Goal: Task Accomplishment & Management: Use online tool/utility

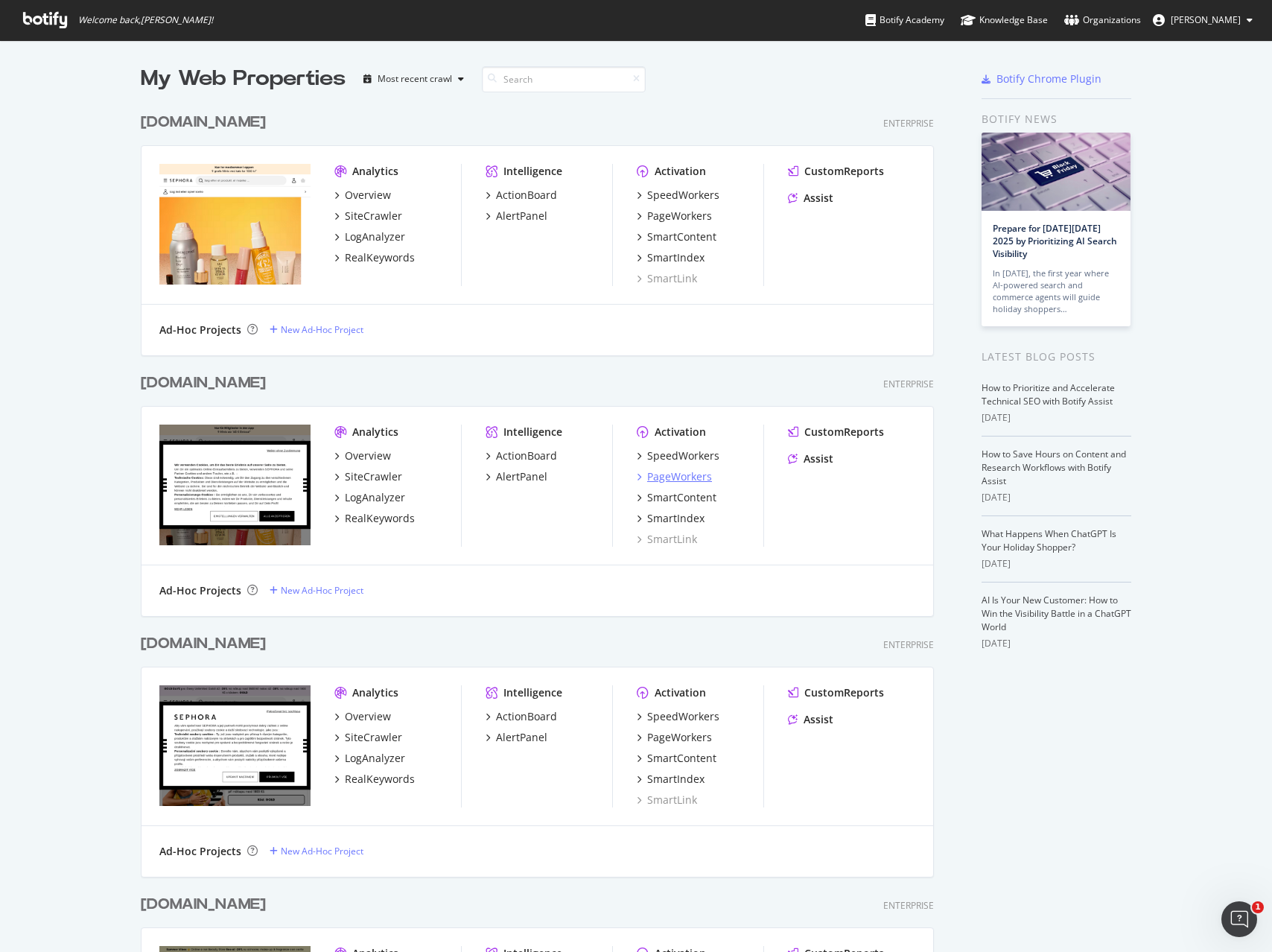
click at [655, 475] on div "PageWorkers" at bounding box center [680, 477] width 65 height 15
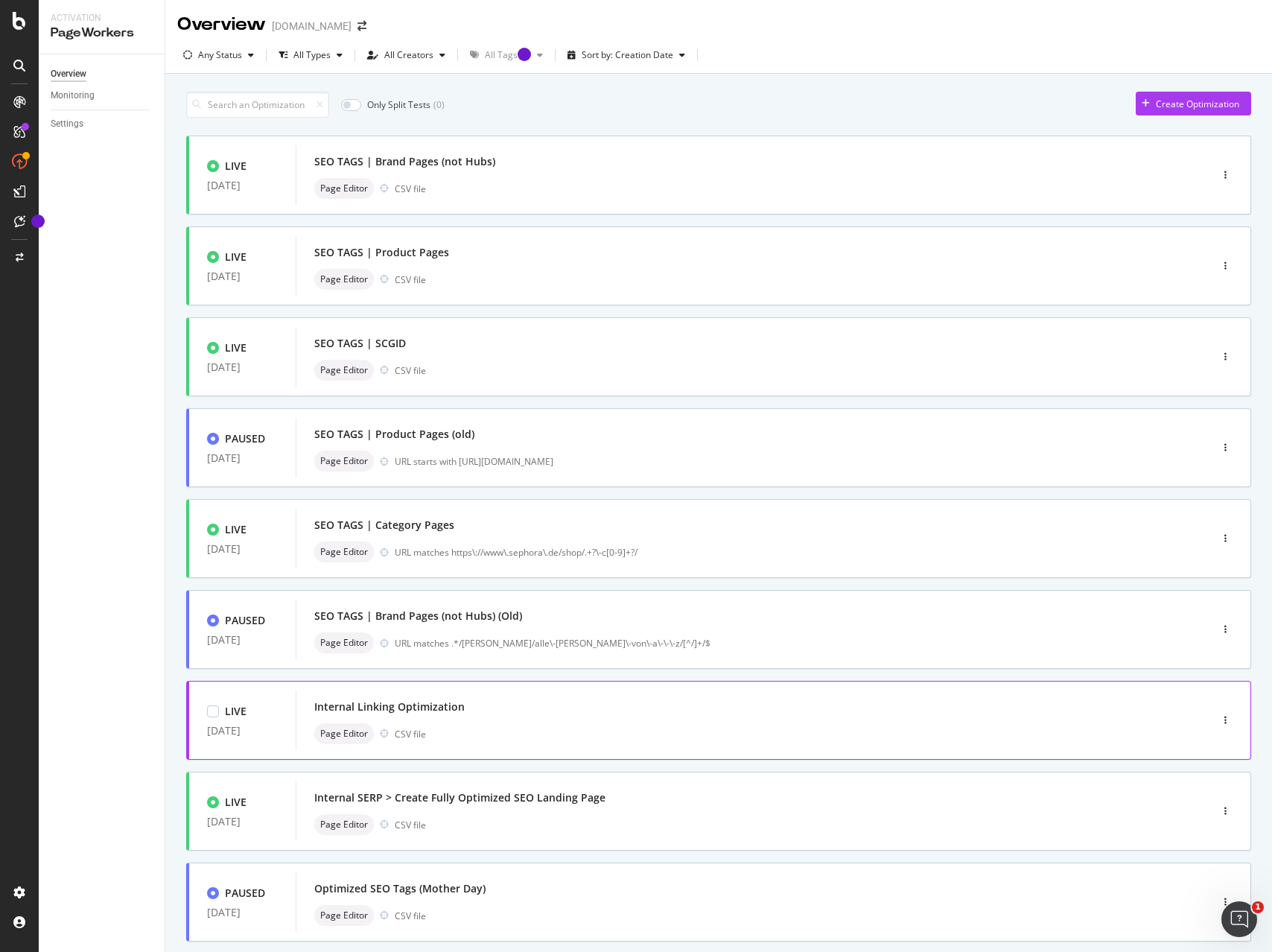
click at [499, 711] on div "Internal Linking Optimization" at bounding box center [730, 707] width 833 height 21
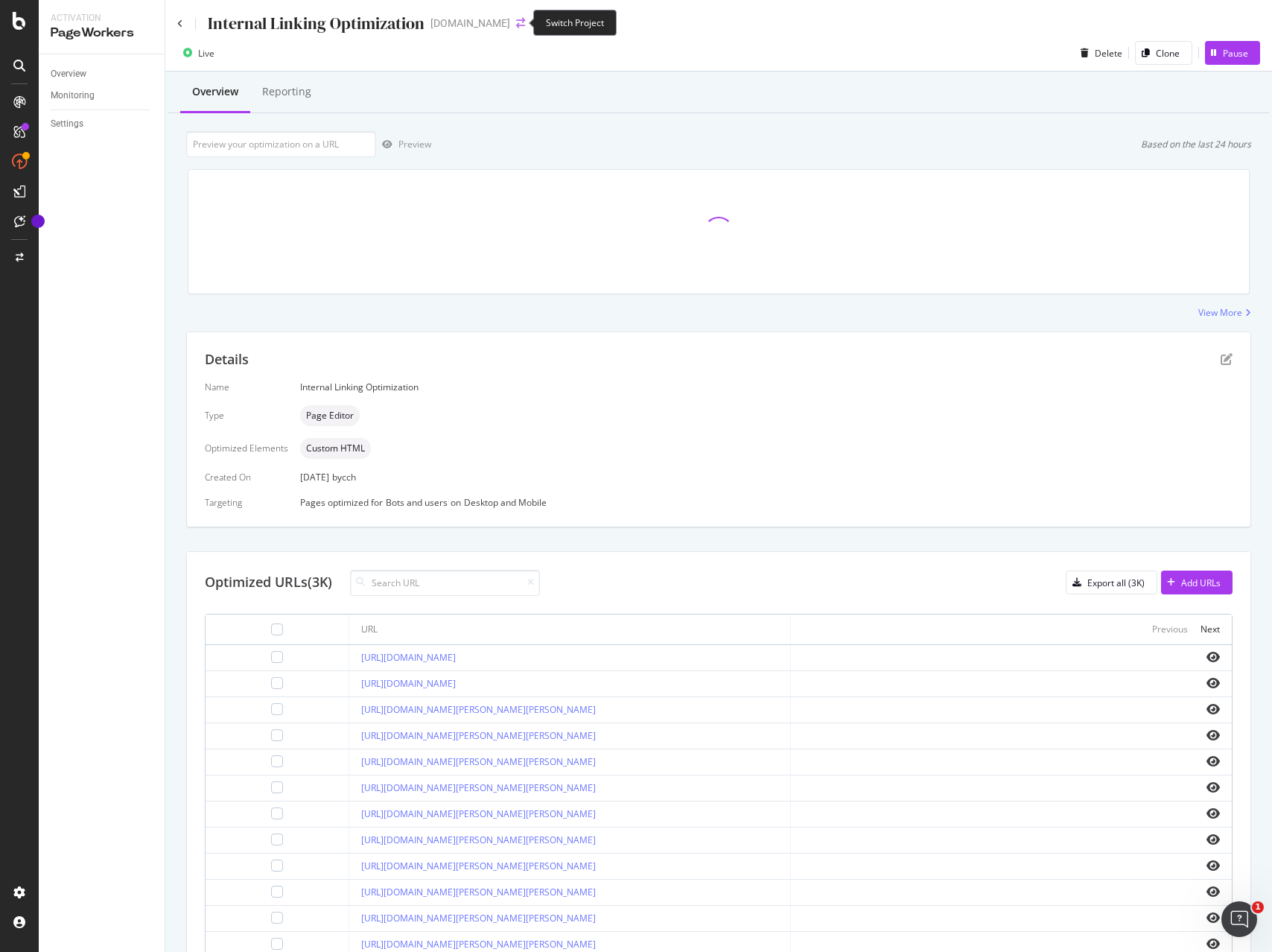
click at [516, 23] on icon "arrow-right-arrow-left" at bounding box center [520, 23] width 9 height 11
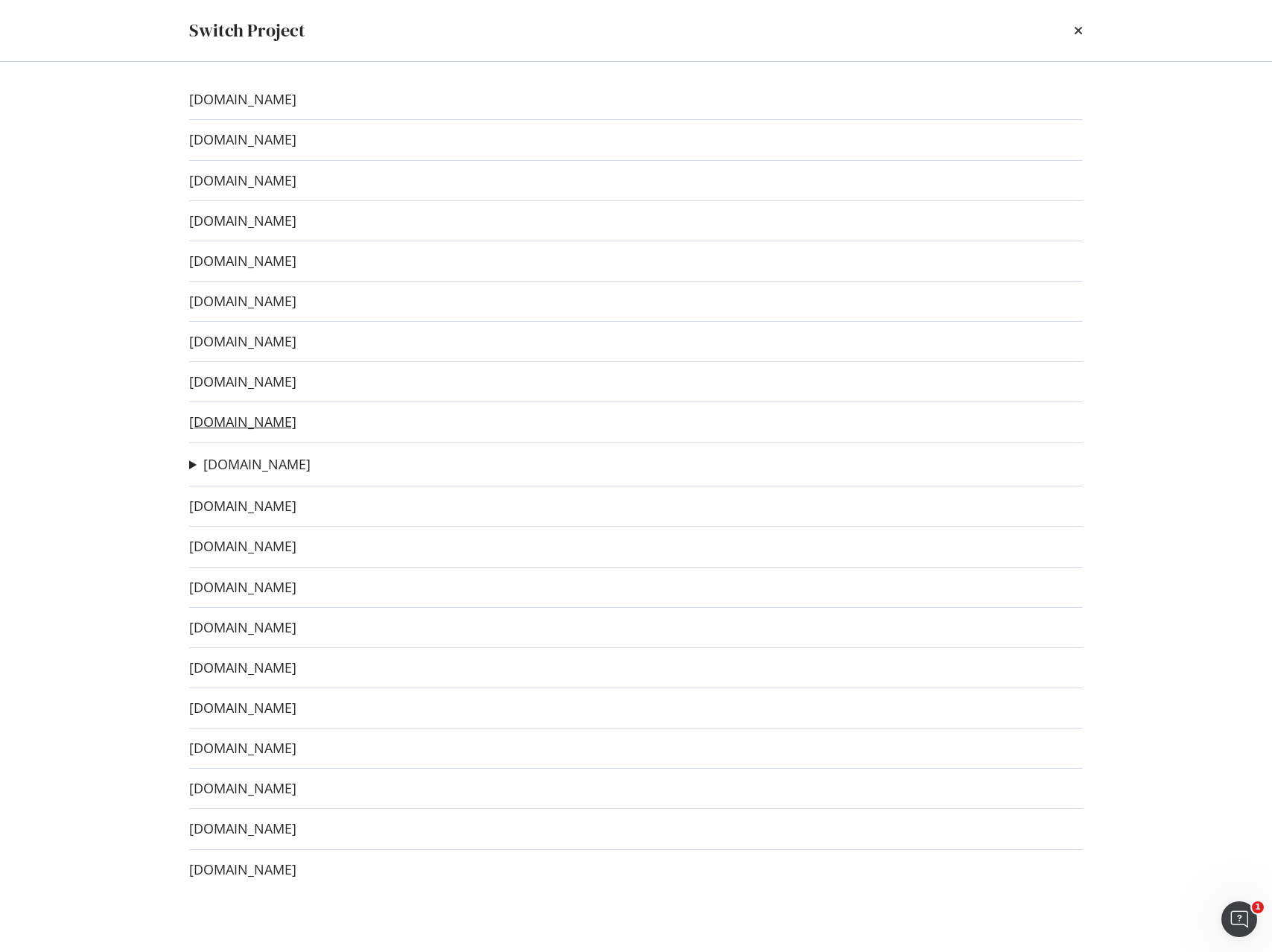
click at [257, 422] on link "www.sephora.gr" at bounding box center [243, 422] width 107 height 15
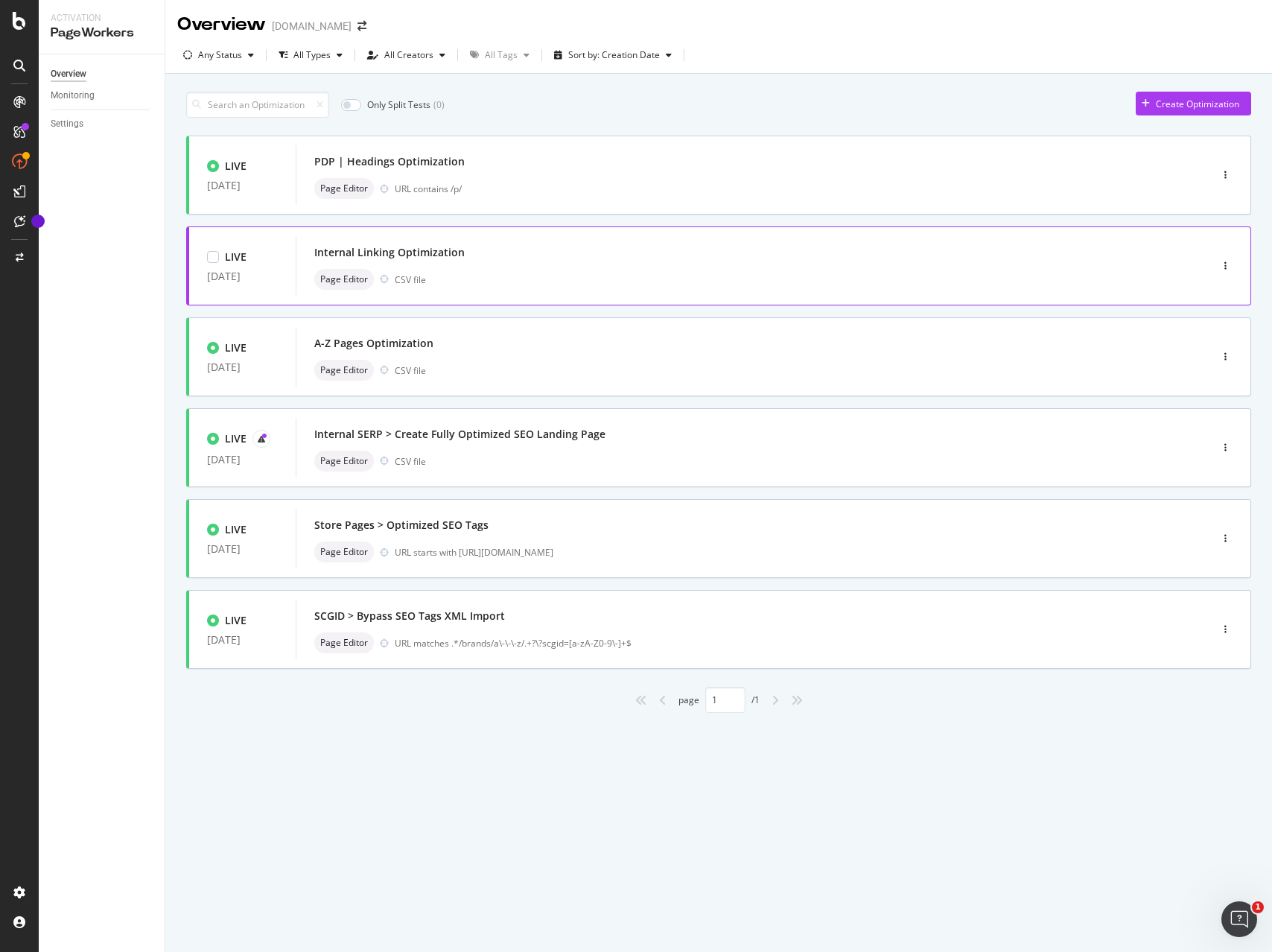
click at [514, 278] on div "Page Editor CSV file" at bounding box center [730, 279] width 833 height 21
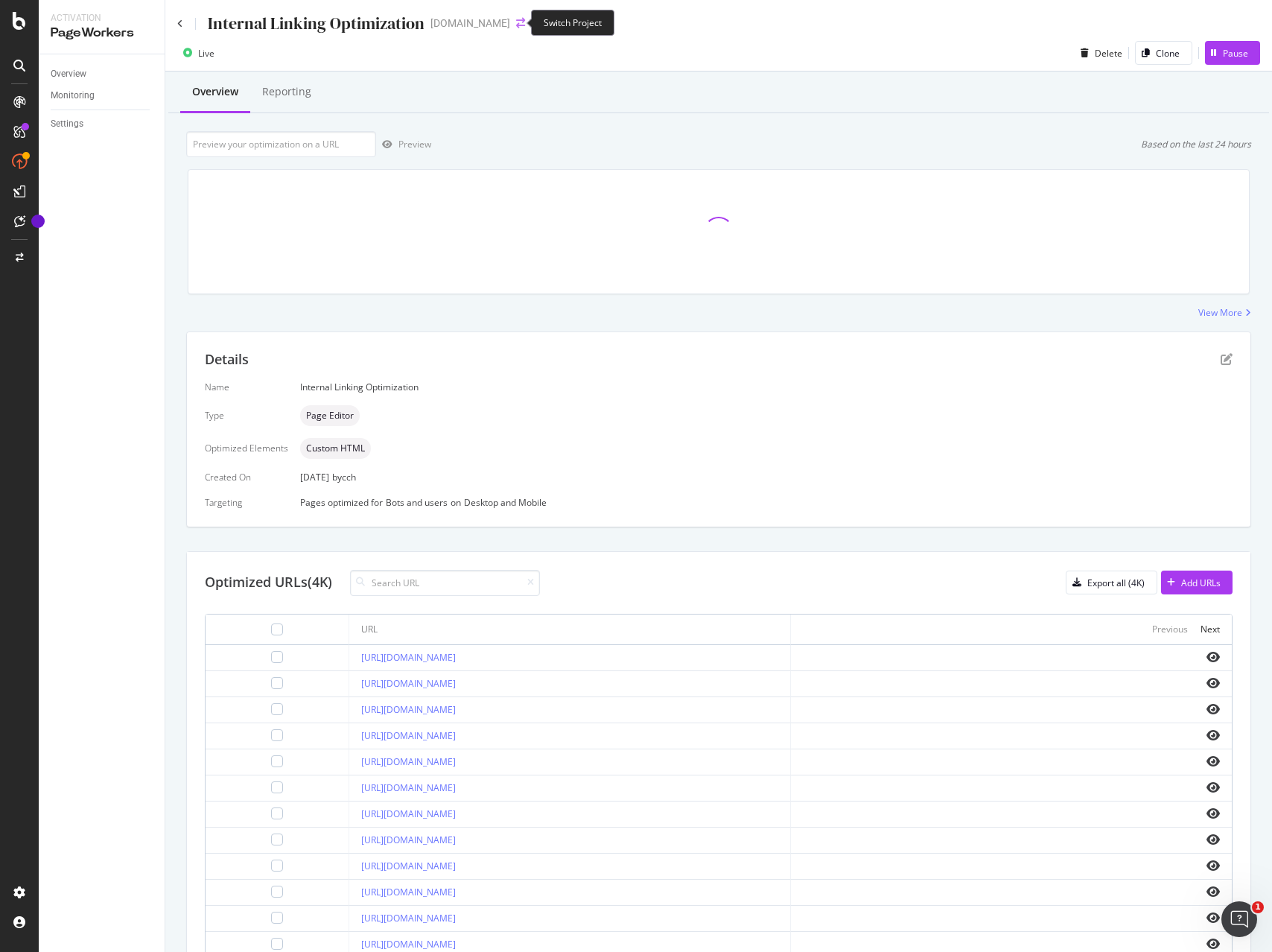
click at [516, 22] on icon "arrow-right-arrow-left" at bounding box center [520, 23] width 9 height 11
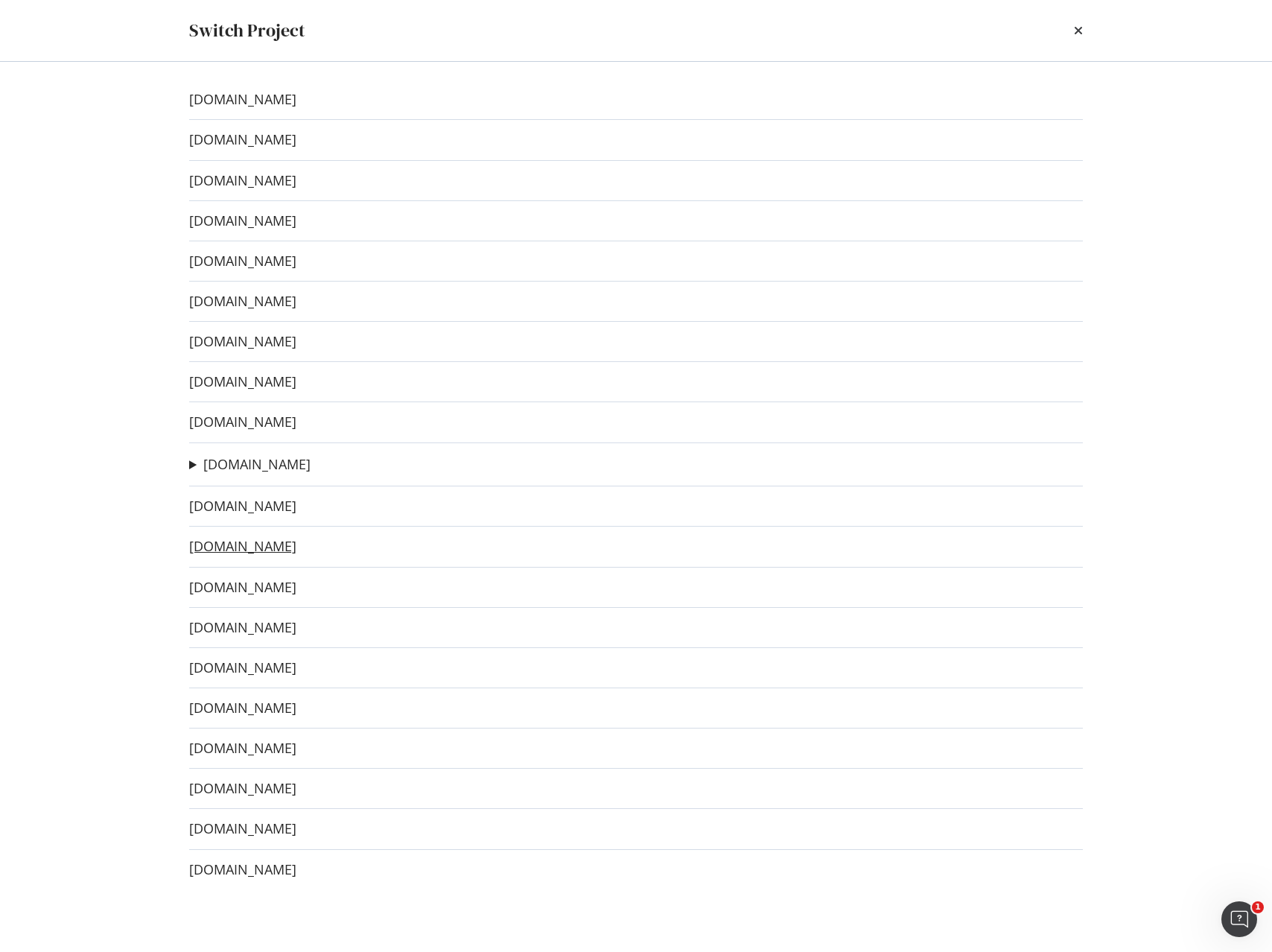
click at [250, 547] on link "www.sephora.ro" at bounding box center [243, 546] width 107 height 15
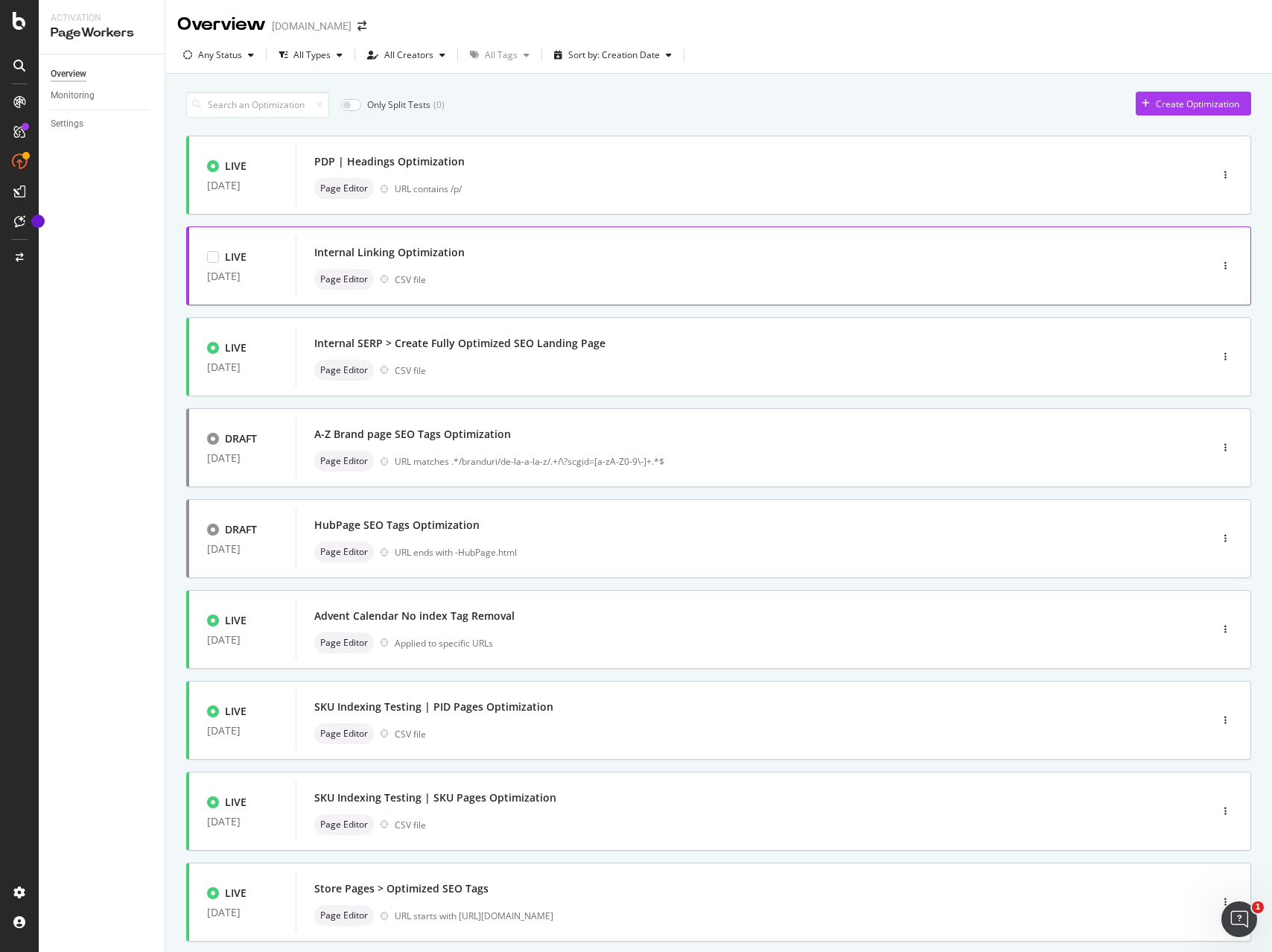
click at [462, 275] on div "Page Editor CSV file" at bounding box center [730, 279] width 833 height 21
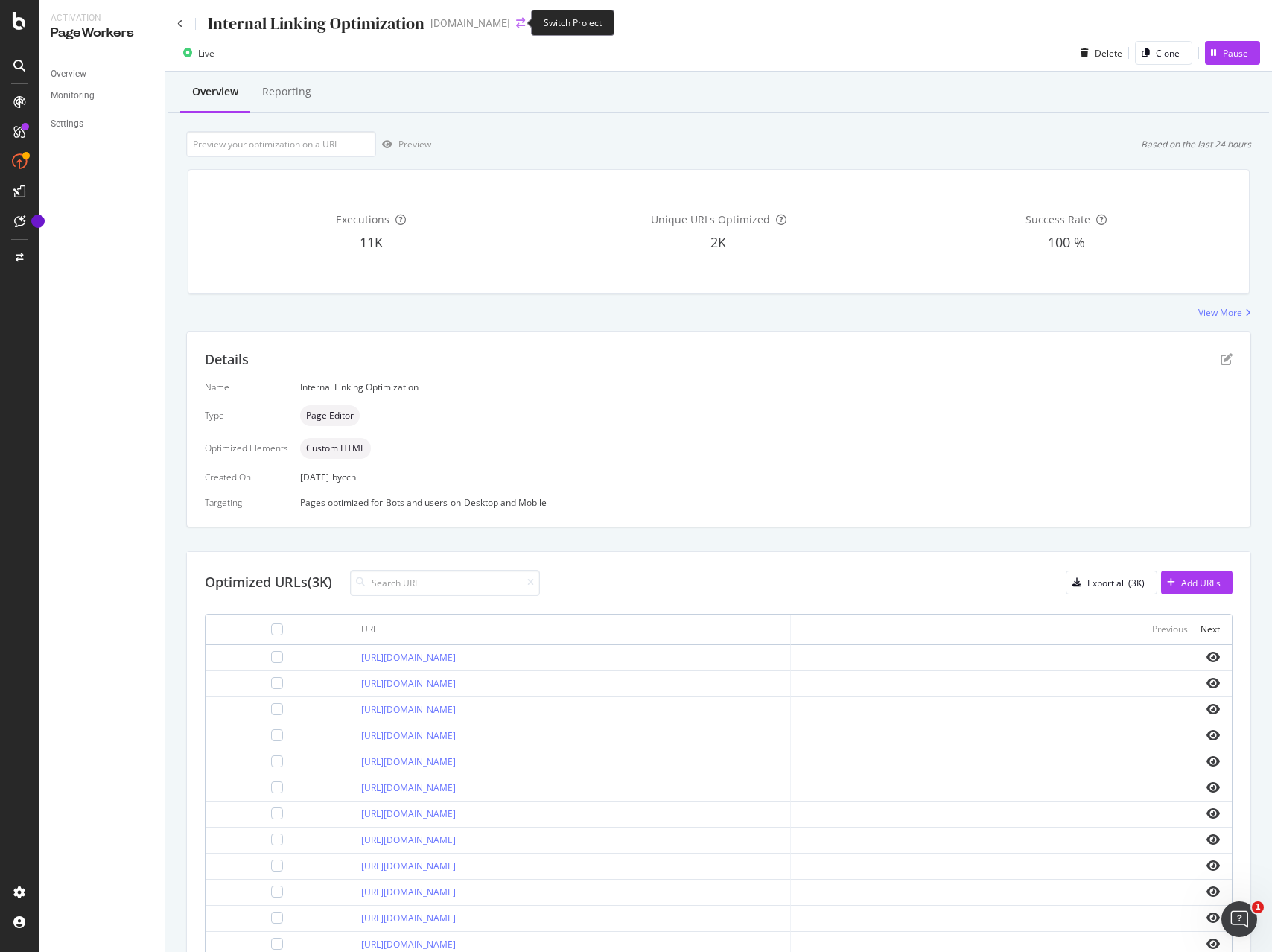
click at [516, 21] on icon "arrow-right-arrow-left" at bounding box center [520, 23] width 9 height 11
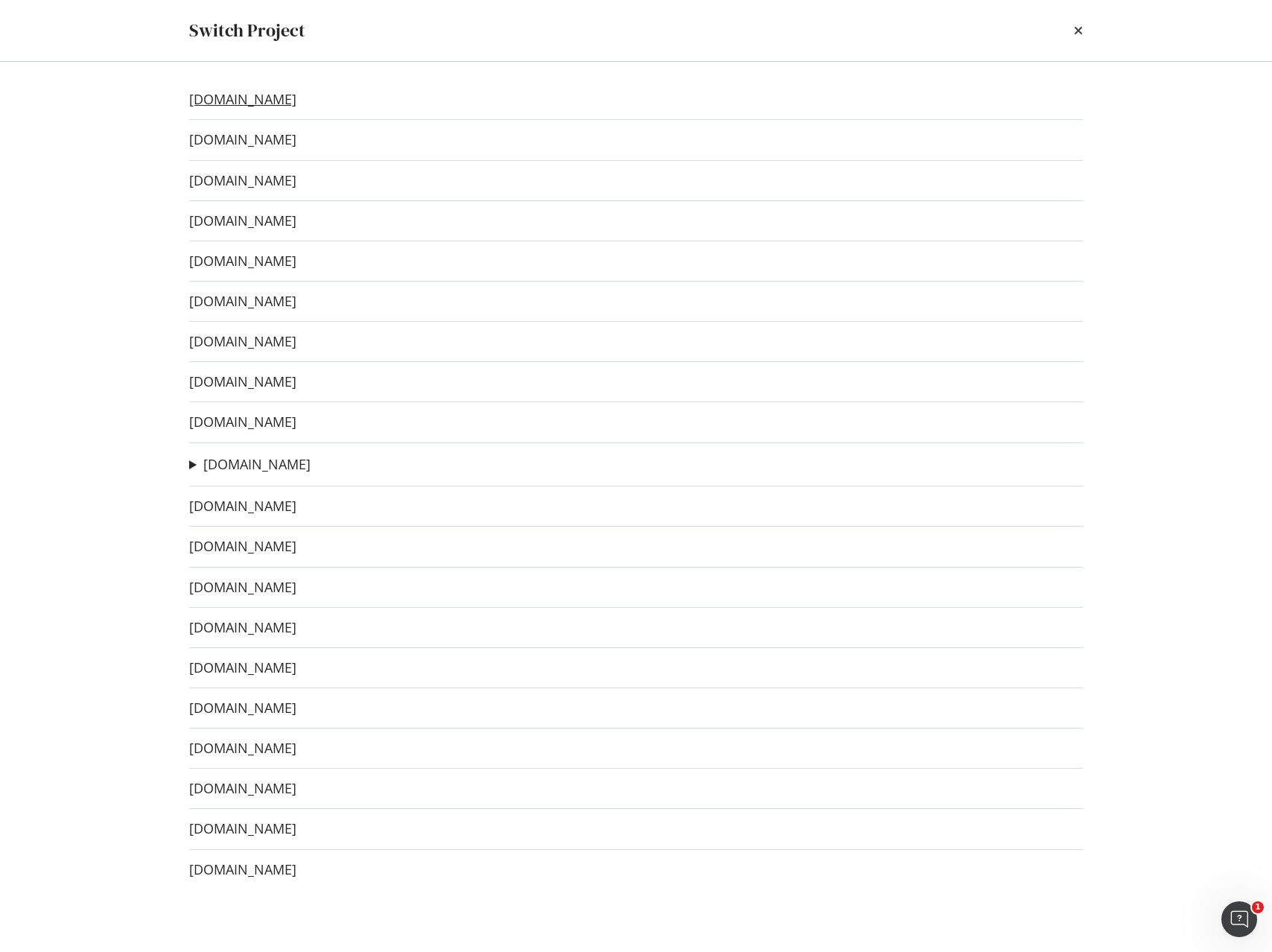
click at [254, 98] on link "[DOMAIN_NAME]" at bounding box center [243, 99] width 107 height 15
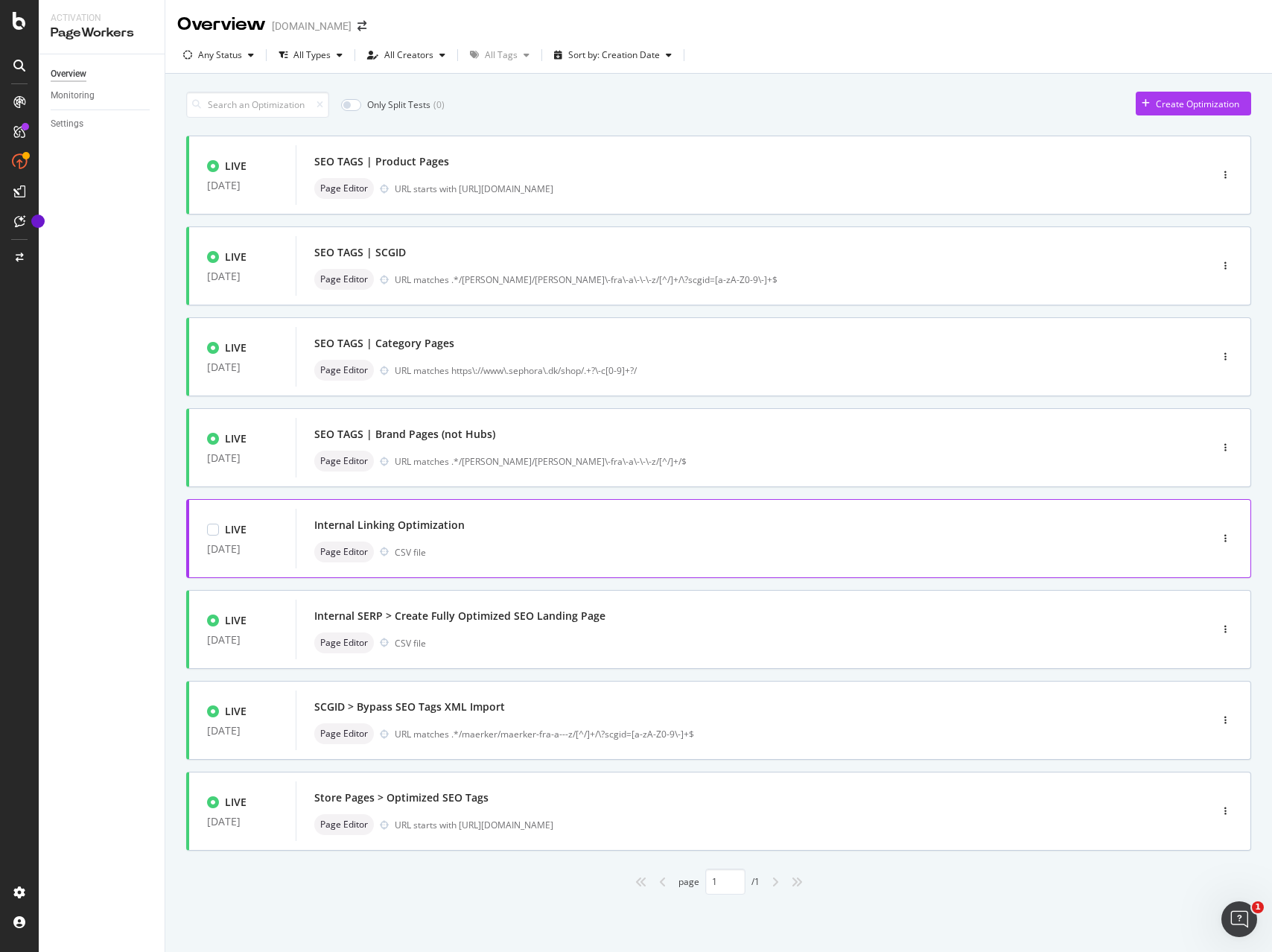
click at [526, 527] on div "Internal Linking Optimization" at bounding box center [730, 525] width 833 height 21
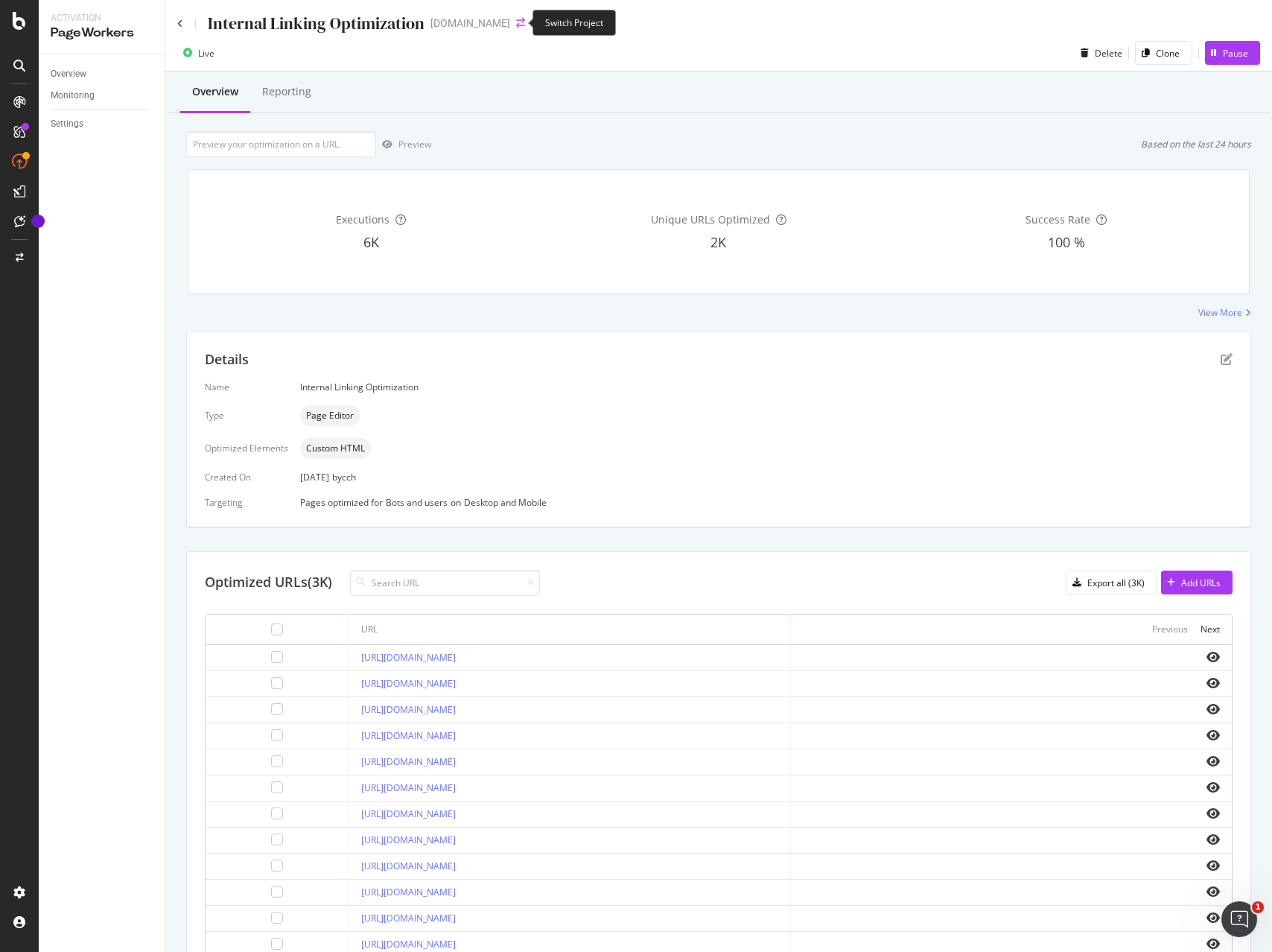
click at [516, 23] on icon "arrow-right-arrow-left" at bounding box center [520, 23] width 9 height 11
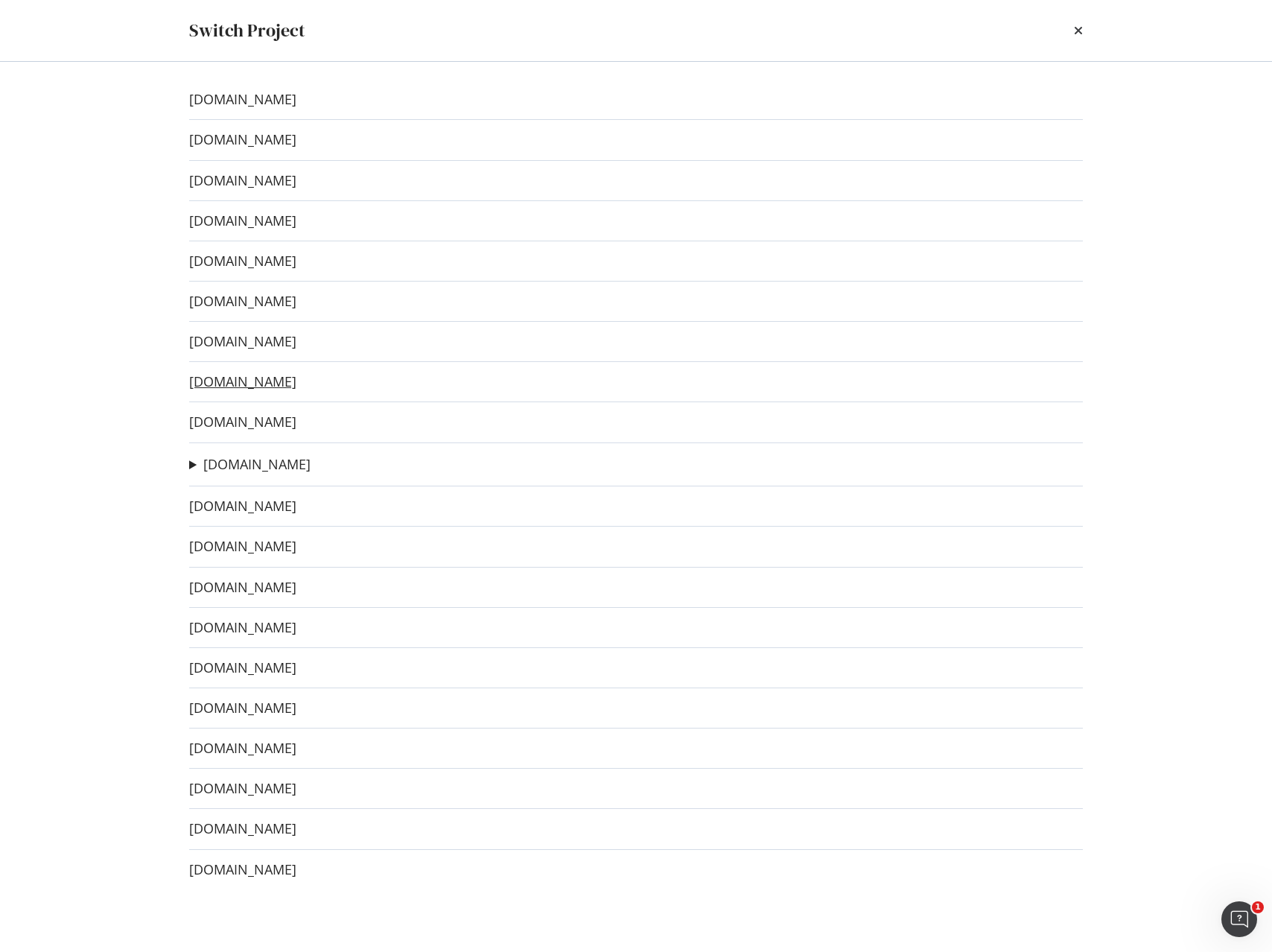
click at [262, 383] on link "www.sephora.se" at bounding box center [243, 381] width 107 height 15
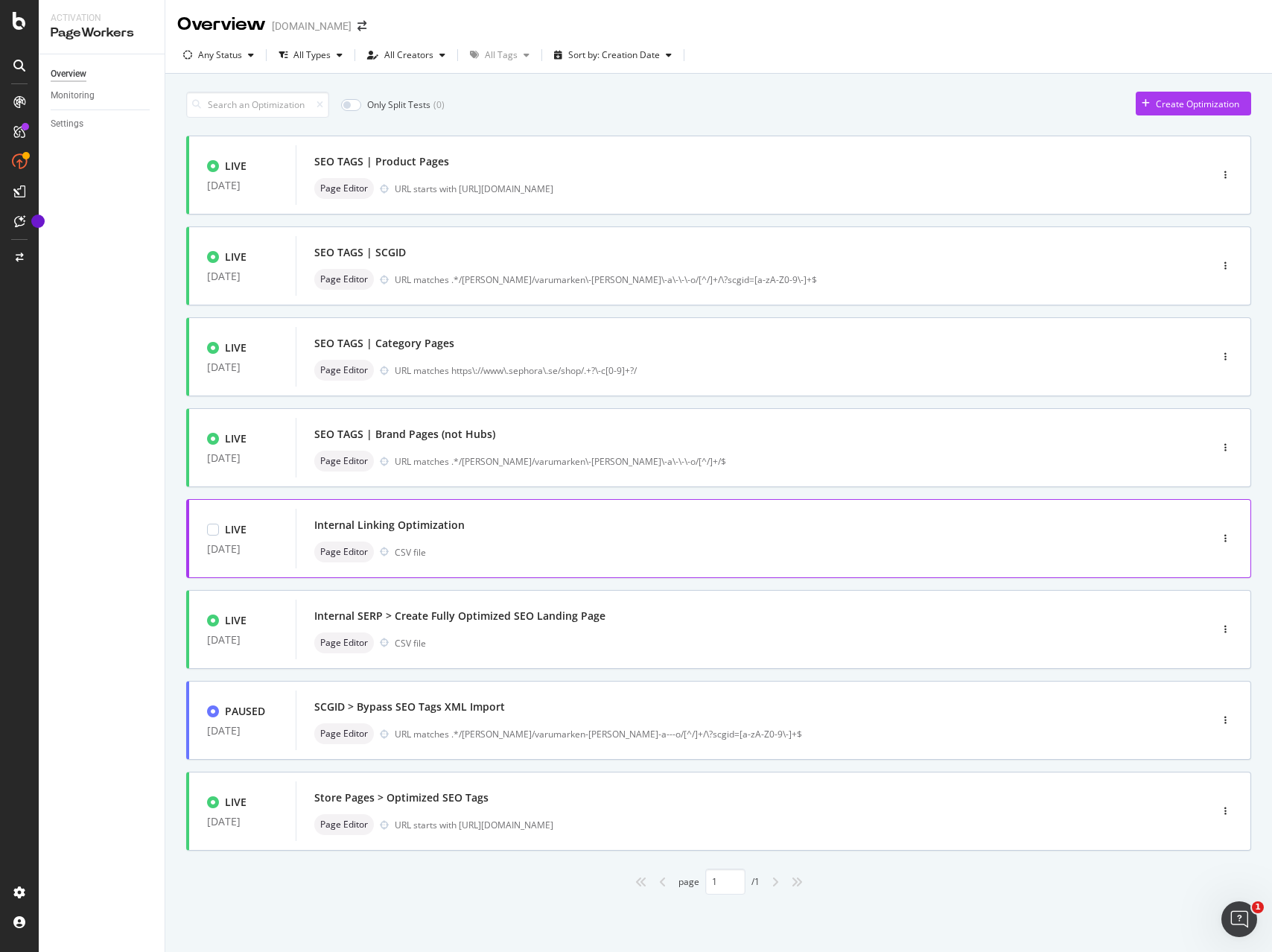
click at [584, 534] on div "Internal Linking Optimization" at bounding box center [730, 525] width 833 height 21
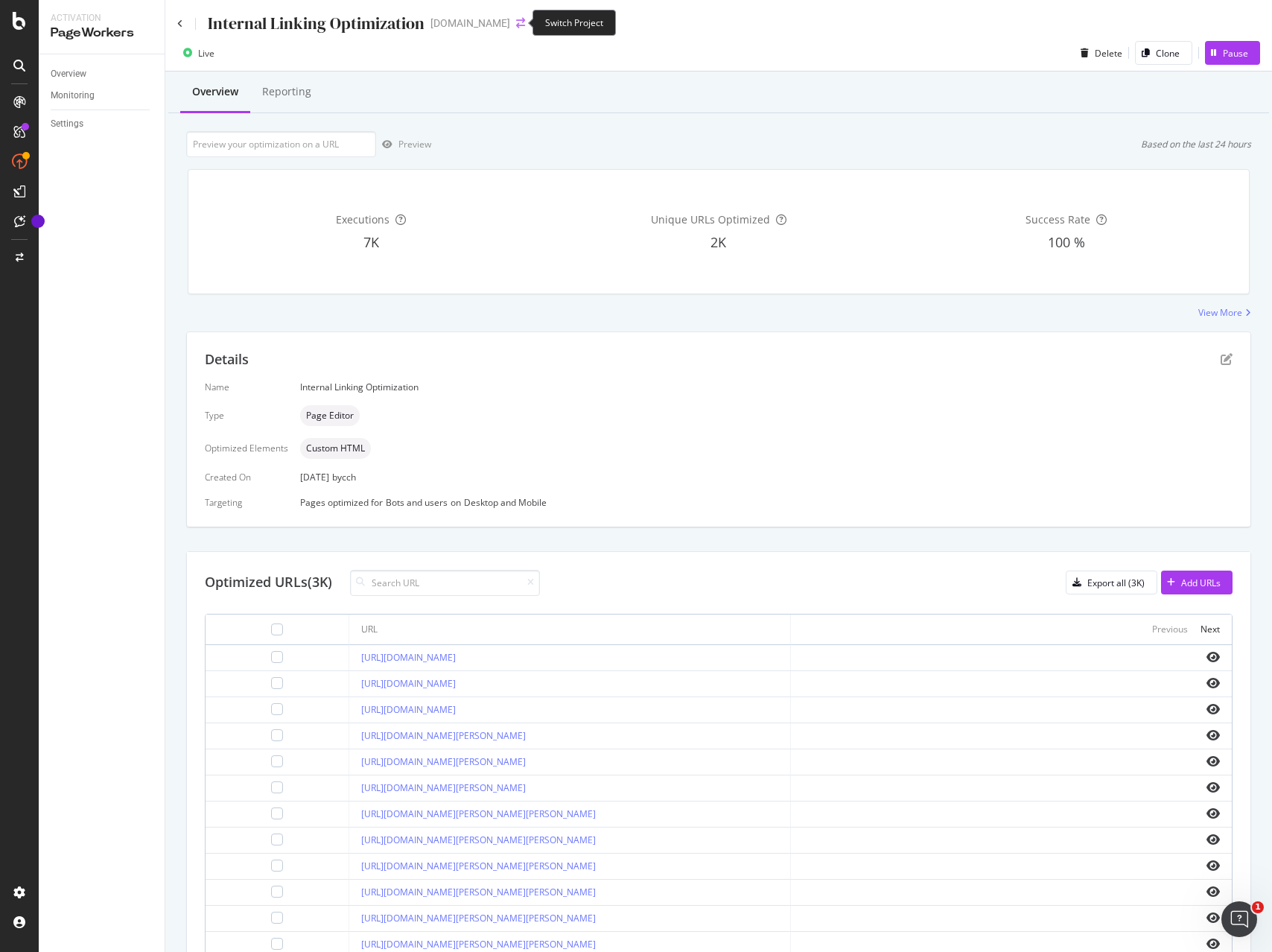
click at [516, 21] on icon "arrow-right-arrow-left" at bounding box center [520, 23] width 9 height 11
click at [514, 21] on body "Activation PageWorkers Overview Monitoring Settings Internal Linking Optimizati…" at bounding box center [636, 476] width 1272 height 952
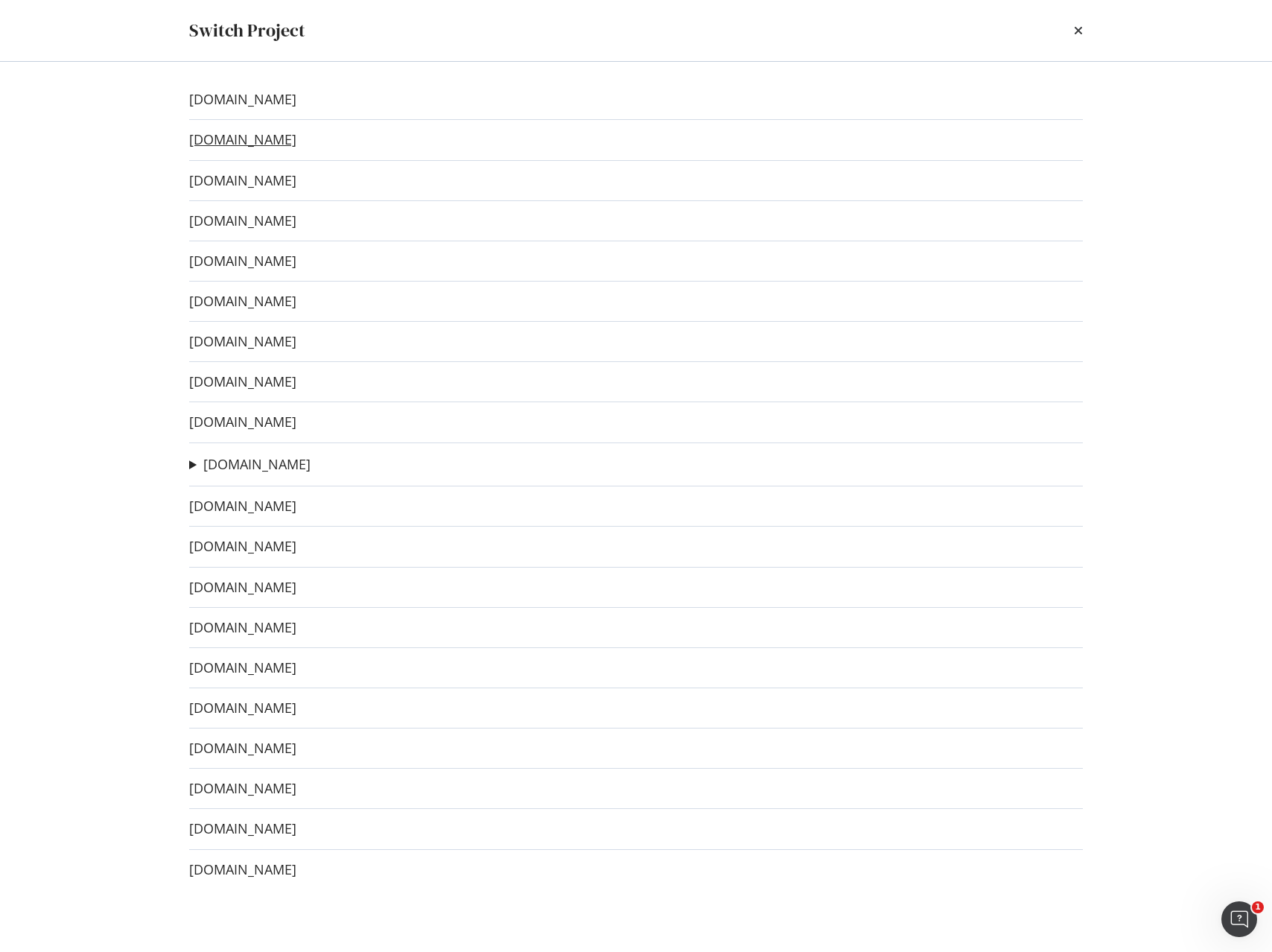
click at [273, 137] on link "www.sephora.de" at bounding box center [243, 139] width 107 height 15
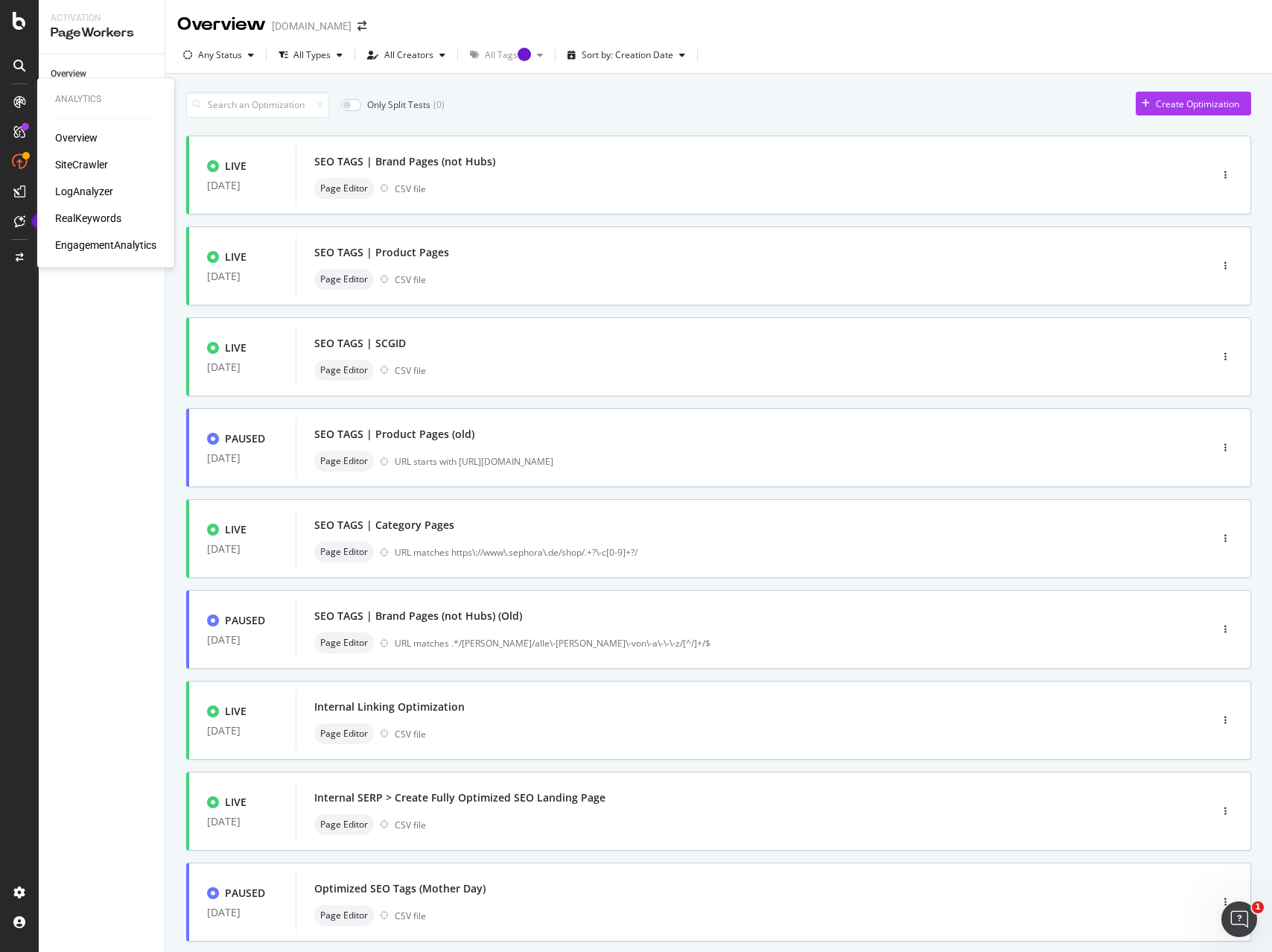
click at [76, 165] on div "SiteCrawler" at bounding box center [81, 164] width 53 height 15
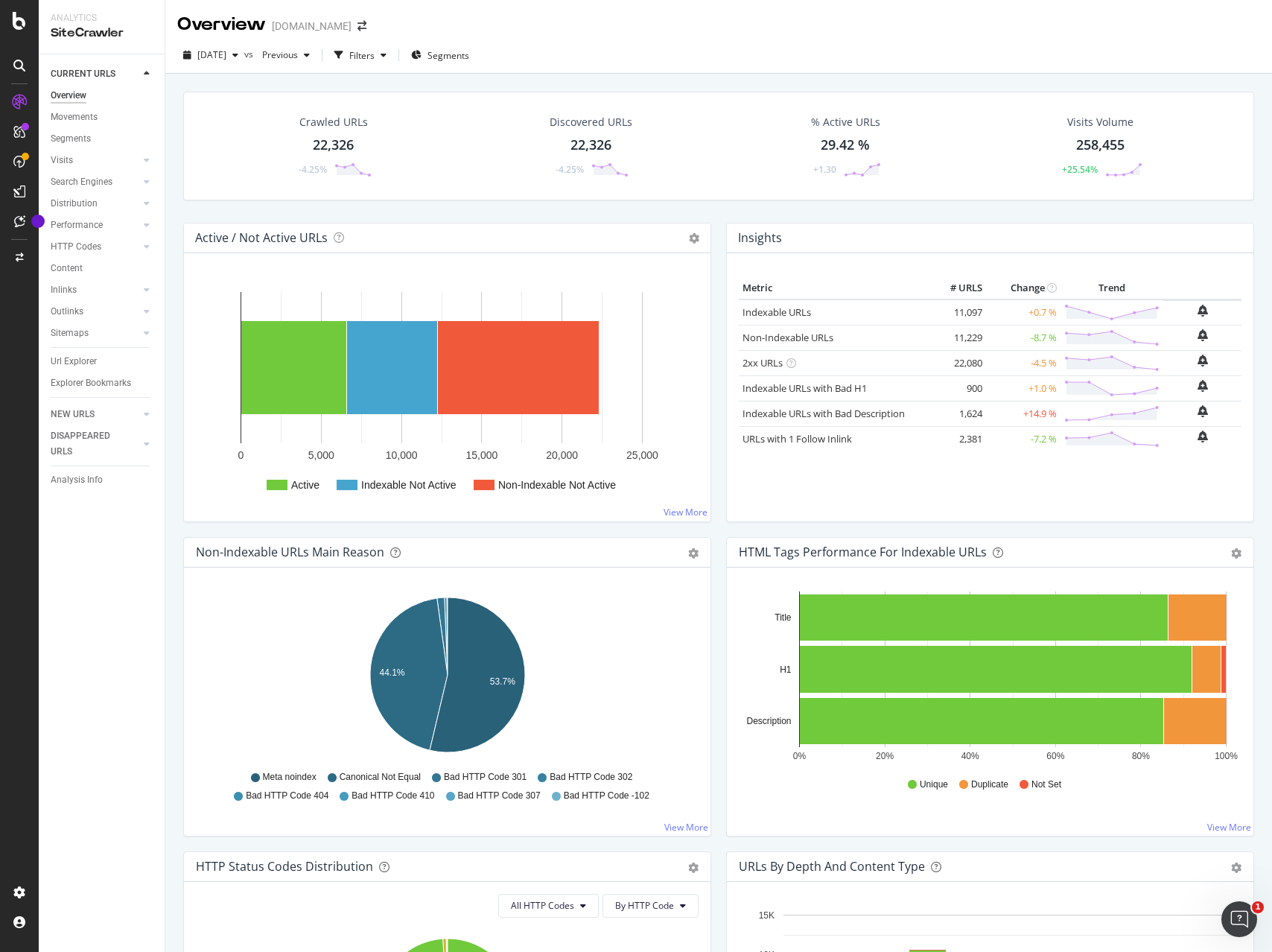
click at [61, 357] on div "Url Explorer" at bounding box center [73, 361] width 46 height 15
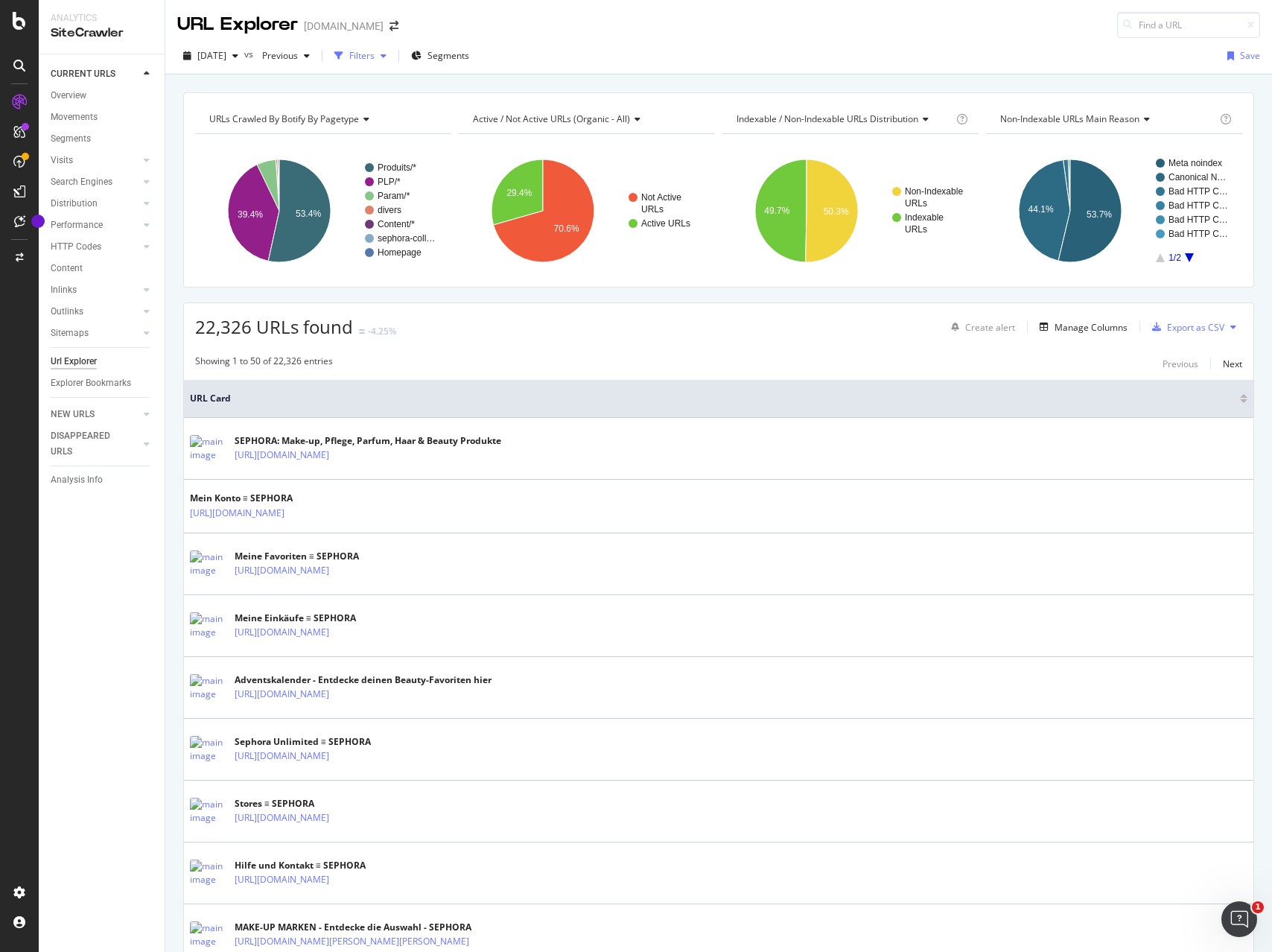
click at [392, 54] on div "button" at bounding box center [383, 55] width 18 height 9
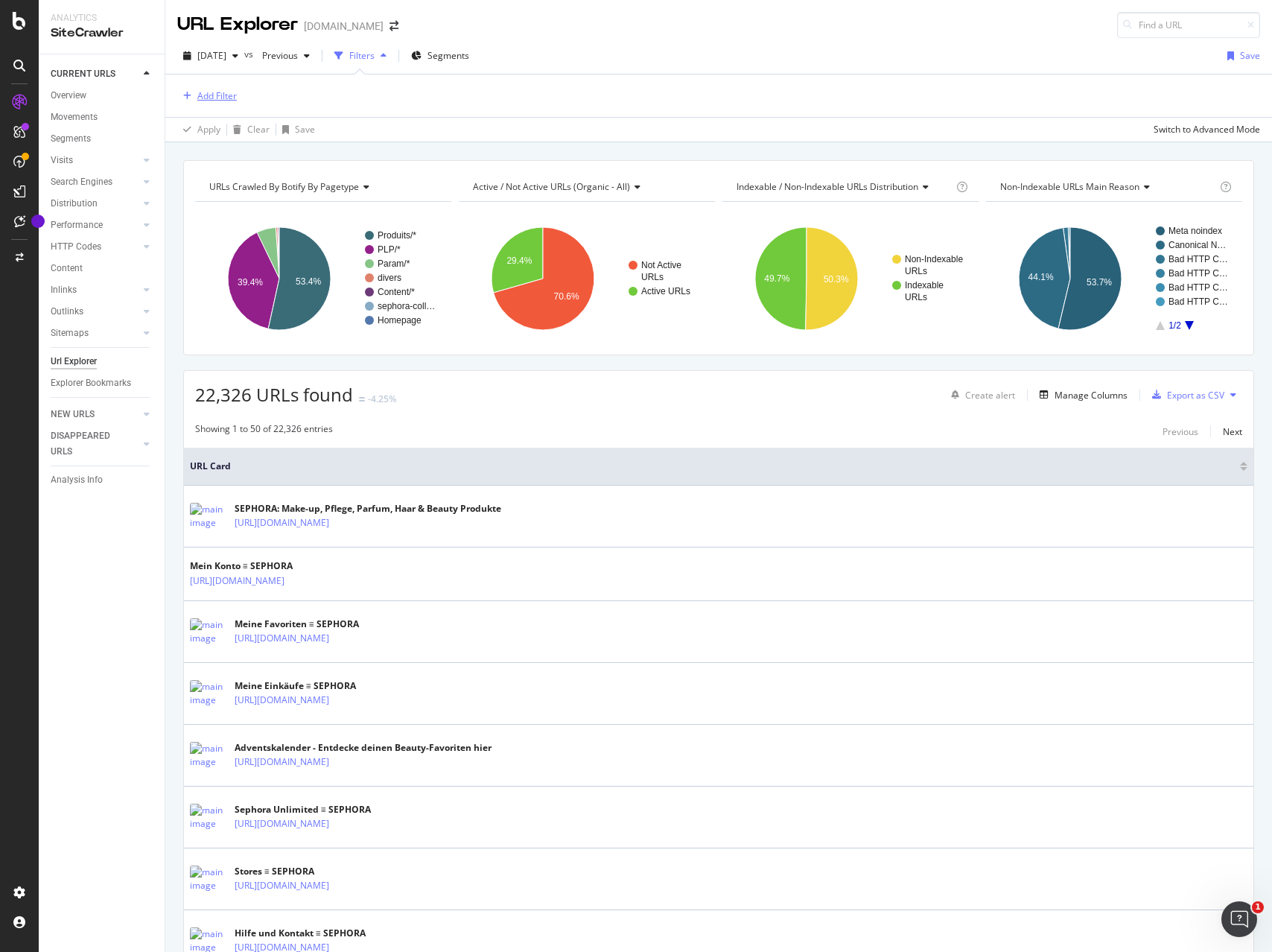
click at [227, 99] on div "Add Filter" at bounding box center [217, 96] width 40 height 13
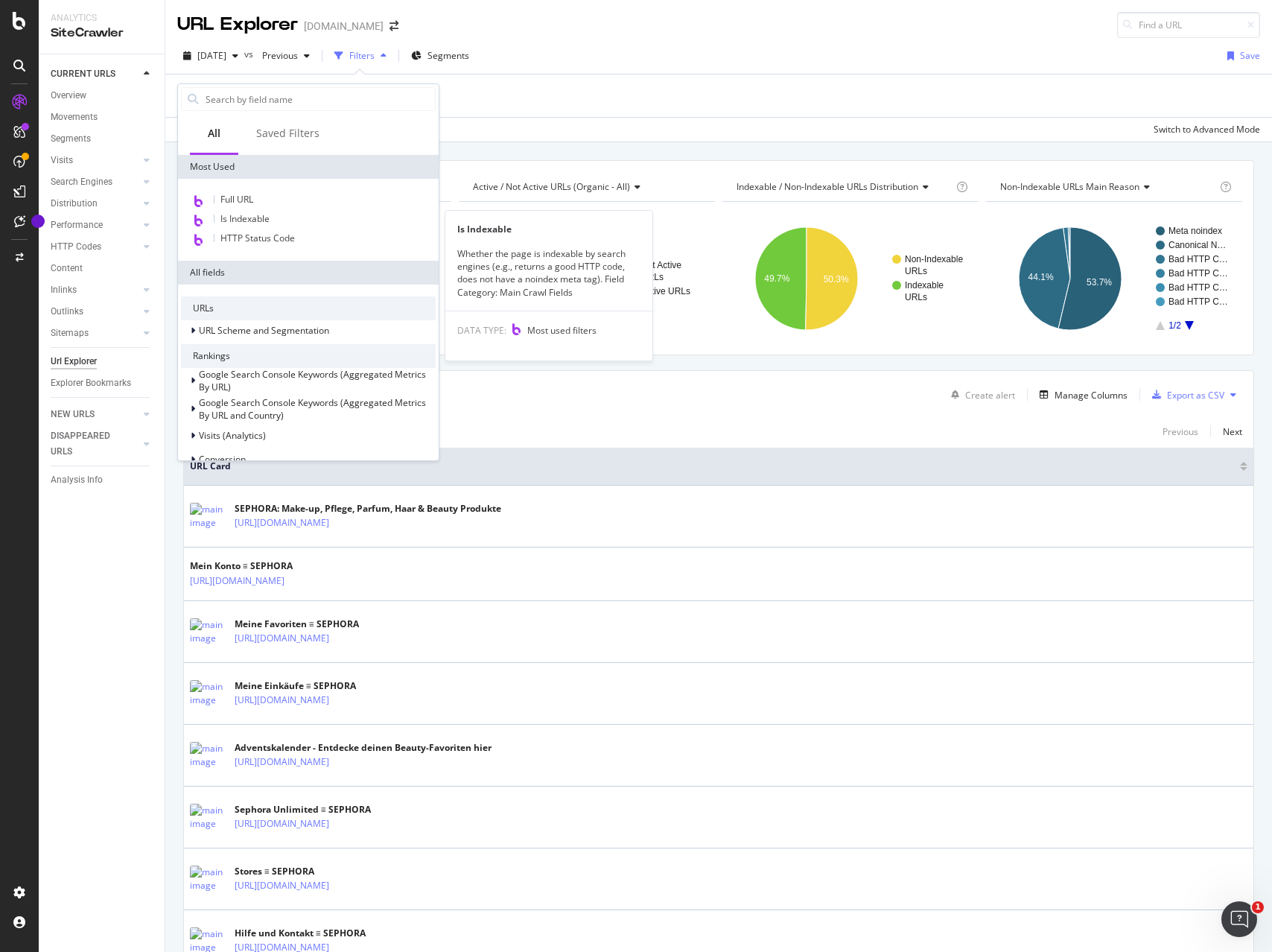
click at [240, 220] on span "Is Indexable" at bounding box center [244, 219] width 50 height 13
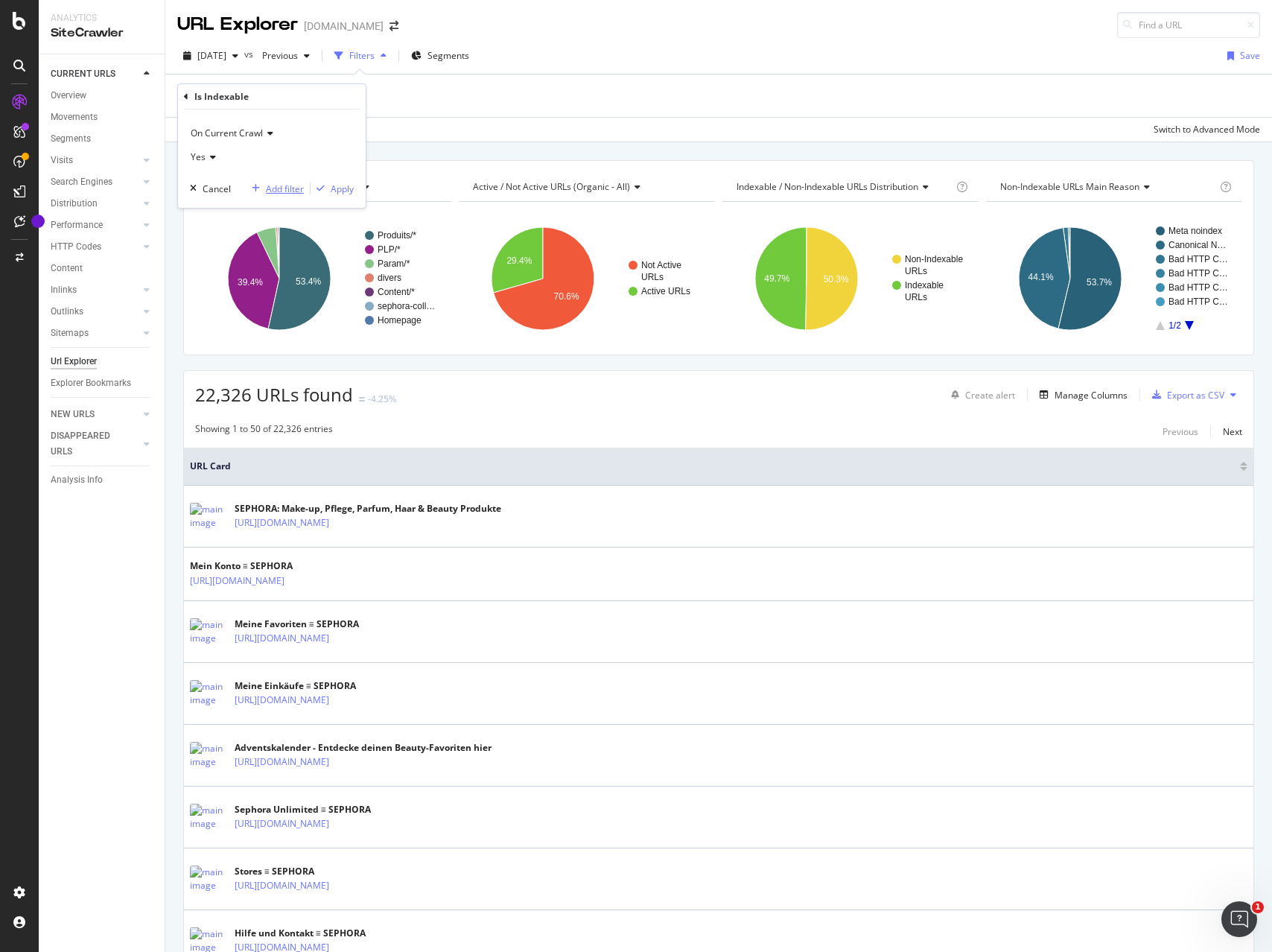
click at [282, 188] on div "Add filter" at bounding box center [284, 189] width 38 height 13
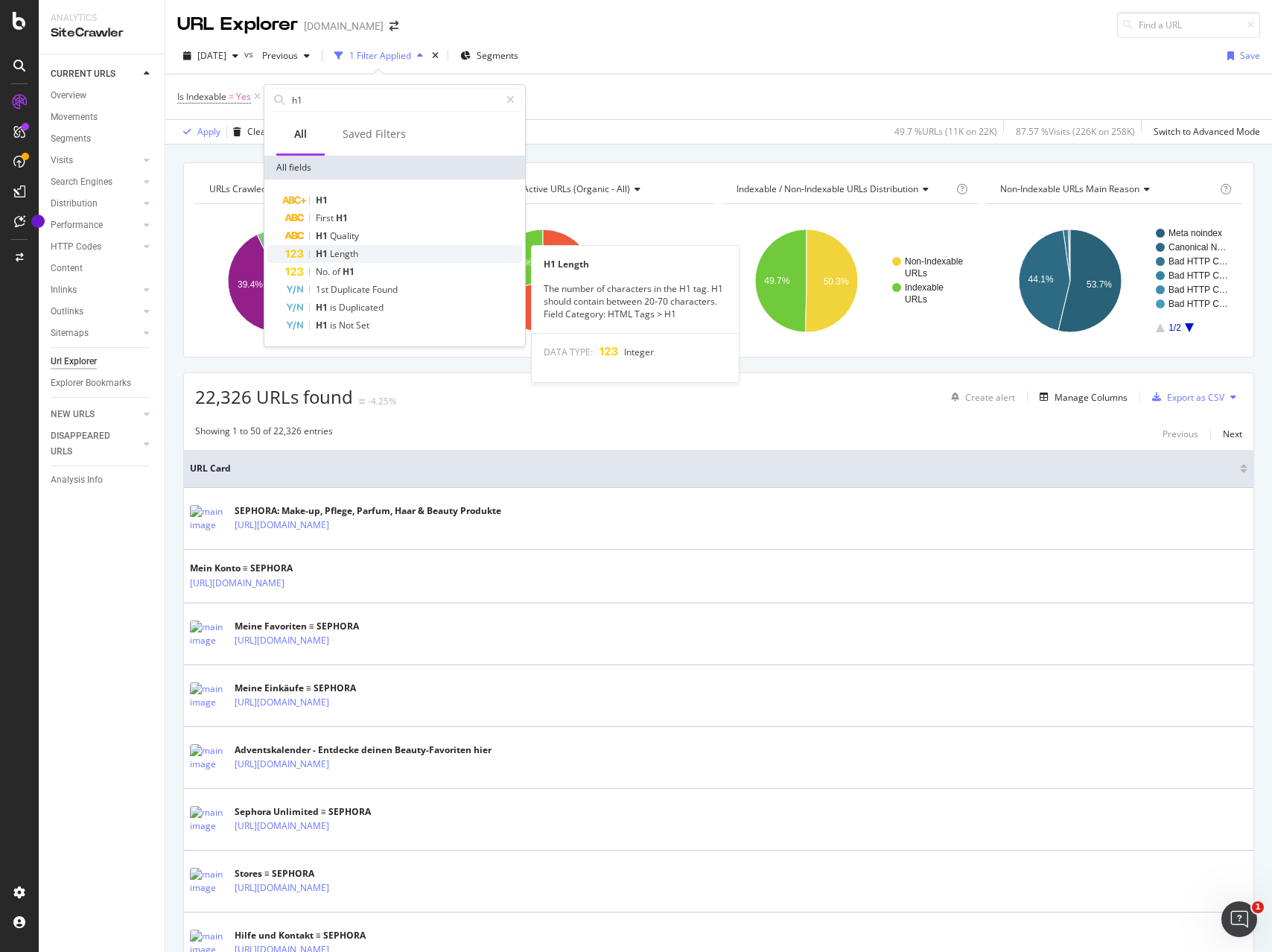
type input "h1"
click at [360, 253] on div "H1 Length" at bounding box center [404, 254] width 237 height 18
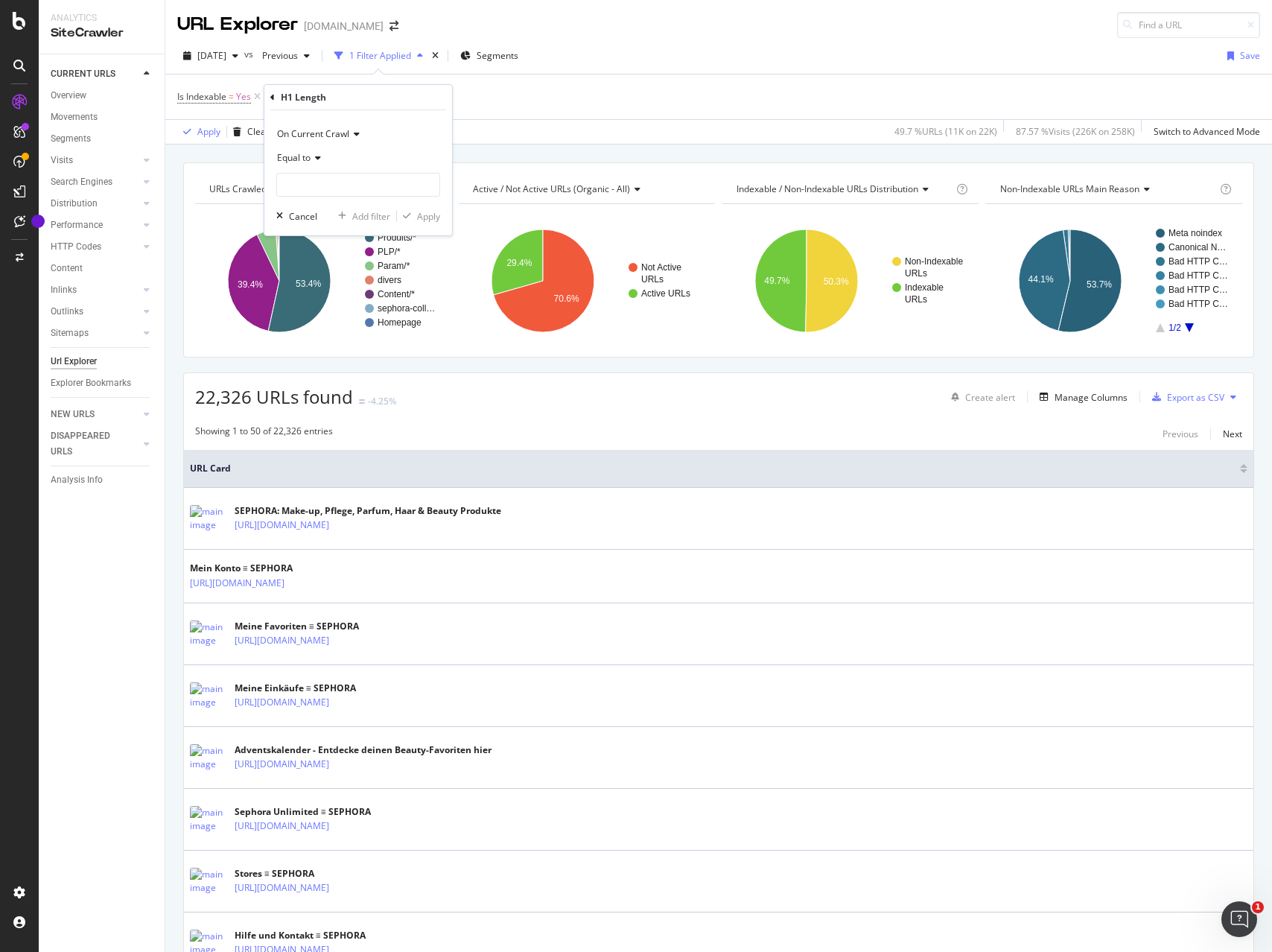
click at [312, 160] on icon at bounding box center [315, 158] width 11 height 9
click at [342, 262] on div "Greater than" at bounding box center [360, 266] width 159 height 19
click at [323, 184] on input "number" at bounding box center [358, 184] width 164 height 24
type input "0"
click at [413, 219] on div "button" at bounding box center [407, 215] width 20 height 9
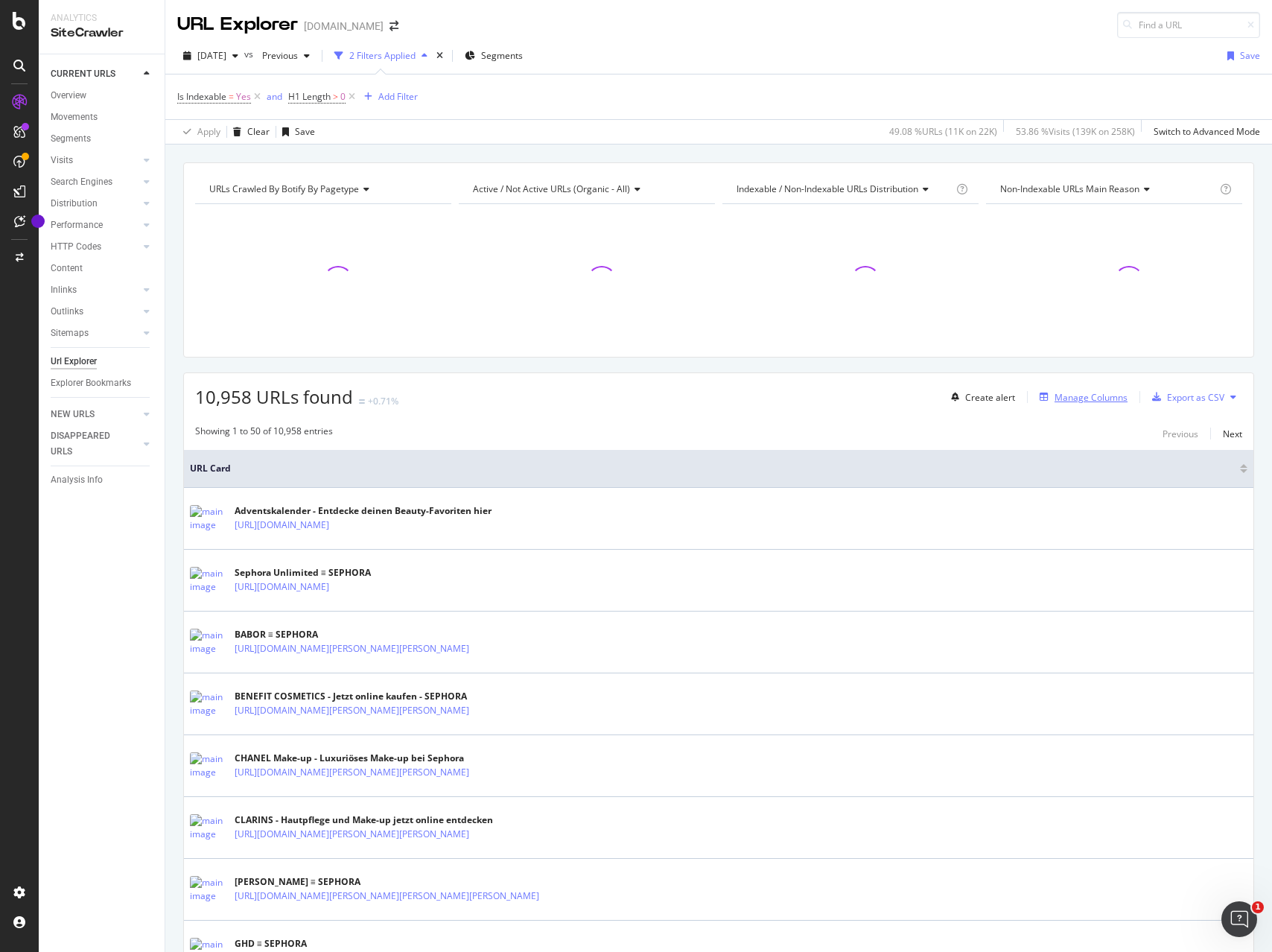
click at [1100, 397] on div "Manage Columns" at bounding box center [1091, 397] width 73 height 13
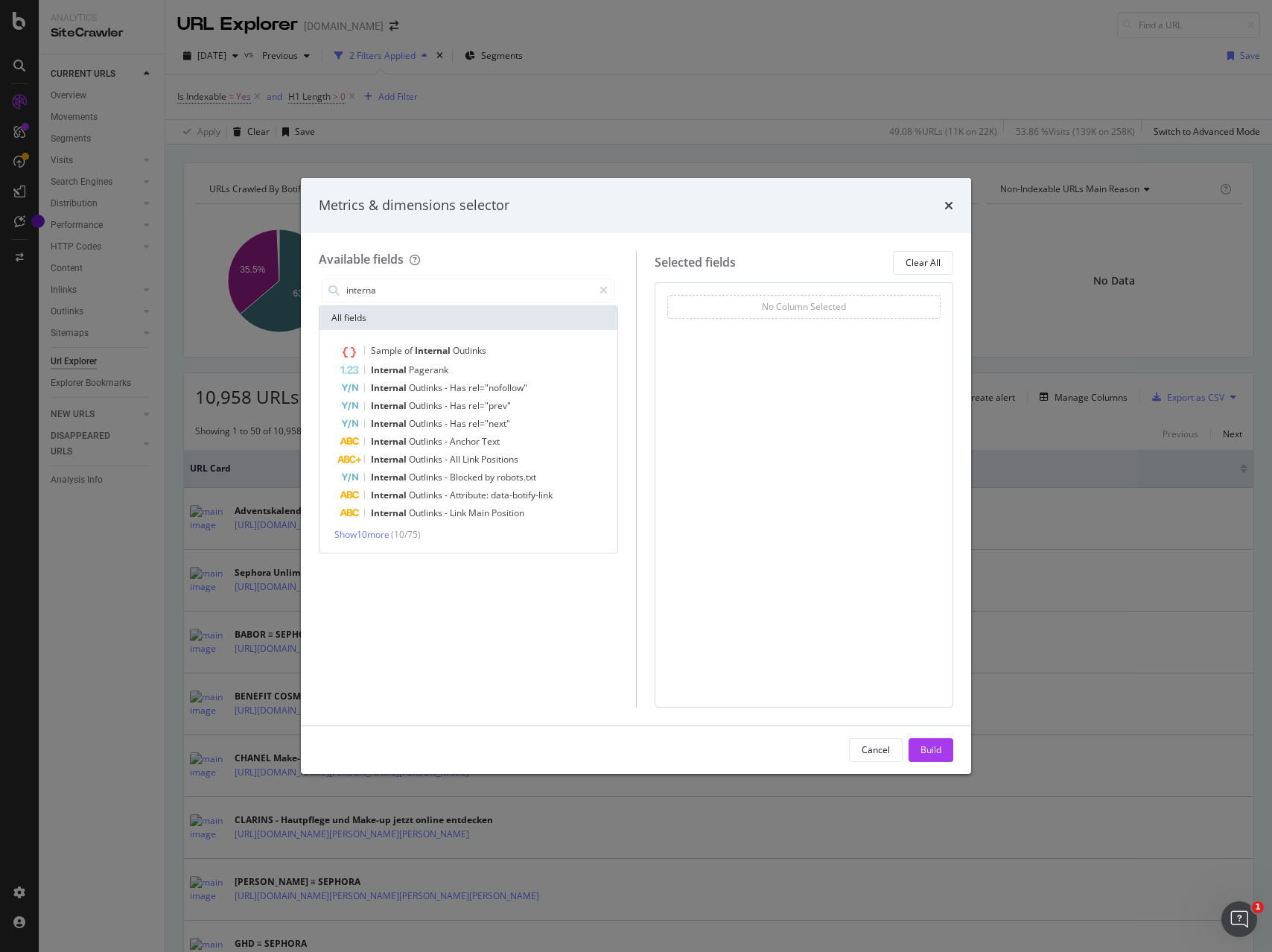
drag, startPoint x: 387, startPoint y: 288, endPoint x: 274, endPoint y: 286, distance: 113.0
click at [274, 286] on div "Metrics & dimensions selector Available fields interna All fields Sample of Int…" at bounding box center [636, 476] width 1272 height 952
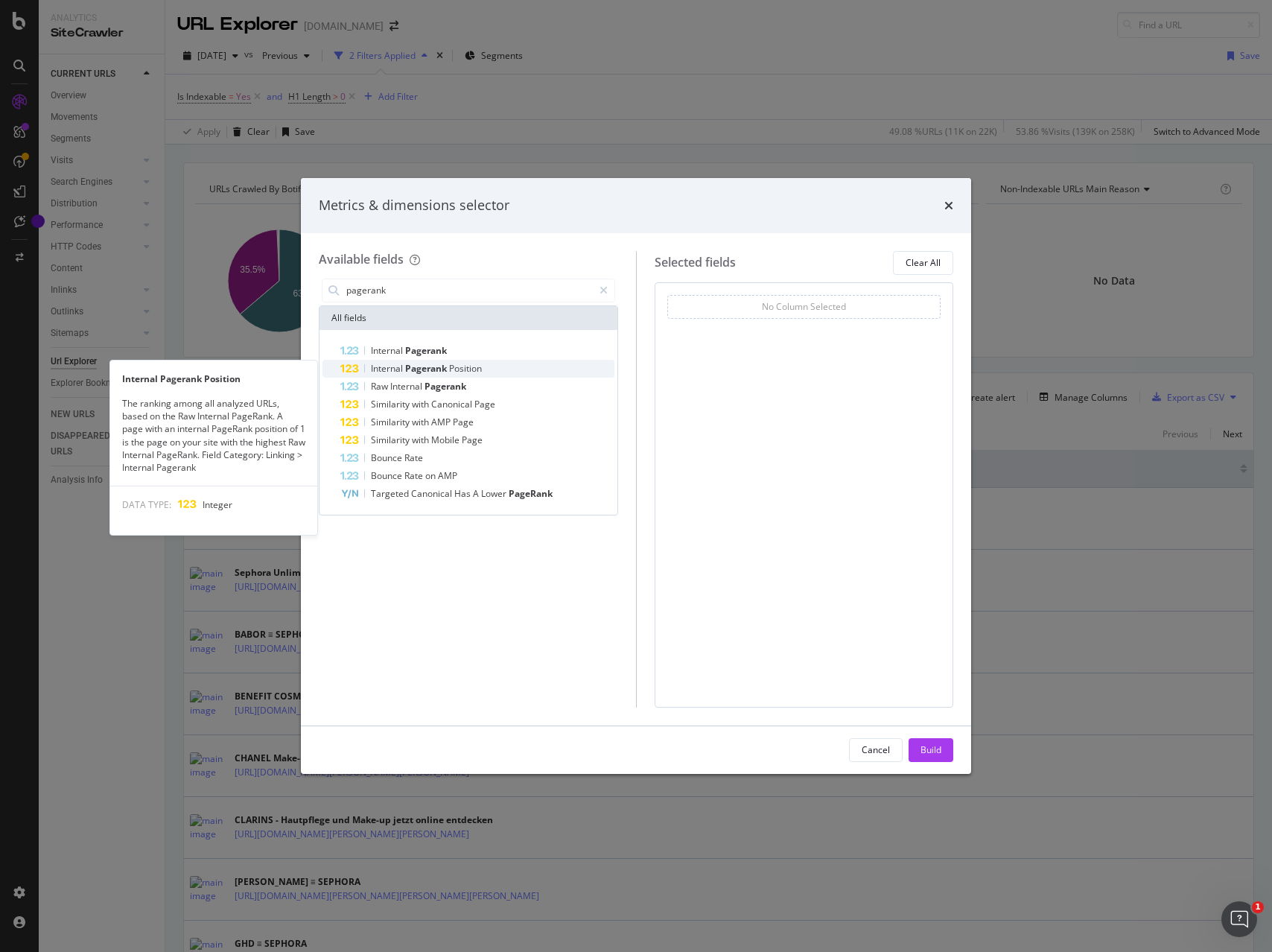
type input "pagerank"
click at [412, 371] on span "Pagerank" at bounding box center [427, 369] width 44 height 13
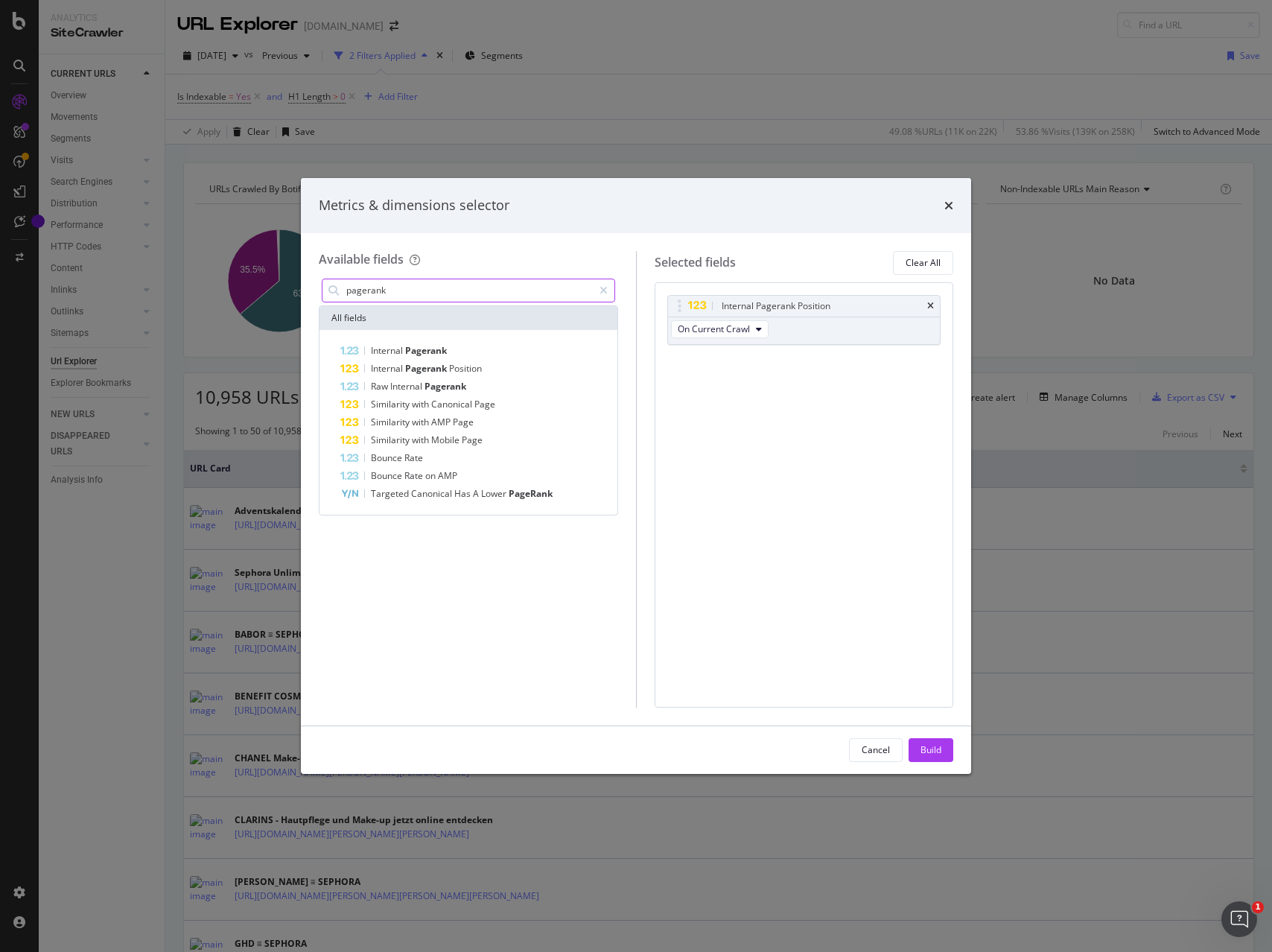
drag, startPoint x: 408, startPoint y: 295, endPoint x: 282, endPoint y: 287, distance: 126.3
click at [282, 287] on div "Metrics & dimensions selector Available fields pagerank All fields Internal Pag…" at bounding box center [636, 476] width 1272 height 952
click at [604, 290] on icon "modal" at bounding box center [604, 290] width 8 height 11
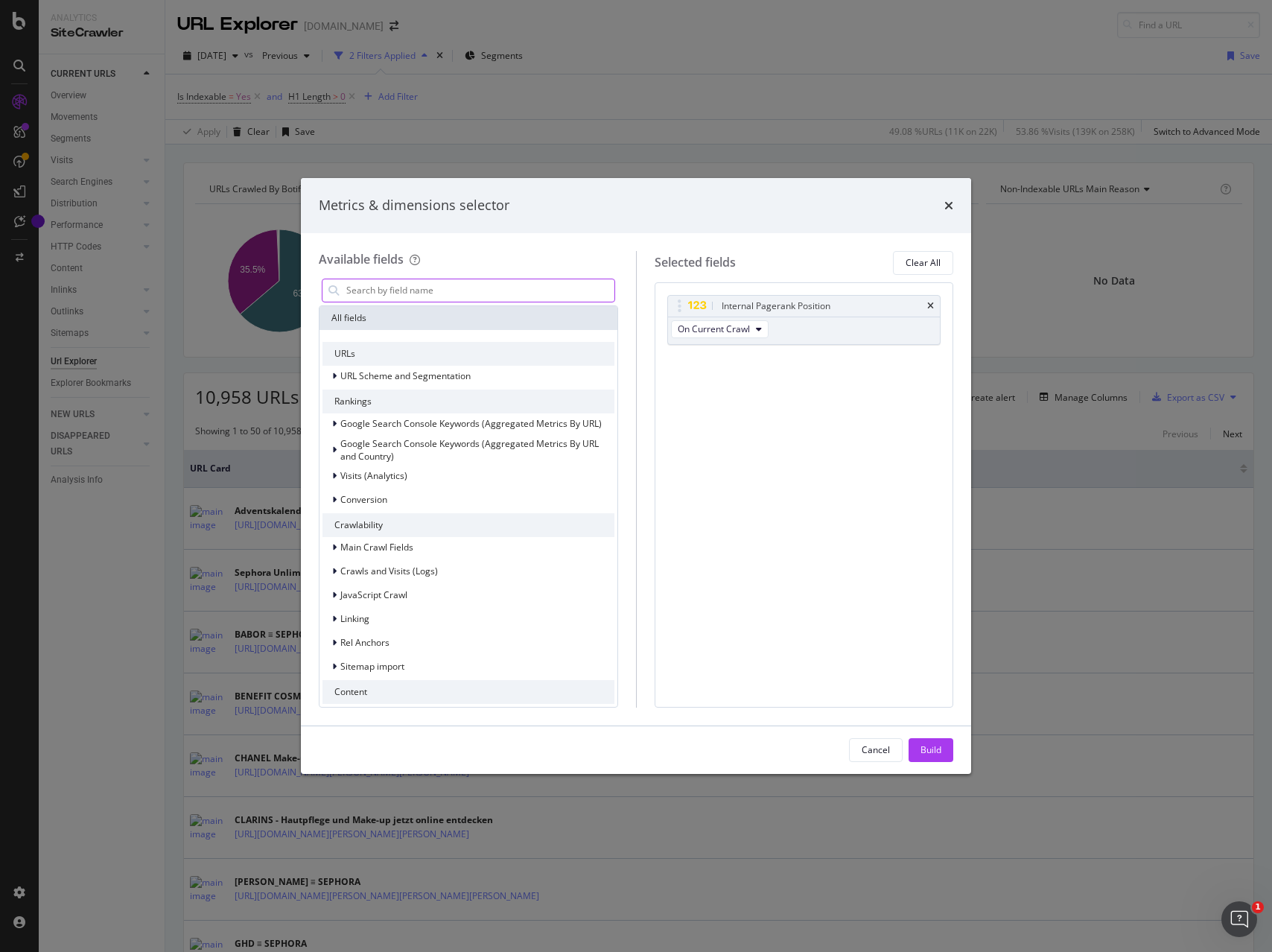
click at [526, 297] on input "modal" at bounding box center [479, 291] width 270 height 23
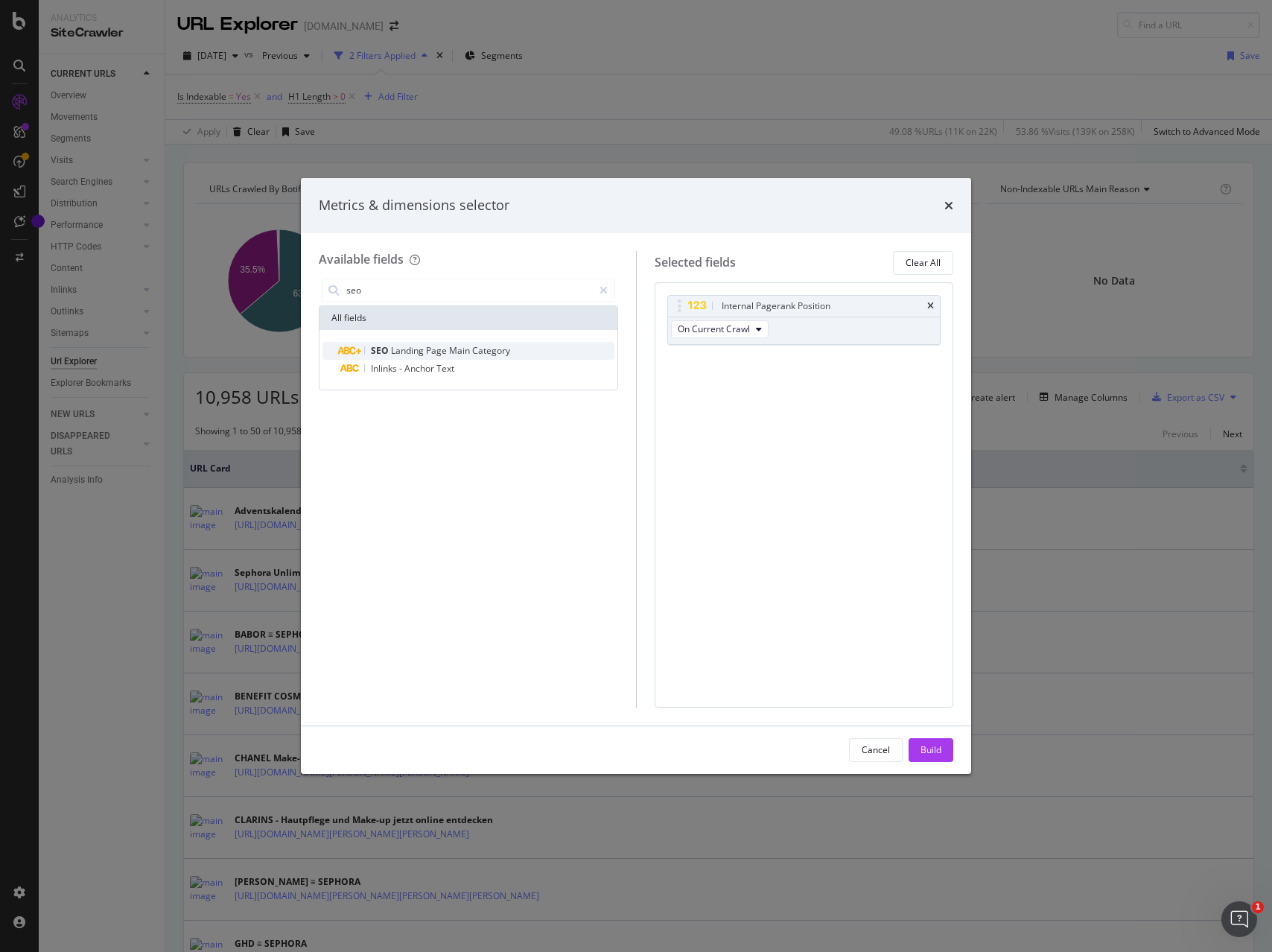
click at [476, 352] on span "Category" at bounding box center [491, 351] width 38 height 13
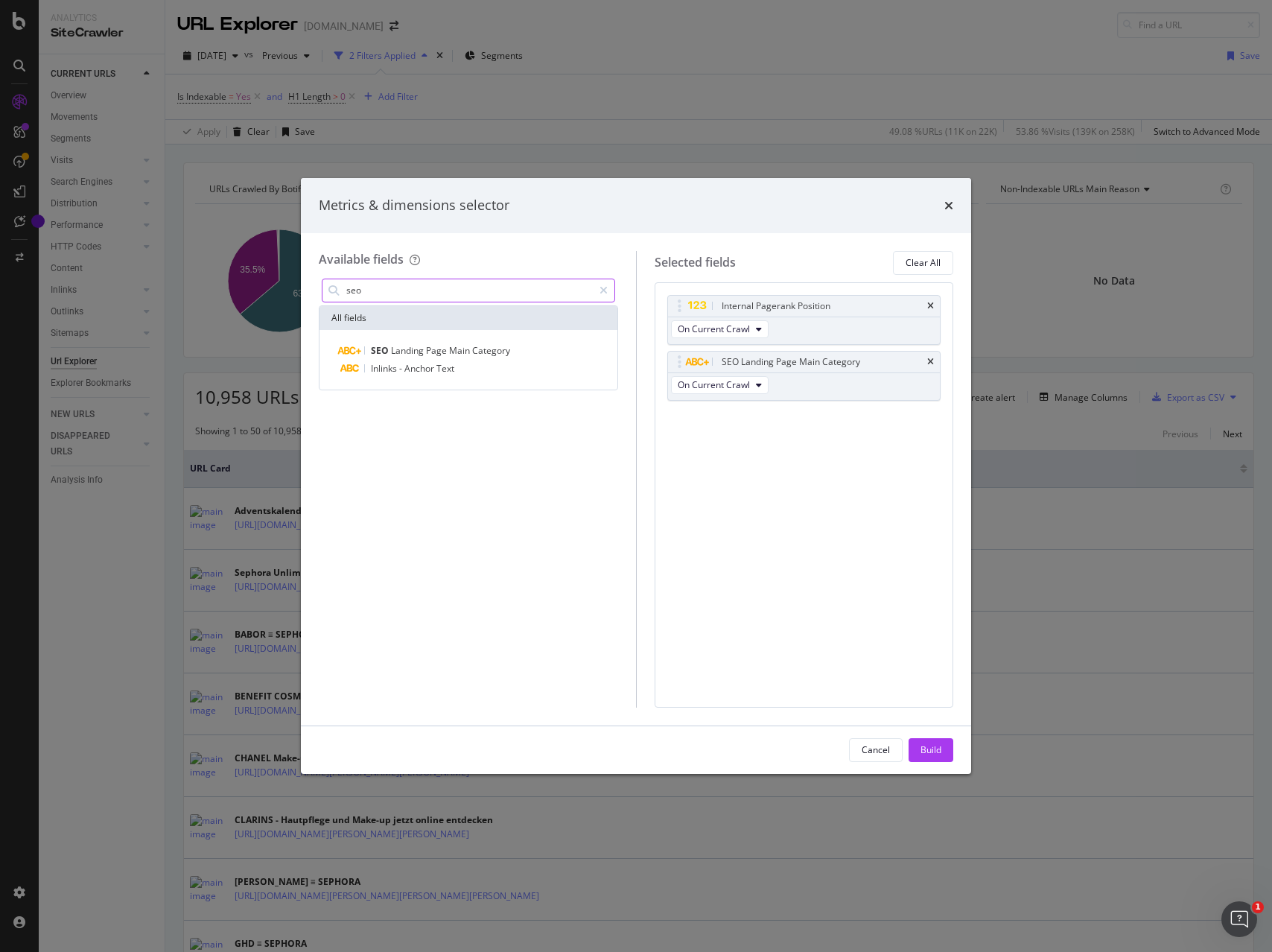
click at [420, 291] on input "seo" at bounding box center [468, 291] width 248 height 23
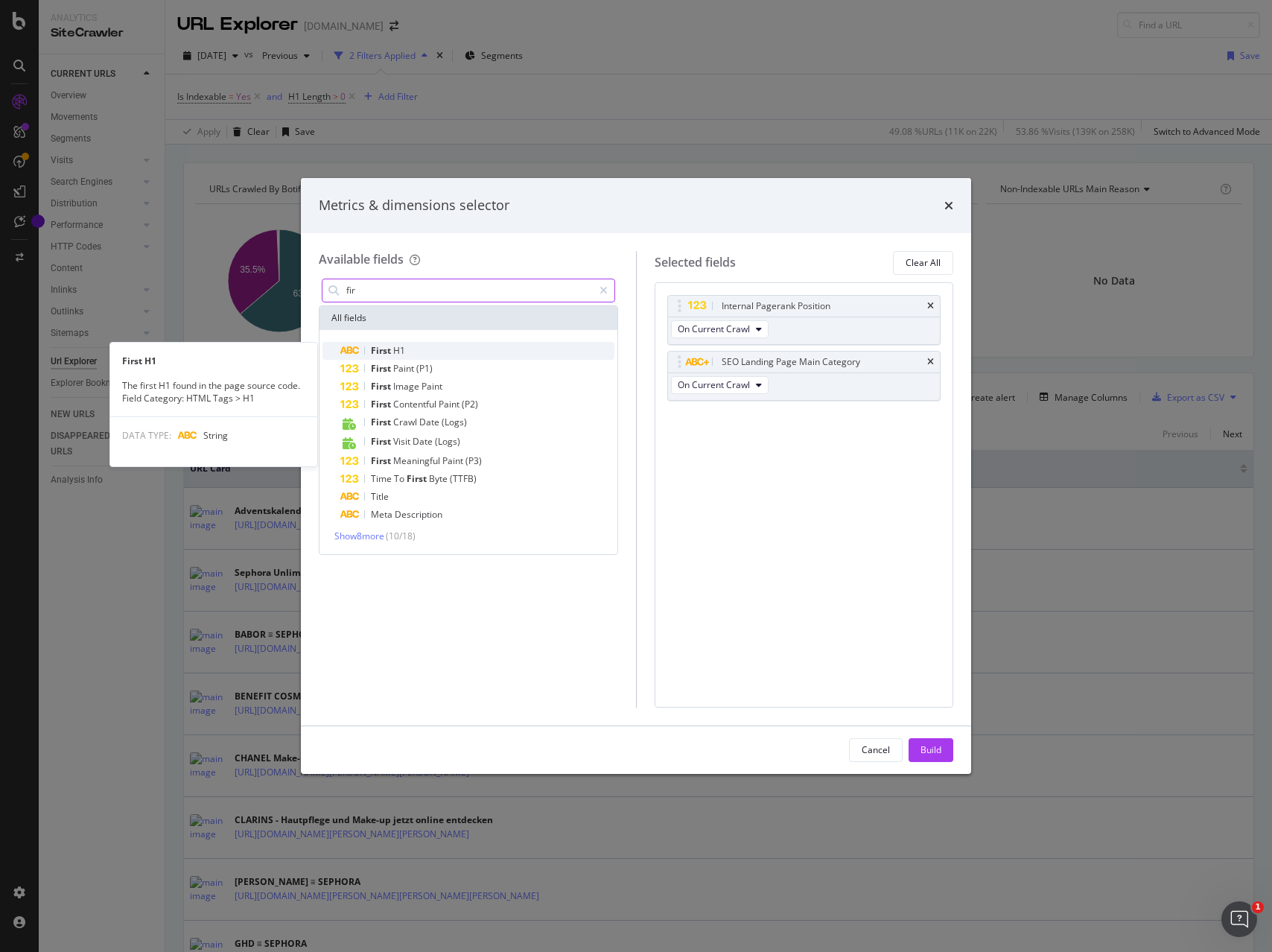
type input "fir"
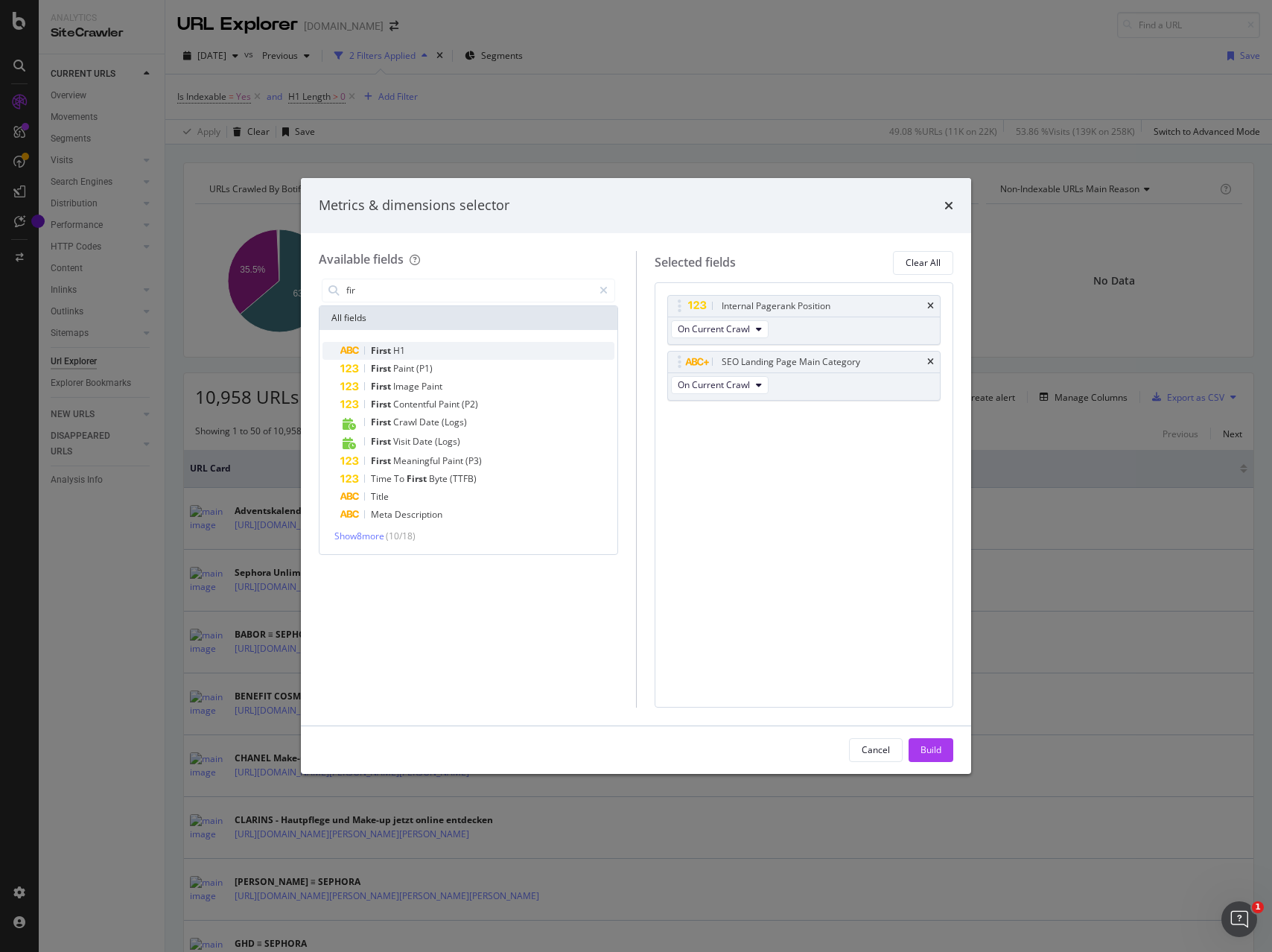
click at [383, 348] on span "First" at bounding box center [383, 351] width 23 height 13
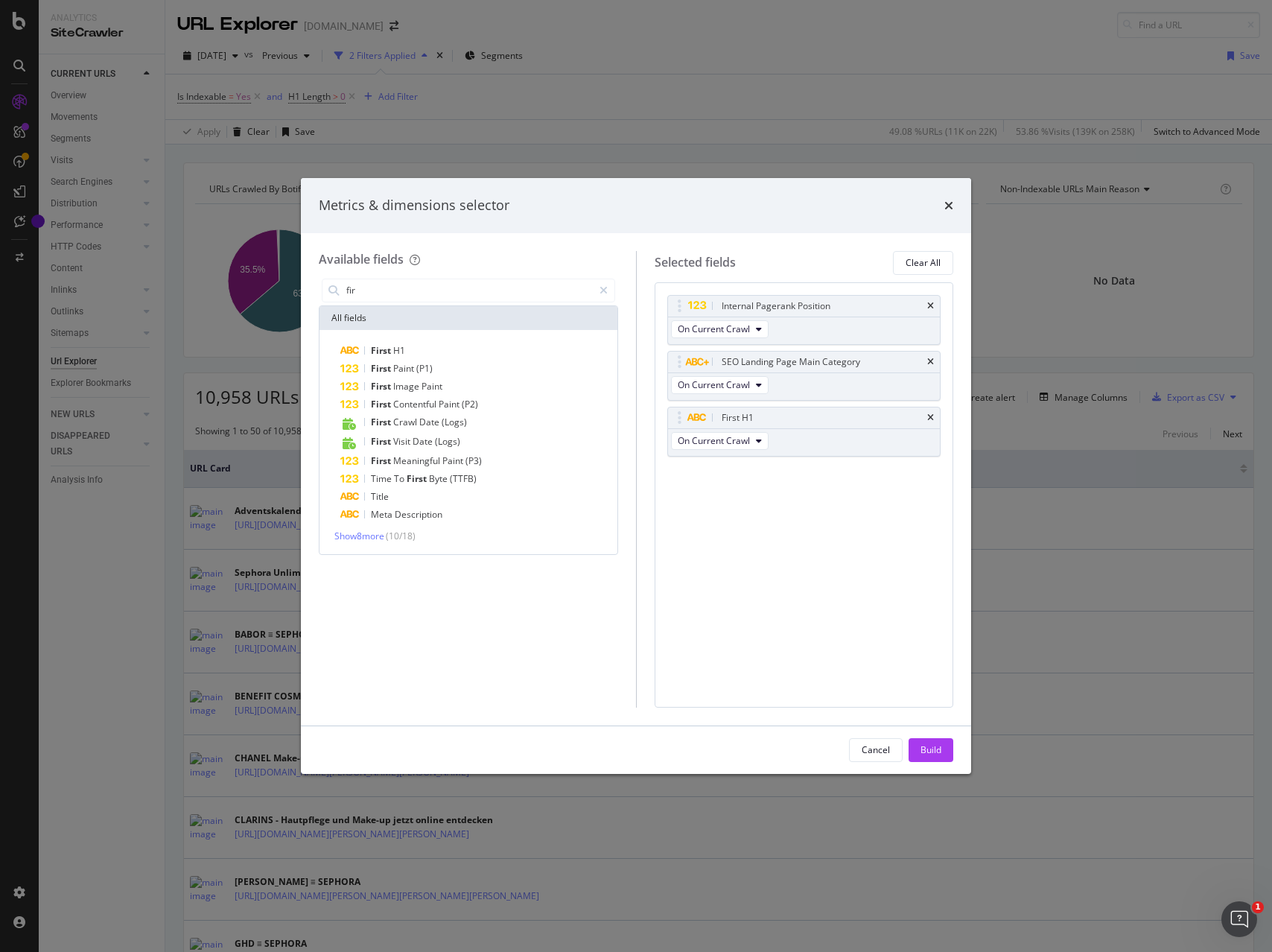
drag, startPoint x: 915, startPoint y: 754, endPoint x: 1009, endPoint y: 736, distance: 95.7
click at [915, 754] on button "Build" at bounding box center [930, 749] width 45 height 24
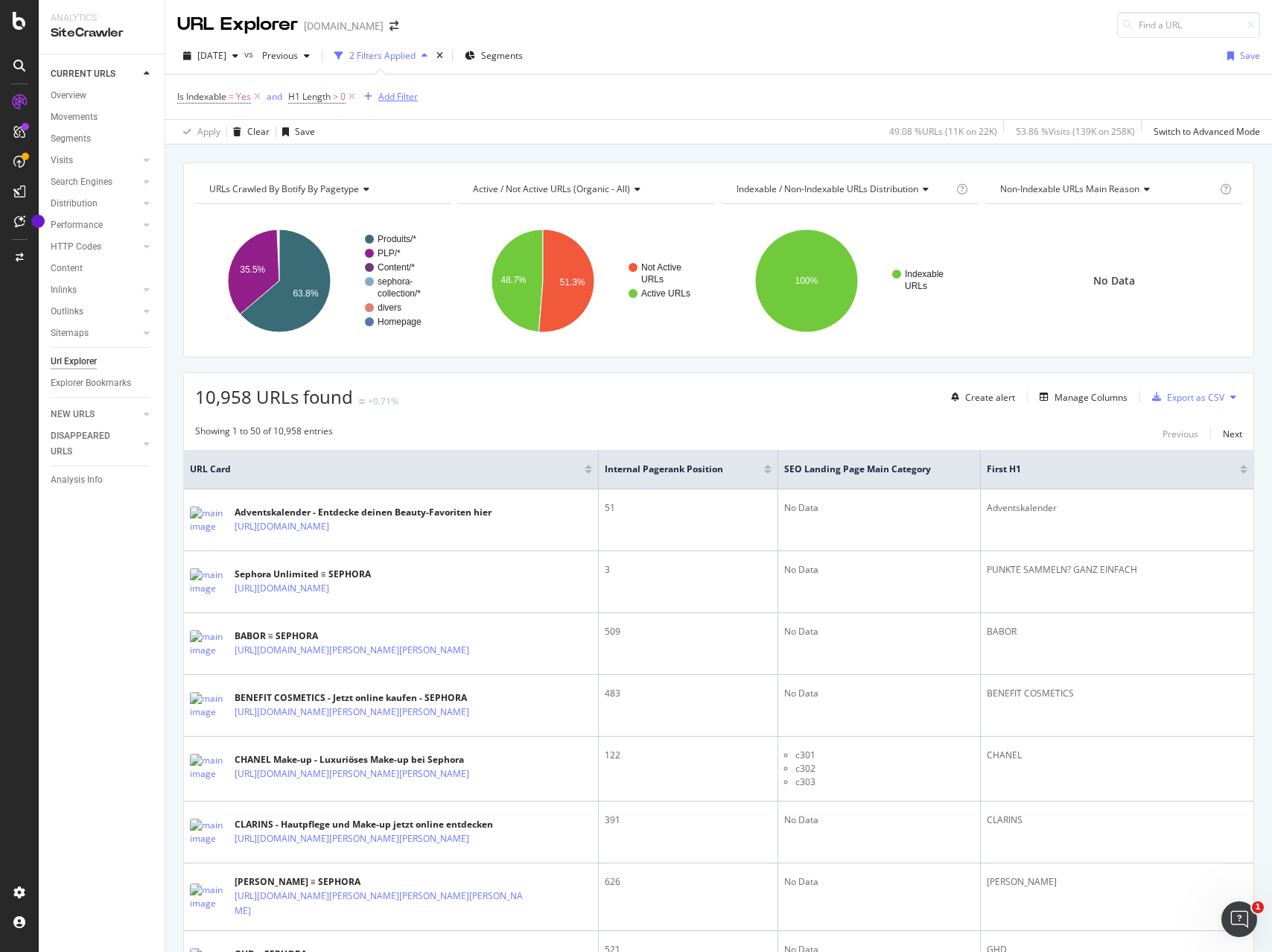
click at [406, 92] on div "Add Filter" at bounding box center [398, 97] width 40 height 13
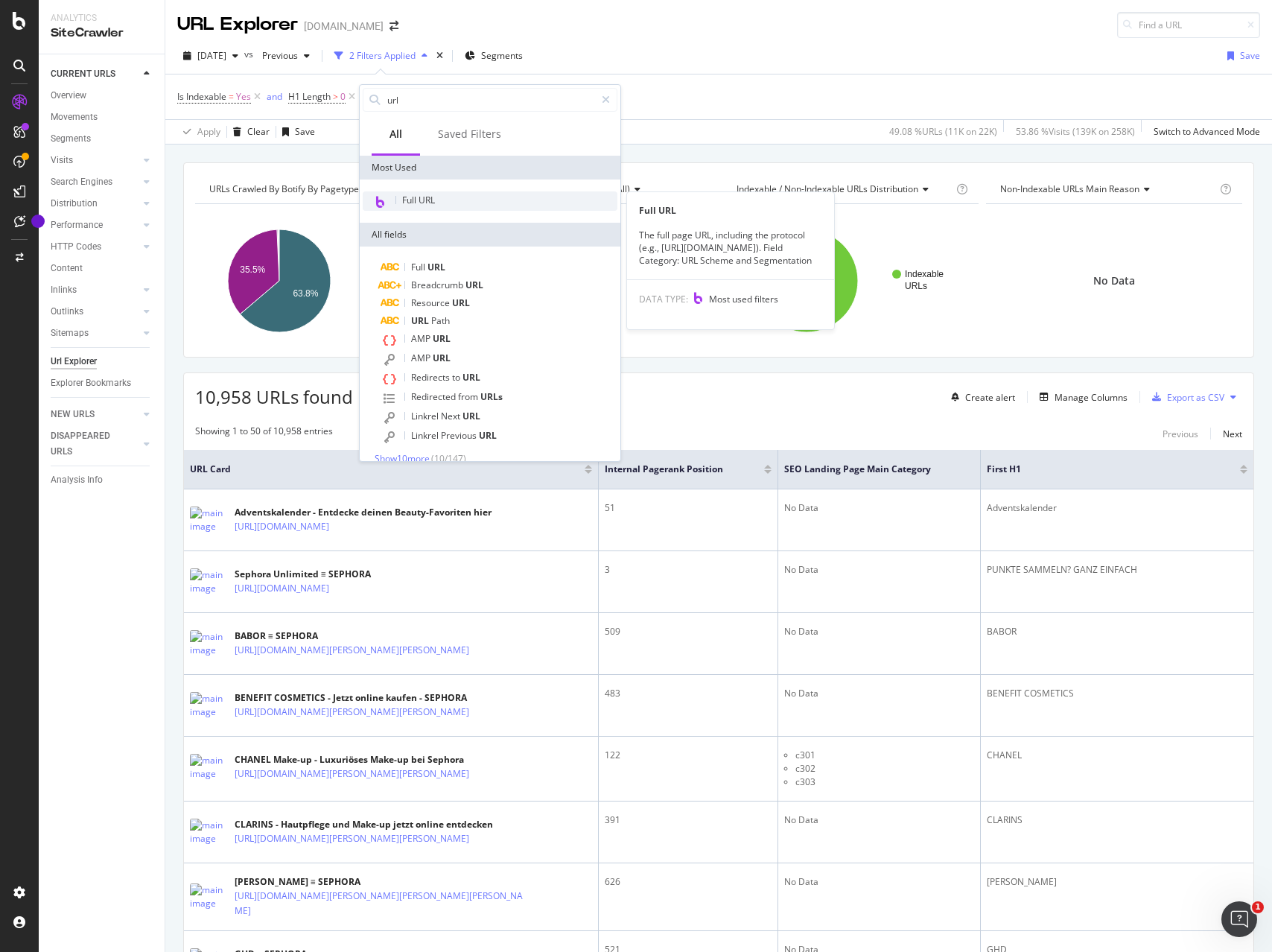
type input "url"
click at [476, 201] on div "Full URL" at bounding box center [490, 201] width 255 height 19
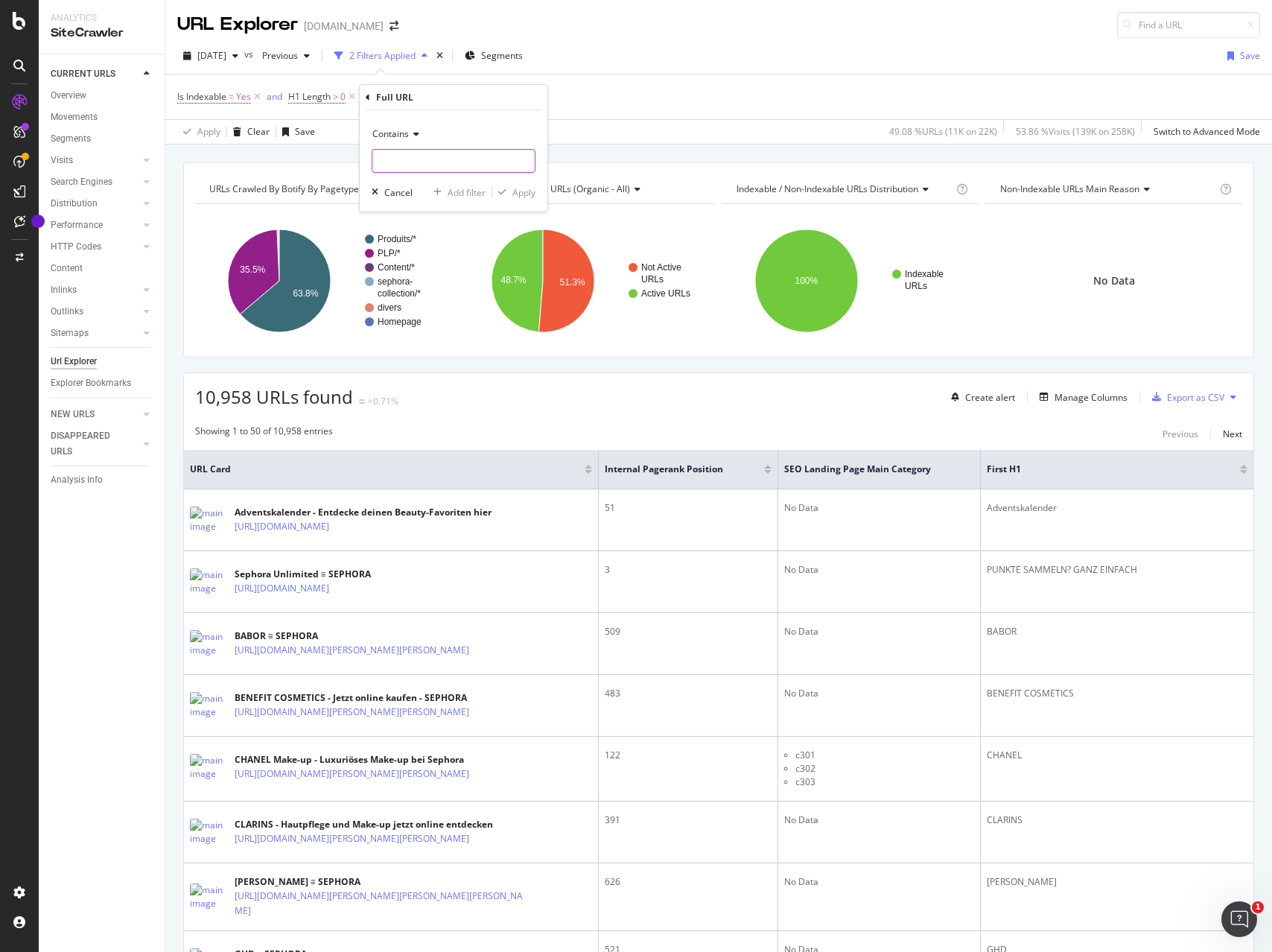
click at [426, 162] on input "text" at bounding box center [453, 160] width 162 height 24
type input "/p/"
drag, startPoint x: 520, startPoint y: 193, endPoint x: 713, endPoint y: 168, distance: 194.6
click at [520, 193] on div "Apply" at bounding box center [524, 193] width 23 height 13
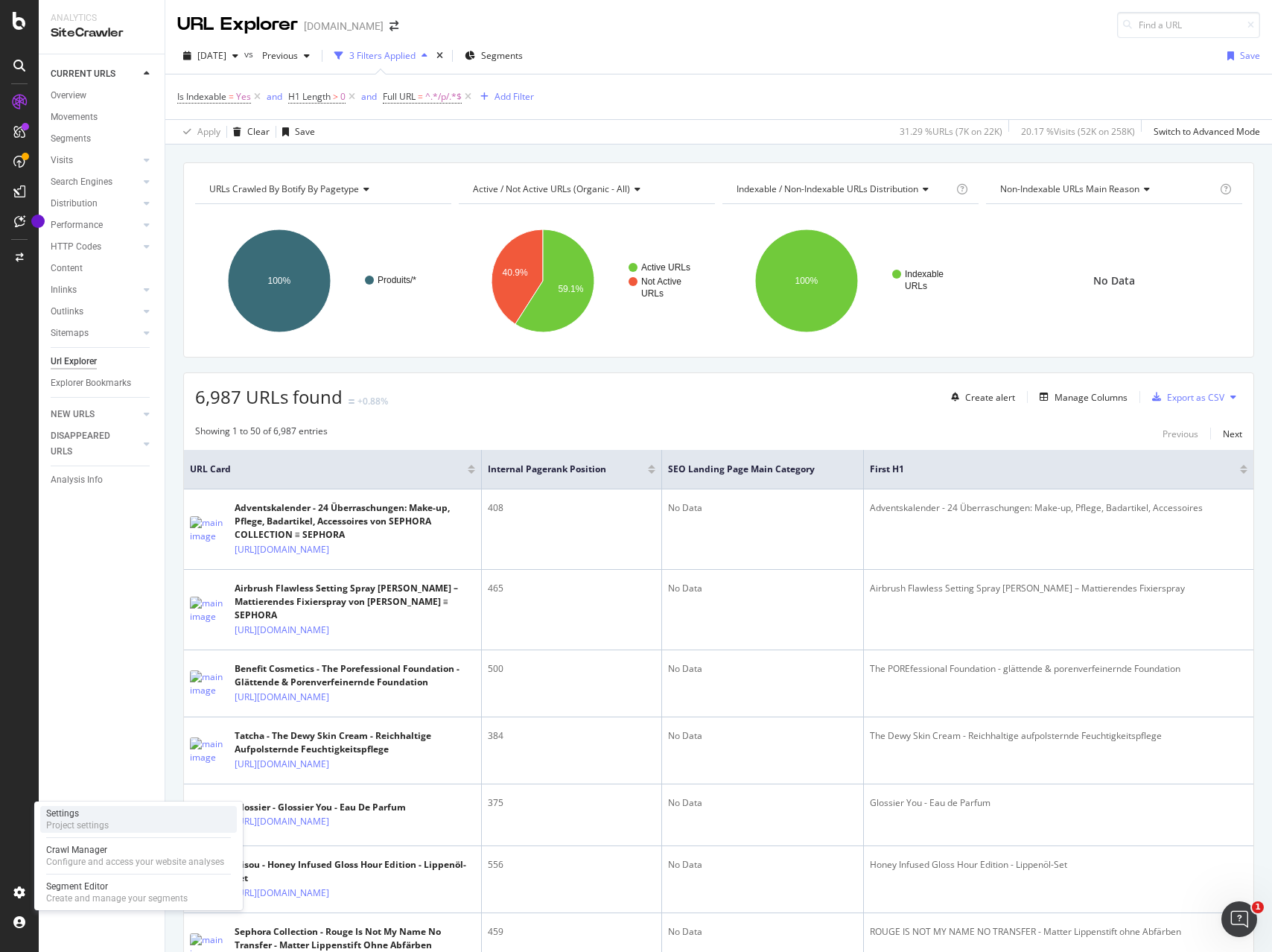
click at [64, 818] on div "Settings" at bounding box center [77, 813] width 63 height 12
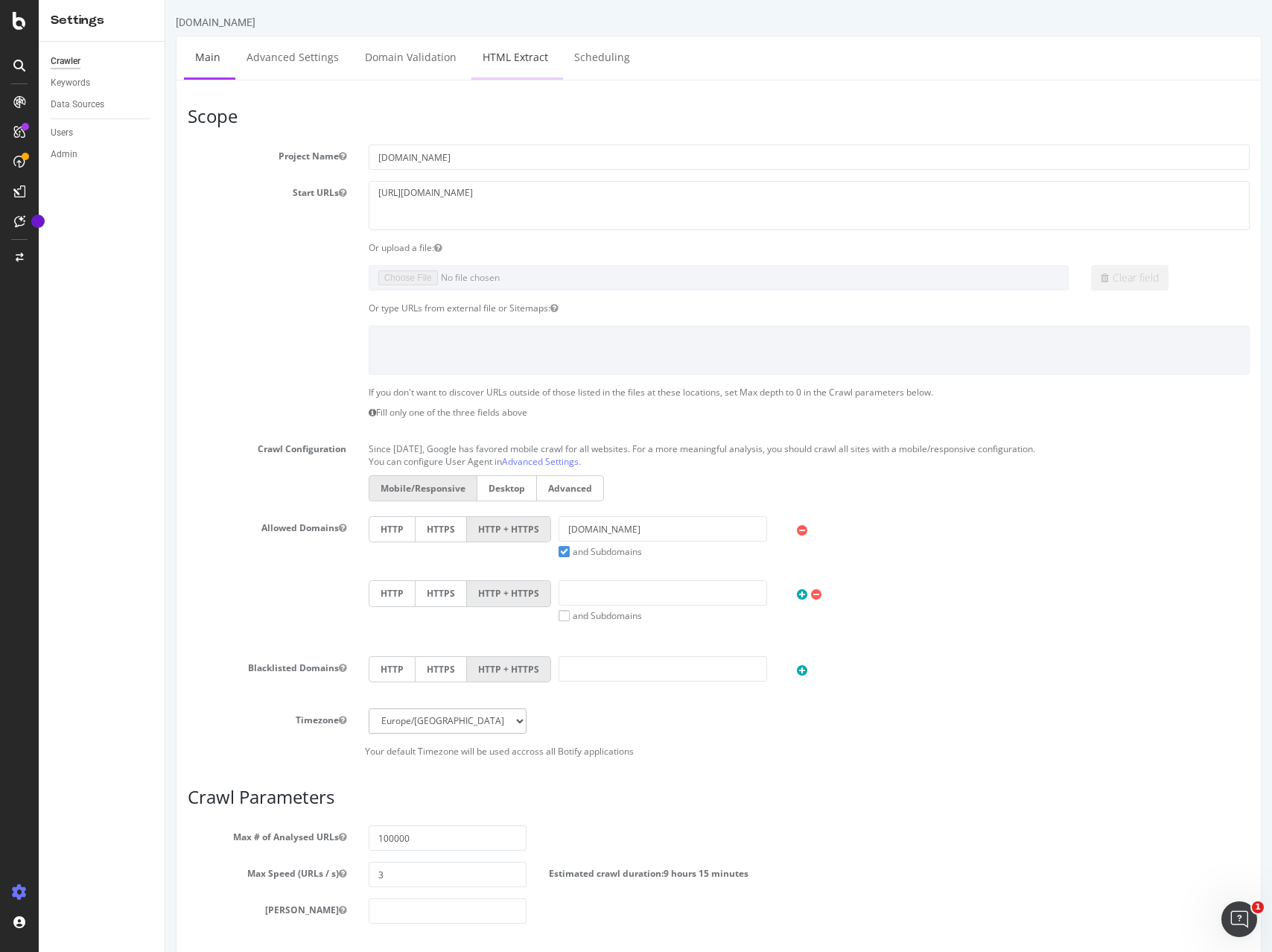
click at [486, 50] on link "HTML Extract" at bounding box center [515, 57] width 88 height 41
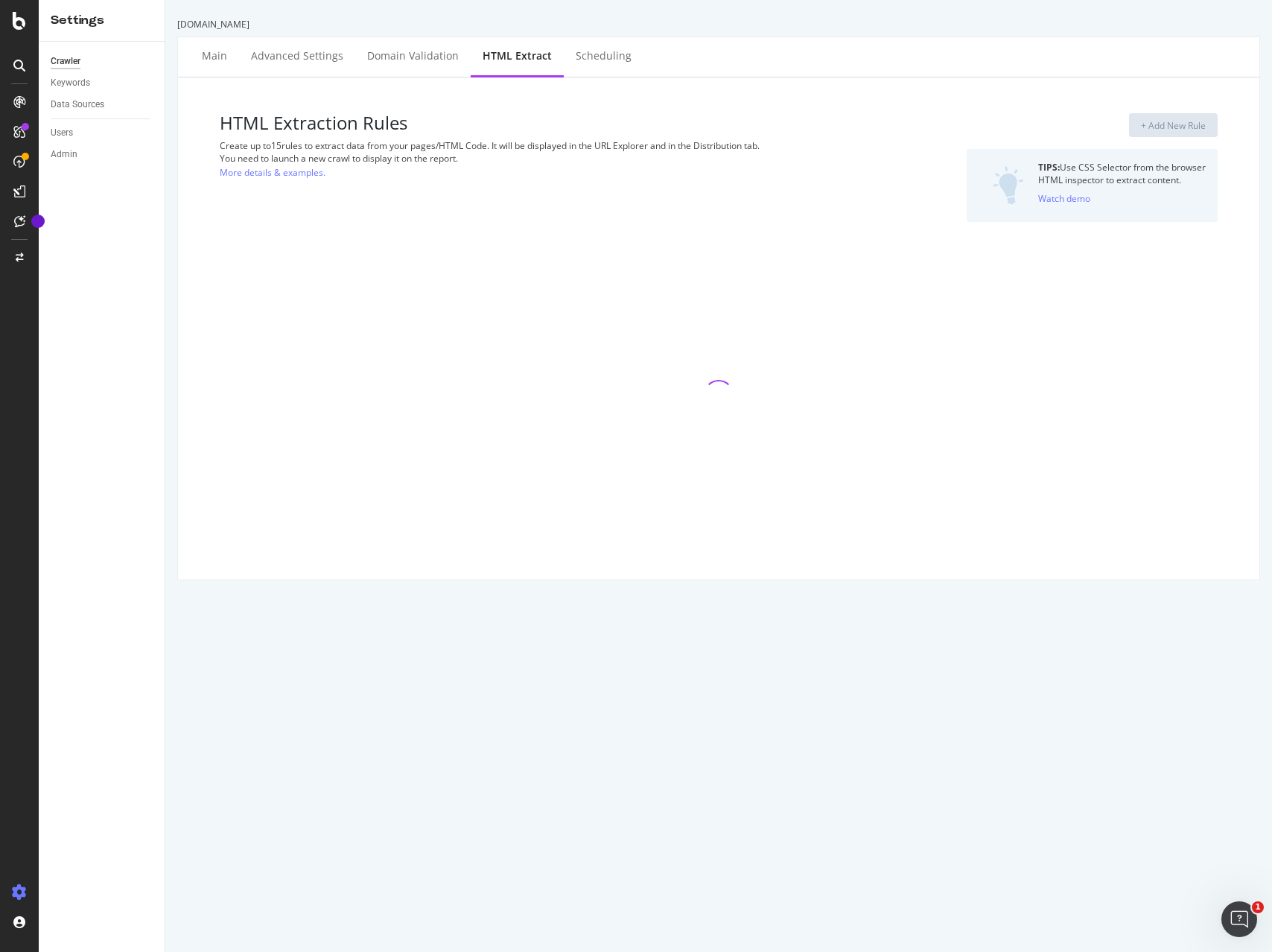
select select "exist"
select select "list"
select select "exist"
select select "i"
select select "exist"
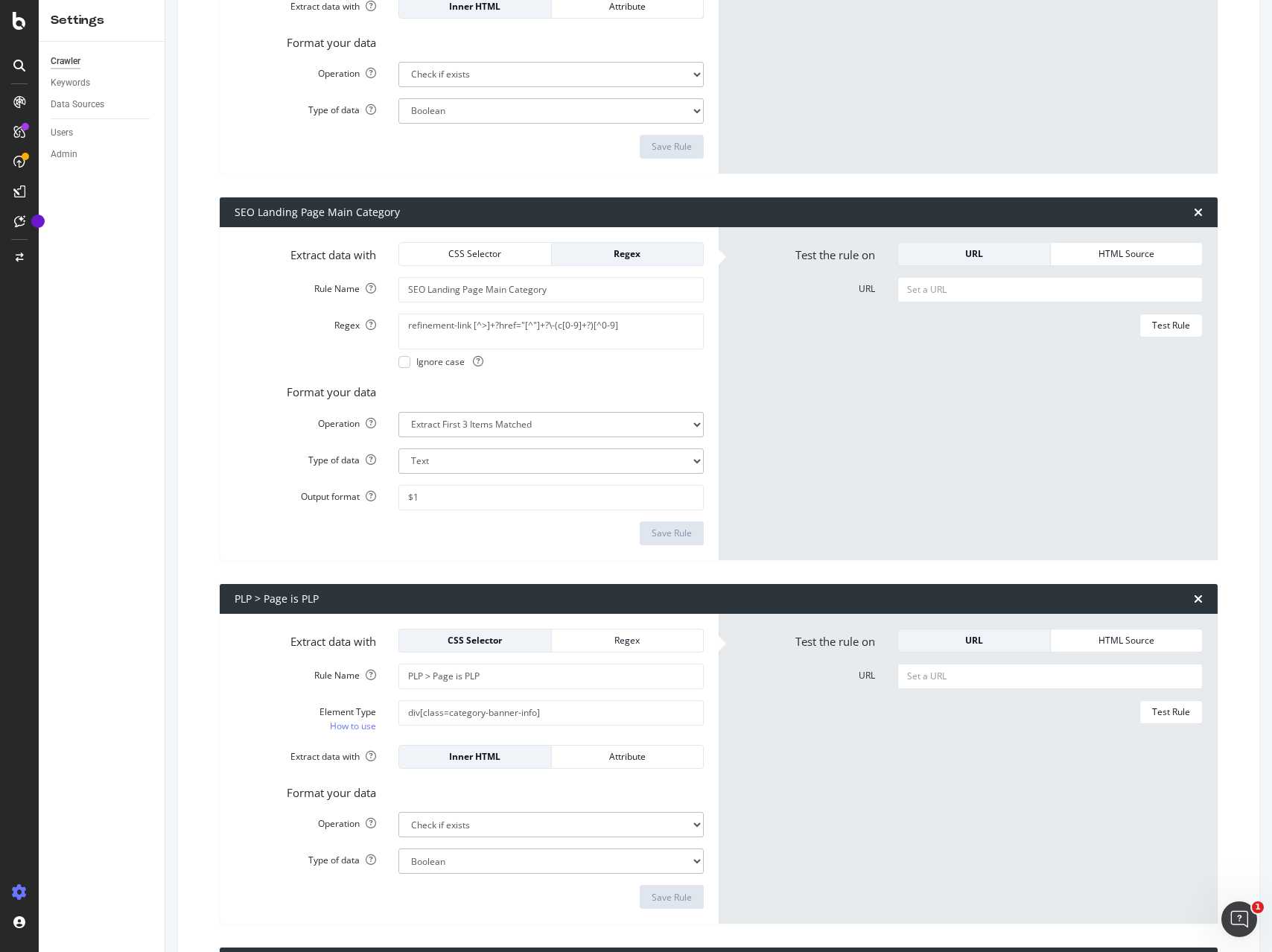
scroll to position [425, 0]
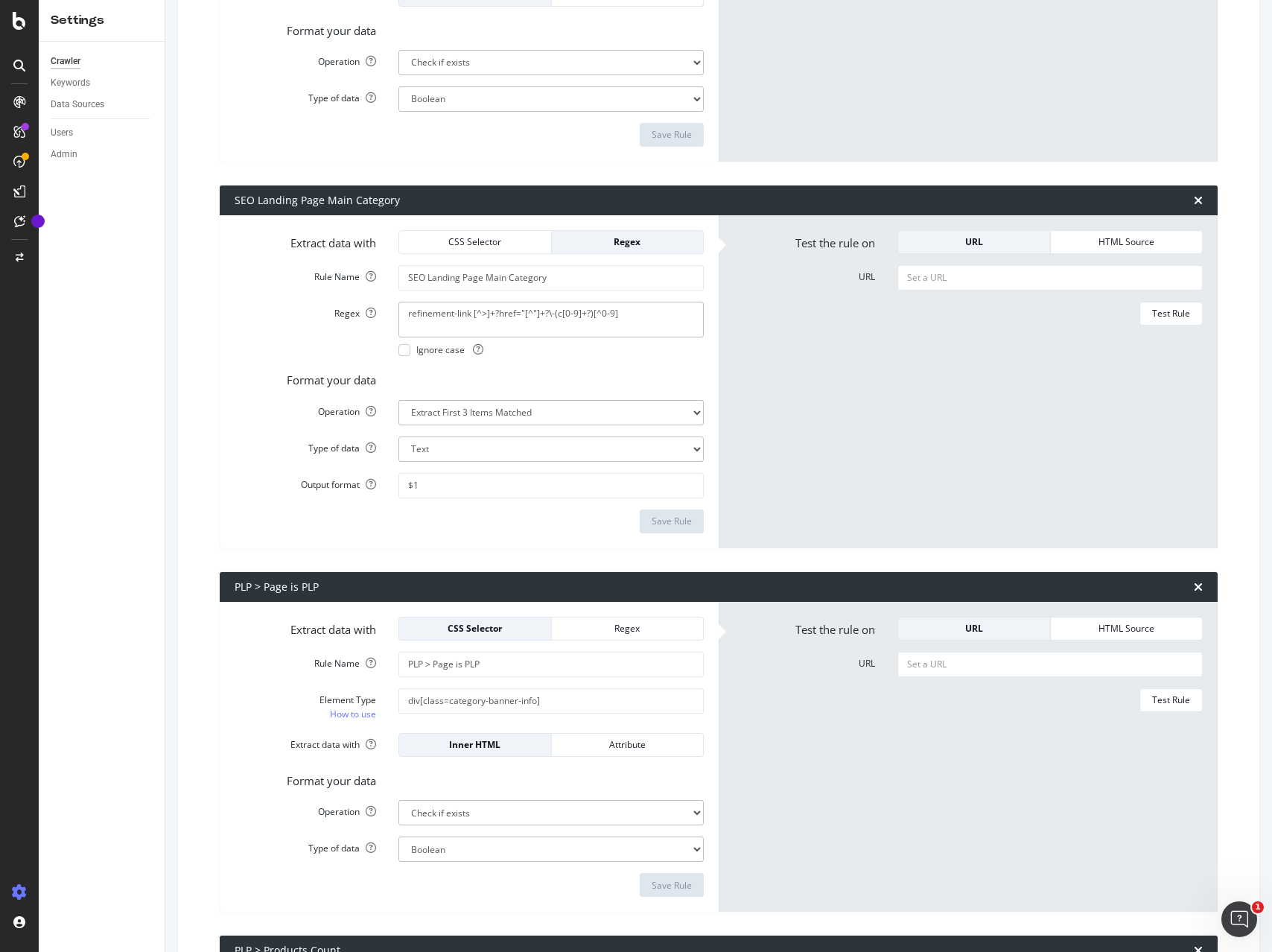
click at [494, 315] on textarea "refinement-link [^>]+?href="[^"]+?\-(c[0-9]+?)[^0-9]" at bounding box center [551, 319] width 305 height 36
paste textarea "(<a href="[^"]+?(c[0-9]+?)/?"|data\-cgid="(C[0-9]+?)")"
type textarea "(<a href="[^"]+?(c[0-9]+?)/?"|data\-cgid="(C[0-9]+?)")"
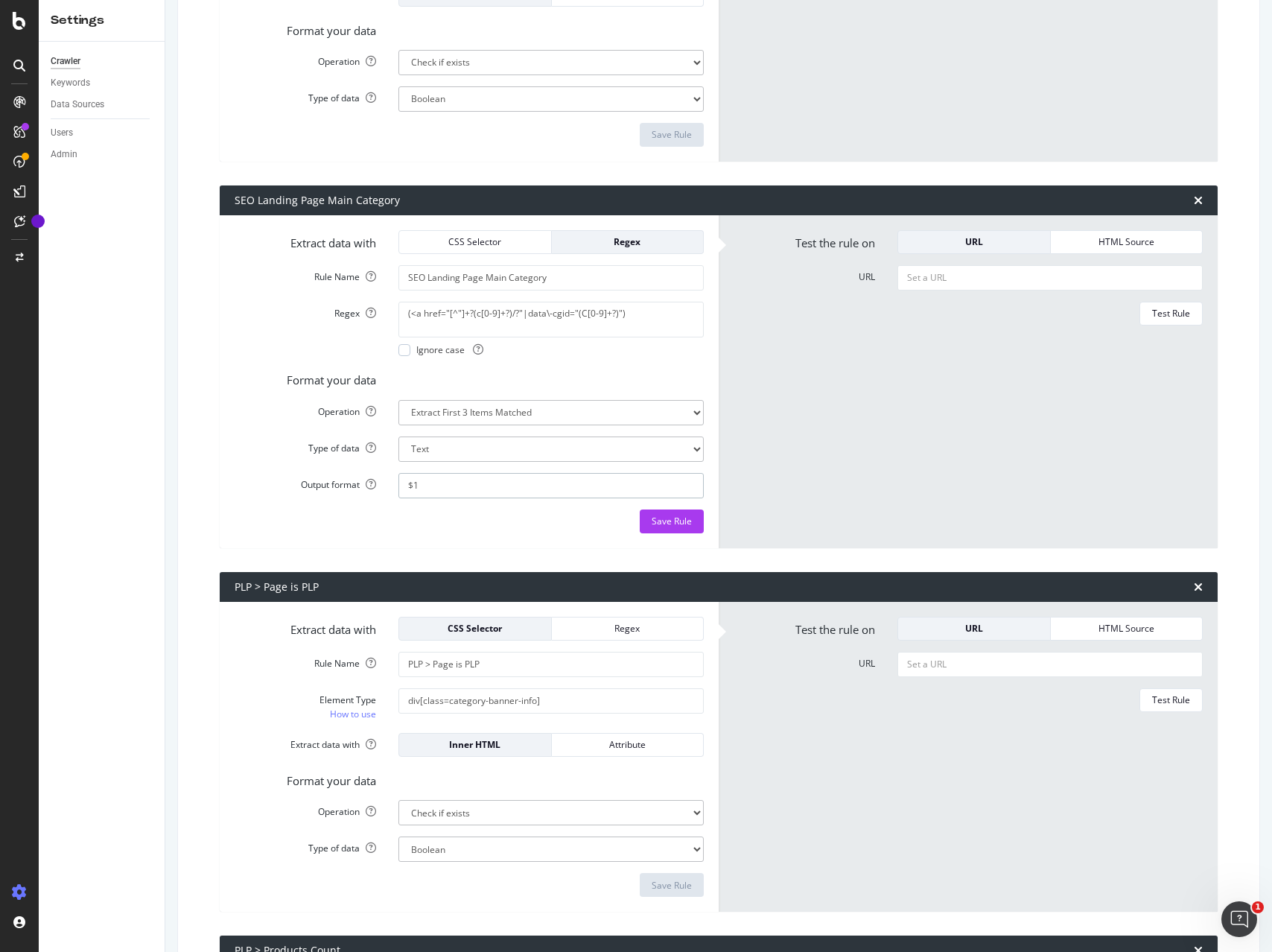
click at [459, 482] on input "$1" at bounding box center [551, 485] width 305 height 25
drag, startPoint x: 492, startPoint y: 485, endPoint x: 301, endPoint y: 478, distance: 191.1
click at [301, 478] on div "Output format $1" at bounding box center [469, 485] width 491 height 25
paste input "2$3"
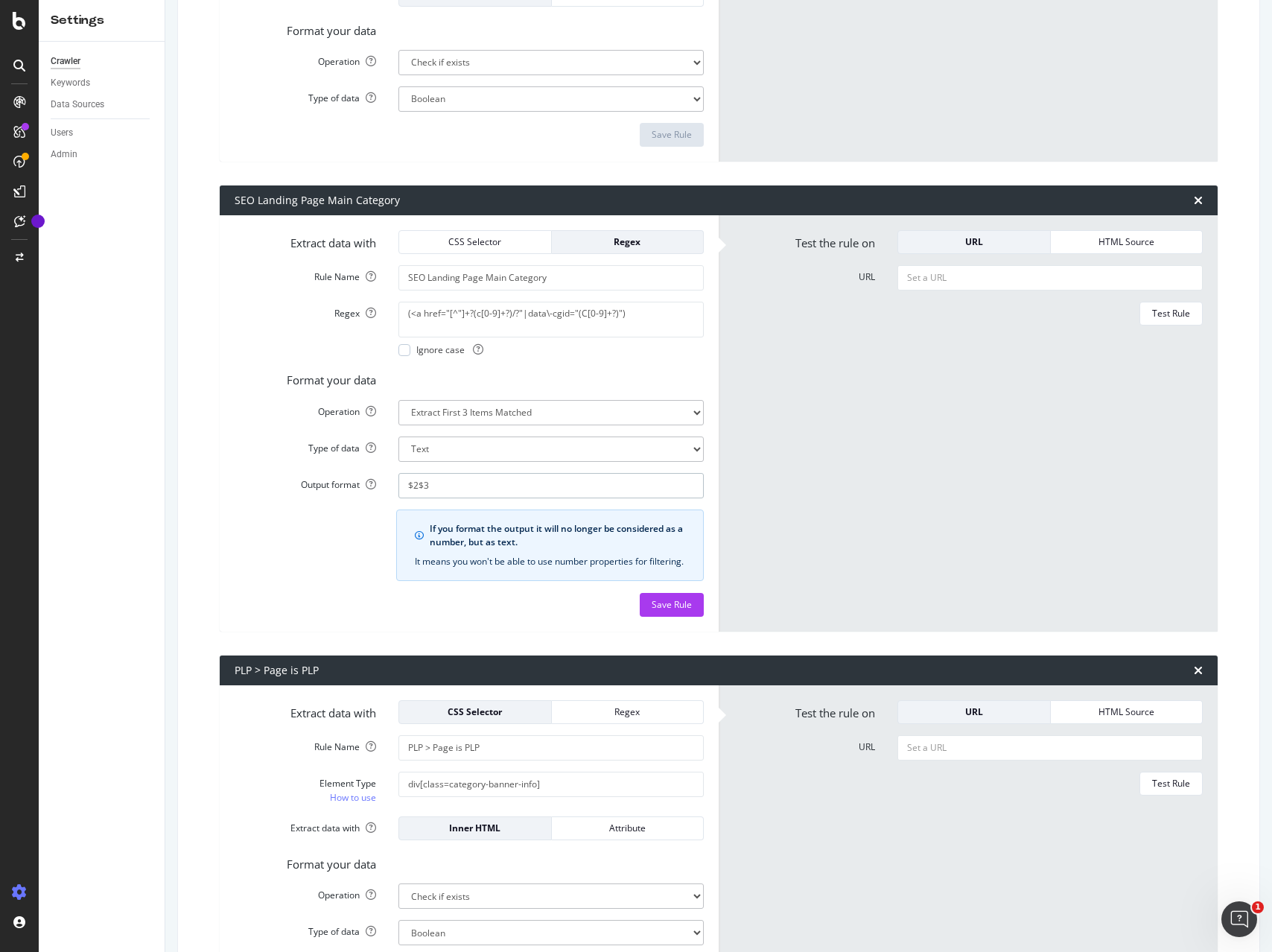
type input "$2$3"
click at [1006, 434] on form "Test the rule on URL HTML Source URL Test Rule" at bounding box center [968, 423] width 469 height 387
click at [668, 611] on div "Save Rule" at bounding box center [672, 604] width 41 height 13
click at [79, 851] on div "Crawl Manager" at bounding box center [135, 850] width 178 height 12
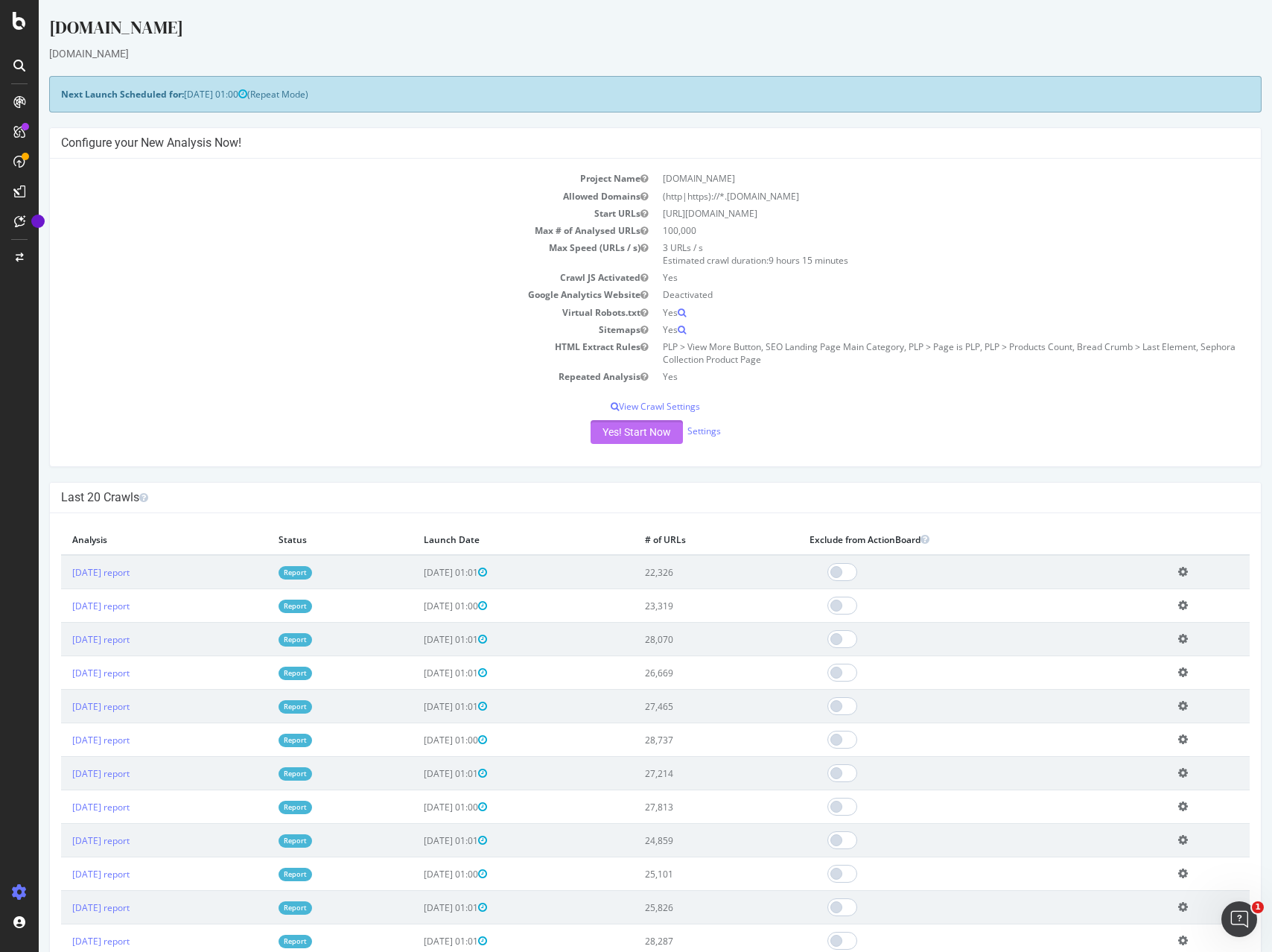
click at [625, 431] on button "Yes! Start Now" at bounding box center [637, 431] width 93 height 24
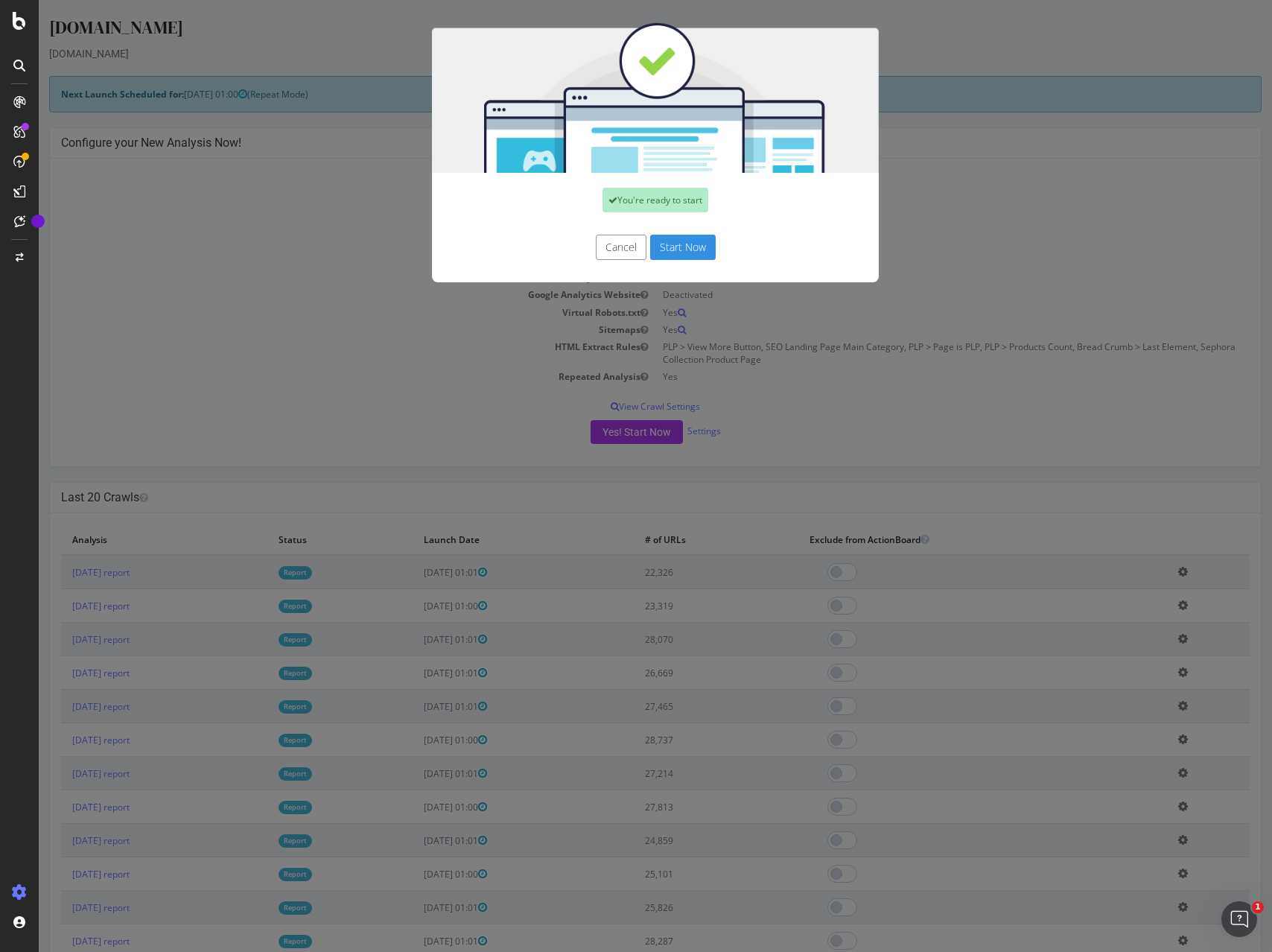
click at [693, 250] on button "Start Now" at bounding box center [682, 247] width 66 height 25
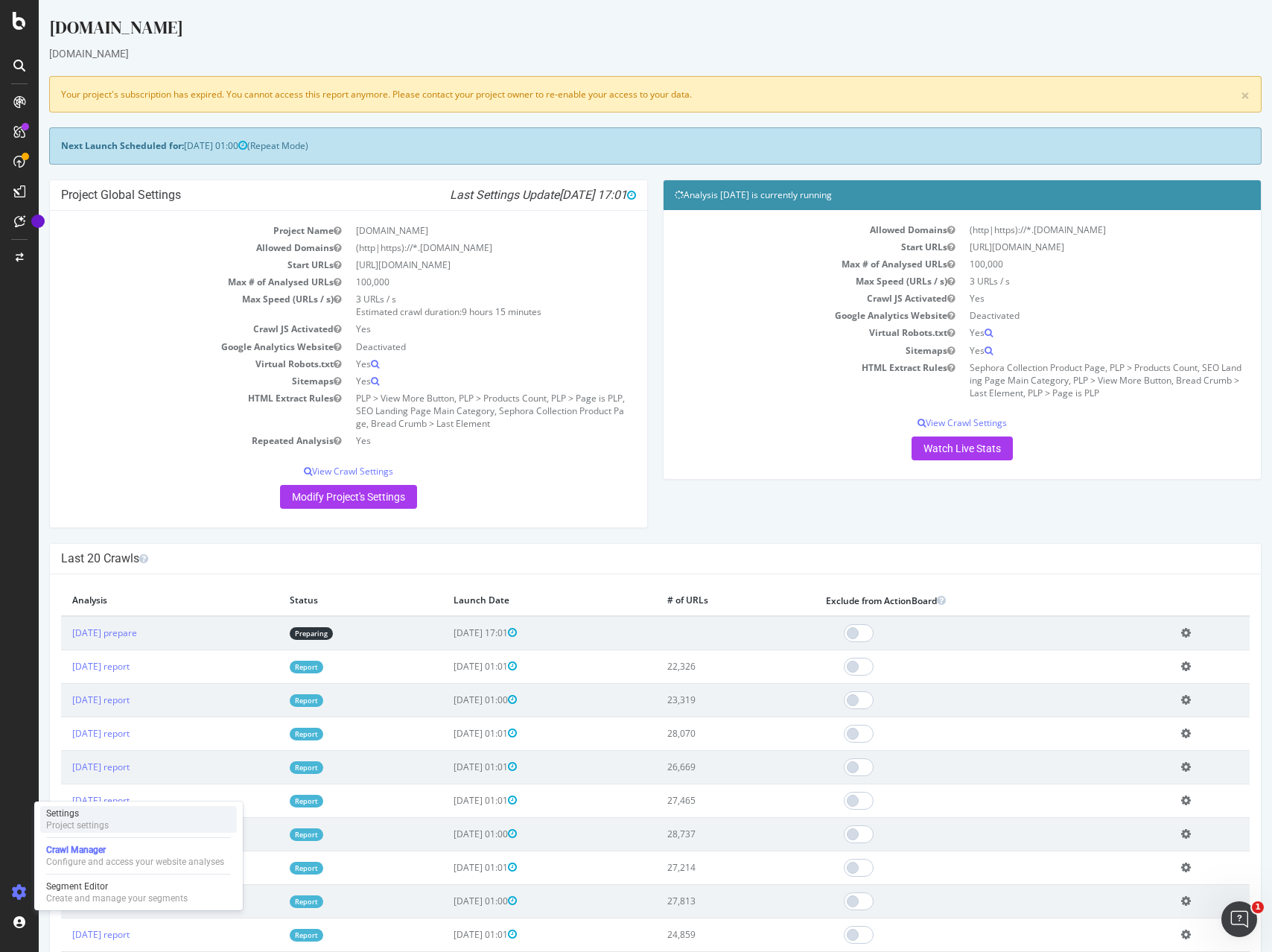
click at [67, 824] on div "Project settings" at bounding box center [77, 824] width 63 height 12
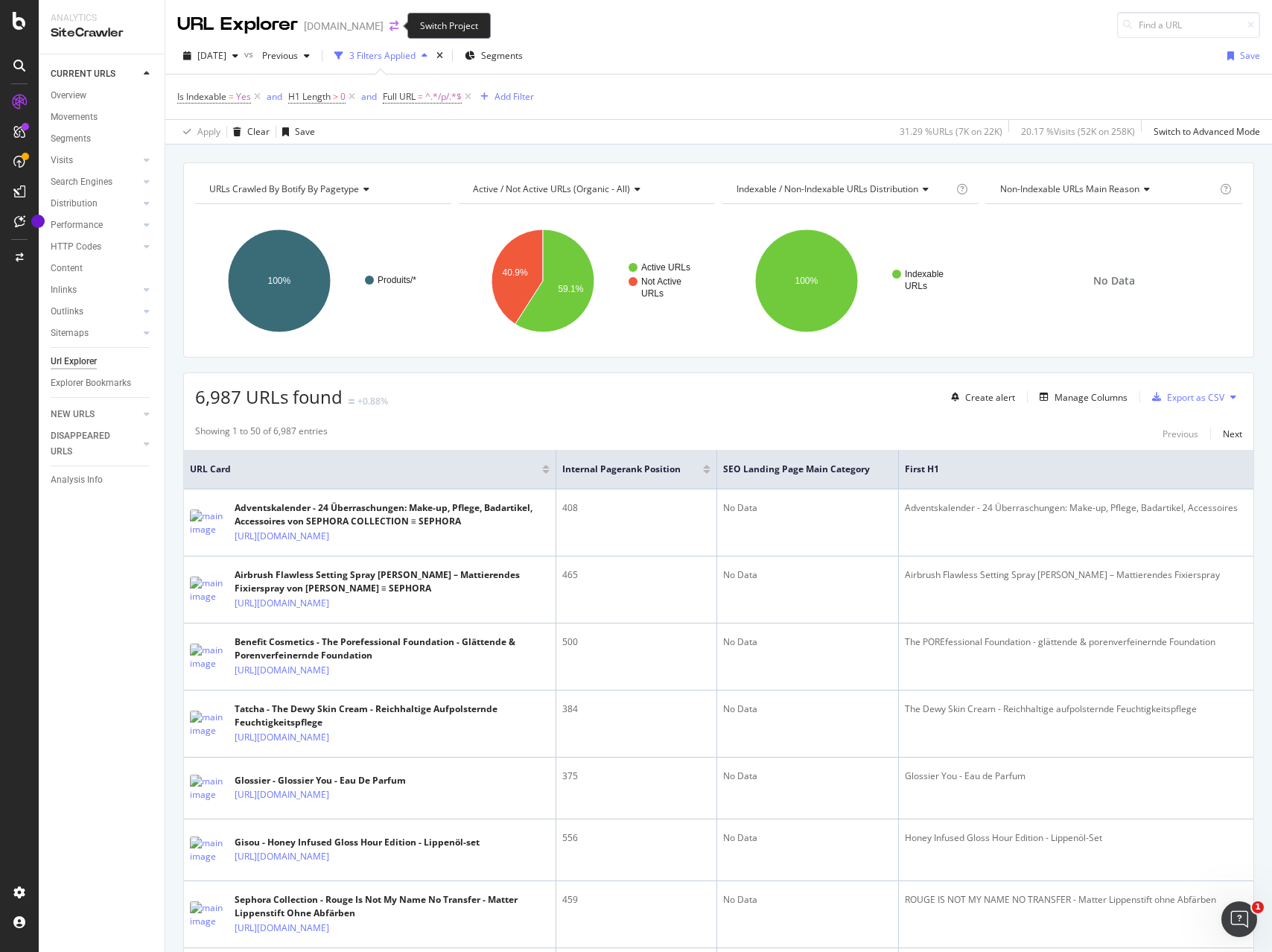
click at [391, 25] on icon "arrow-right-arrow-left" at bounding box center [393, 26] width 9 height 11
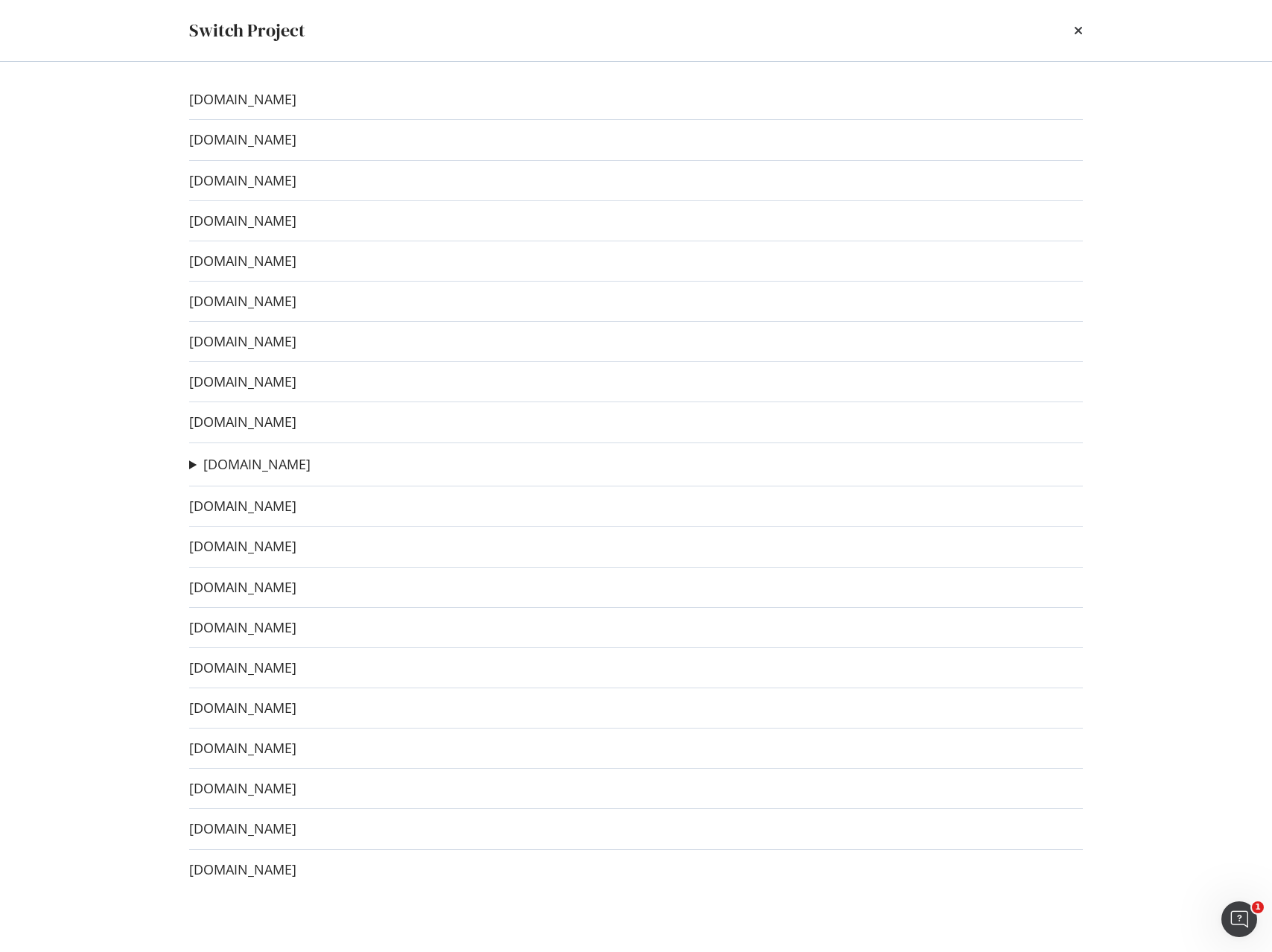
click at [247, 231] on div "www.sephora.dk www.sephora.de www.sephora.cz www.sephora.it www.sephora.com.tr …" at bounding box center [635, 506] width 953 height 889
click at [240, 215] on link "[DOMAIN_NAME]" at bounding box center [243, 220] width 107 height 15
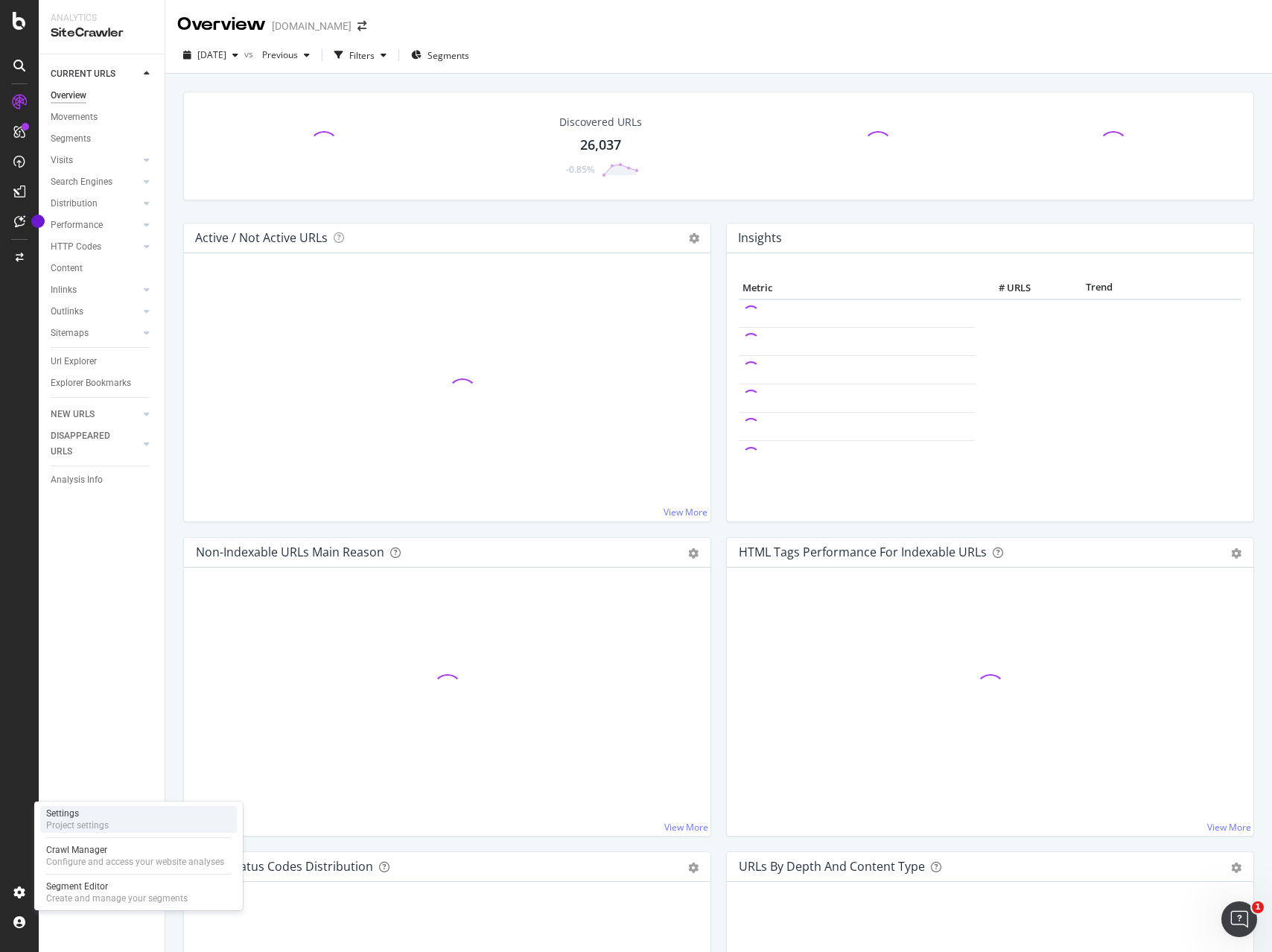
drag, startPoint x: 76, startPoint y: 820, endPoint x: 86, endPoint y: 818, distance: 10.2
click at [76, 820] on div "Project settings" at bounding box center [77, 824] width 63 height 12
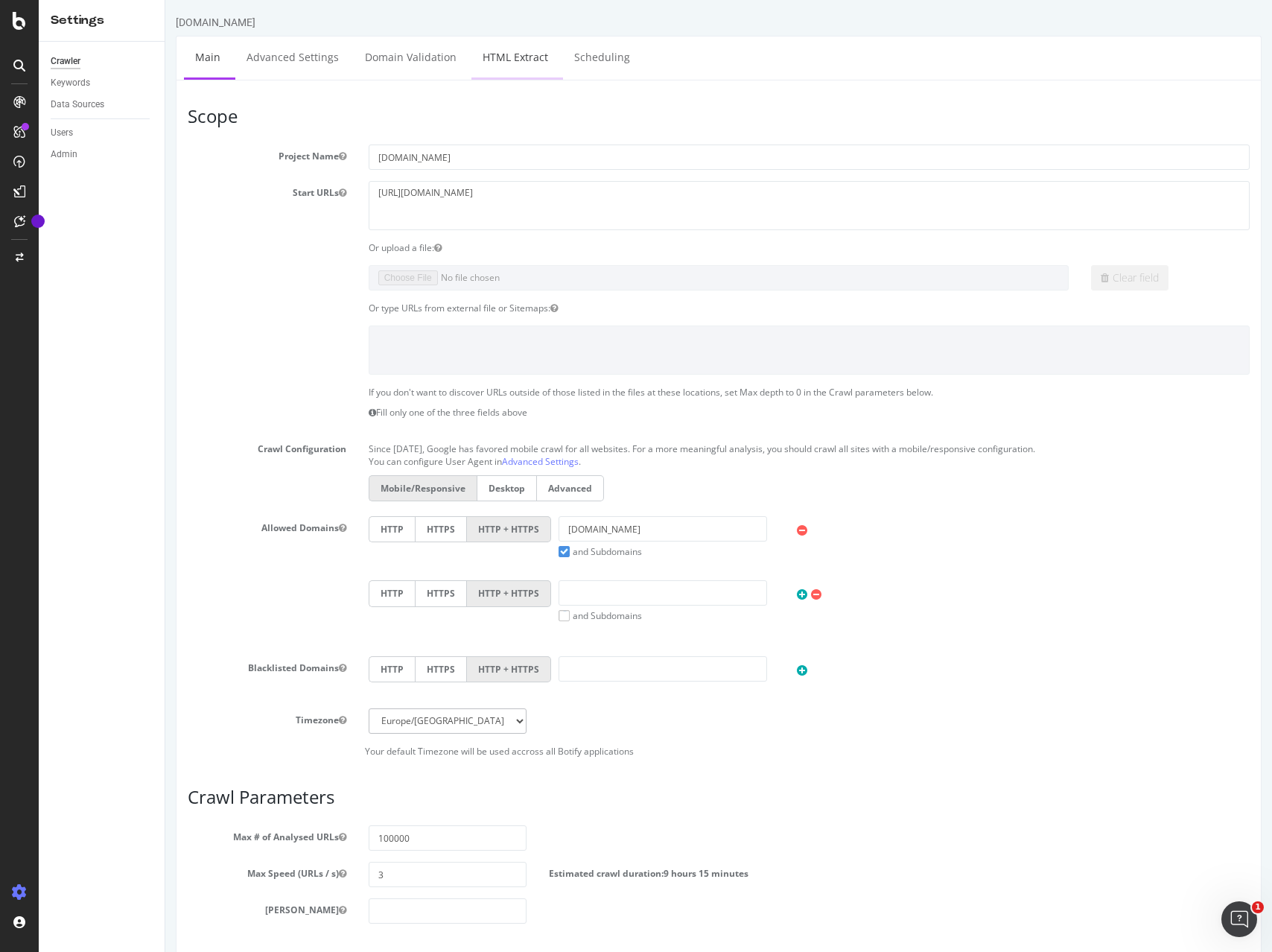
click at [513, 49] on link "HTML Extract" at bounding box center [515, 57] width 88 height 41
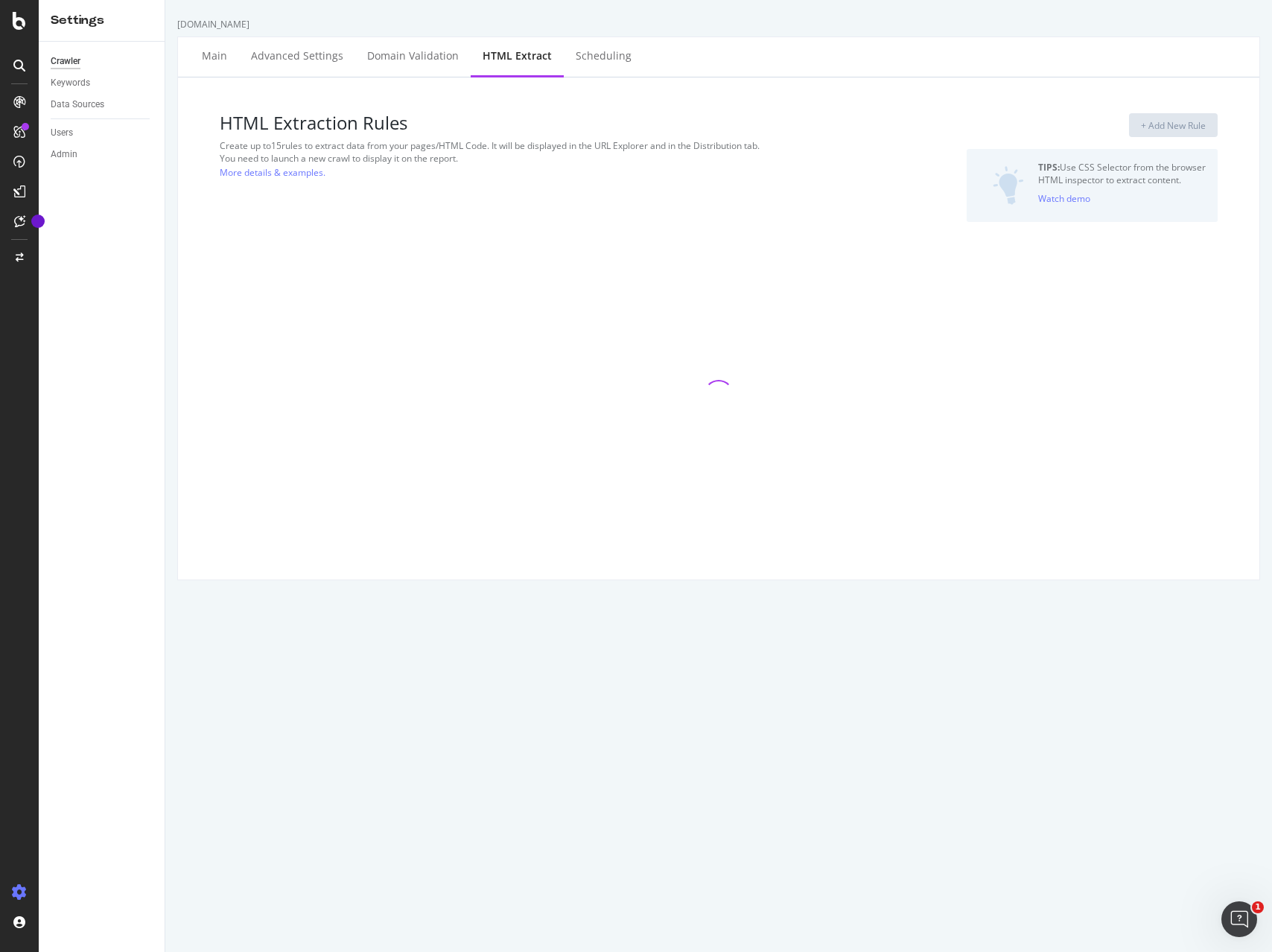
select select "exist"
select select "i"
select select "list"
select select "html.length"
select select "list"
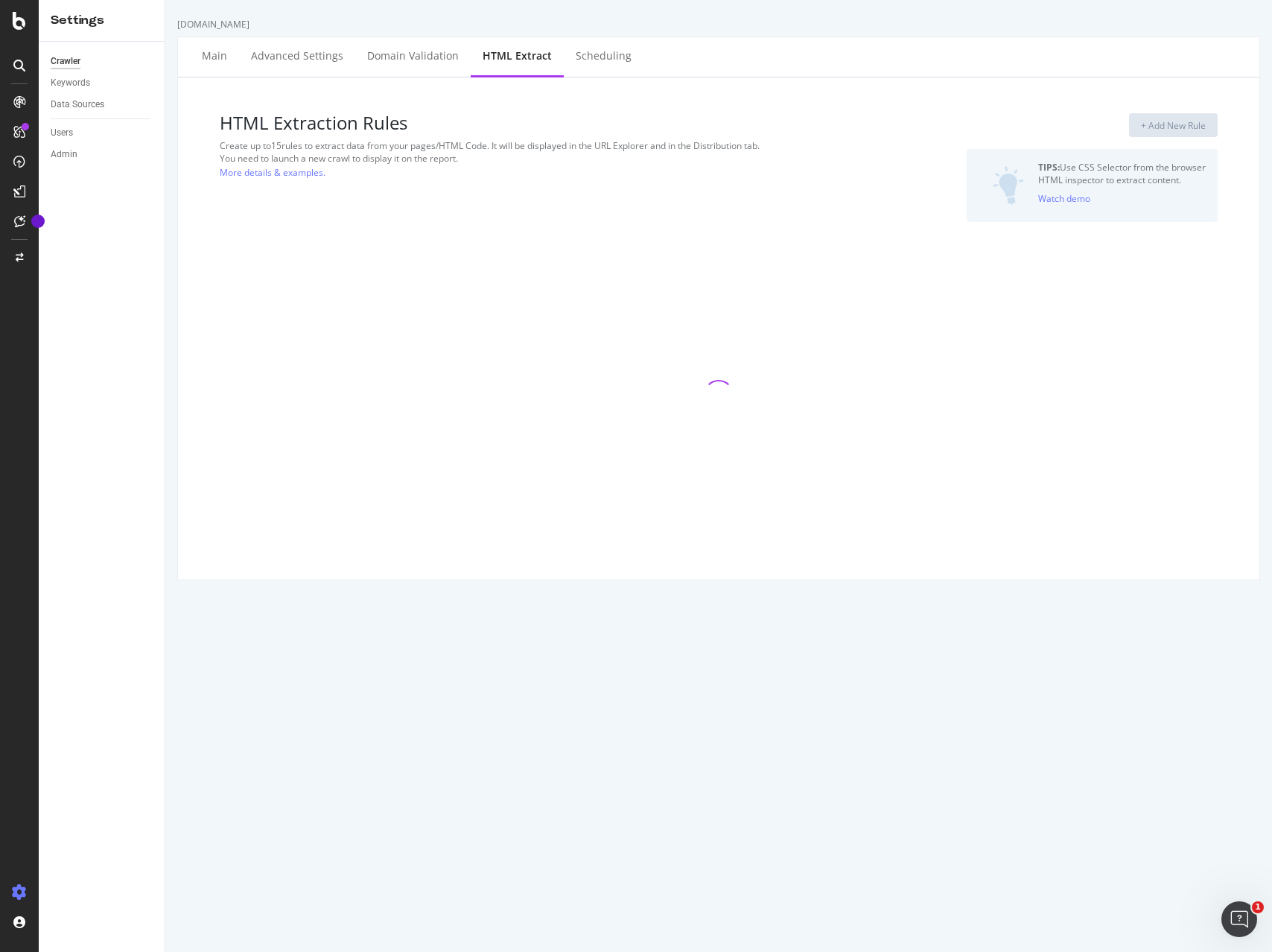
select select "exist"
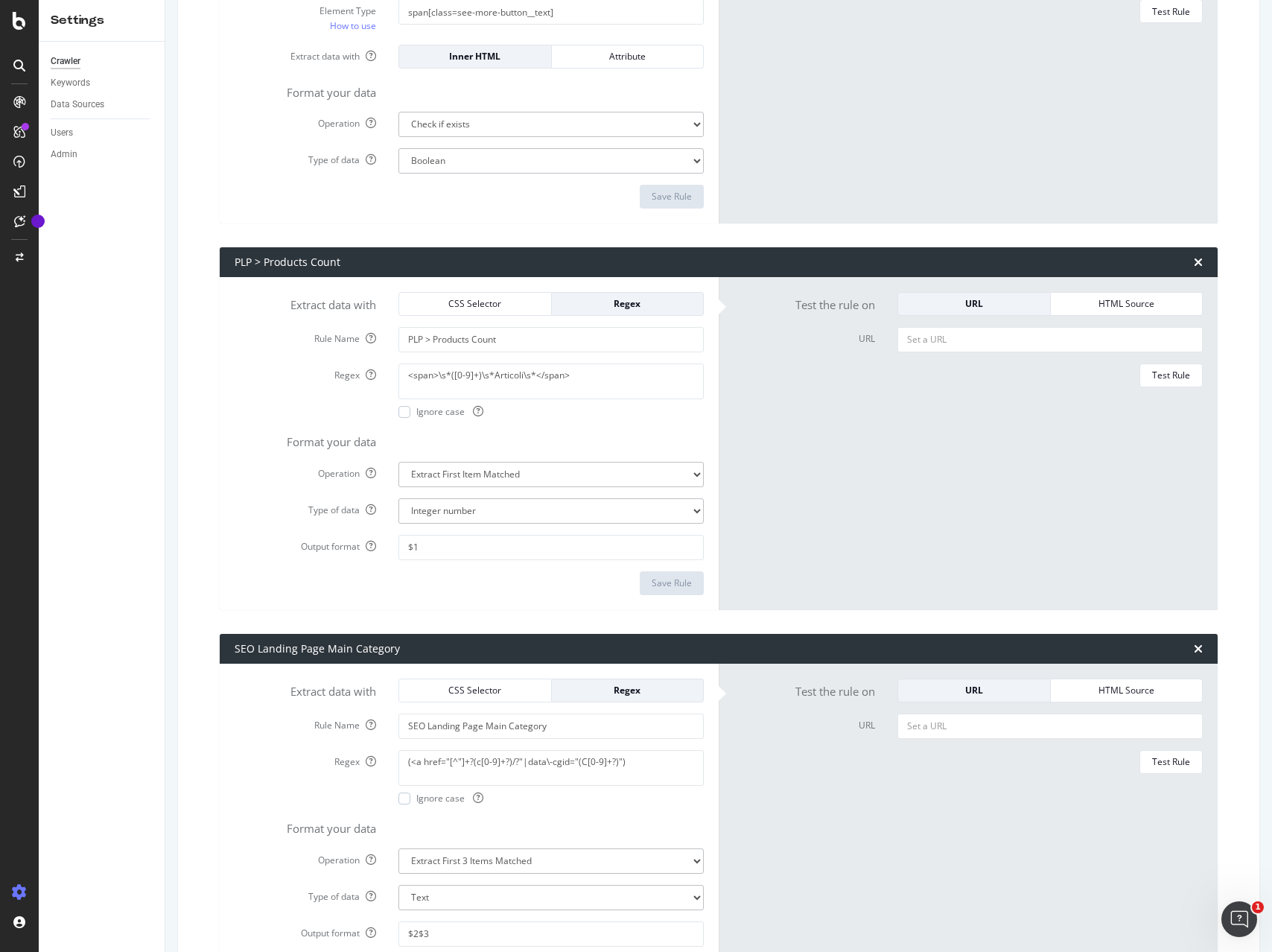
scroll to position [593, 0]
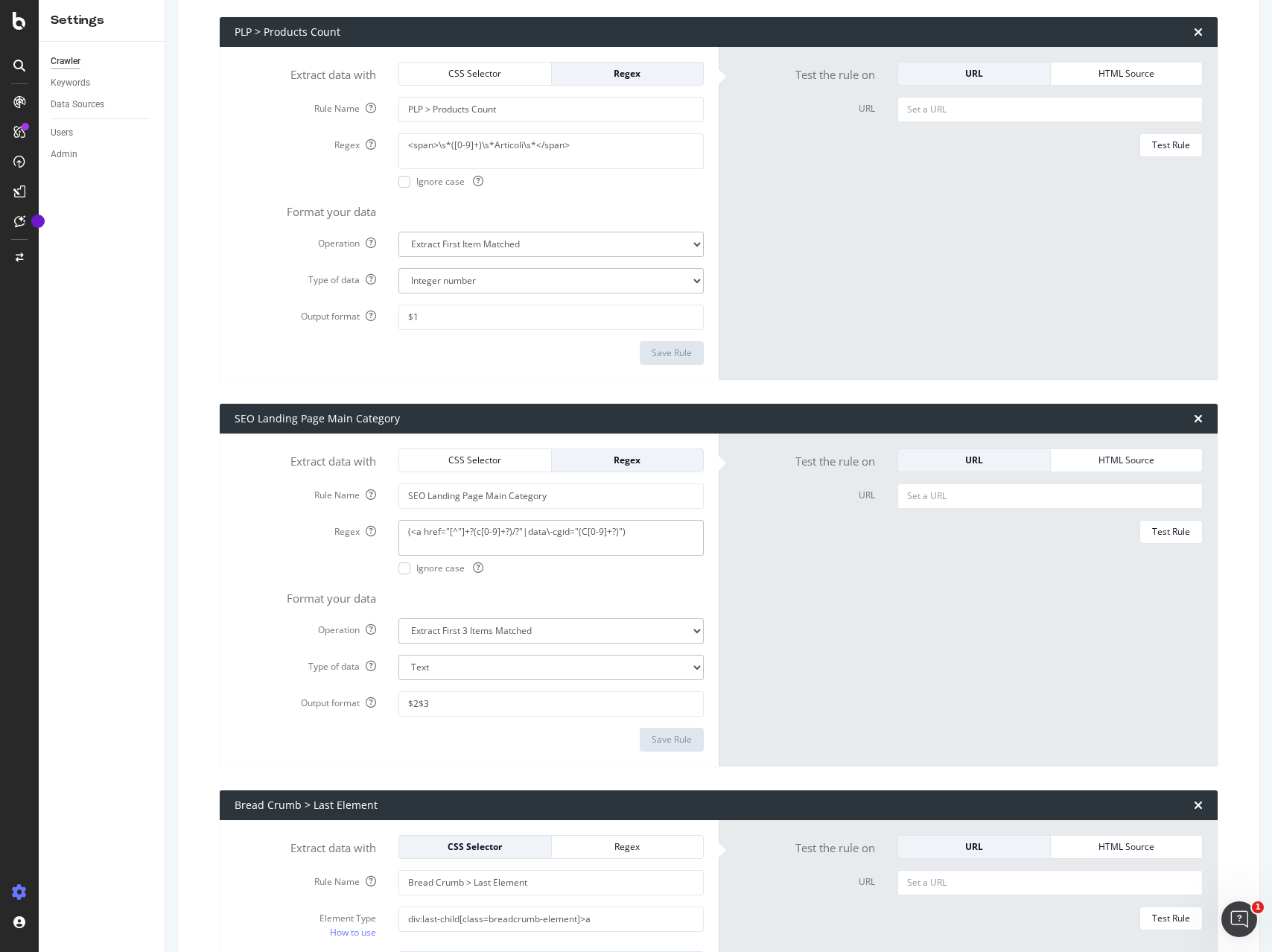
drag, startPoint x: 657, startPoint y: 532, endPoint x: 248, endPoint y: 523, distance: 409.1
click at [248, 523] on div "Regex (<a href="[^"]+?(c[0-9]+?)/?"|data\-cgid="(C[0-9]+?)") Ignore case" at bounding box center [469, 547] width 491 height 54
drag, startPoint x: 471, startPoint y: 703, endPoint x: 391, endPoint y: 701, distance: 80.0
click at [391, 701] on div "$2$3" at bounding box center [551, 703] width 327 height 25
click at [573, 539] on textarea "(<a href="[^"]+?(c[0-9]+?)/?"|data\-cgid="(C[0-9]+?)")" at bounding box center [551, 538] width 305 height 36
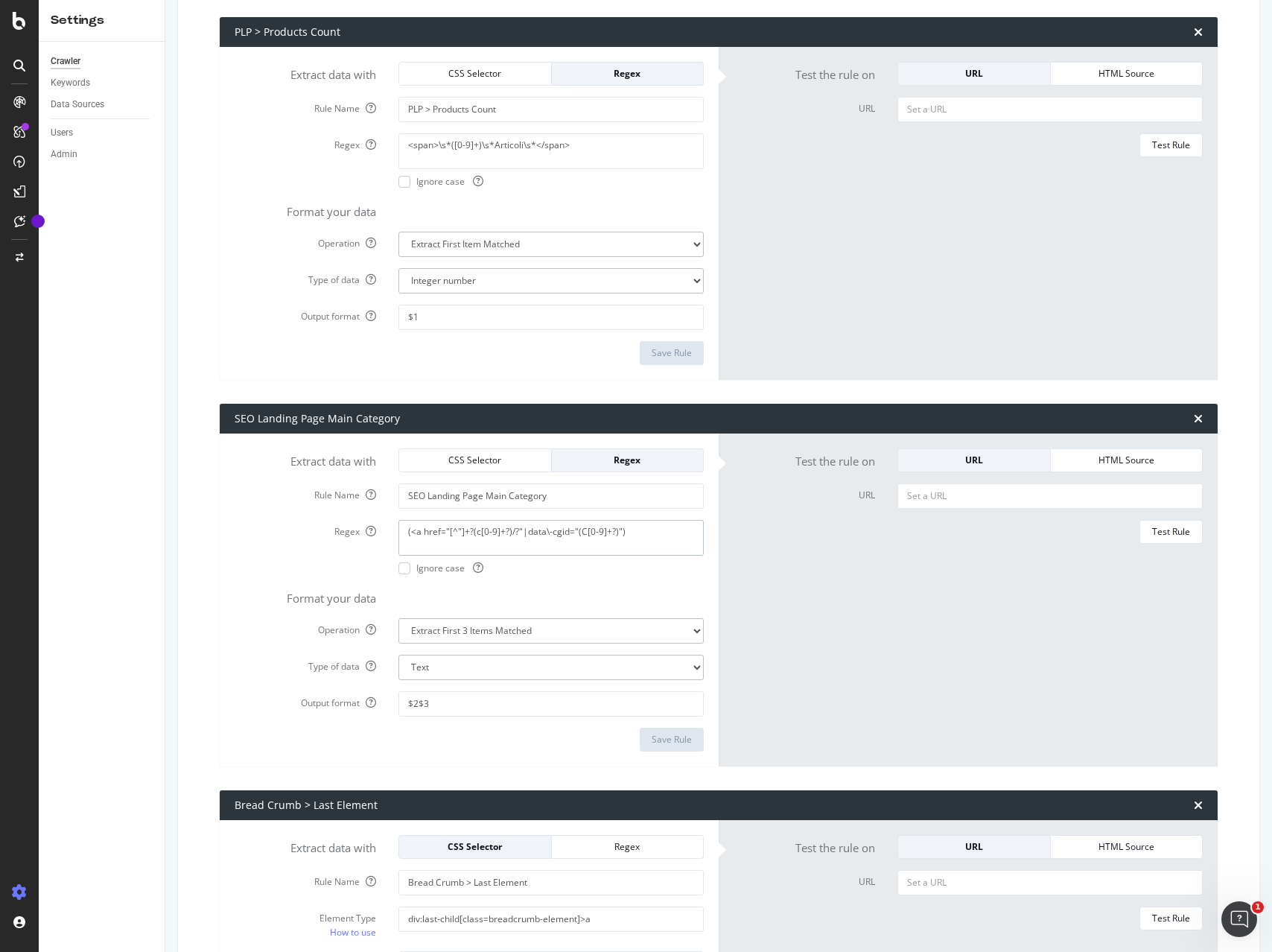
click at [573, 539] on textarea "(<a href="[^"]+?(c[0-9]+?)/?"|data\-cgid="(C[0-9]+?)")" at bounding box center [551, 538] width 305 height 36
click at [448, 699] on input "$2$3" at bounding box center [551, 703] width 305 height 25
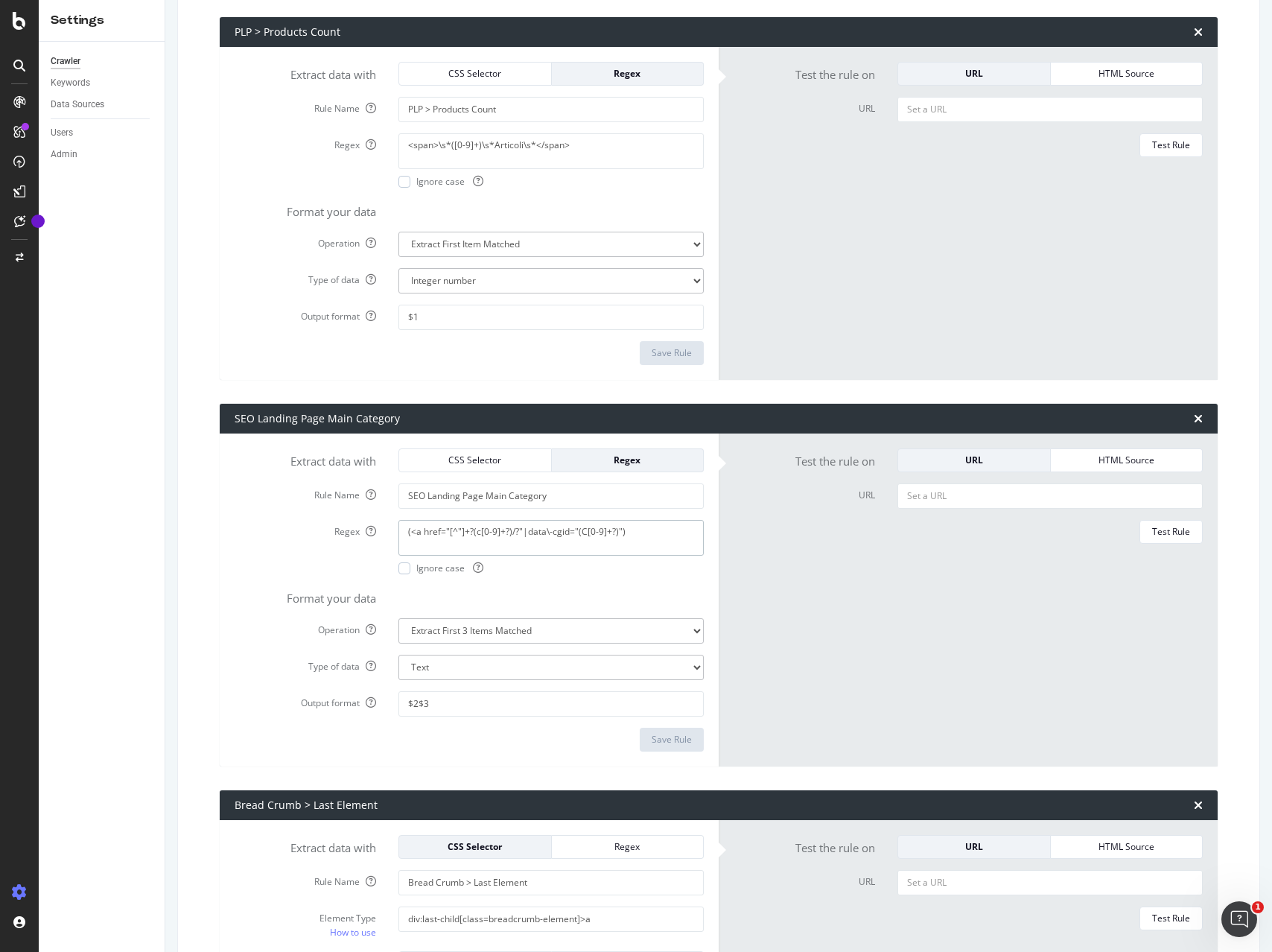
click at [499, 532] on textarea "(<a href="[^"]+?(c[0-9]+?)/?"|data\-cgid="(C[0-9]+?)")" at bounding box center [551, 538] width 305 height 36
click at [446, 706] on input "$2$3" at bounding box center [551, 703] width 305 height 25
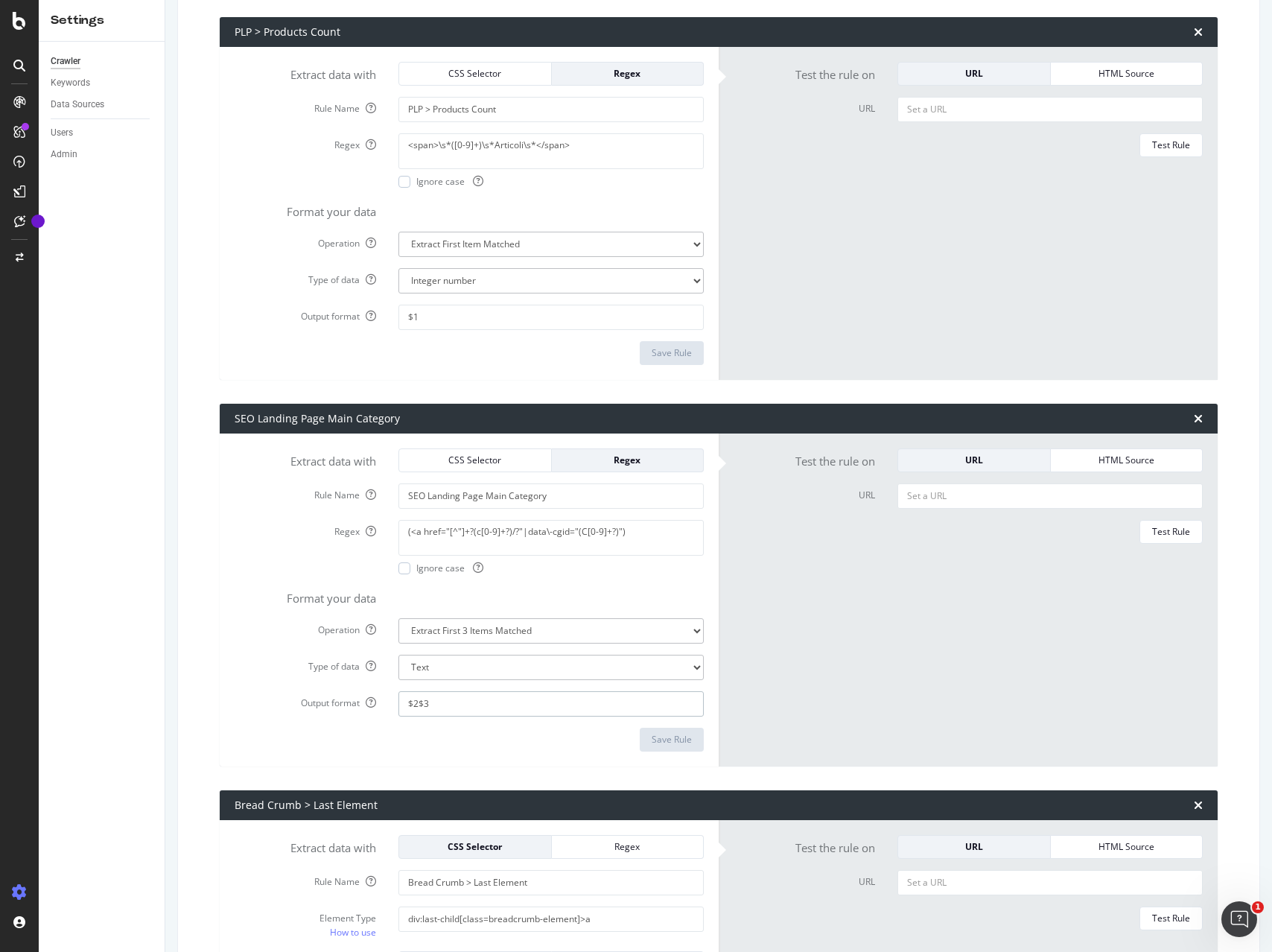
click at [446, 706] on input "$2$3" at bounding box center [551, 703] width 305 height 25
click at [433, 528] on textarea "(<a href="[^"]+?(c[0-9]+?)/?"|data\-cgid="(C[0-9]+?)")" at bounding box center [551, 538] width 305 height 36
click at [425, 703] on input "$2$3" at bounding box center [551, 703] width 305 height 25
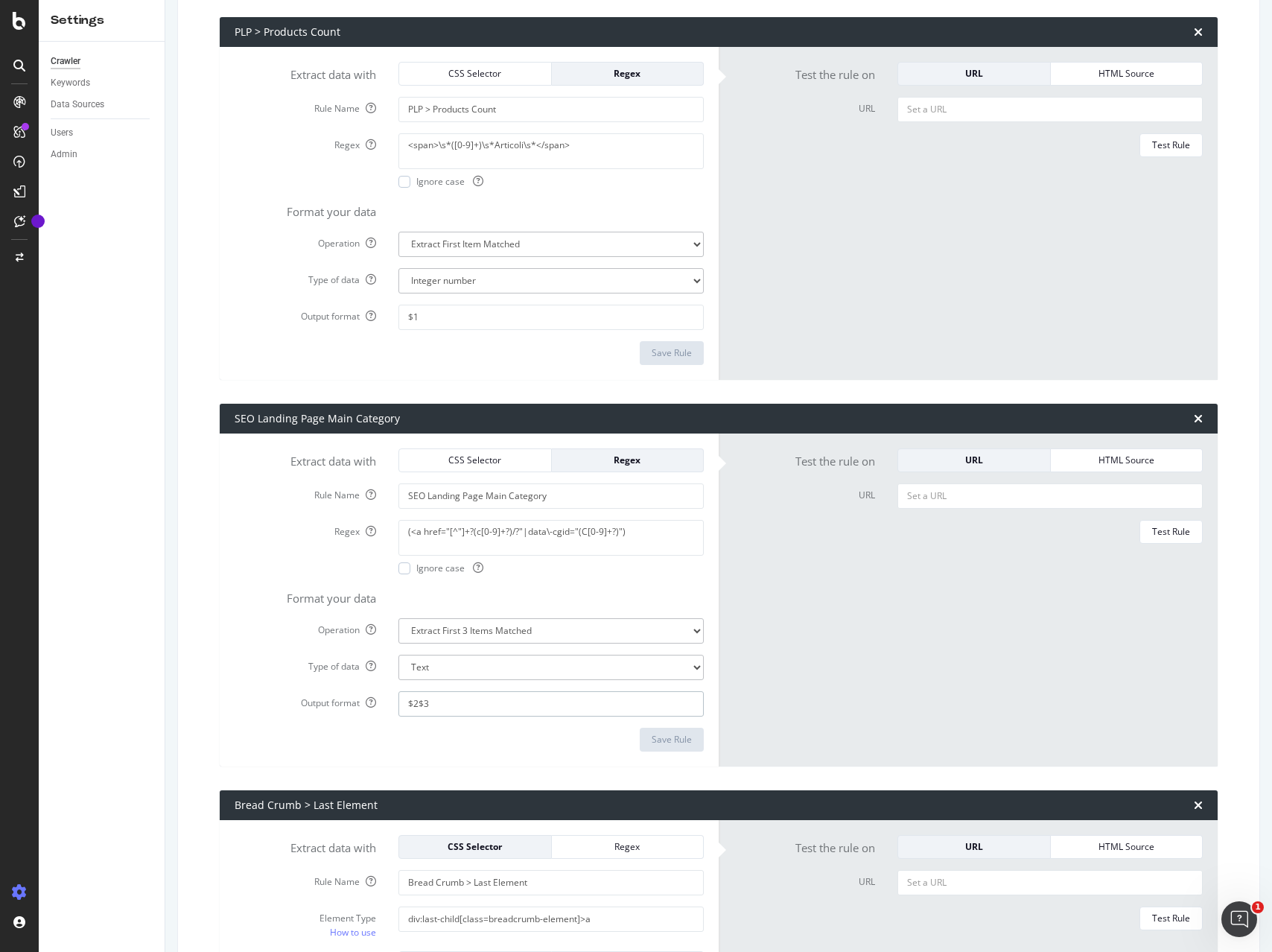
click at [425, 703] on input "$2$3" at bounding box center [551, 703] width 305 height 25
click at [482, 528] on textarea "(<a href="[^"]+?(c[0-9]+?)/?"|data\-cgid="(C[0-9]+?)")" at bounding box center [551, 538] width 305 height 36
click at [482, 528] on textarea "(<a href="[^"]+?(c[0-9]+?)/?"|data\-cgid="(C[0-9]+?)")" at bounding box center [551, 538] width 305 height 36
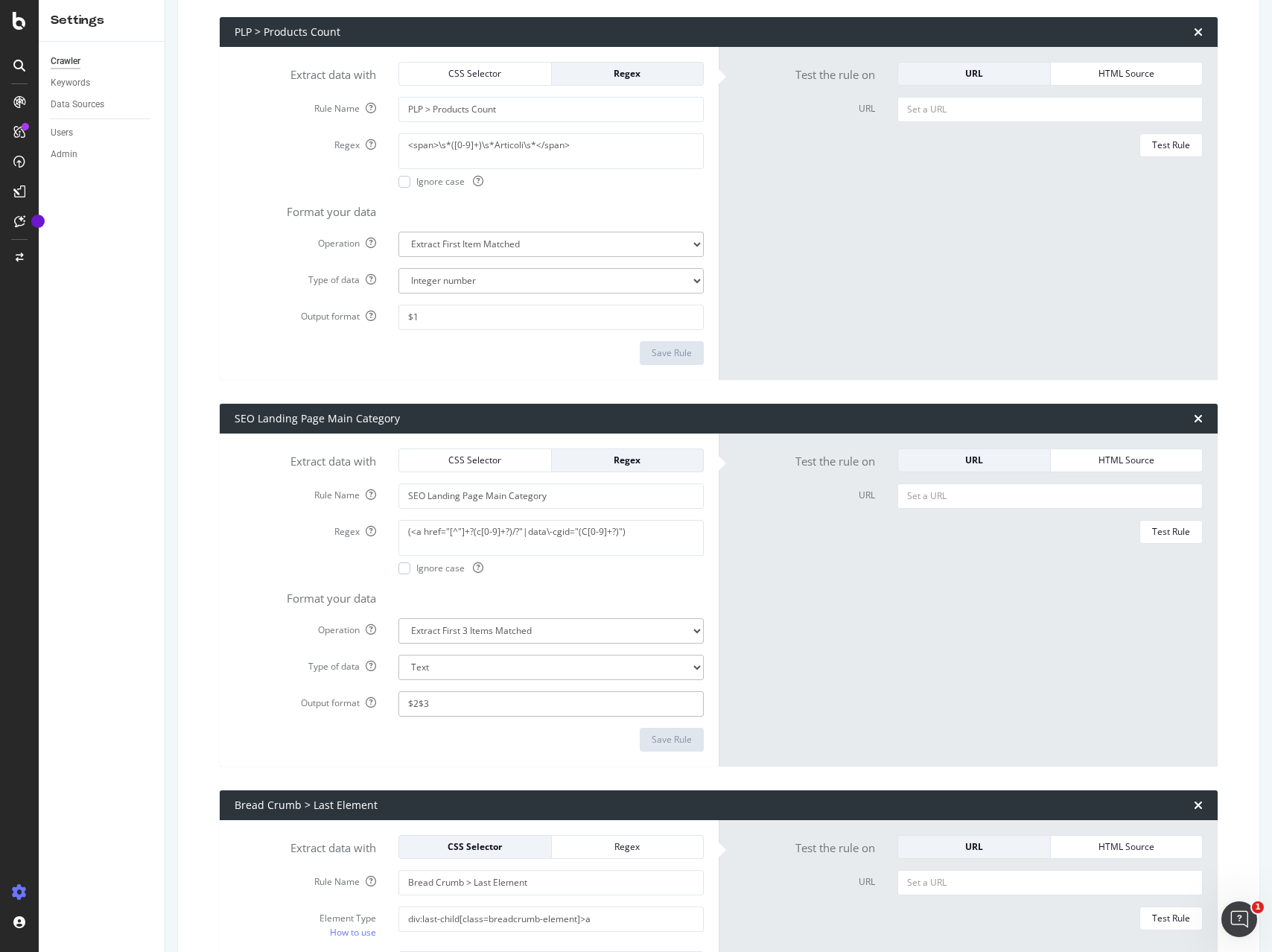
click at [434, 703] on input "$2$3" at bounding box center [551, 703] width 305 height 25
click at [414, 532] on textarea "(<a href="[^"]+?(c[0-9]+?)/?"|data\-cgid="(C[0-9]+?)")" at bounding box center [551, 538] width 305 height 36
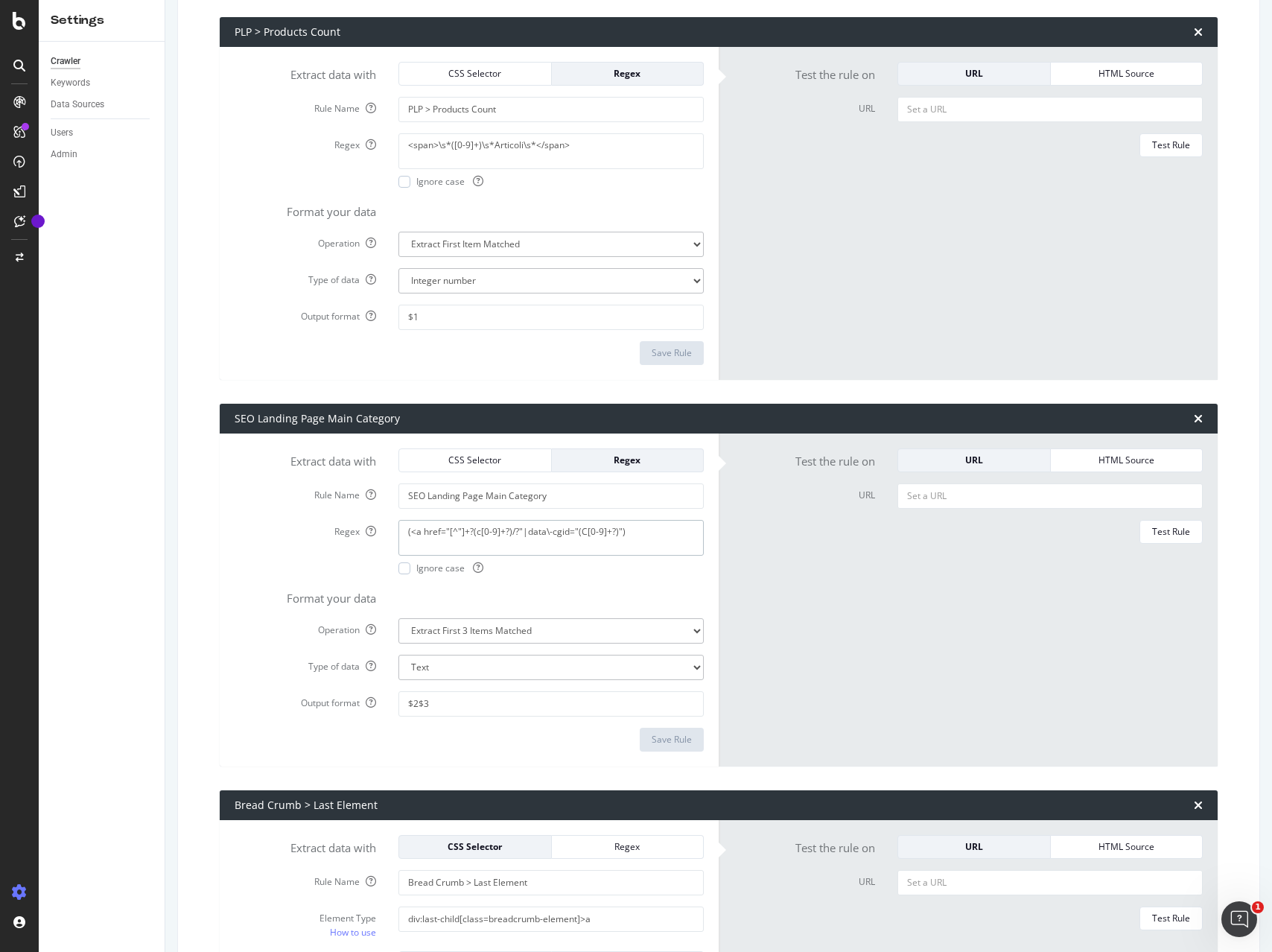
click at [414, 532] on textarea "(<a href="[^"]+?(c[0-9]+?)/?"|data\-cgid="(C[0-9]+?)")" at bounding box center [551, 538] width 305 height 36
click at [414, 708] on input "$2$3" at bounding box center [551, 703] width 305 height 25
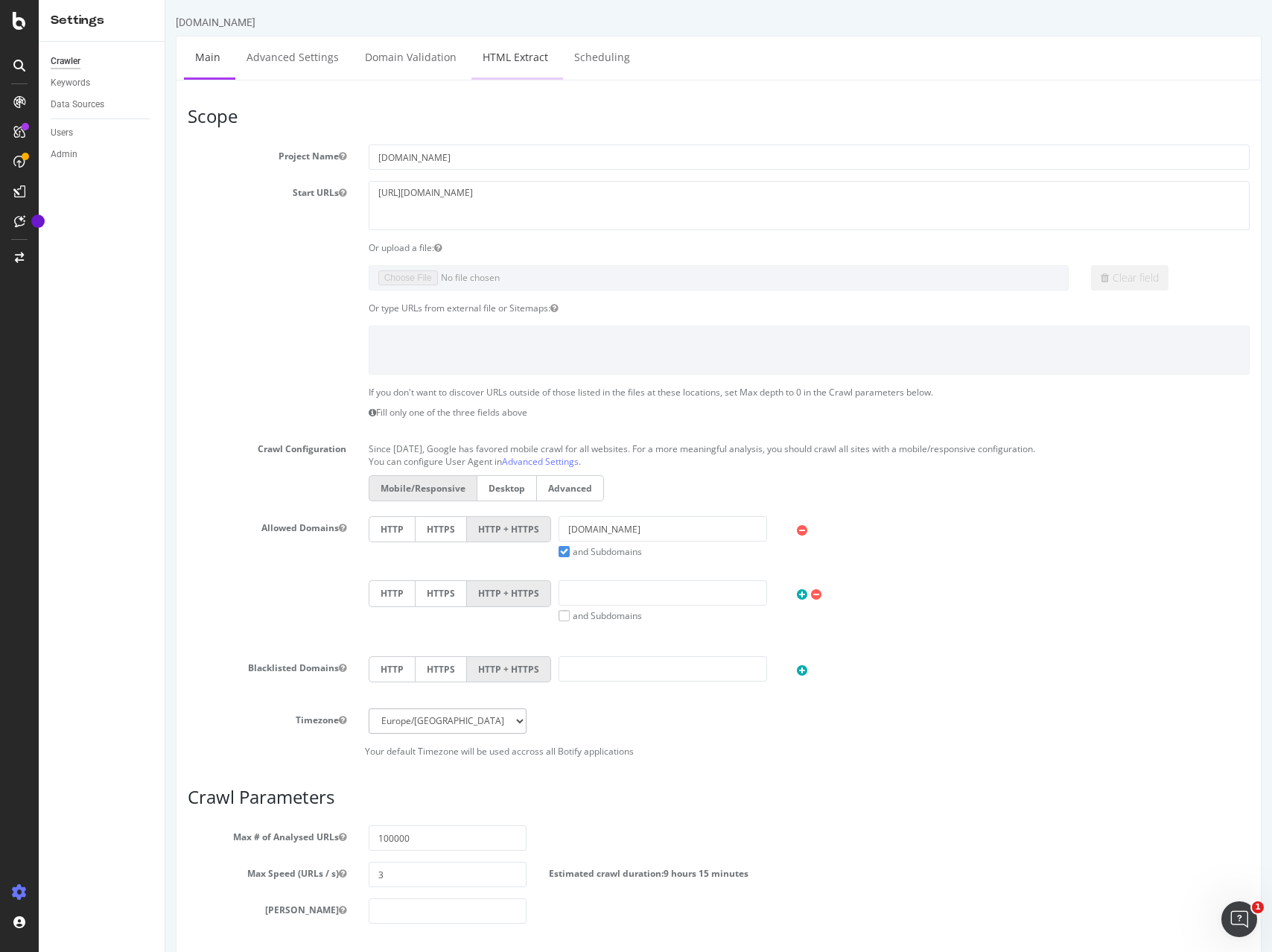
click at [513, 59] on link "HTML Extract" at bounding box center [515, 57] width 88 height 41
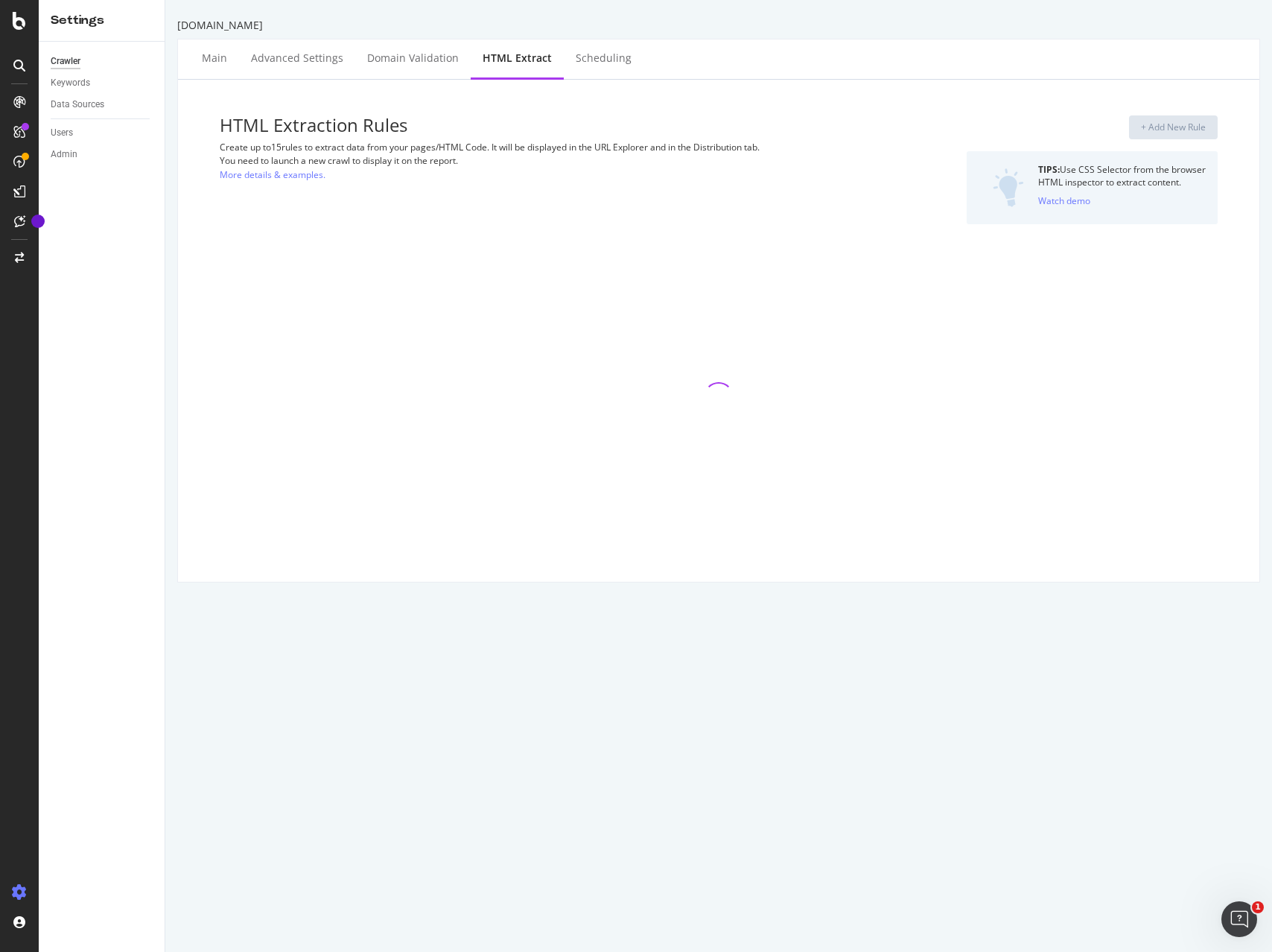
select select "exist"
select select "list"
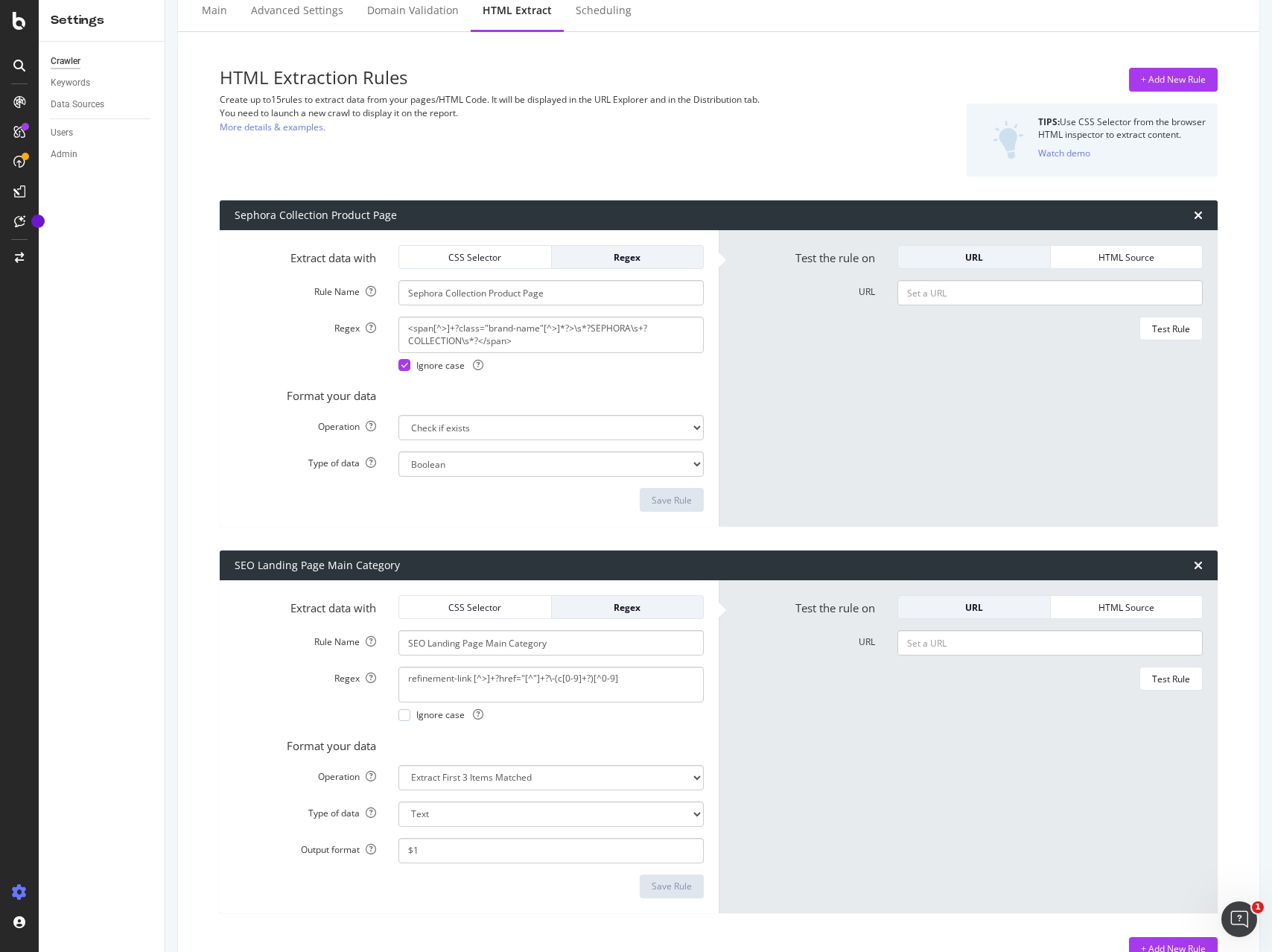
scroll to position [111, 0]
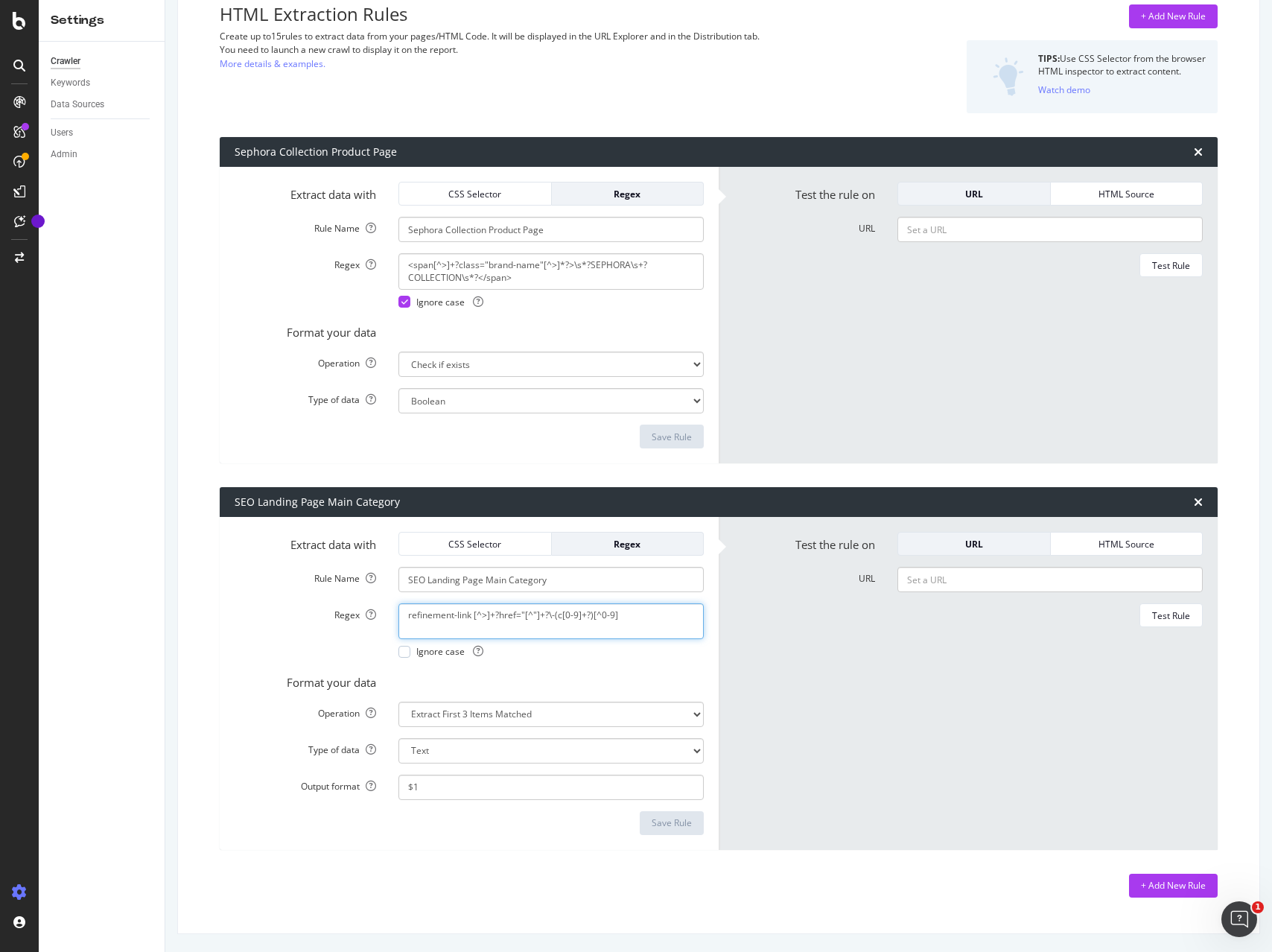
drag, startPoint x: 621, startPoint y: 616, endPoint x: 373, endPoint y: 588, distance: 249.6
click at [158, 591] on div "Settings Crawler Keywords Data Sources Users Admin www.sephora.se Main Advanced…" at bounding box center [655, 476] width 1233 height 952
click at [578, 612] on textarea "refinement-link [^>]+?href="[^"]+?\-(c[0-9]+?)[^0-9]" at bounding box center [551, 621] width 305 height 36
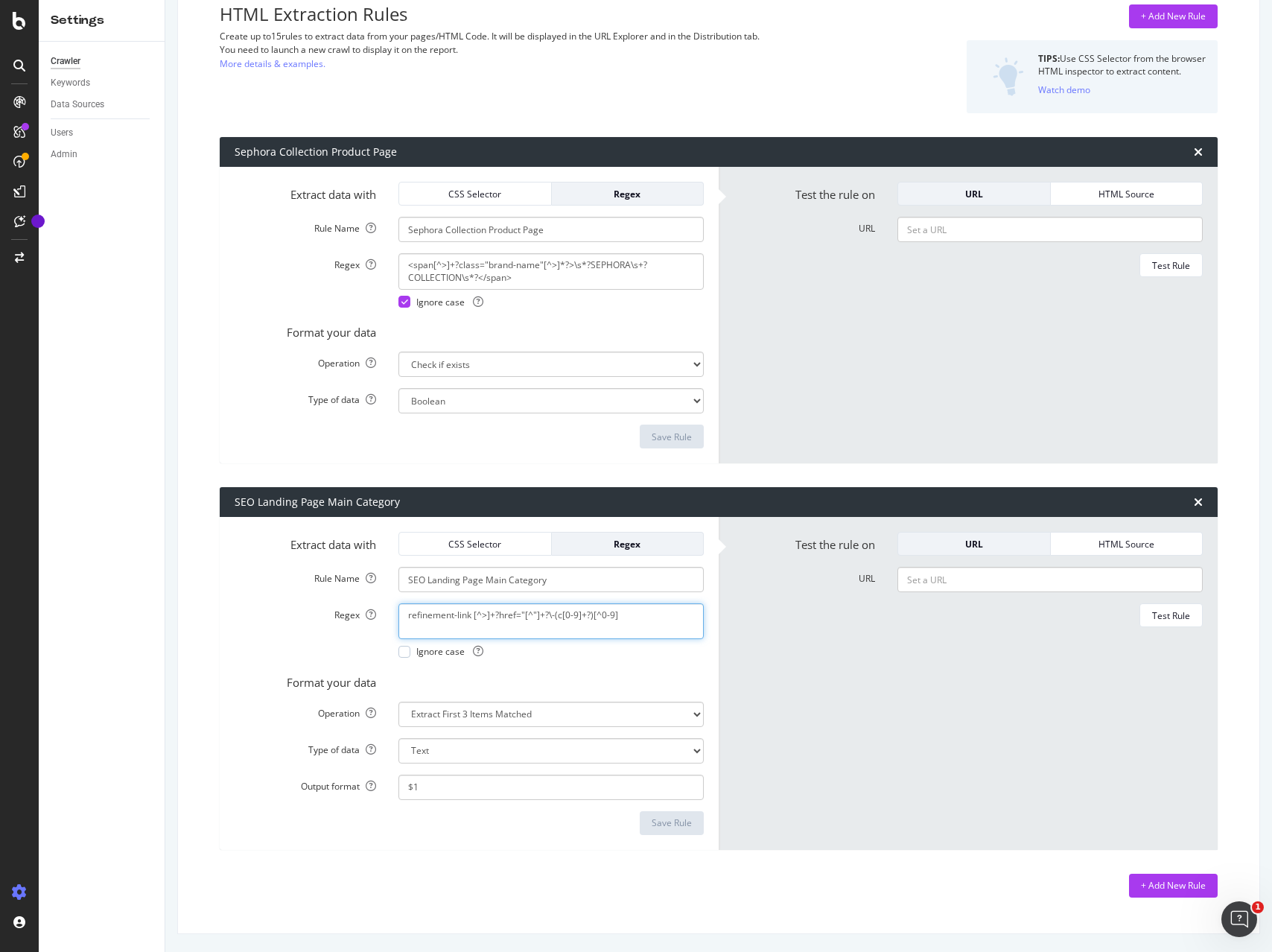
paste textarea "$2$3"
type textarea "$2$3"
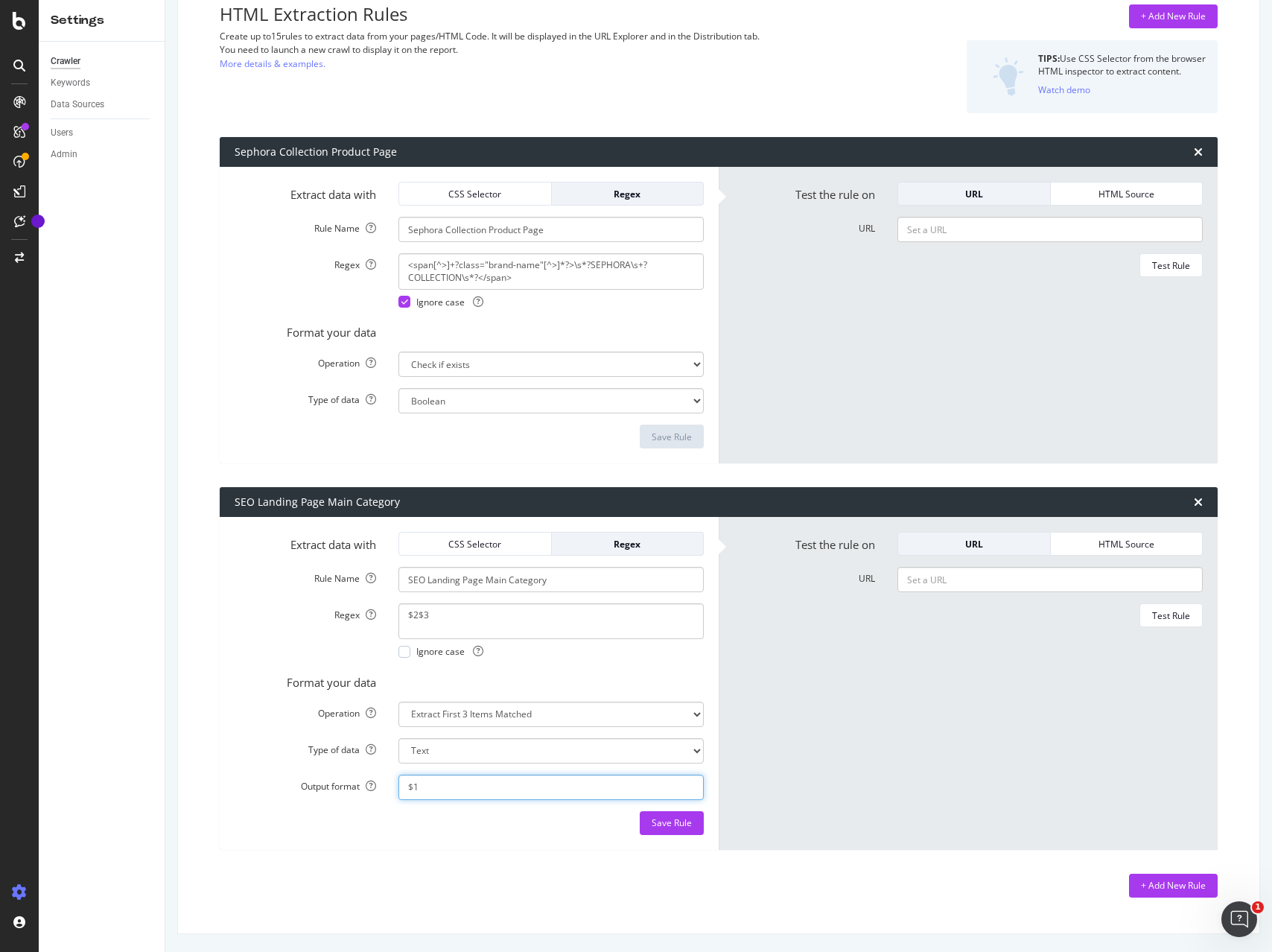
click at [498, 787] on input "$1" at bounding box center [551, 786] width 305 height 25
click at [303, 773] on div "Settings Crawler Keywords Data Sources Users Admin www.sephora.se Main Advanced…" at bounding box center [636, 476] width 1272 height 952
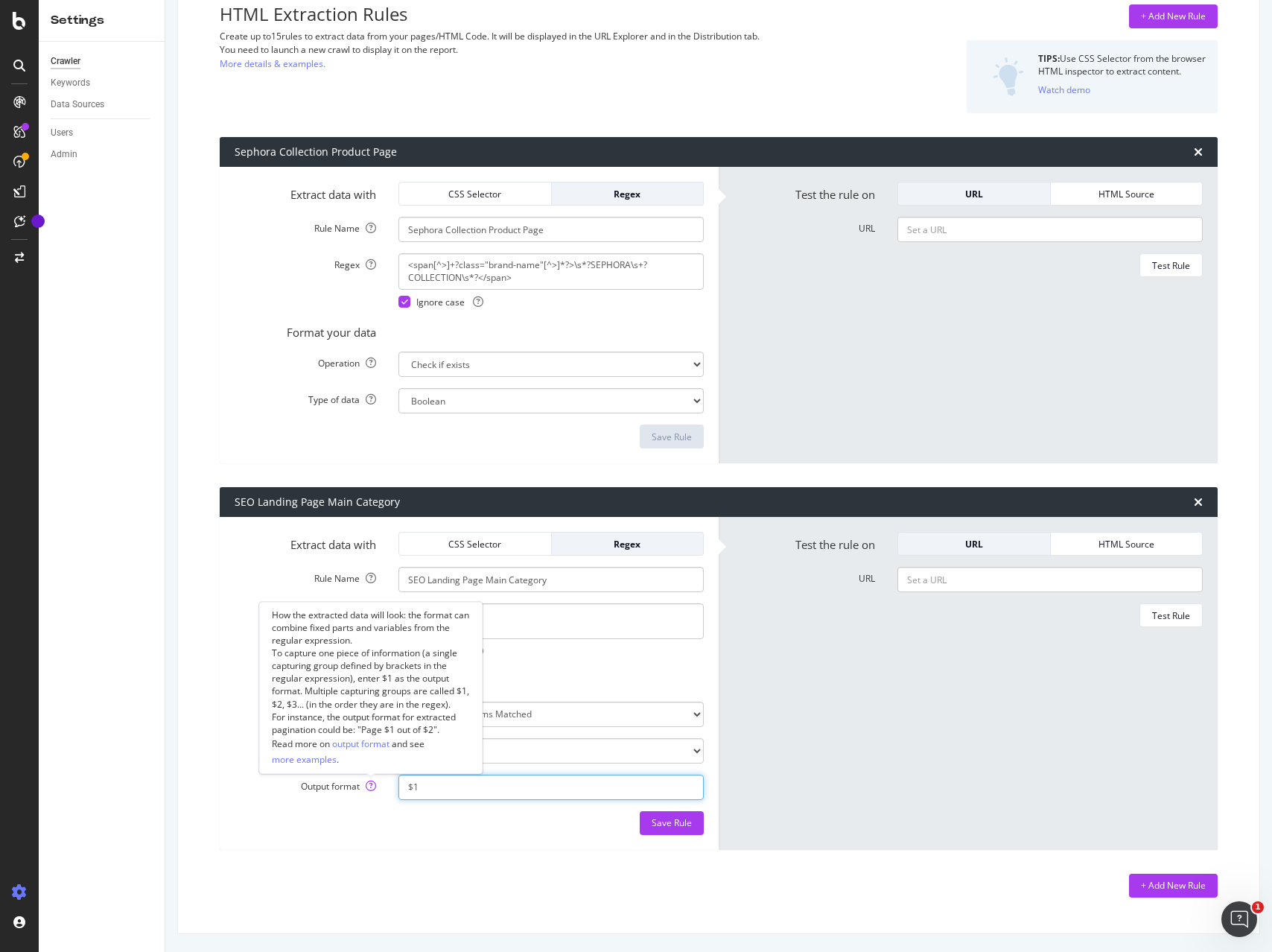
paste input "$2$3"
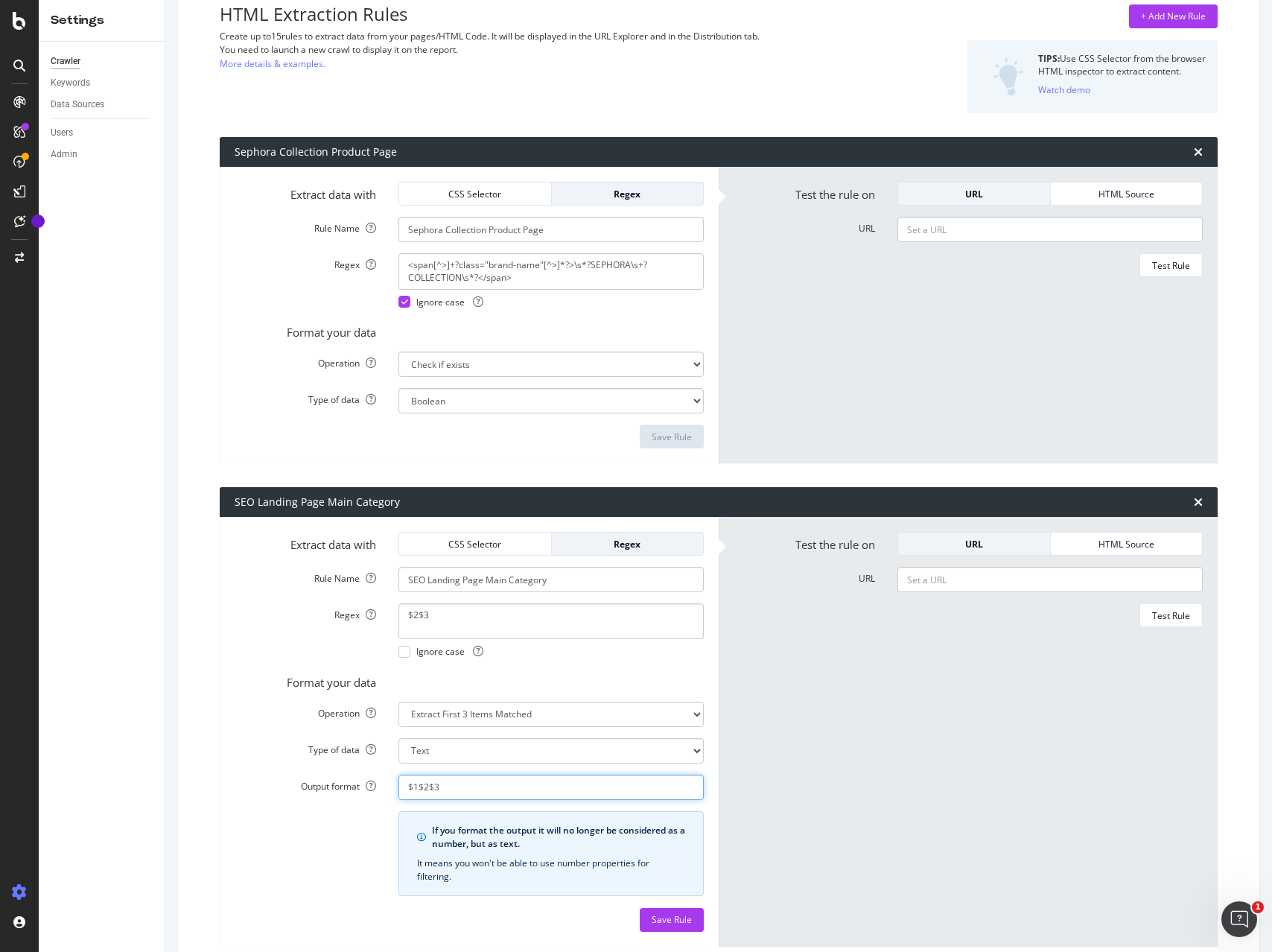
drag, startPoint x: 455, startPoint y: 785, endPoint x: 318, endPoint y: 778, distance: 137.2
click at [318, 778] on div "Output format $1$2$3" at bounding box center [469, 786] width 491 height 25
paste input
type input "$2$3"
click at [321, 831] on div "If you format the output it will no longer be considered as a number, but as te…" at bounding box center [469, 859] width 491 height 97
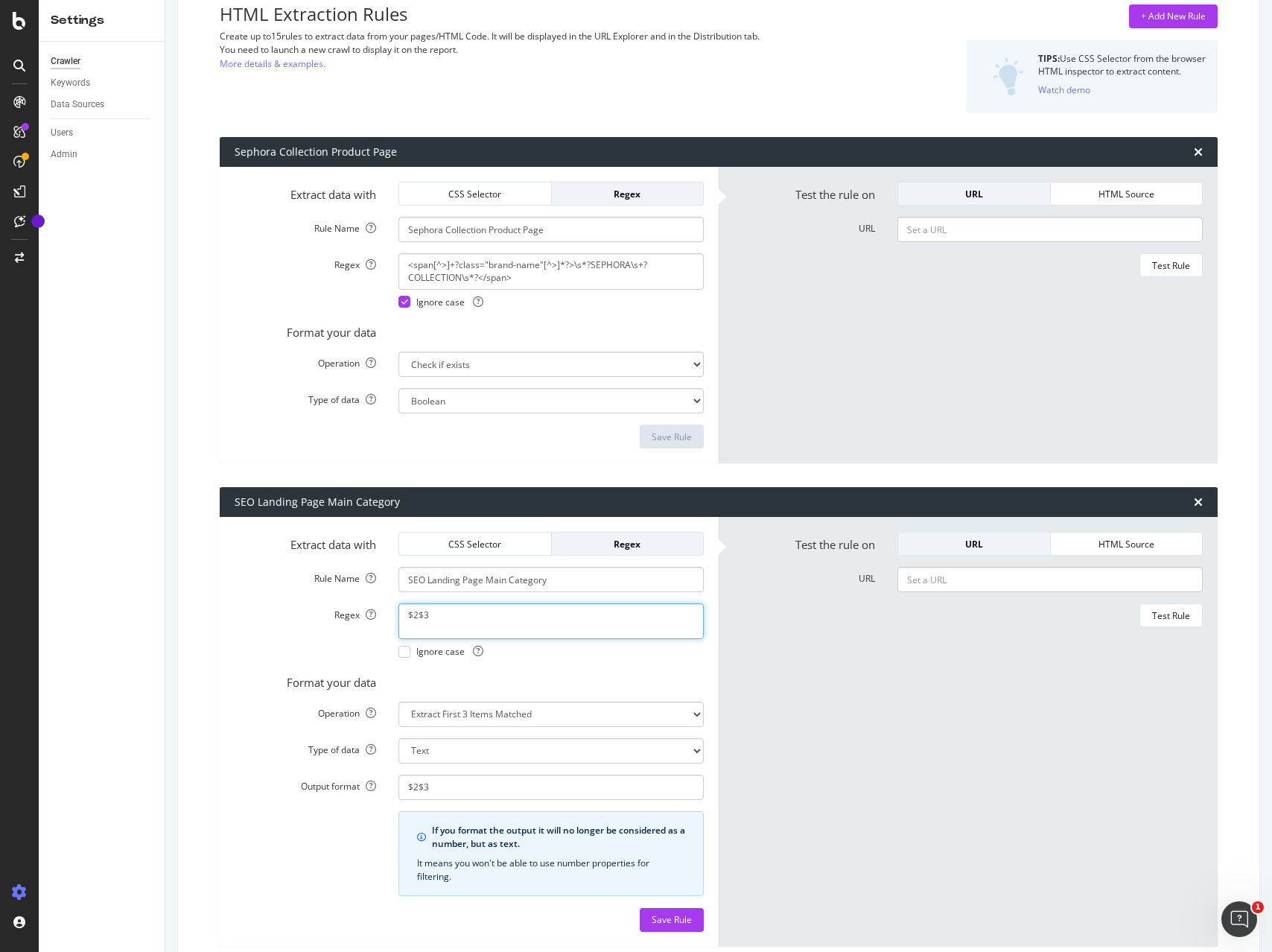
click at [417, 616] on textarea "$2$3" at bounding box center [551, 621] width 305 height 36
paste textarea "(<a href="[^"]+?(c[0-9]+?)/?"|data\-cgid="(C[0-9]+?)")"
type textarea "(<a href="[^"]+?(c[0-9]+?)/?"|data\-cgid="(C[0-9]+?)")"
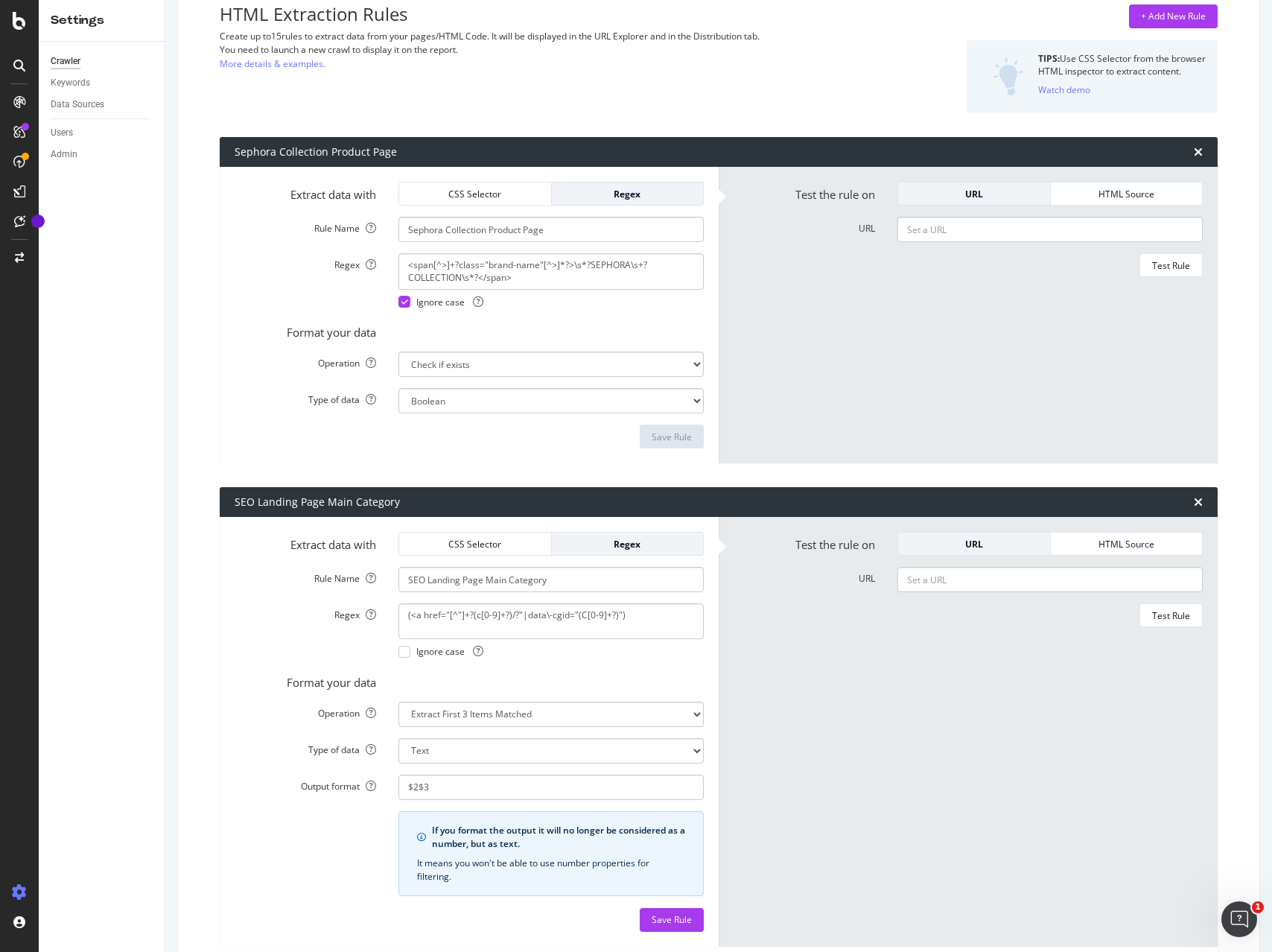
click at [912, 704] on form "Test the rule on URL HTML Source URL Test Rule" at bounding box center [968, 732] width 469 height 400
click at [681, 917] on div "Save Rule" at bounding box center [672, 920] width 41 height 13
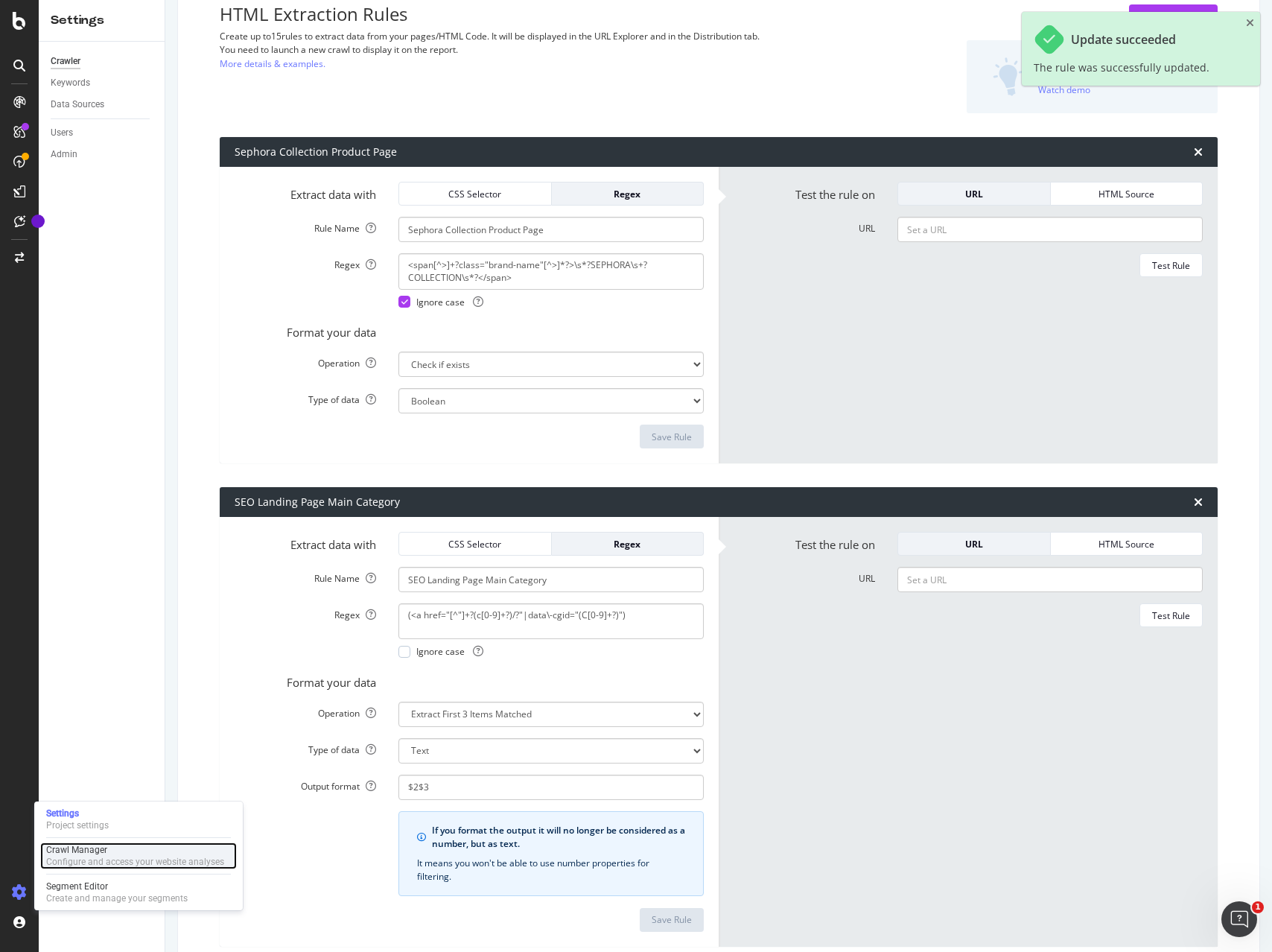
click at [115, 851] on div "Crawl Manager" at bounding box center [135, 850] width 178 height 12
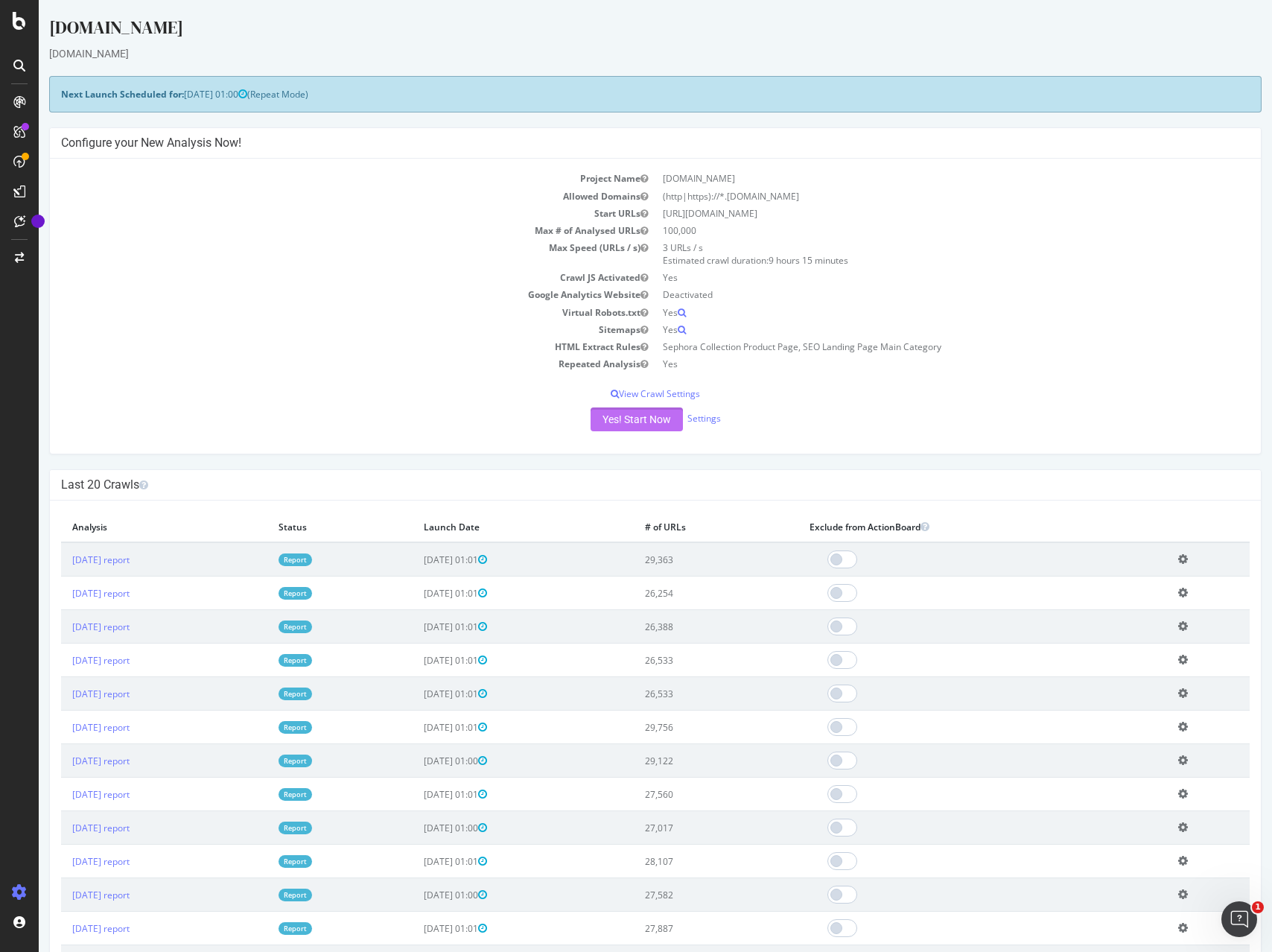
click at [644, 421] on button "Yes! Start Now" at bounding box center [637, 418] width 93 height 24
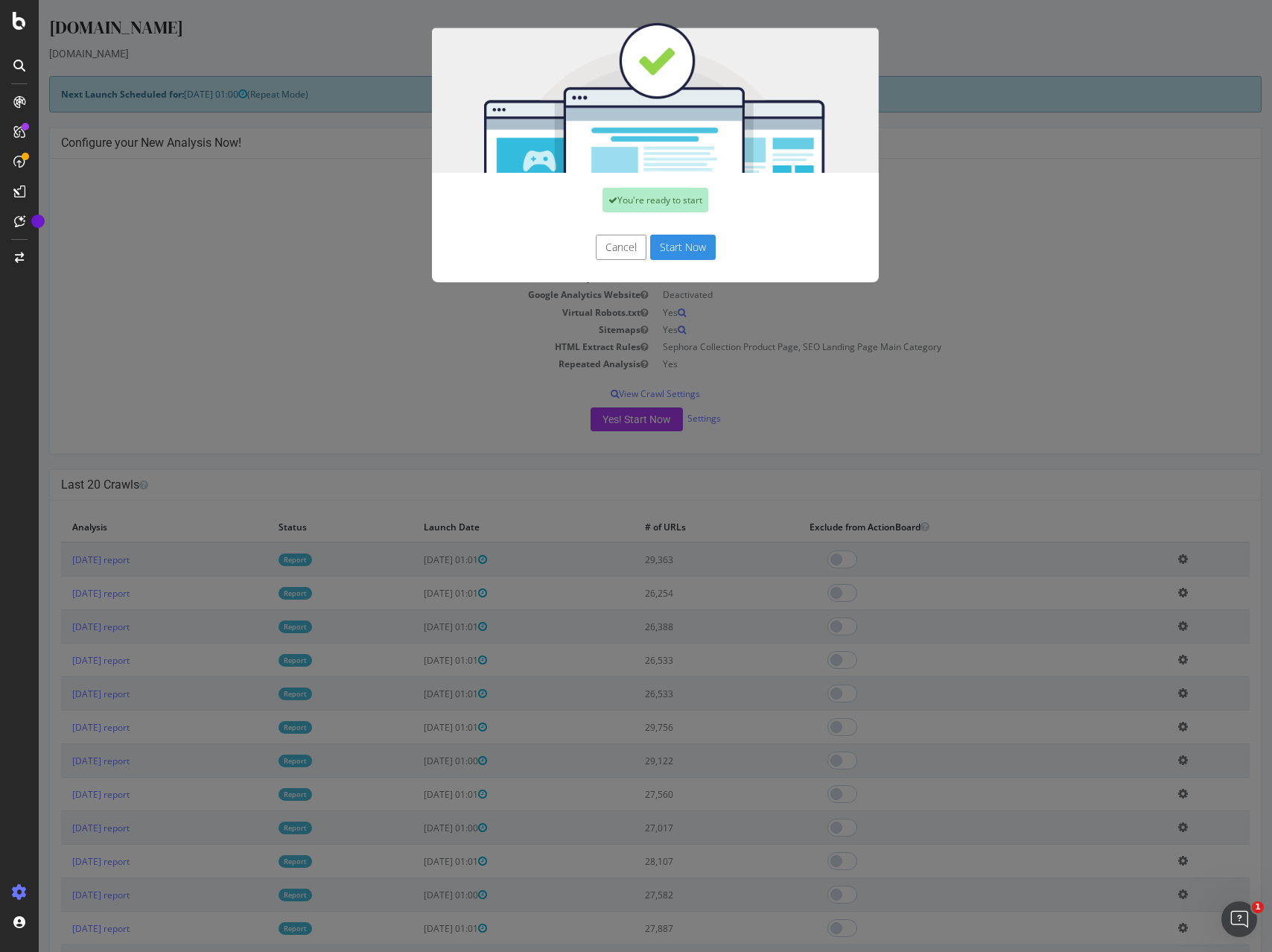
click at [684, 246] on button "Start Now" at bounding box center [682, 247] width 66 height 25
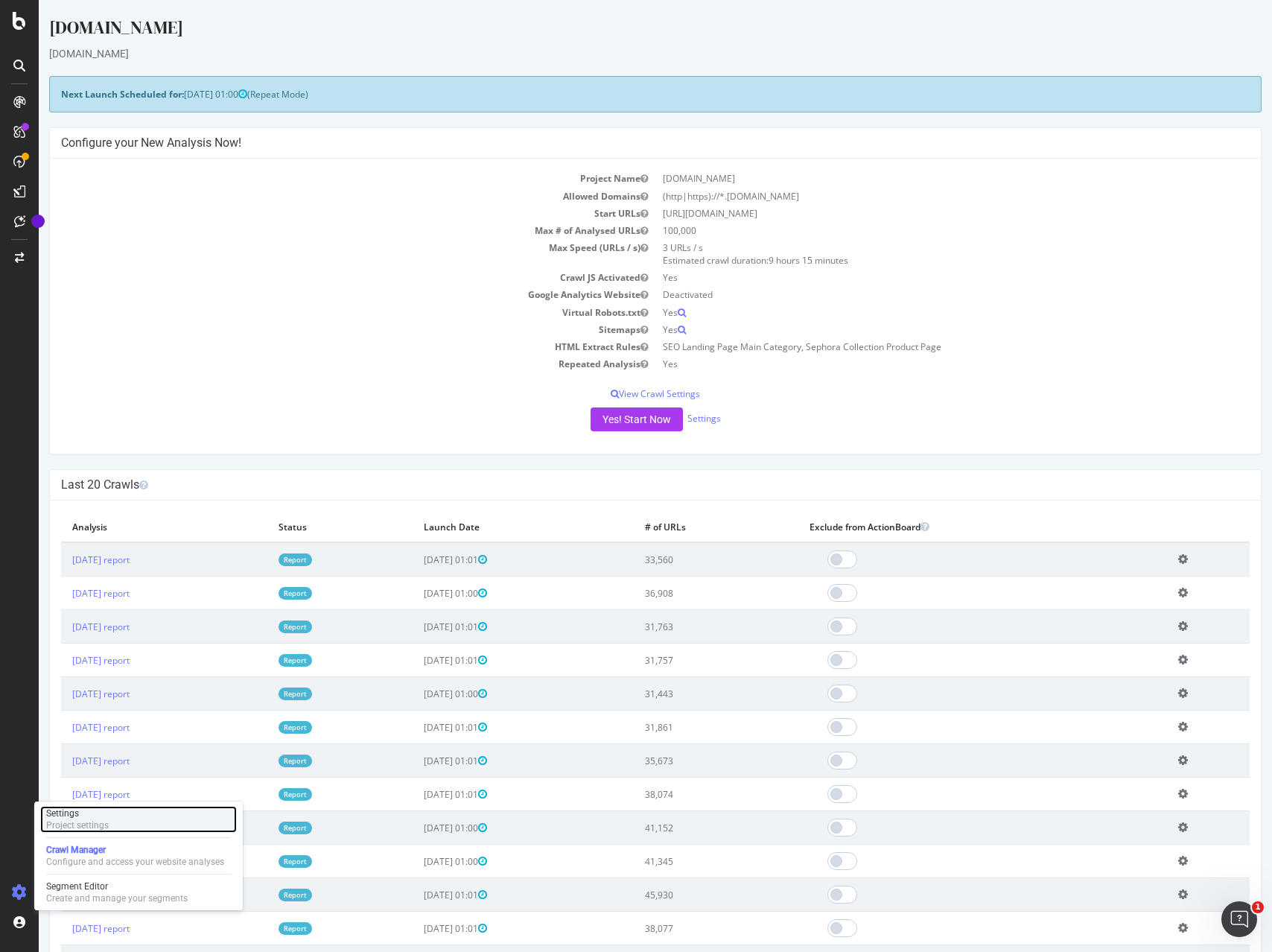
click at [97, 825] on div "Project settings" at bounding box center [77, 824] width 63 height 12
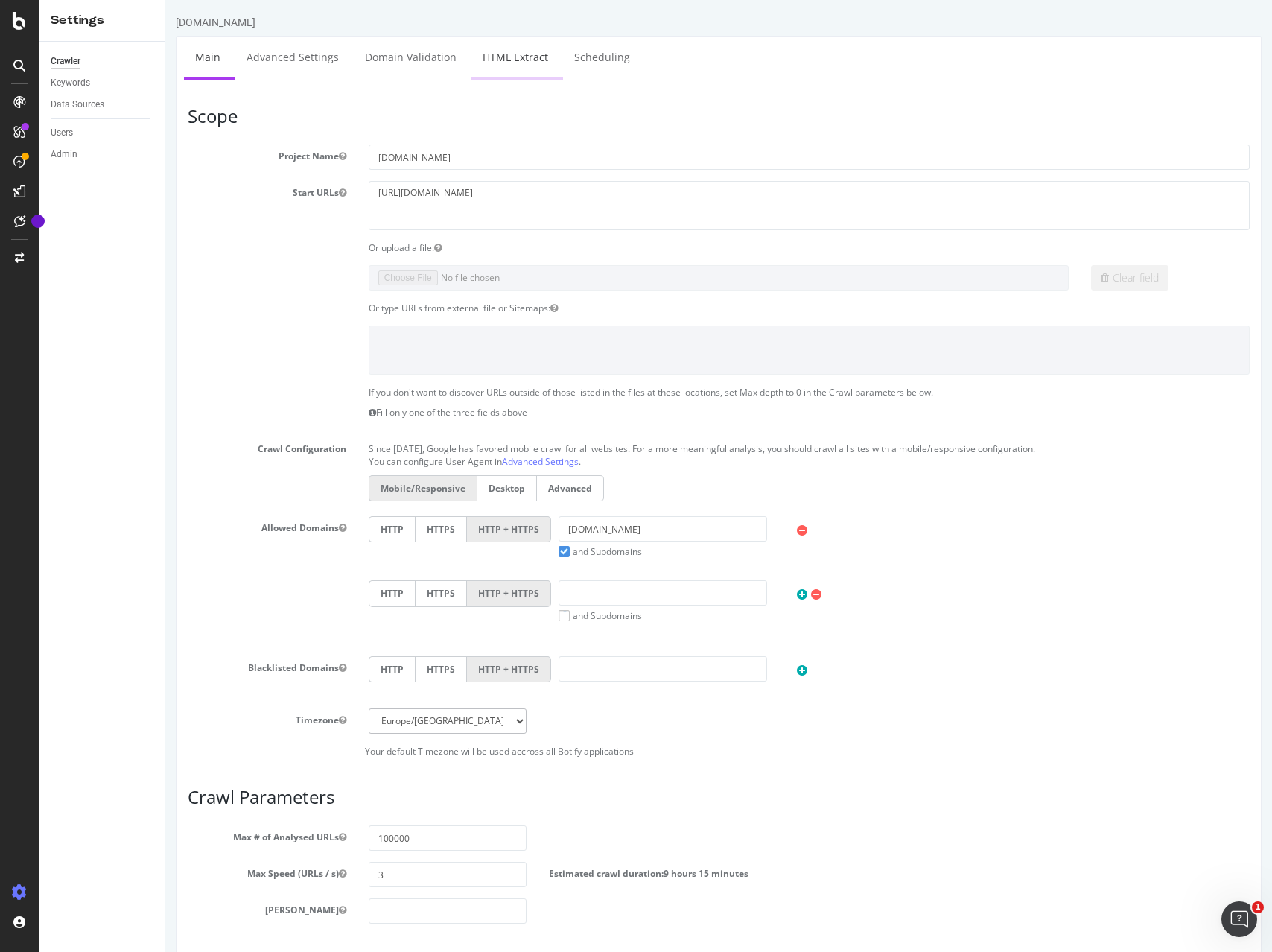
click at [513, 54] on link "HTML Extract" at bounding box center [515, 57] width 88 height 41
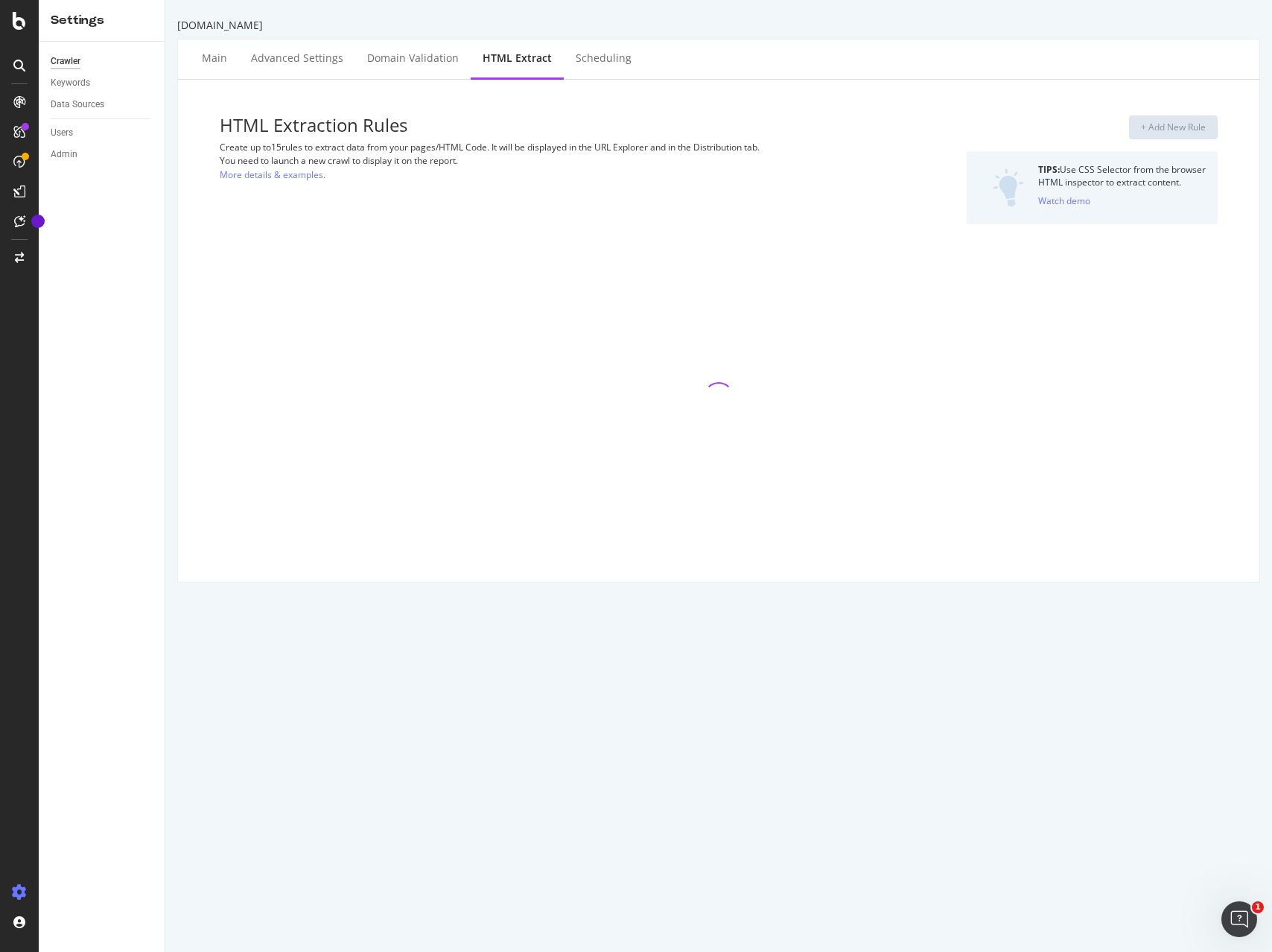
select select "list"
select select "exist"
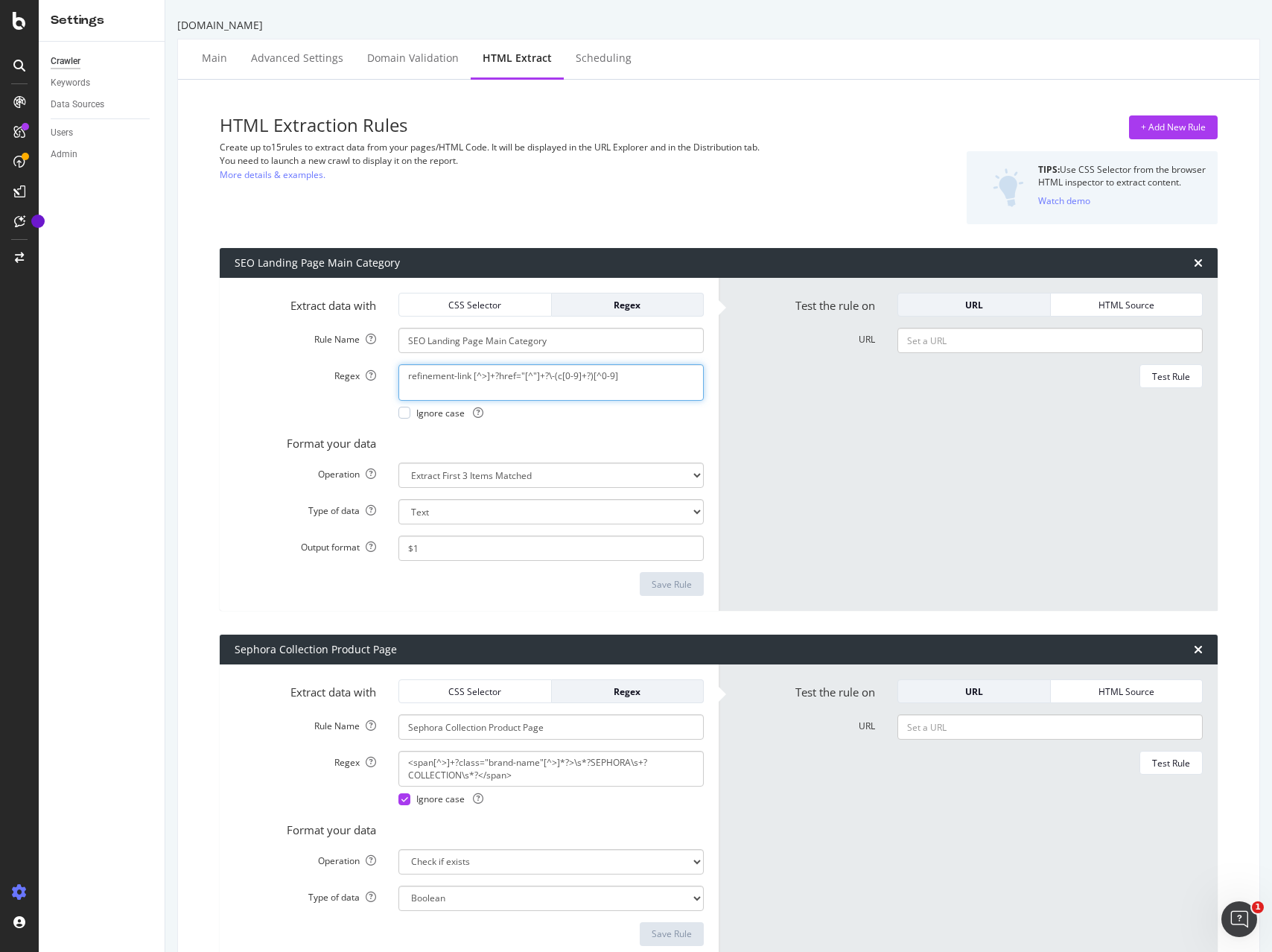
click at [565, 371] on textarea "refinement-link [^>]+?href="[^"]+?\-(c[0-9]+?)[^0-9]" at bounding box center [551, 382] width 305 height 36
paste textarea "(<a href="[^"]+?(c[0-9]+?)/?"|data\-cgid="(C[0-9]+?)")"
type textarea "(<a href="[^"]+?(c[0-9]+?)/?"|data\-cgid="(C[0-9]+?)")"
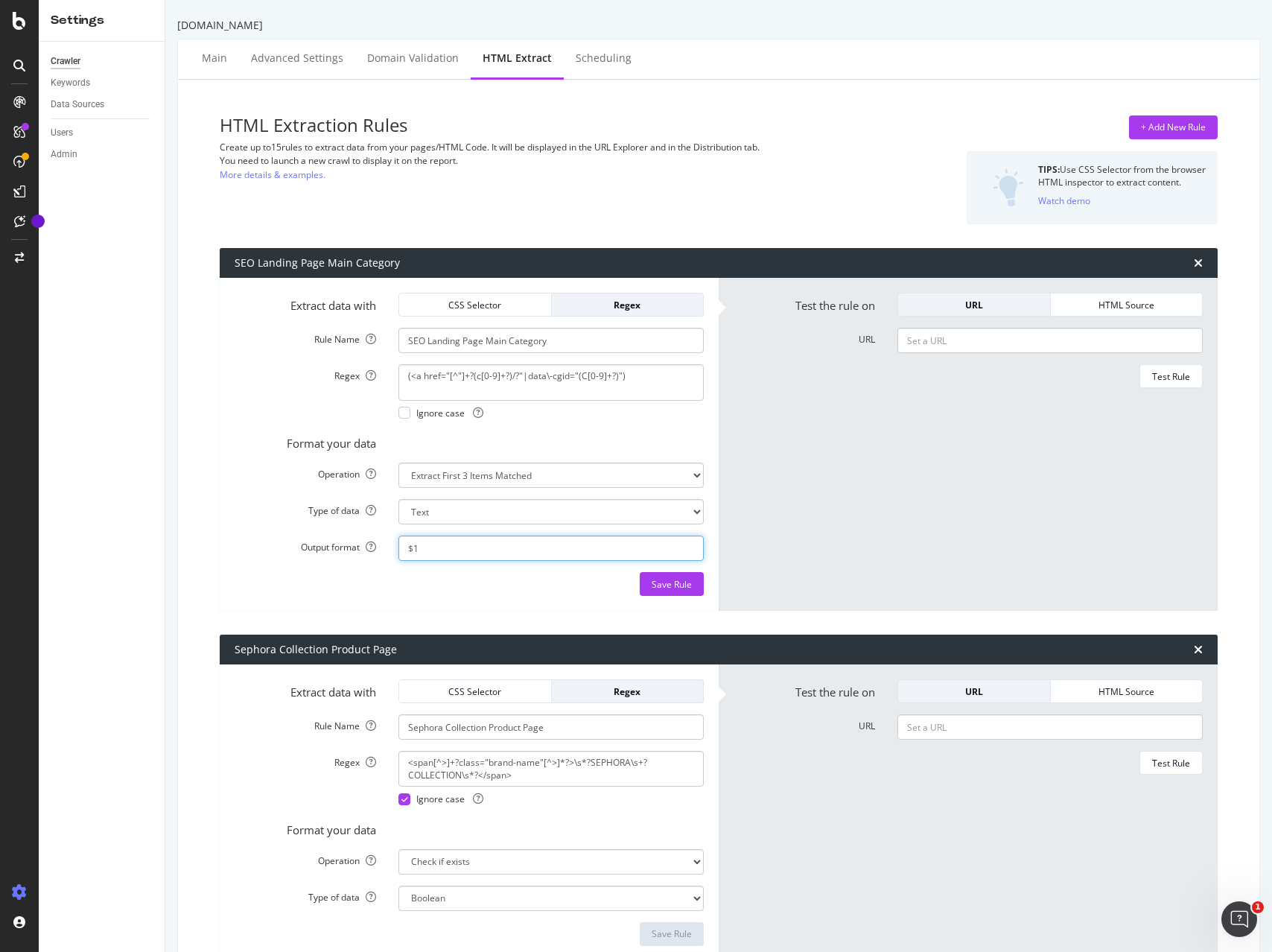
click at [435, 542] on input "$1" at bounding box center [551, 547] width 305 height 25
paste input "2$3"
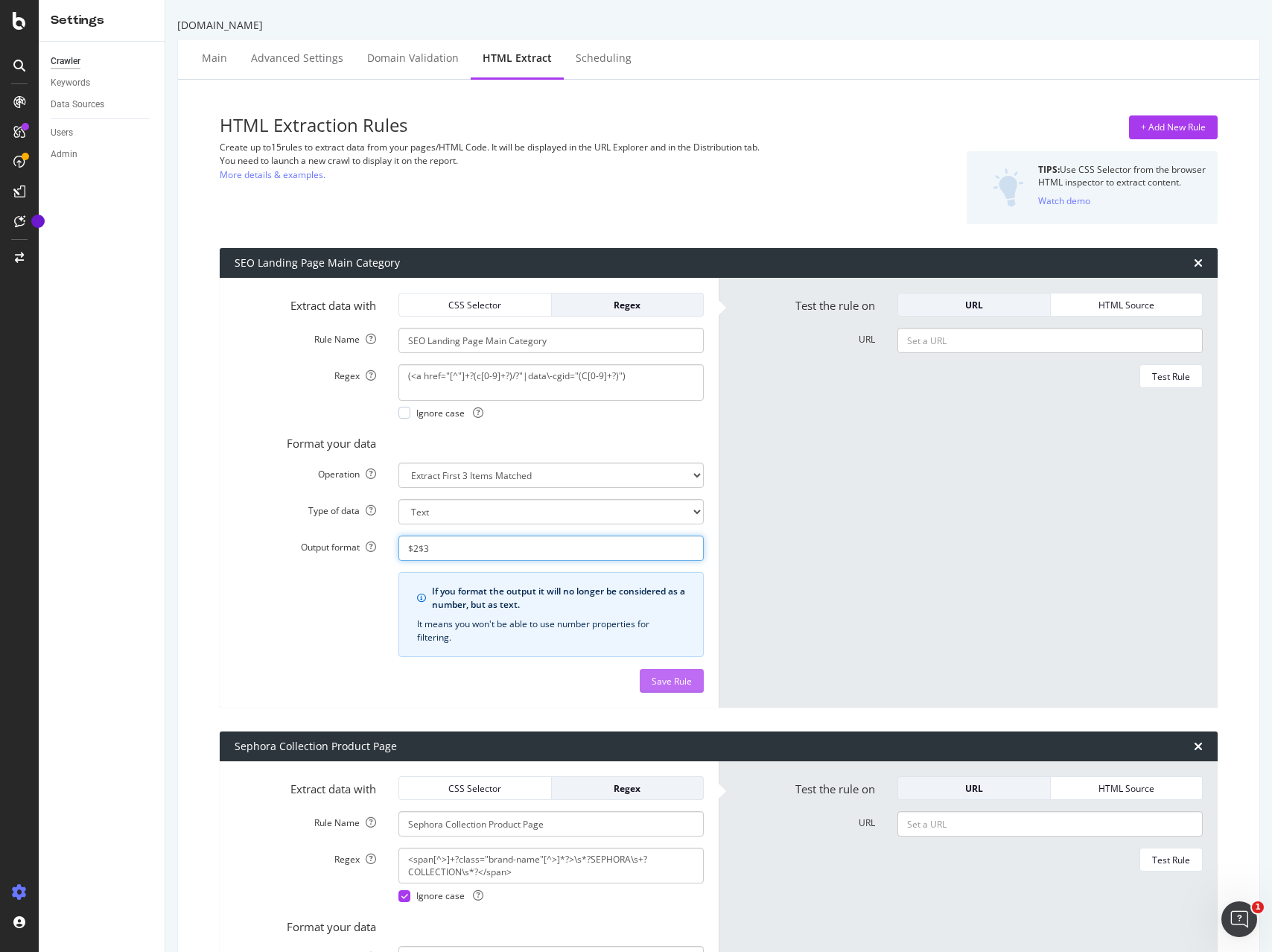
type input "$2$3"
click at [664, 677] on div "Save Rule" at bounding box center [672, 682] width 41 height 13
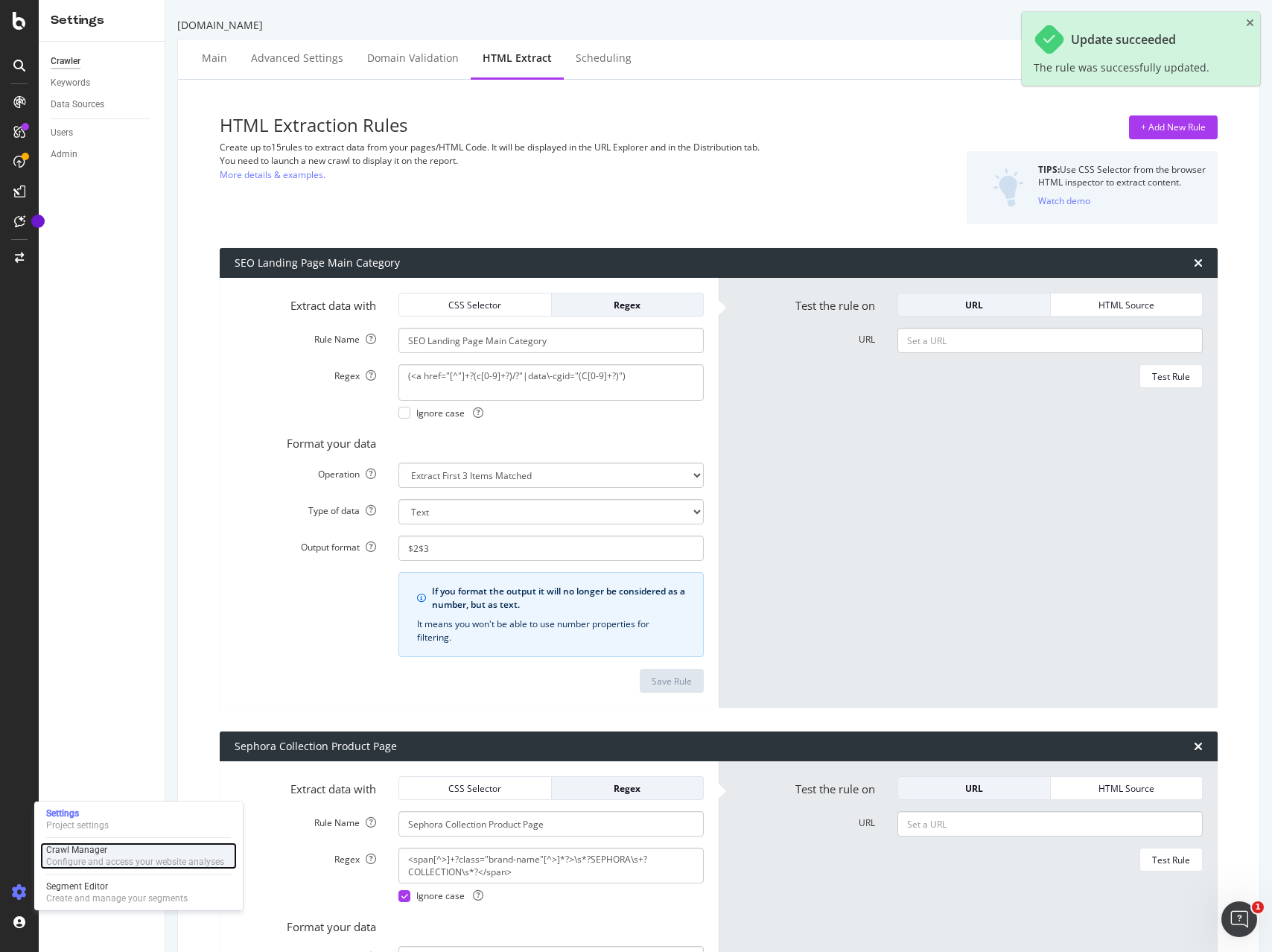
click at [102, 860] on div "Configure and access your website analyses" at bounding box center [135, 861] width 178 height 12
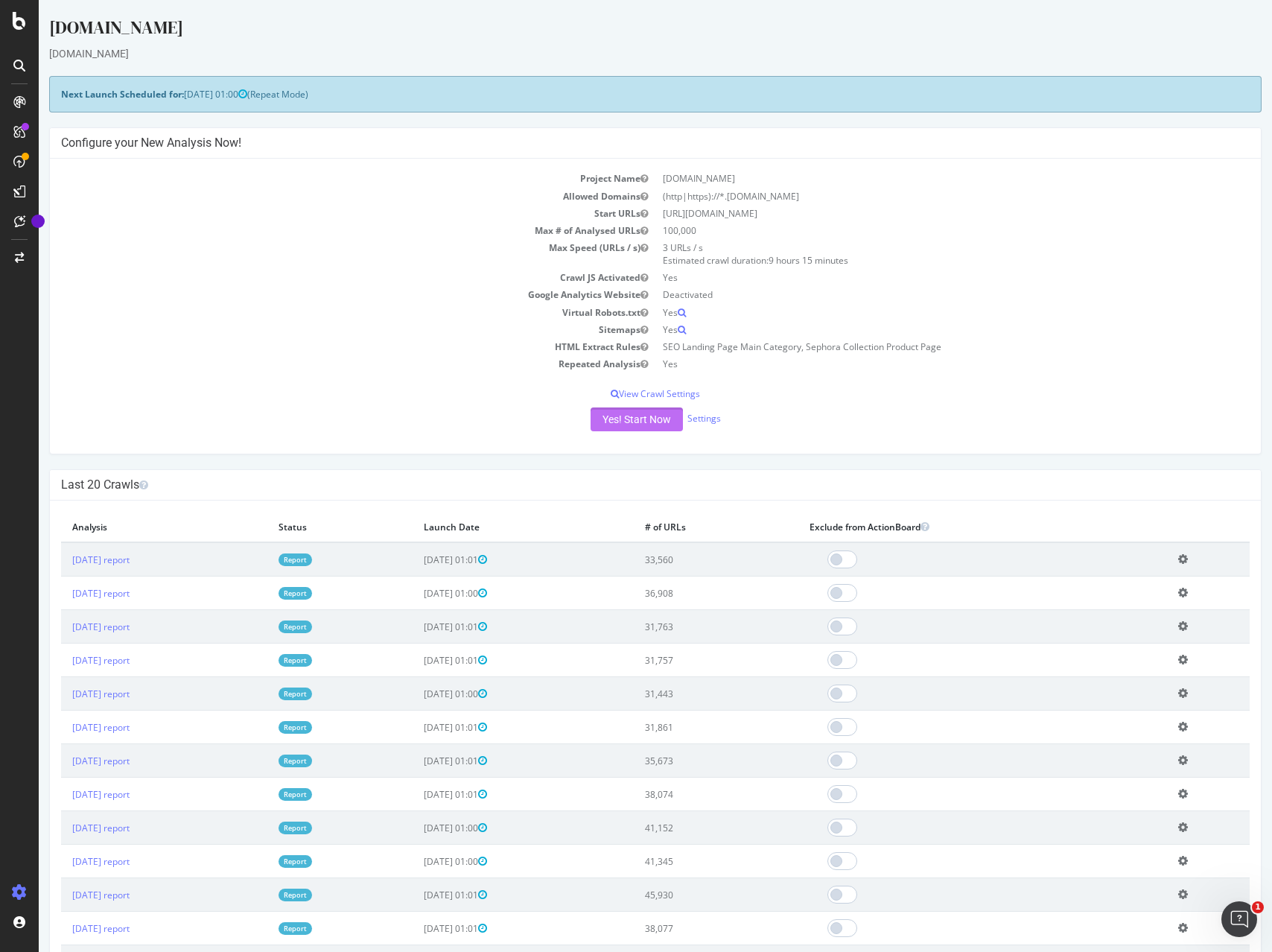
click at [647, 415] on button "Yes! Start Now" at bounding box center [637, 418] width 93 height 24
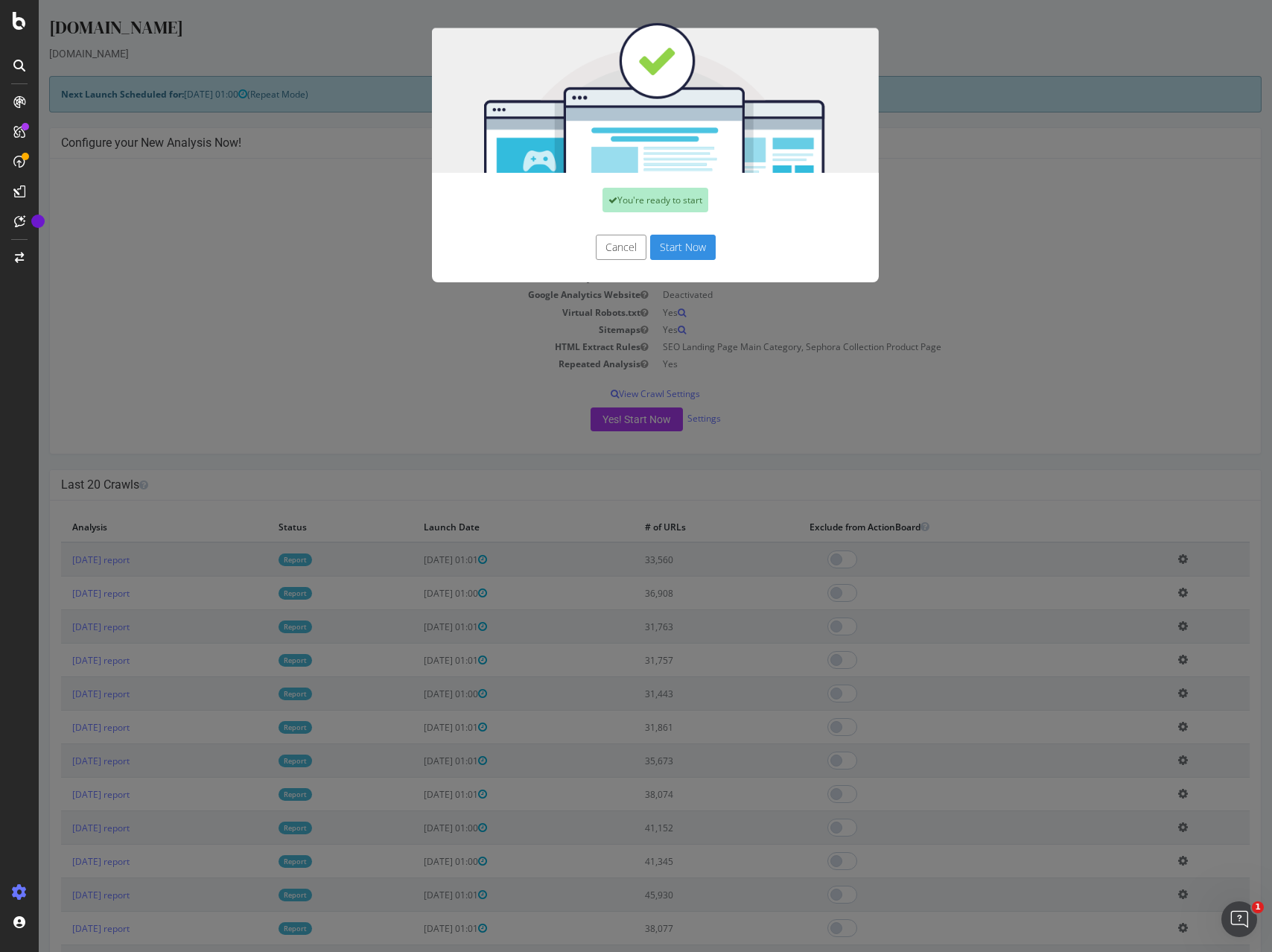
click at [690, 246] on button "Start Now" at bounding box center [682, 247] width 66 height 25
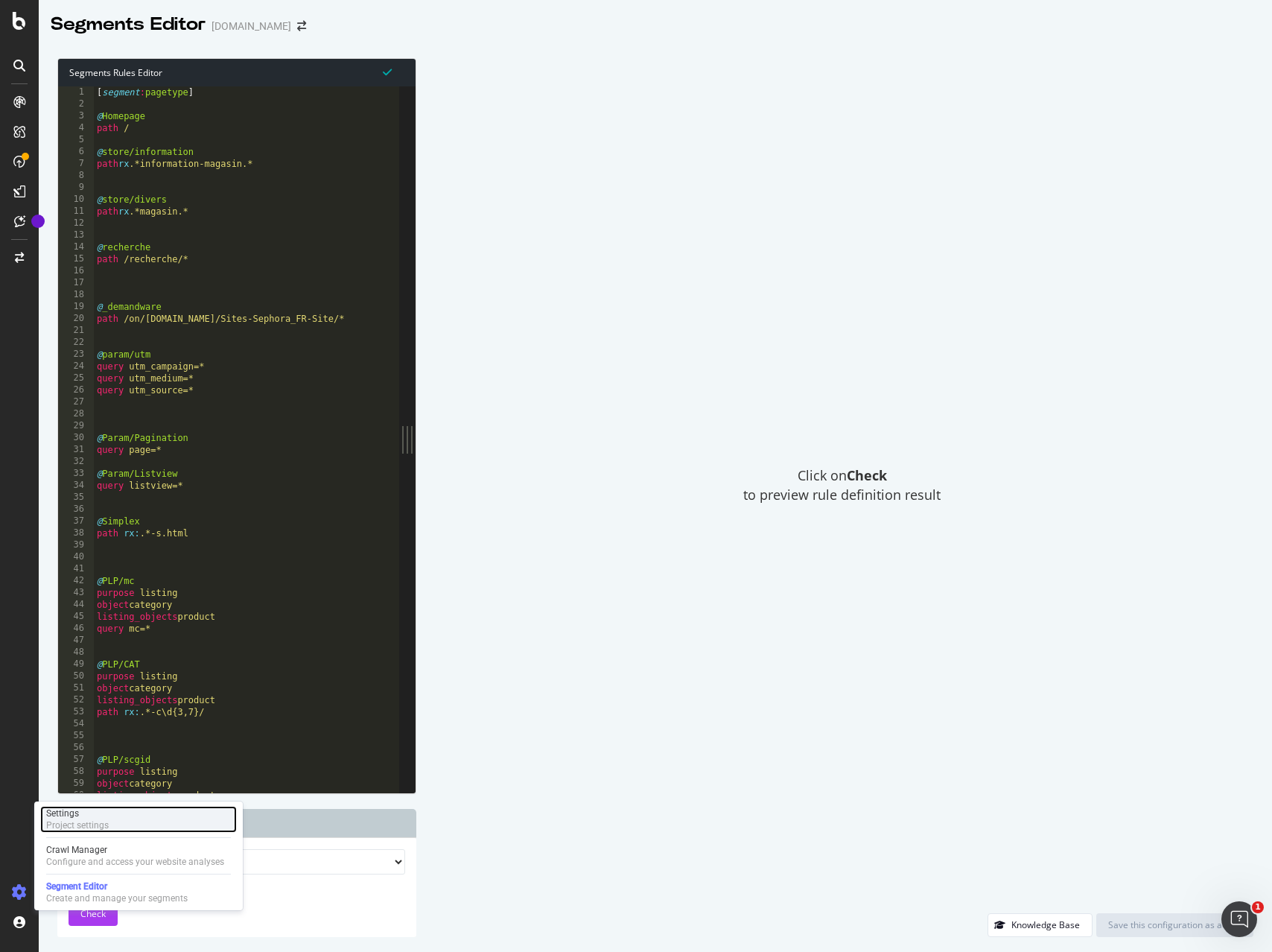
click at [77, 821] on div "Project settings" at bounding box center [77, 824] width 63 height 12
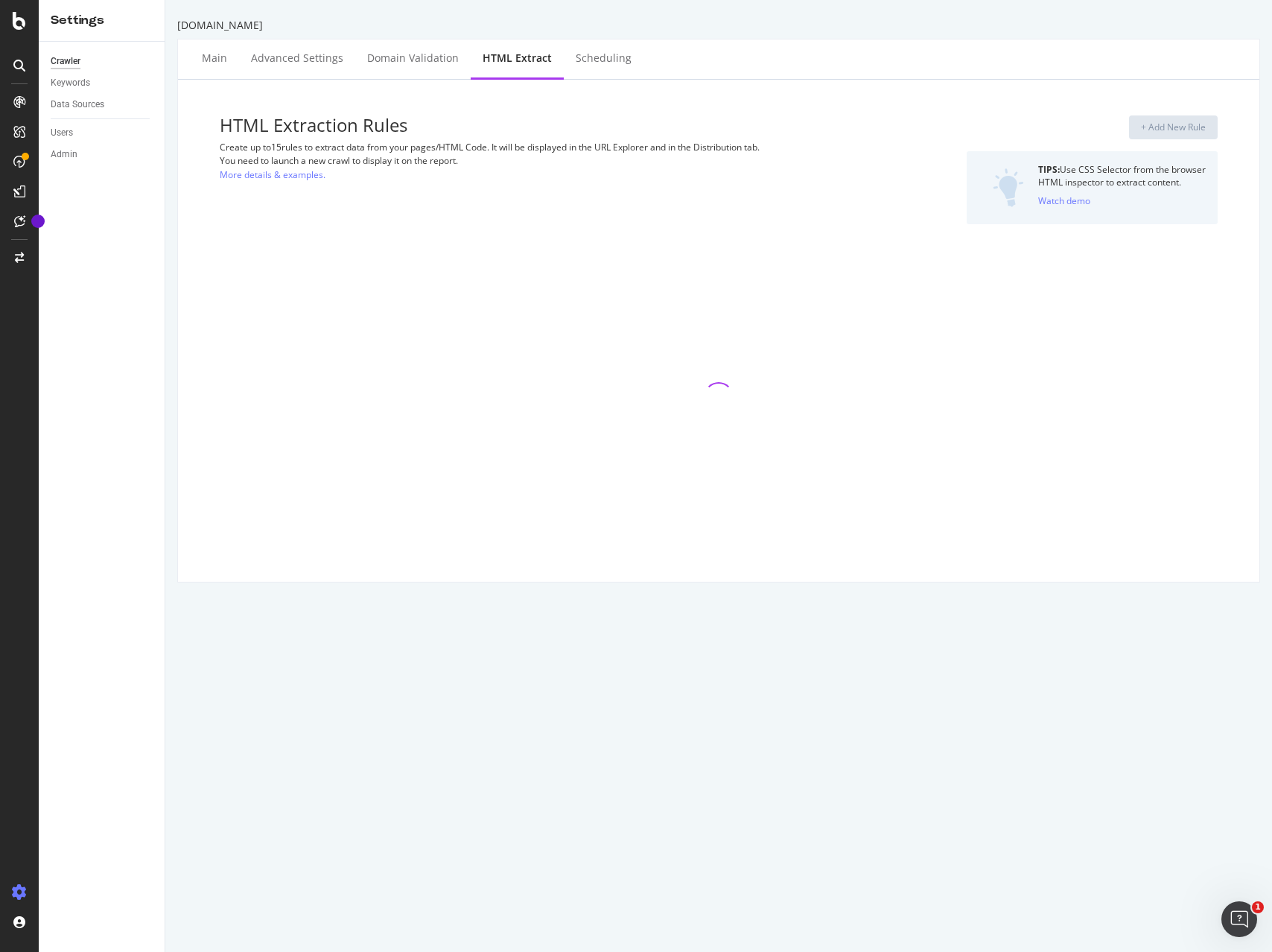
select select "exist"
select select "list"
select select "i"
select select "exist"
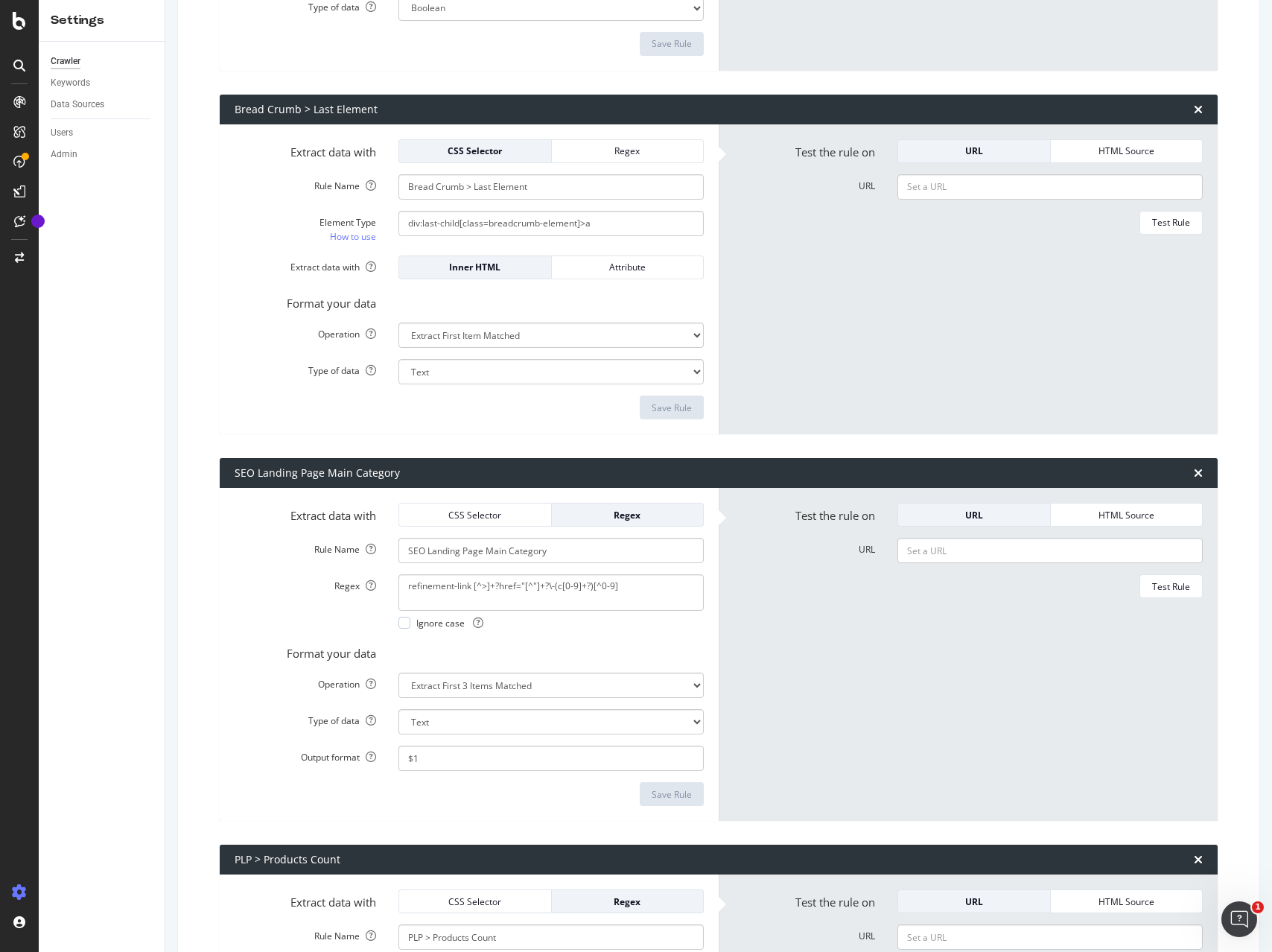
scroll to position [525, 0]
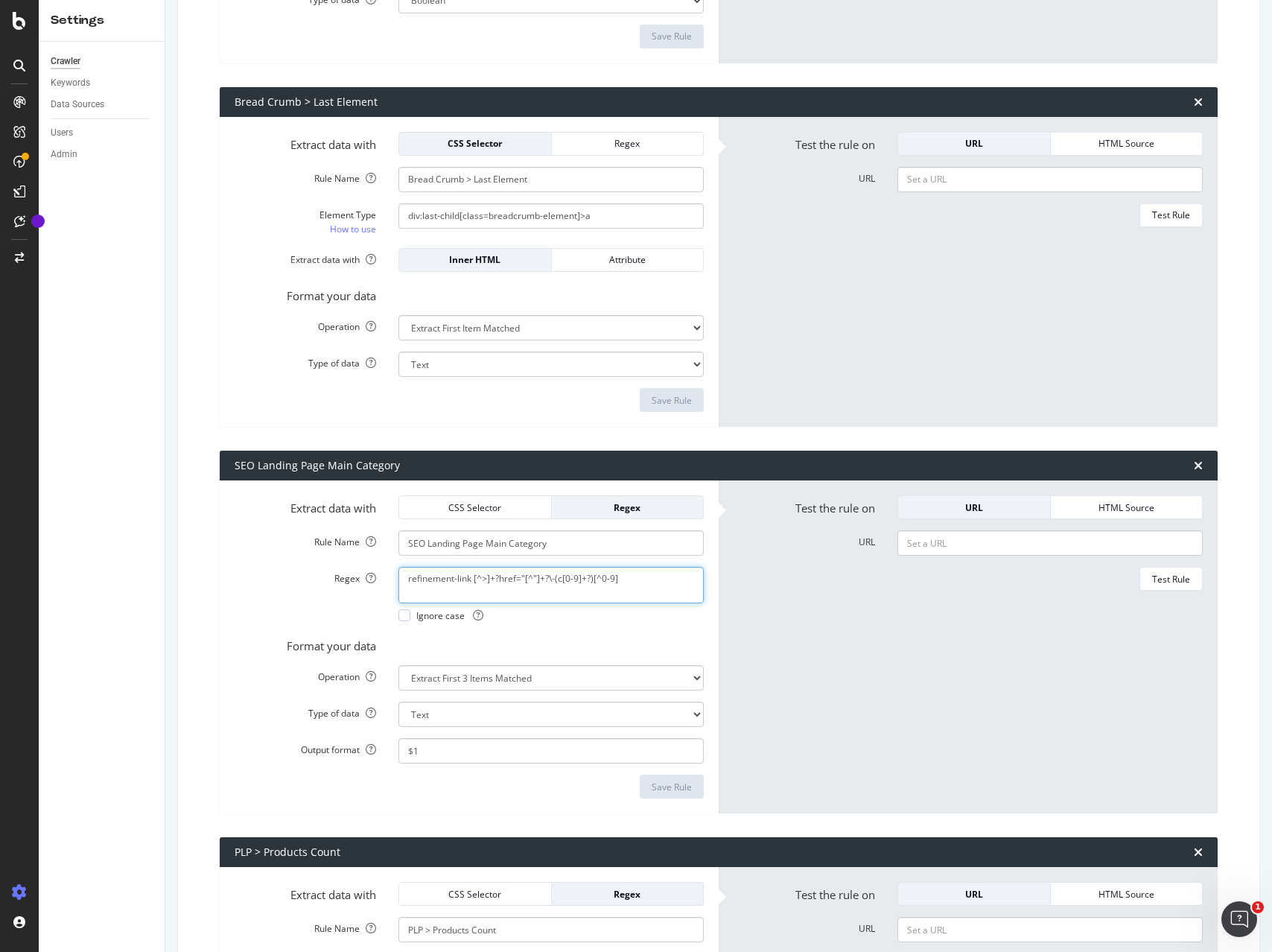
click at [560, 581] on textarea "refinement-link [^>]+?href="[^"]+?\-(c[0-9]+?)[^0-9]" at bounding box center [551, 585] width 305 height 36
paste textarea "(<a href="[^"]+?(c[0-9]+?)/?"|data\-cgid="(C[0-9]+?)")"
type textarea "(<a href="[^"]+?(c[0-9]+?)/?"|data\-cgid="(C[0-9]+?)")"
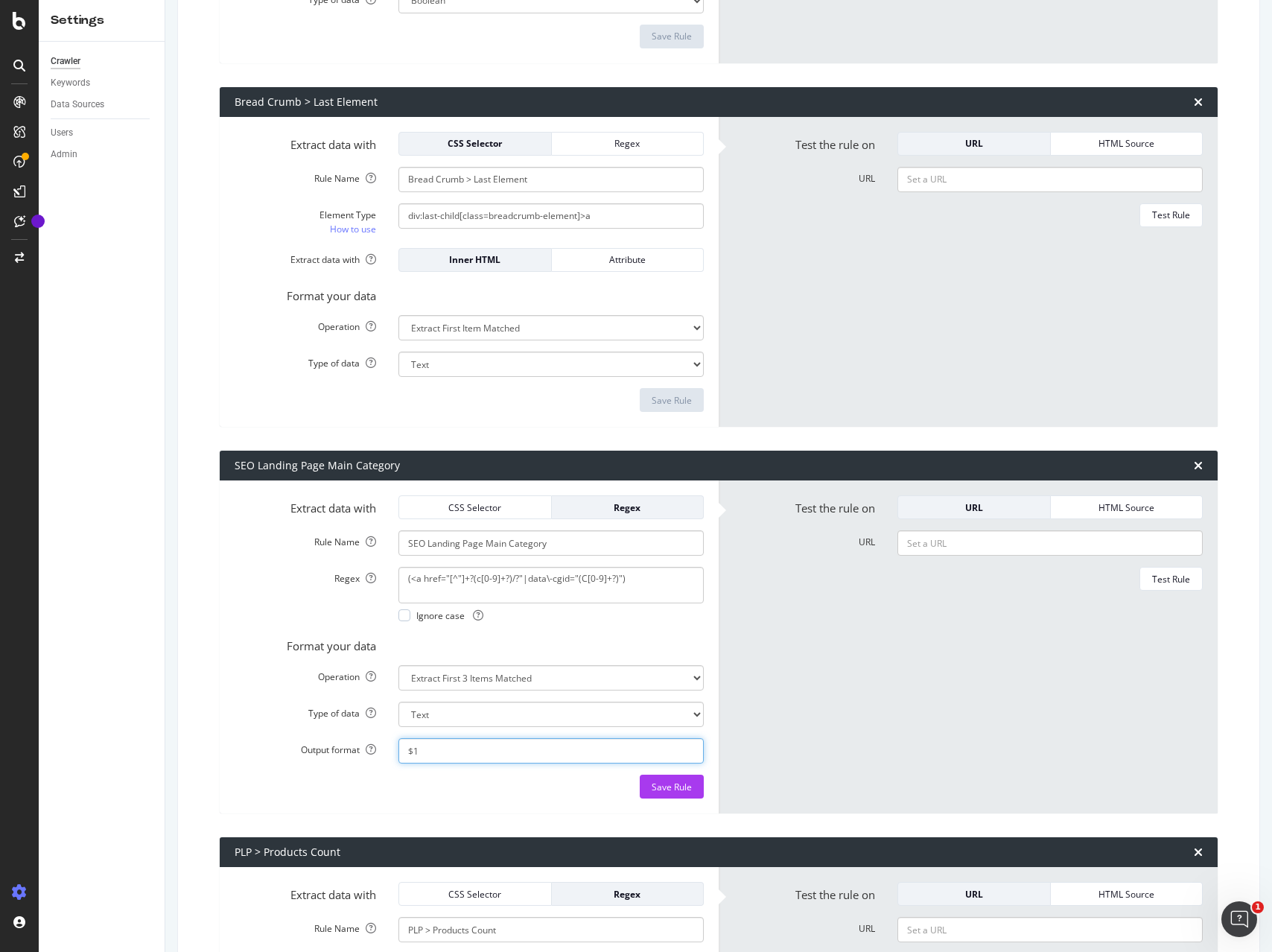
click at [508, 750] on input "$1" at bounding box center [551, 750] width 305 height 25
paste input "2$3"
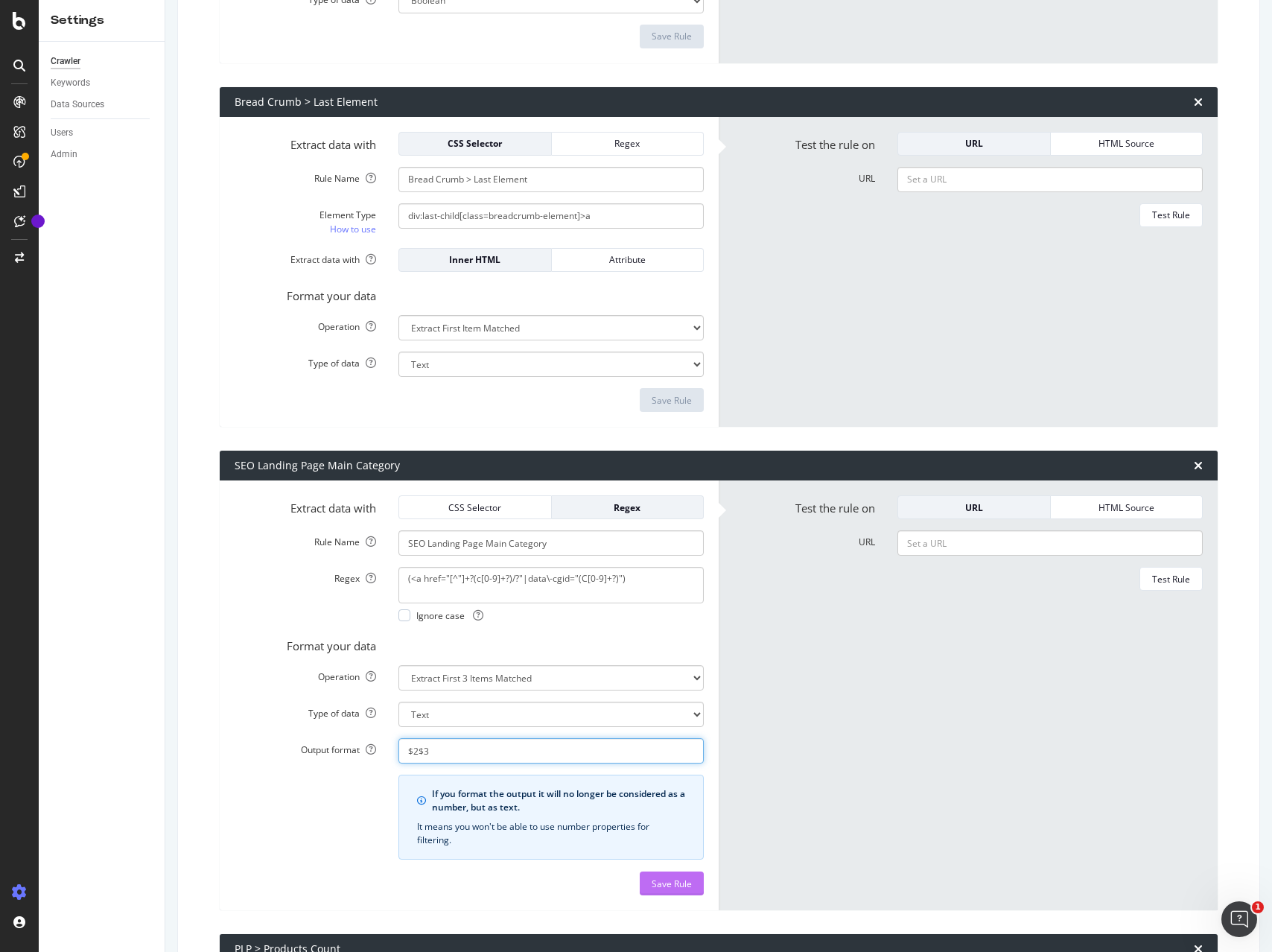
type input "$2$3"
click at [674, 890] on div "Save Rule" at bounding box center [672, 883] width 41 height 23
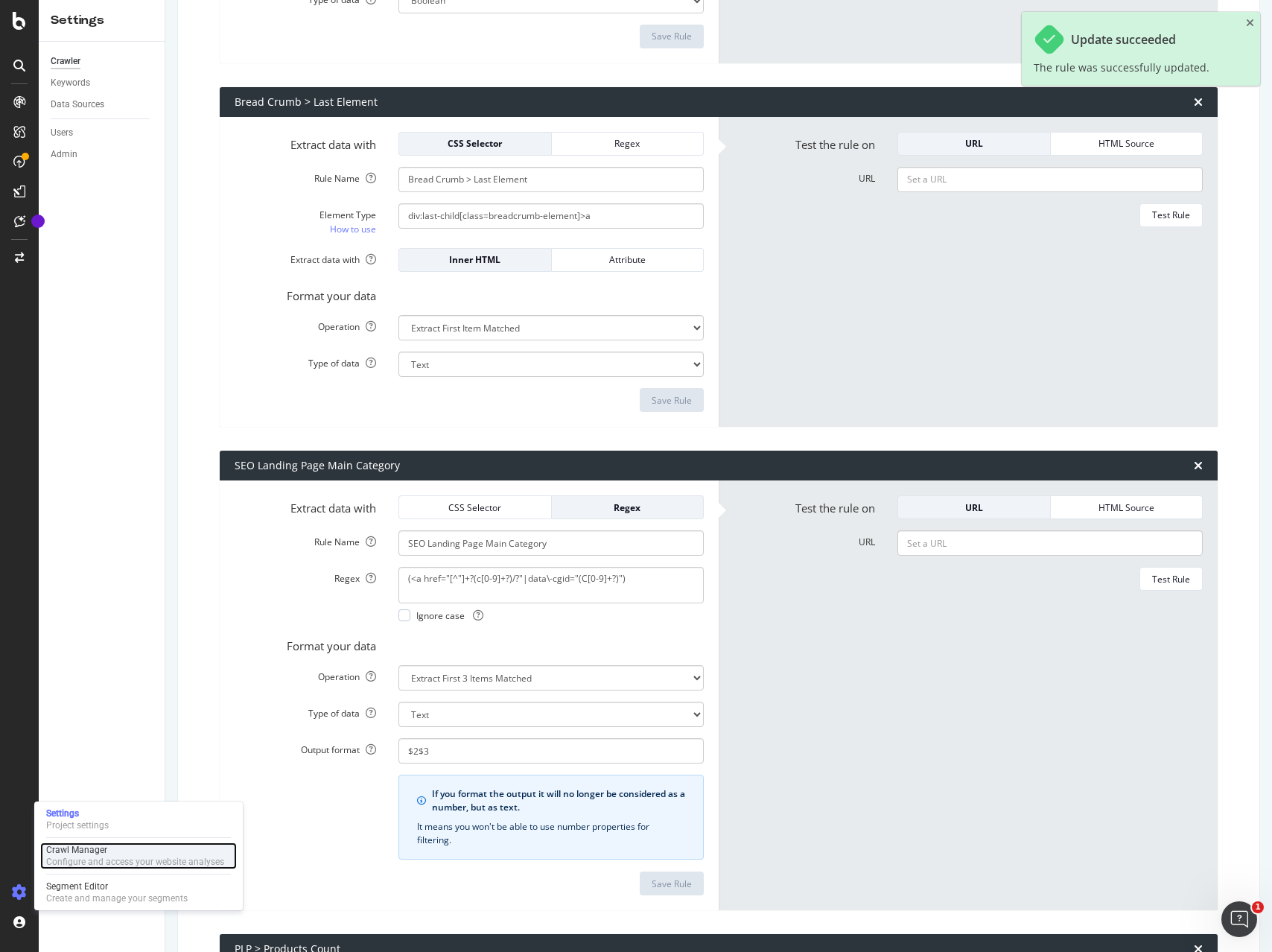
click at [80, 861] on div "Configure and access your website analyses" at bounding box center [135, 861] width 178 height 12
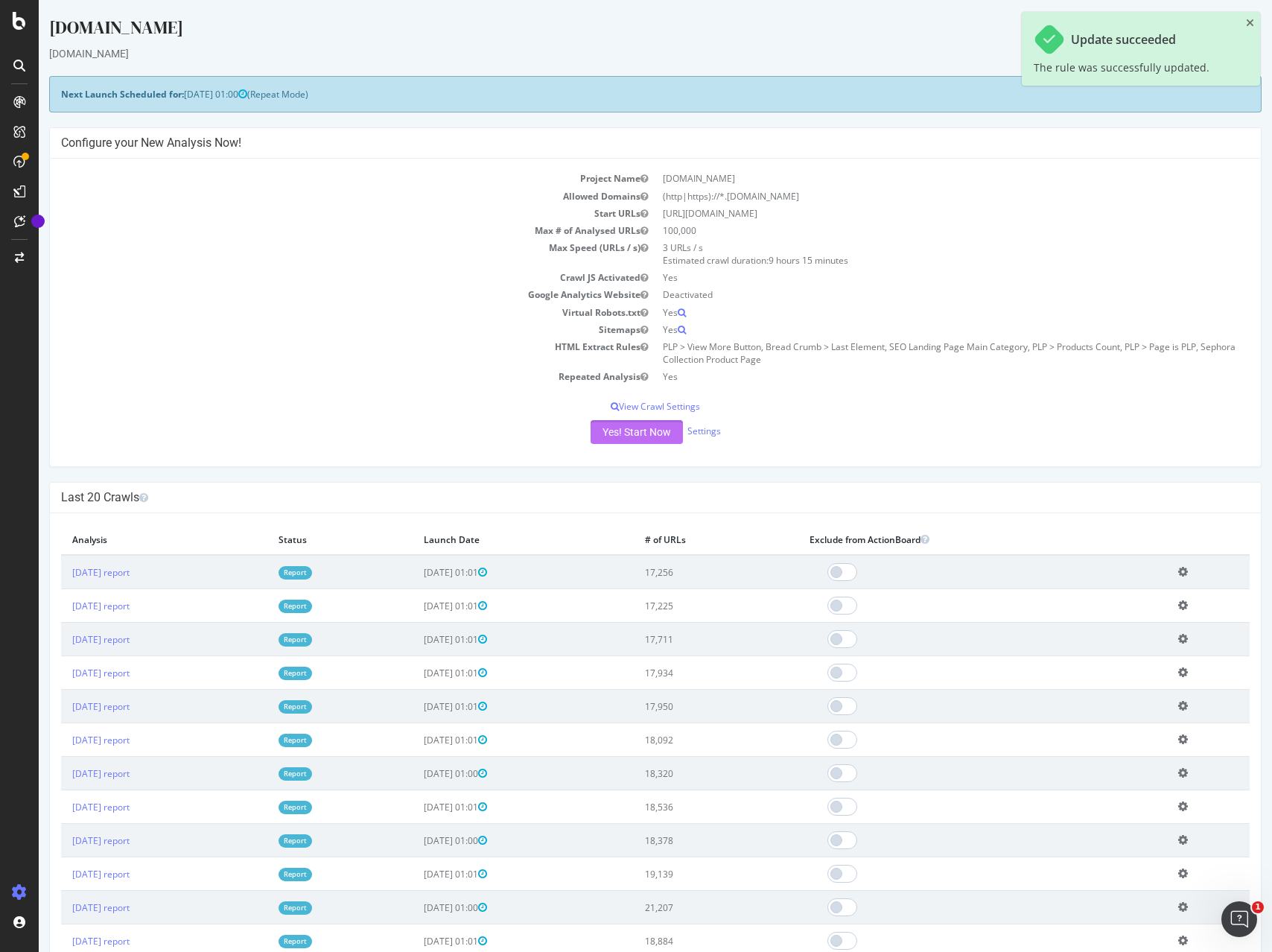
click at [647, 433] on button "Yes! Start Now" at bounding box center [637, 431] width 93 height 24
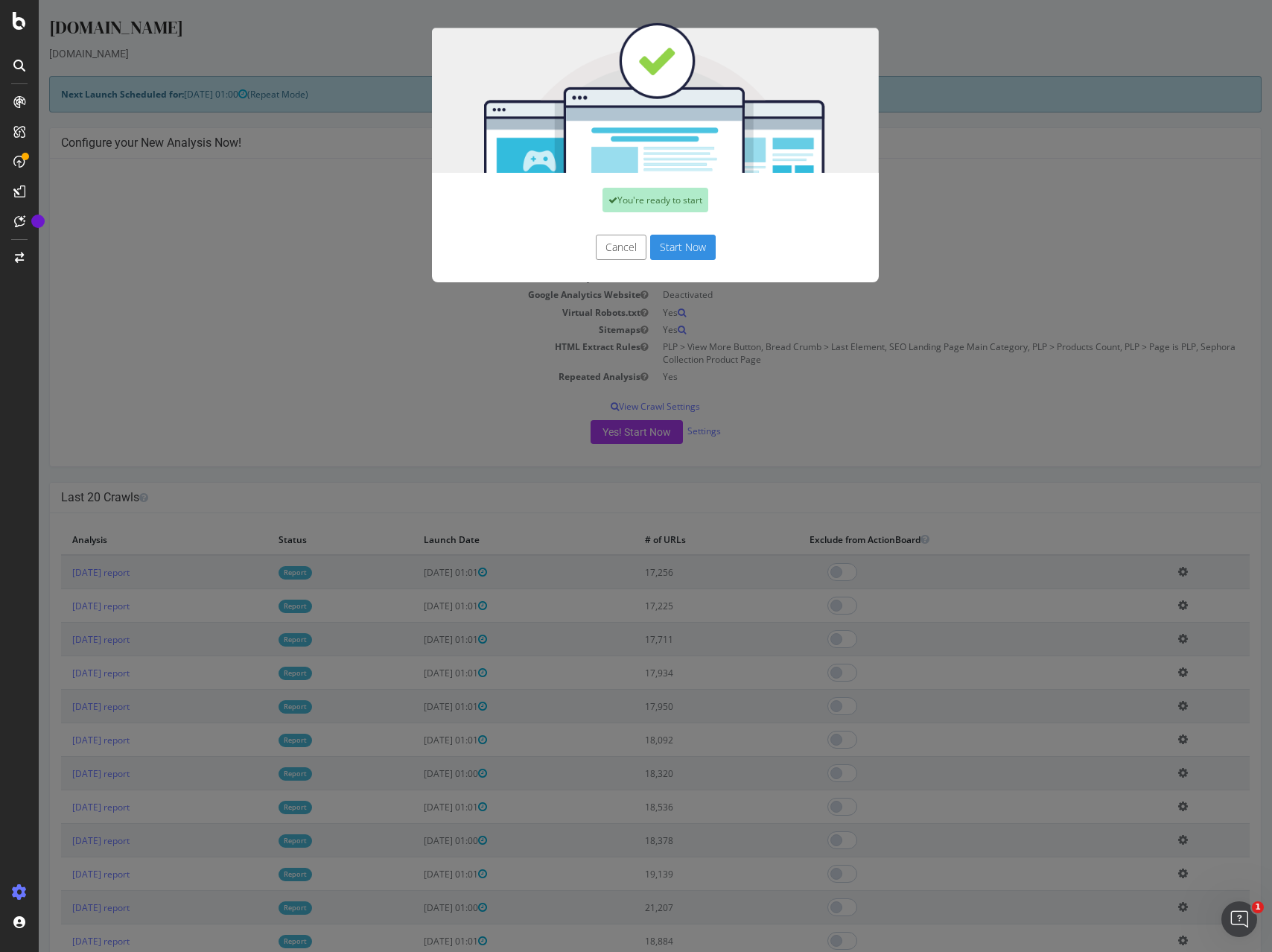
drag, startPoint x: 698, startPoint y: 248, endPoint x: 710, endPoint y: 267, distance: 22.5
click at [698, 248] on button "Start Now" at bounding box center [682, 247] width 66 height 25
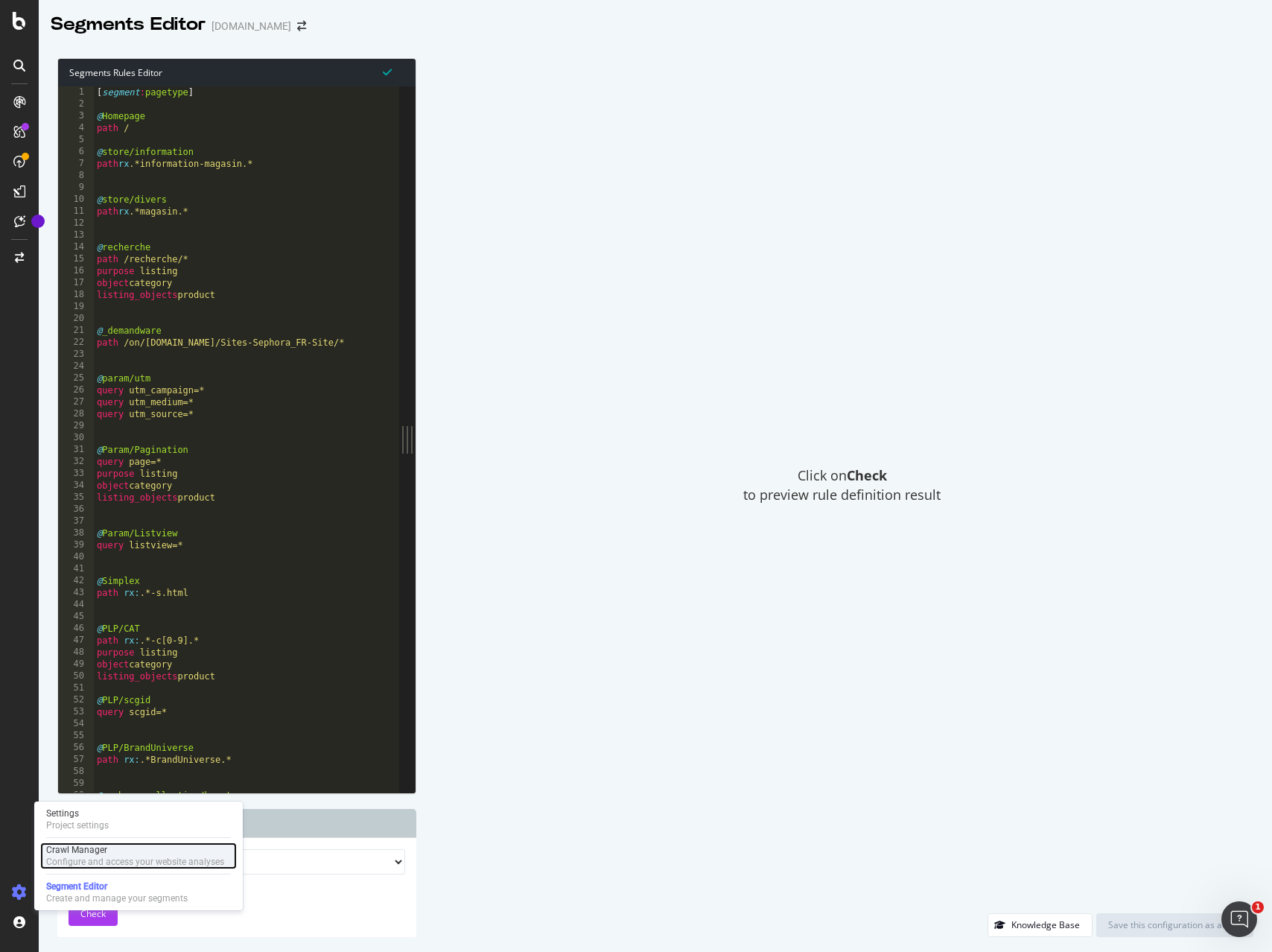
click at [70, 858] on div "Configure and access your website analyses" at bounding box center [135, 861] width 178 height 12
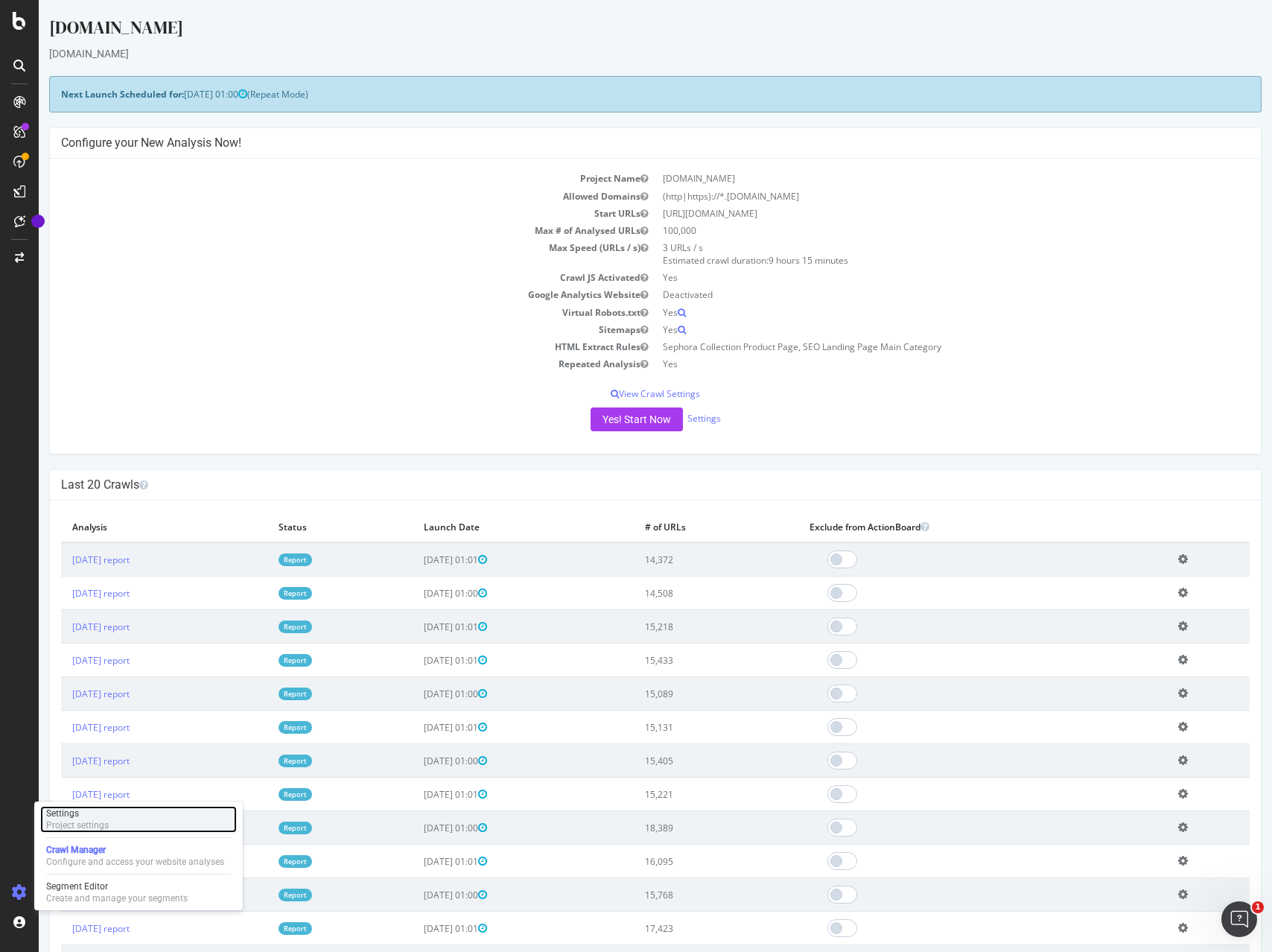
click at [84, 819] on div "Project settings" at bounding box center [77, 824] width 63 height 12
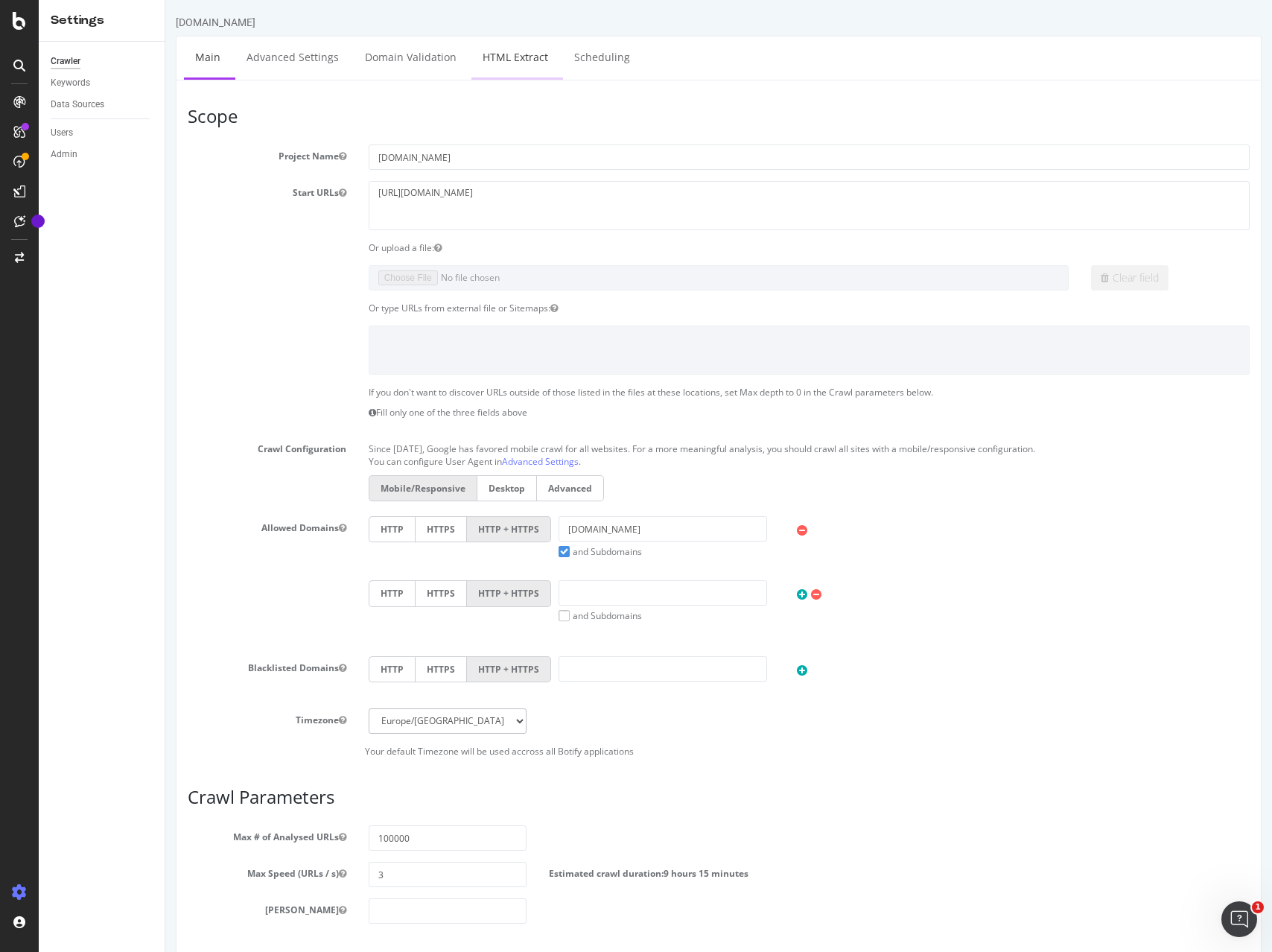
click at [501, 58] on link "HTML Extract" at bounding box center [515, 57] width 88 height 41
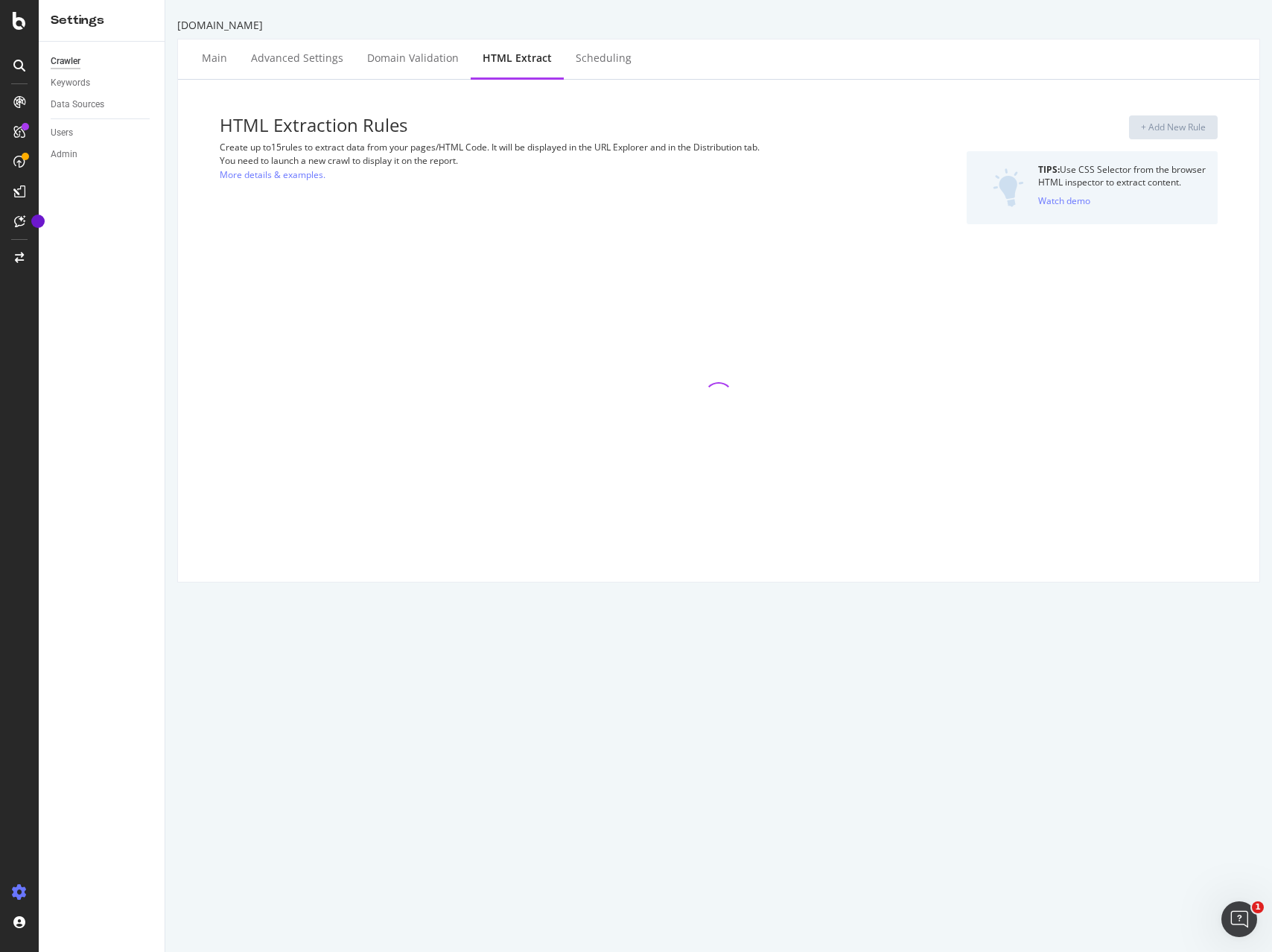
select select "exist"
select select "list"
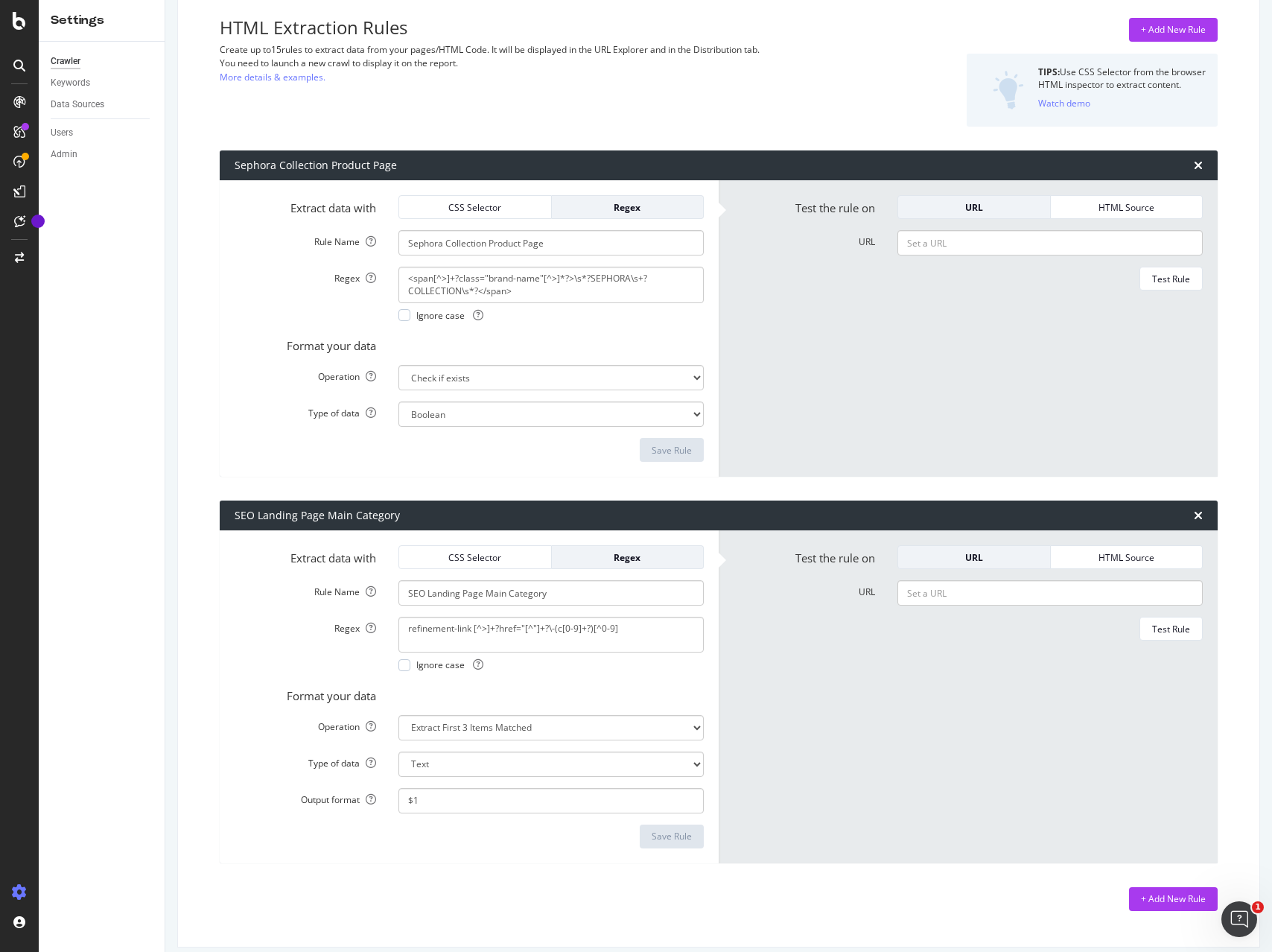
scroll to position [111, 0]
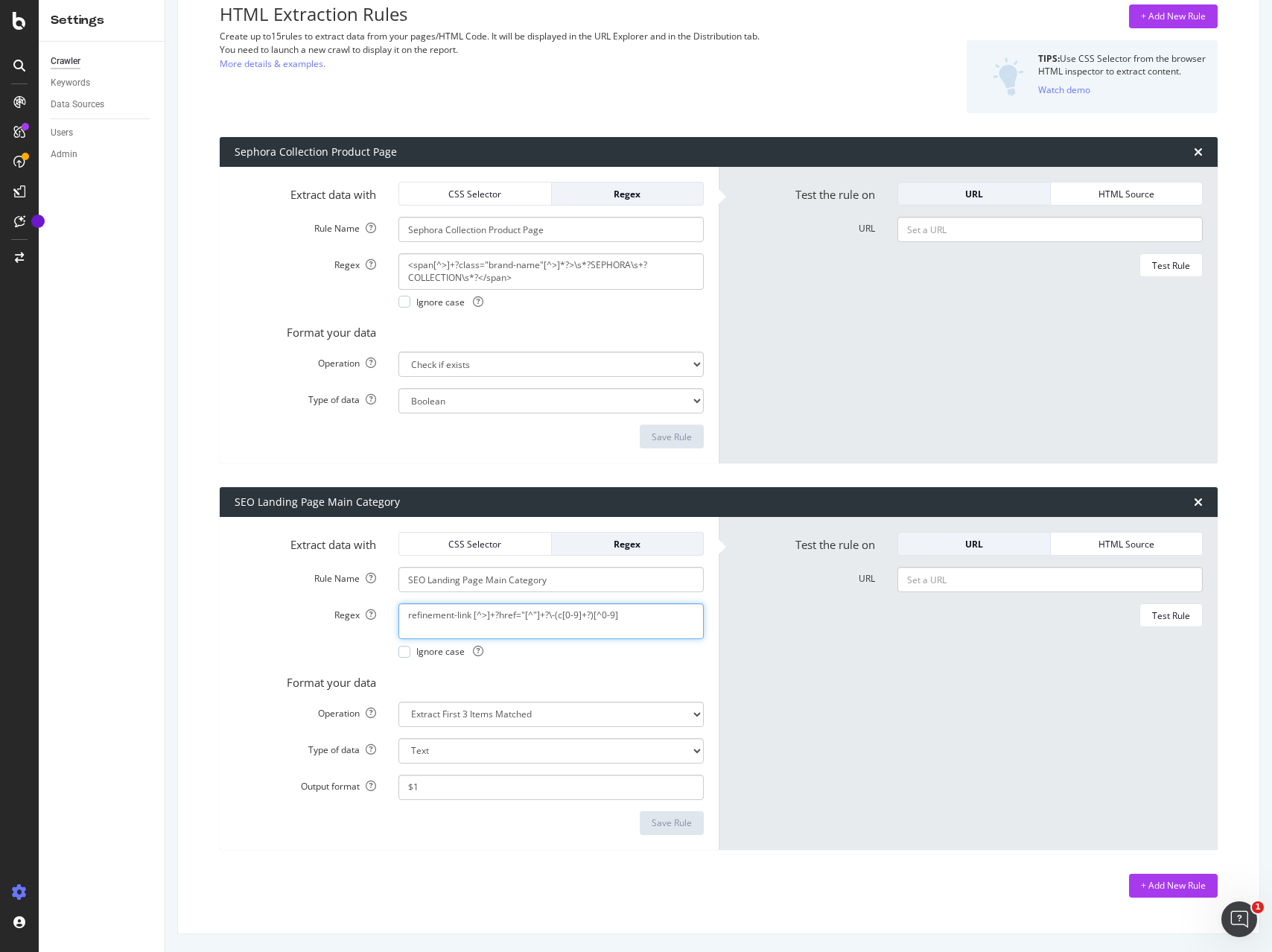
click at [581, 616] on textarea "refinement-link [^>]+?href="[^"]+?\-(c[0-9]+?)[^0-9]" at bounding box center [551, 621] width 305 height 36
paste textarea "(<a href="[^"]+?(c[0-9]+?)/?"|data\-cgid="(C[0-9]+?)")"
type textarea "(<a href="[^"]+?(c[0-9]+?)/?"|data\-cgid="(C[0-9]+?)")"
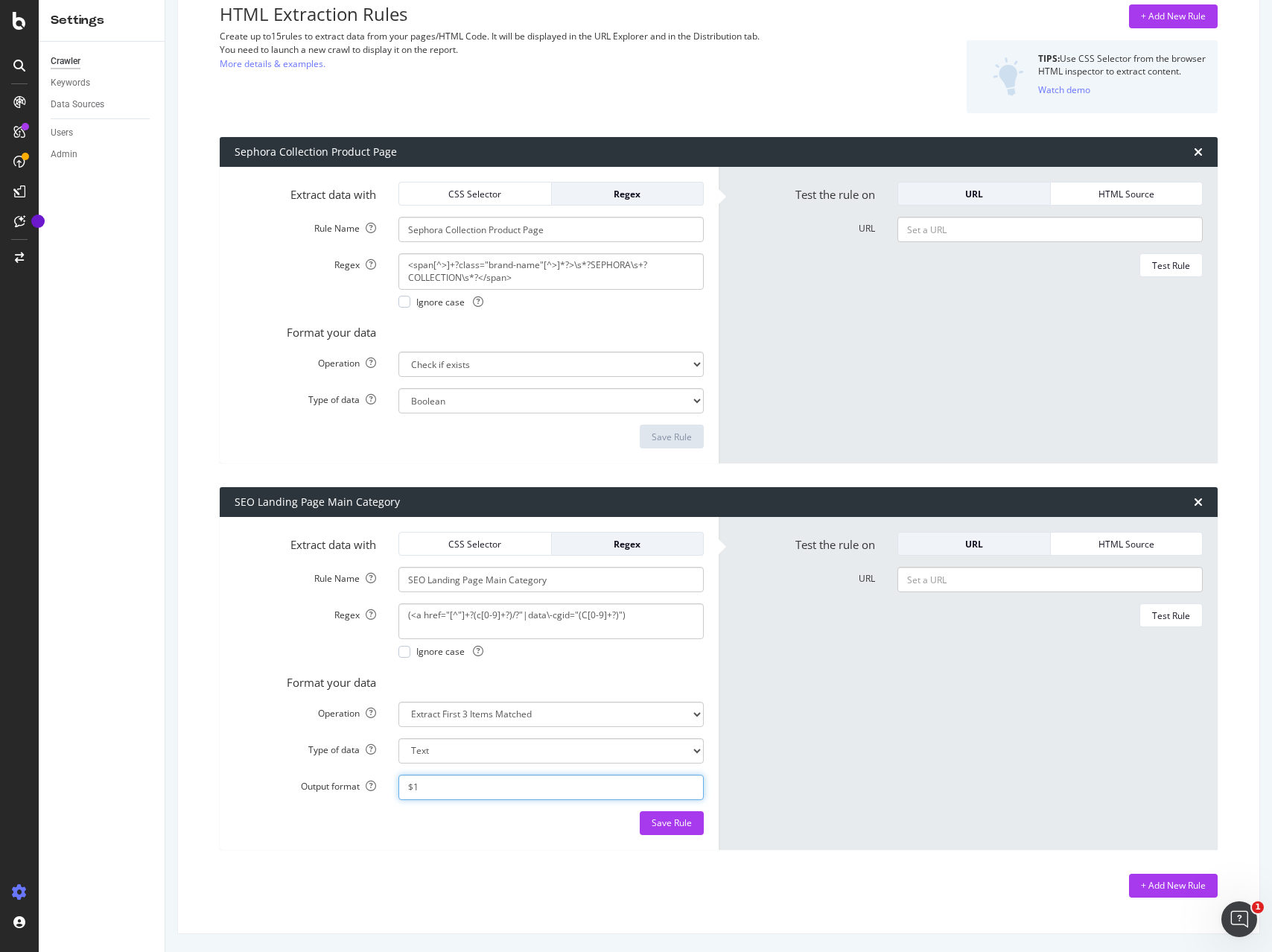
click at [486, 787] on input "$1" at bounding box center [551, 786] width 305 height 25
paste input "2$3"
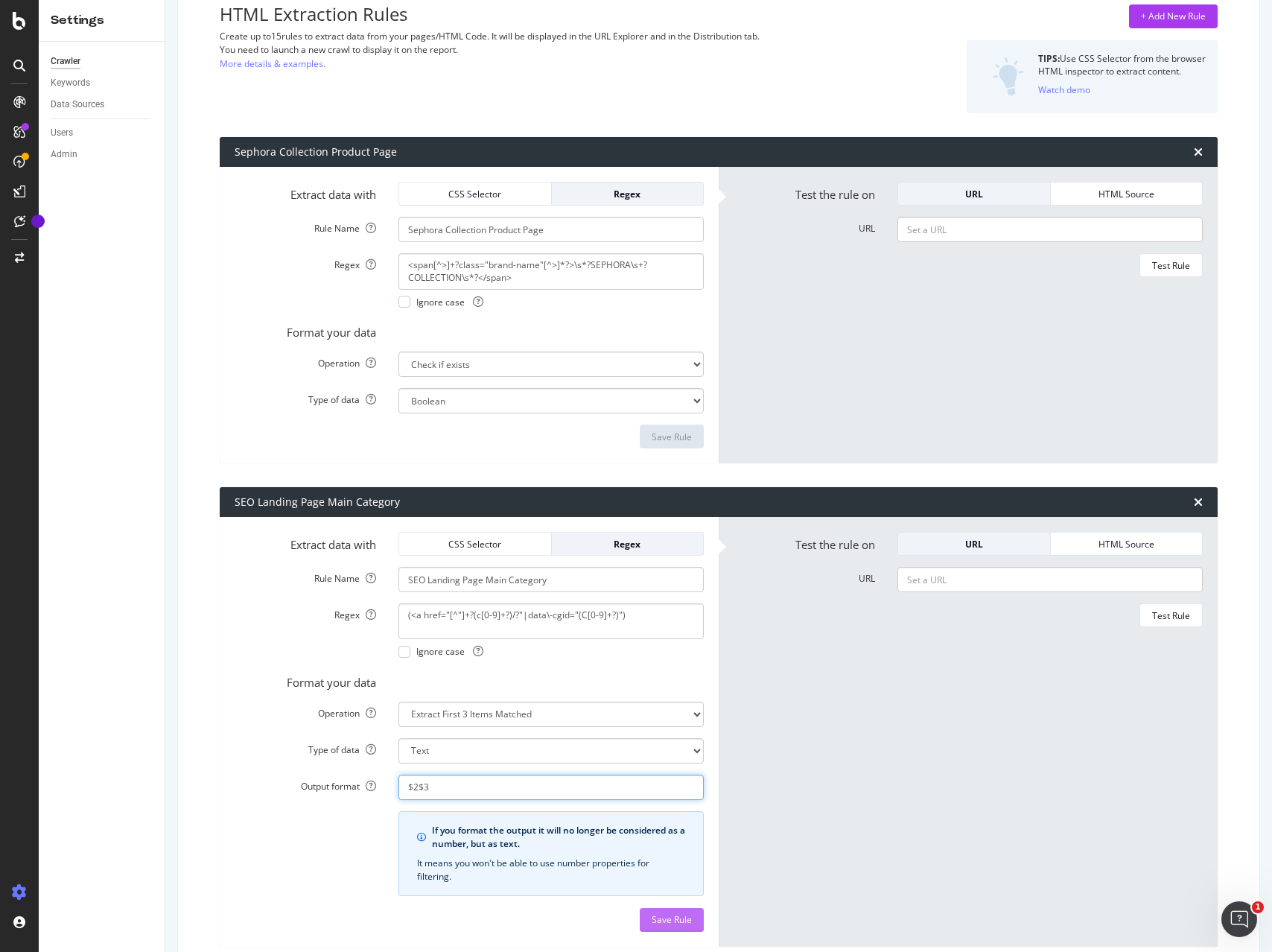
type input "$2$3"
click at [681, 917] on div "Save Rule" at bounding box center [672, 920] width 41 height 13
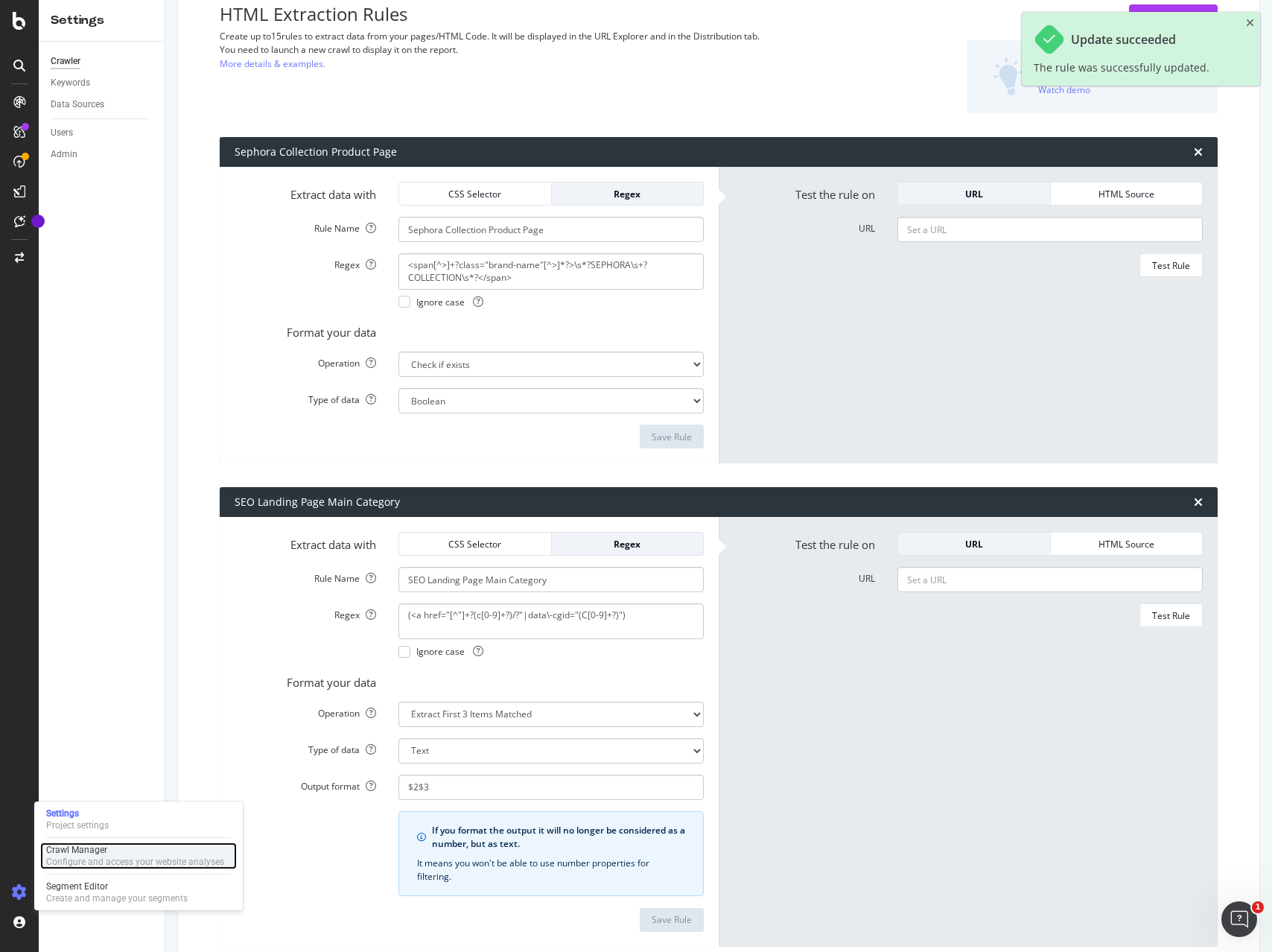
click at [69, 850] on div "Crawl Manager" at bounding box center [135, 850] width 178 height 12
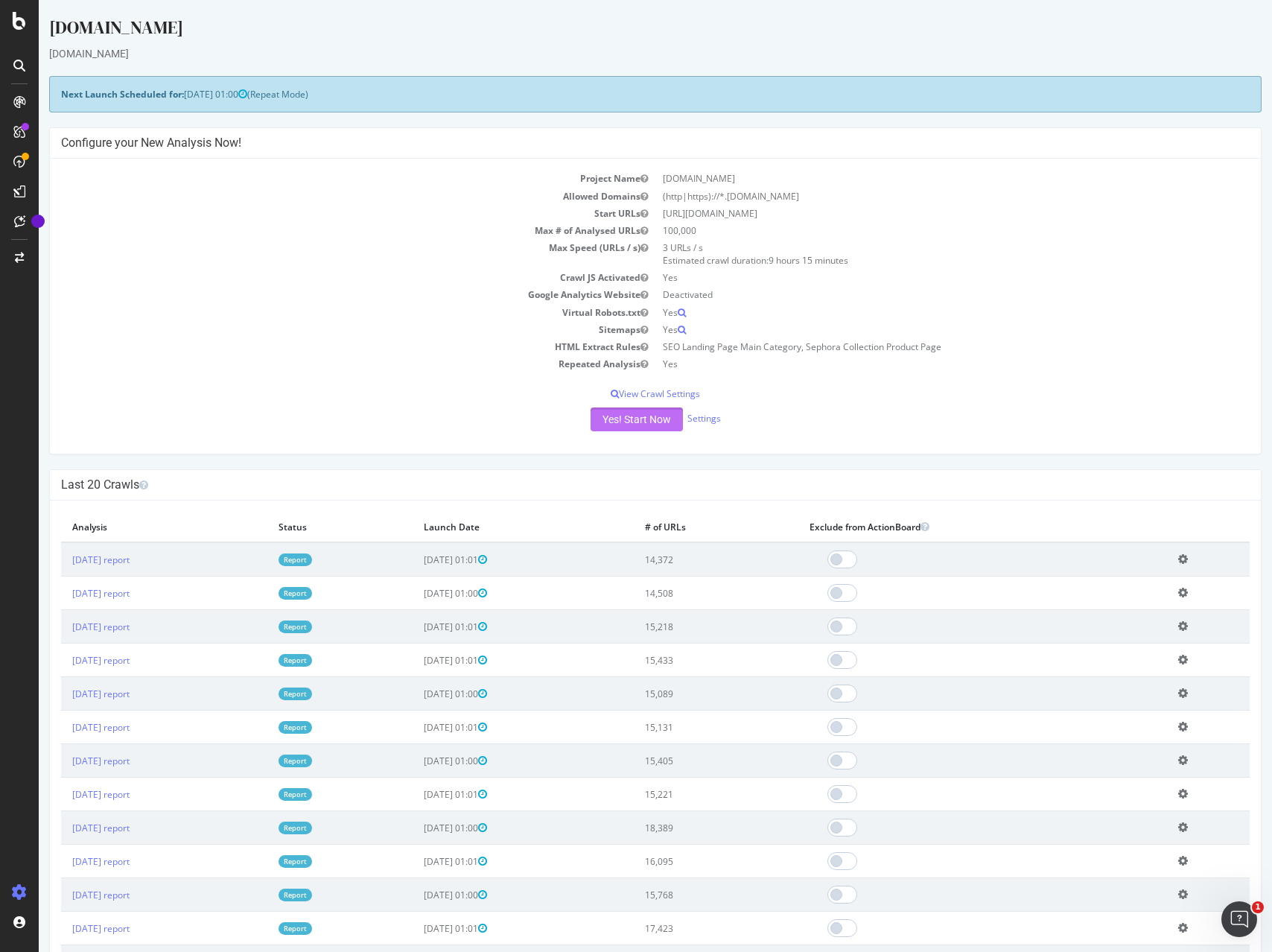
click at [640, 421] on button "Yes! Start Now" at bounding box center [637, 418] width 93 height 24
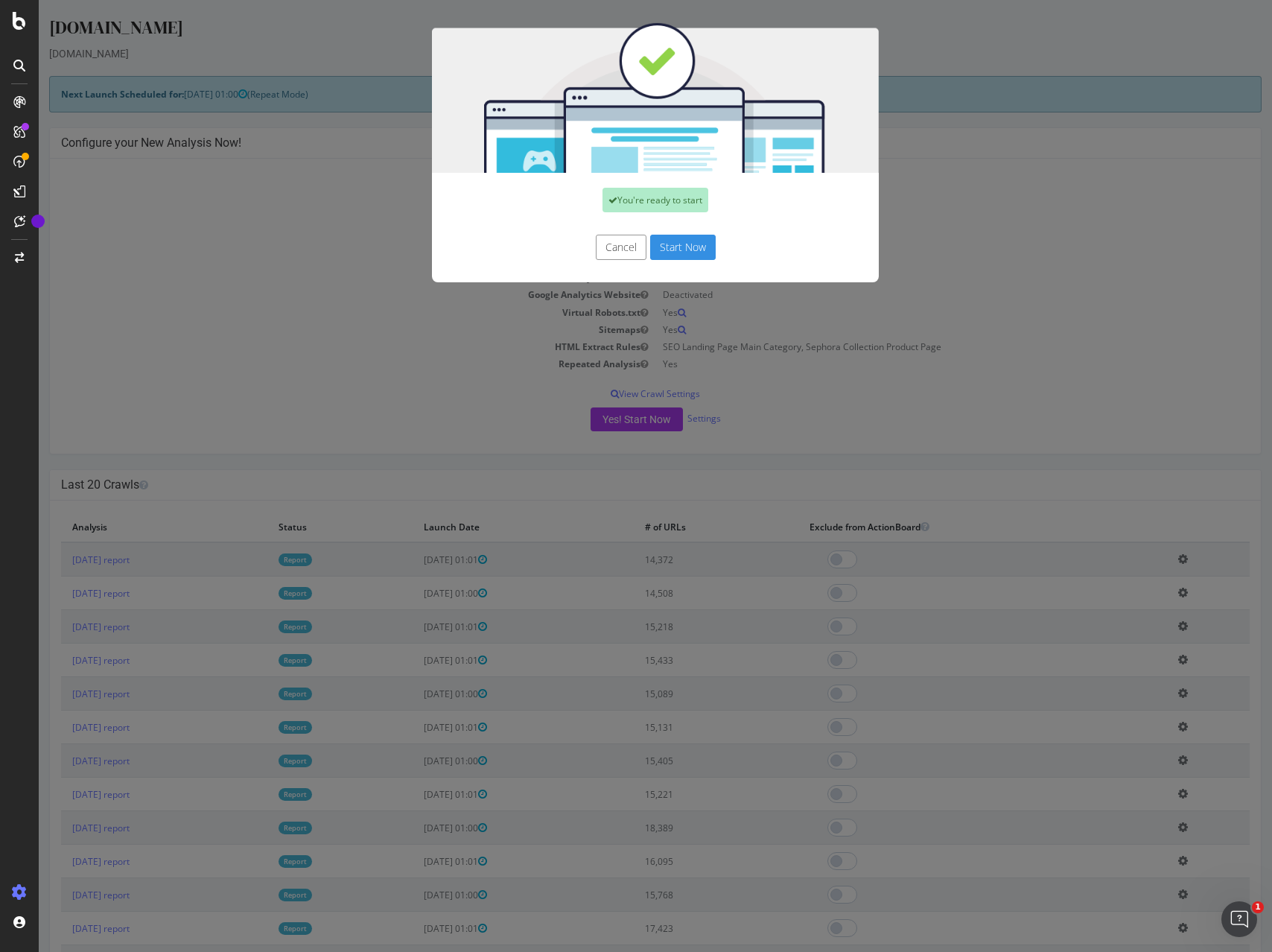
drag, startPoint x: 696, startPoint y: 244, endPoint x: 707, endPoint y: 248, distance: 11.7
click at [696, 244] on button "Start Now" at bounding box center [682, 247] width 66 height 25
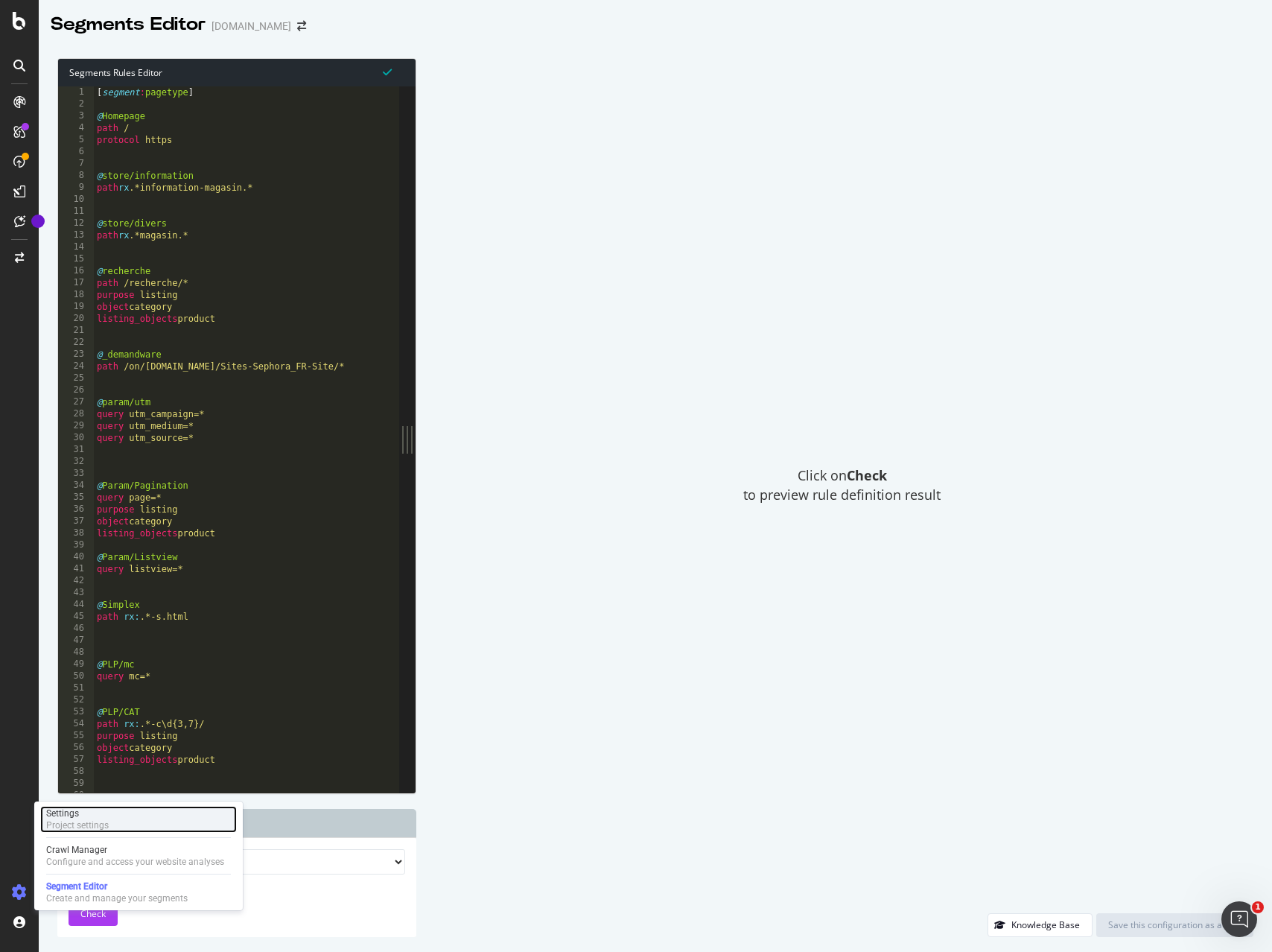
click at [118, 829] on div "Settings Project settings" at bounding box center [139, 819] width 197 height 27
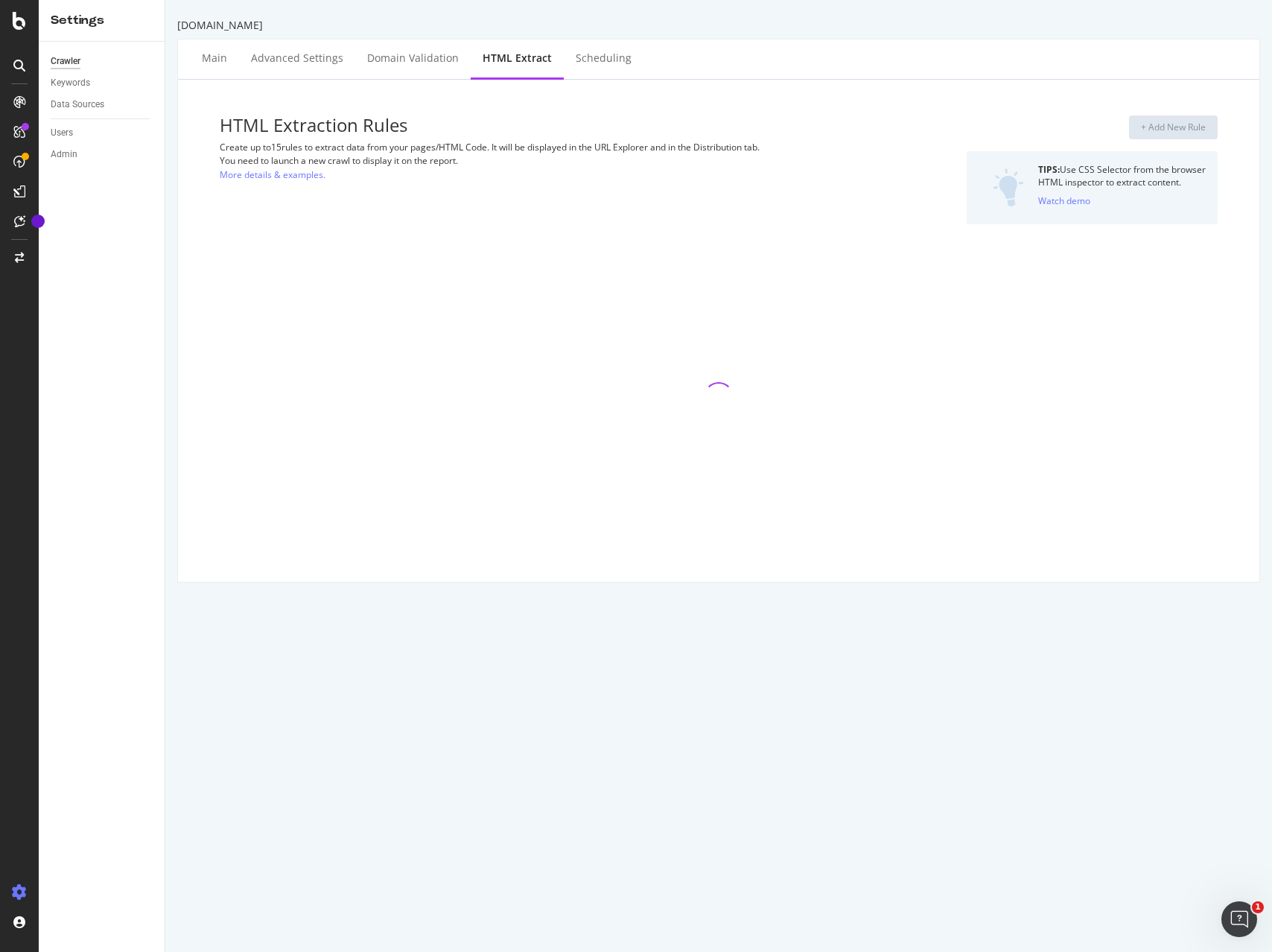
select select "list"
select select "exist"
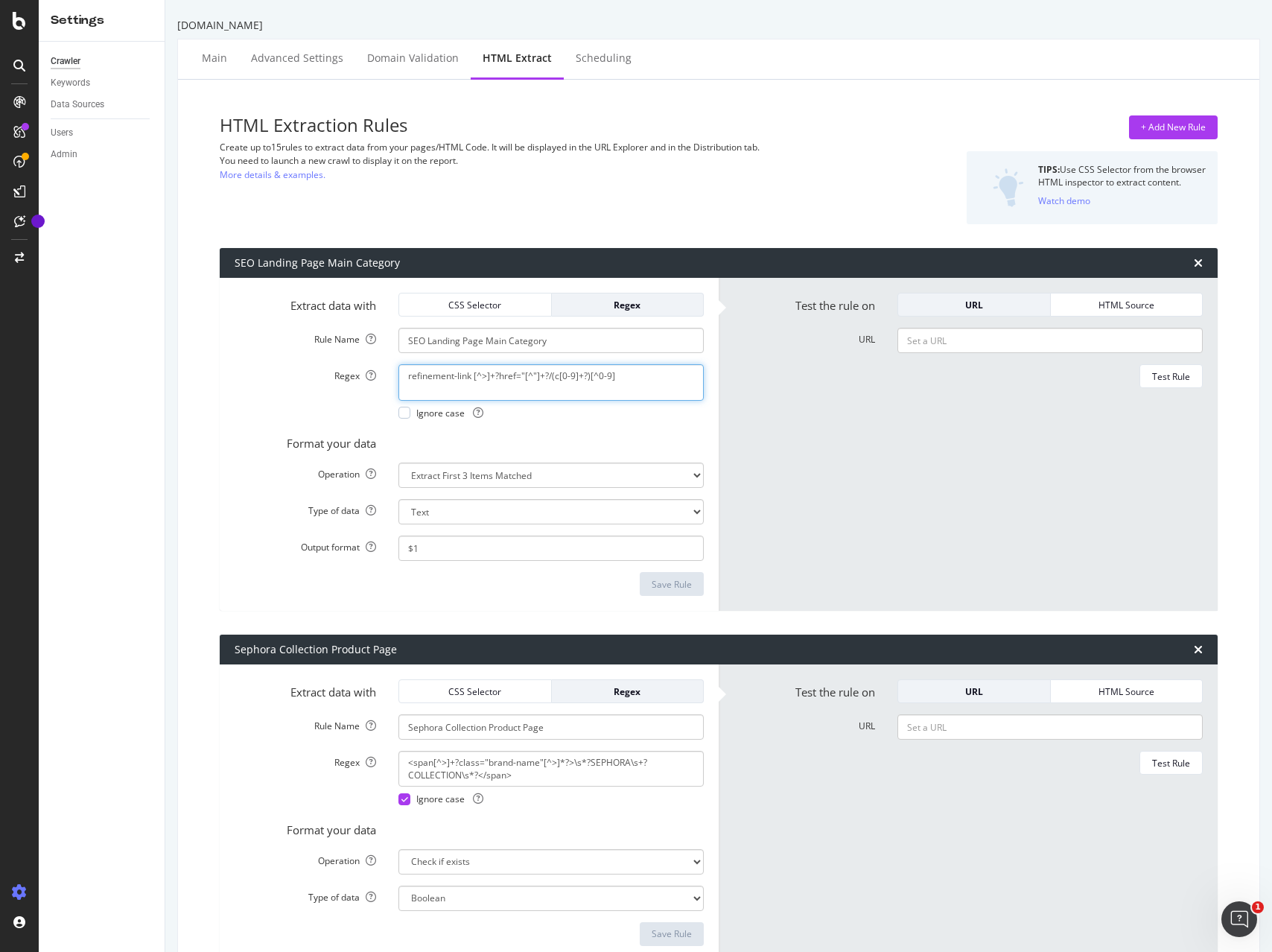
click at [591, 374] on textarea "refinement-link [^>]+?href="[^"]+?/(c[0-9]+?)[^0-9]" at bounding box center [551, 382] width 305 height 36
paste textarea "(<a href="[^"]+?(c[0-9]+?)/?"|data\-cgid="(C[0-9]+?)")"
type textarea "(<a href="[^"]+?(c[0-9]+?)/?"|data\-cgid="(C[0-9]+?)")"
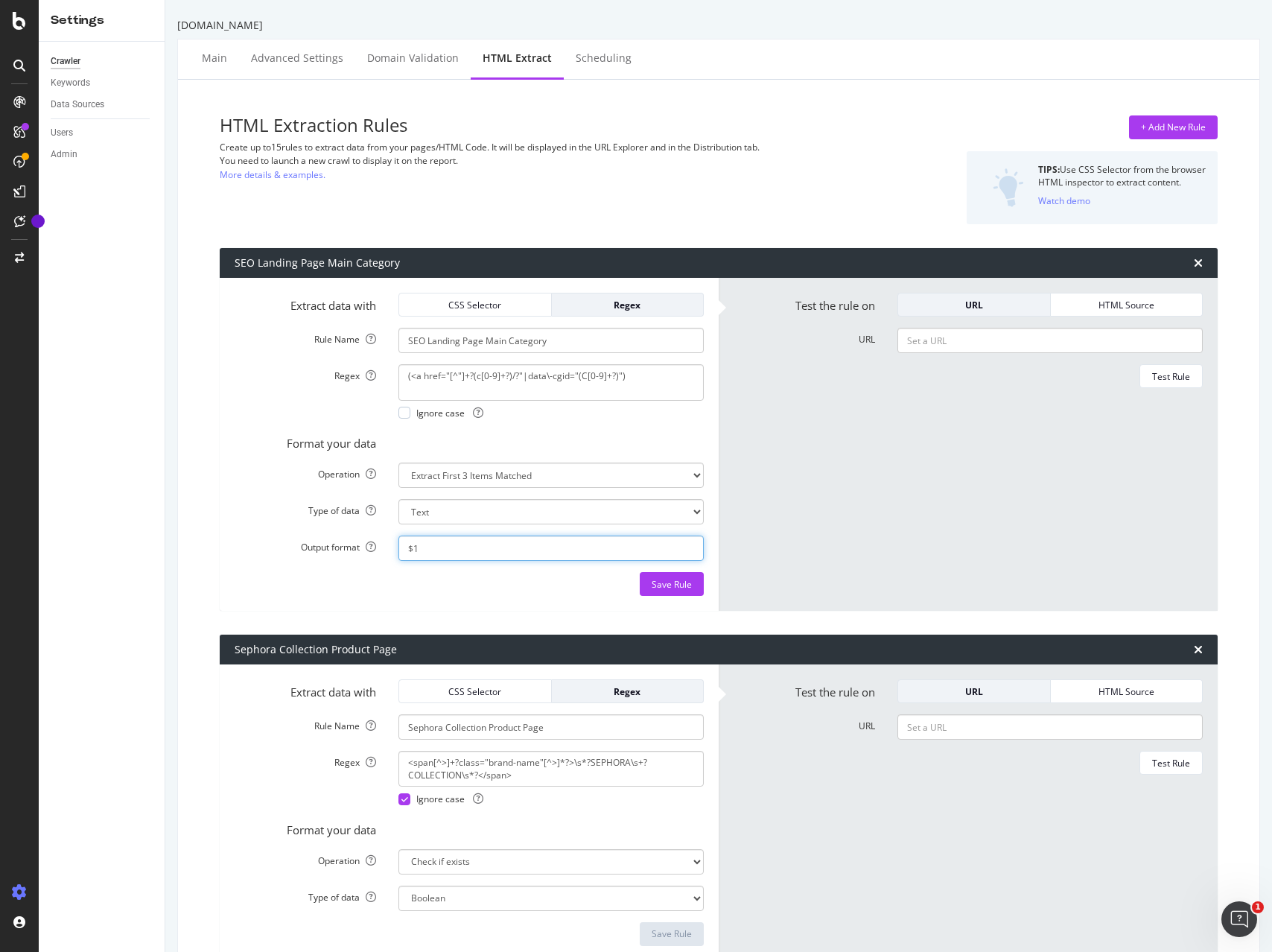
click at [473, 547] on input "$1" at bounding box center [551, 547] width 305 height 25
paste input "2$3"
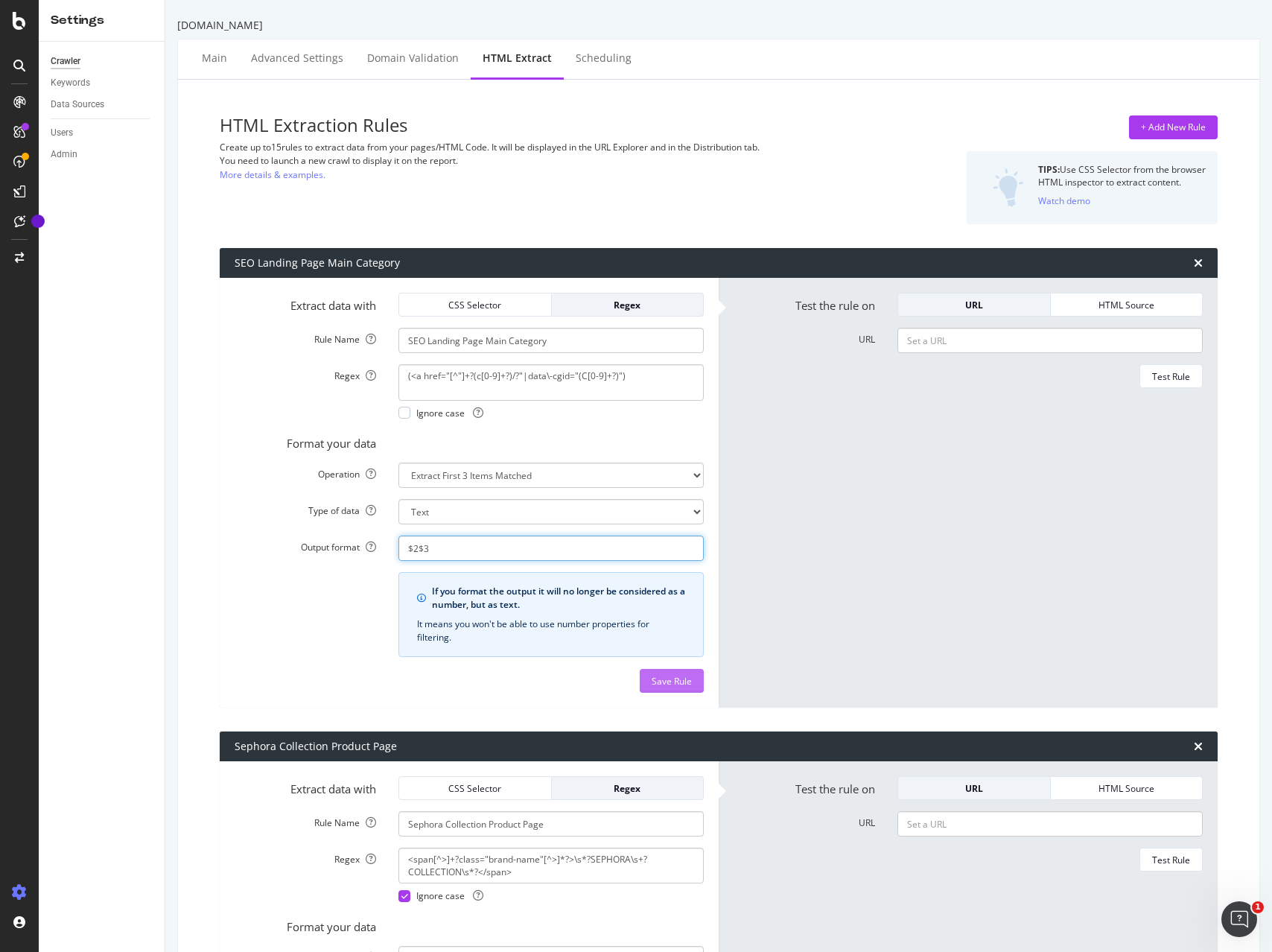
type input "$2$3"
click at [653, 678] on div "Save Rule" at bounding box center [672, 682] width 41 height 13
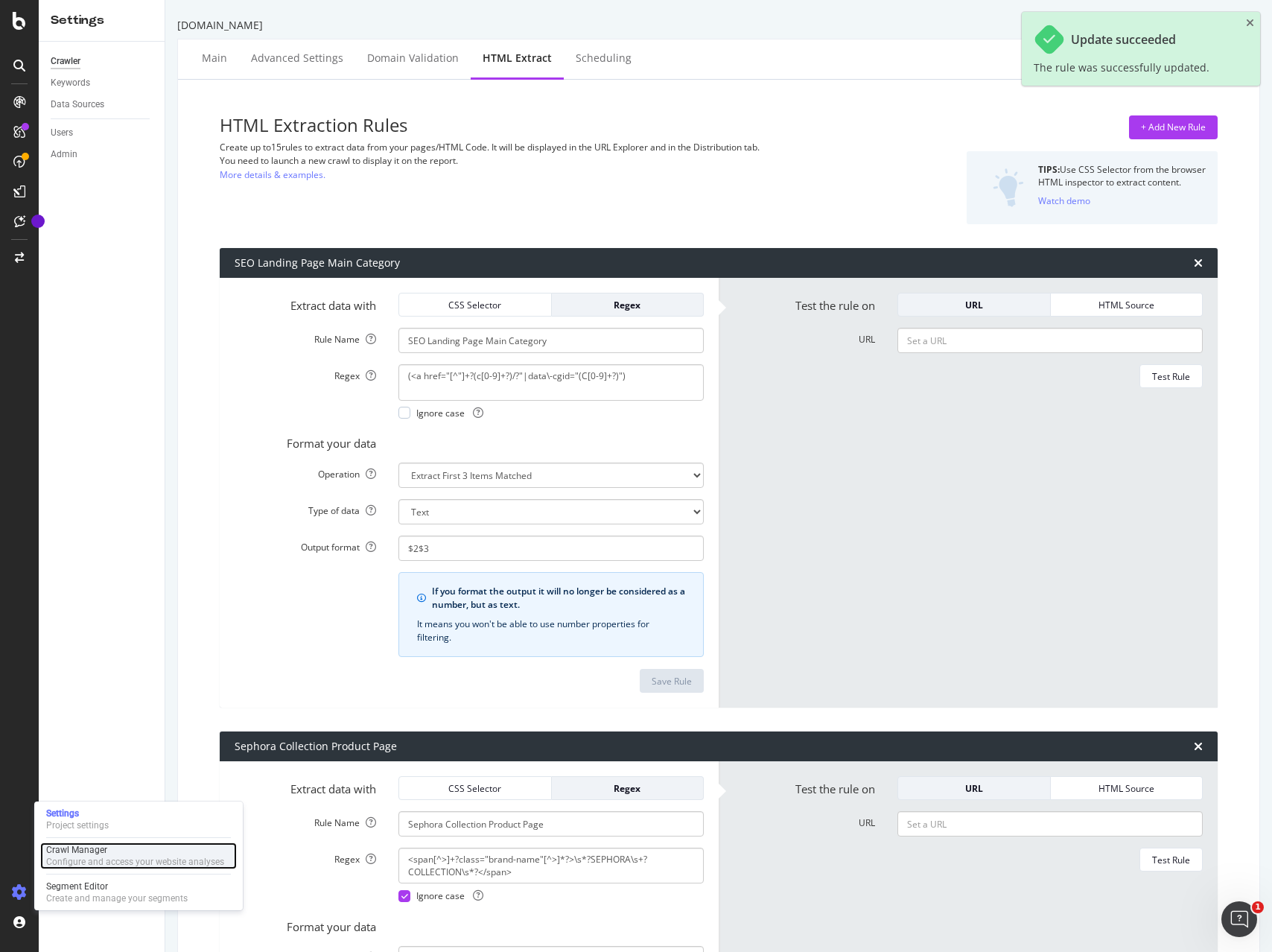
click at [130, 860] on div "Configure and access your website analyses" at bounding box center [135, 861] width 178 height 12
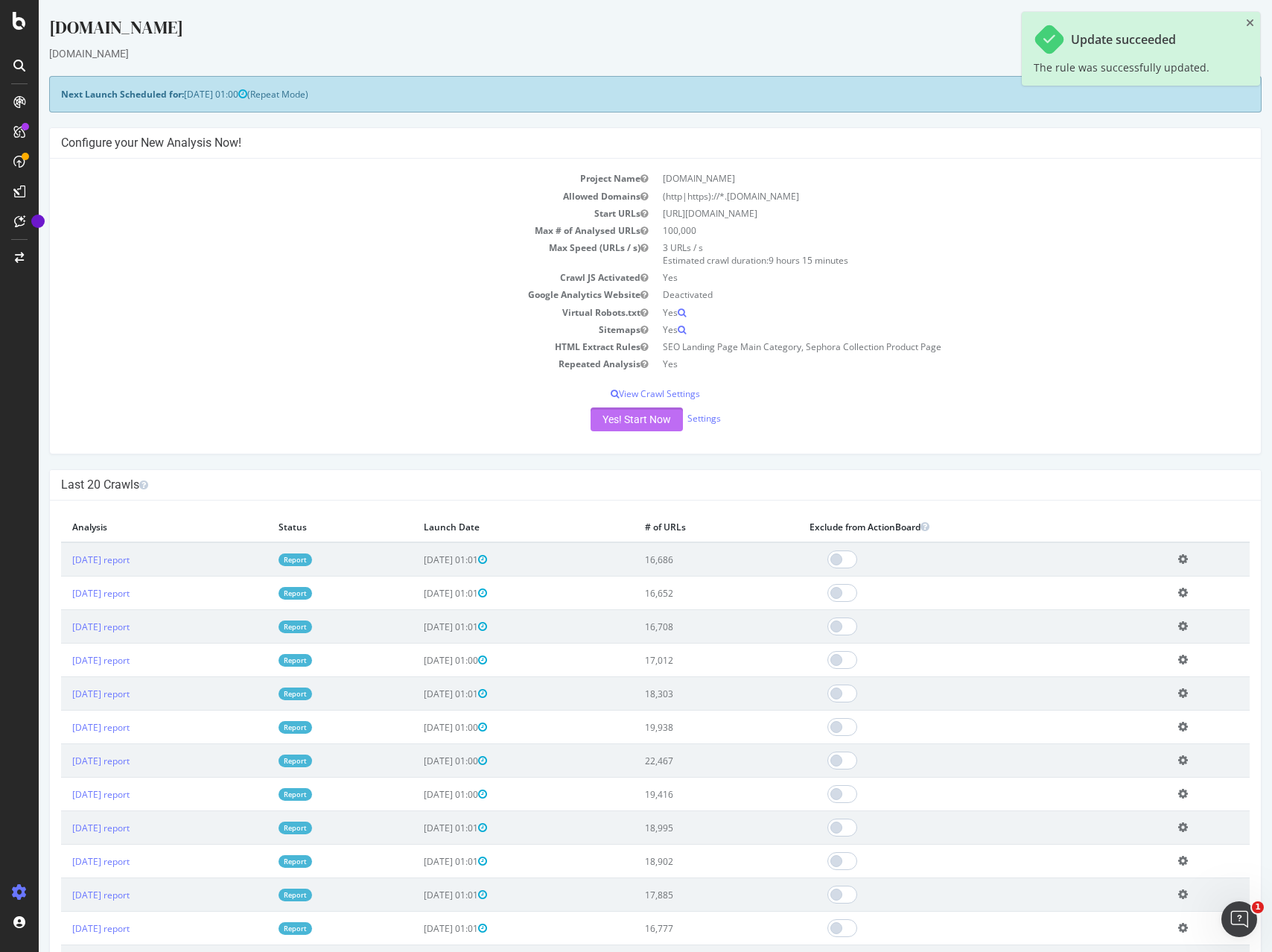
click at [635, 416] on button "Yes! Start Now" at bounding box center [637, 418] width 93 height 24
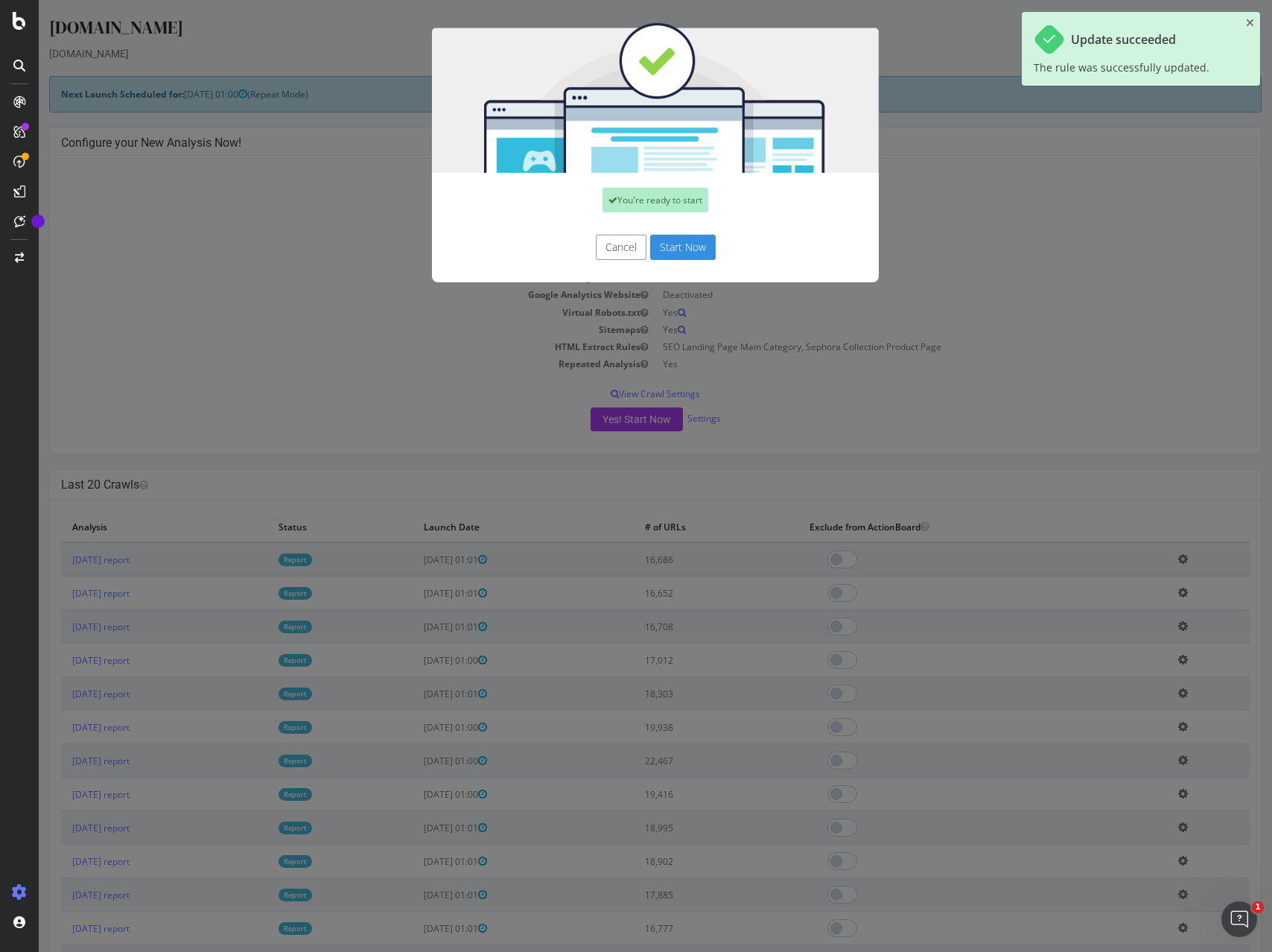
drag, startPoint x: 683, startPoint y: 244, endPoint x: 717, endPoint y: 258, distance: 36.8
click at [683, 244] on button "Start Now" at bounding box center [682, 247] width 66 height 25
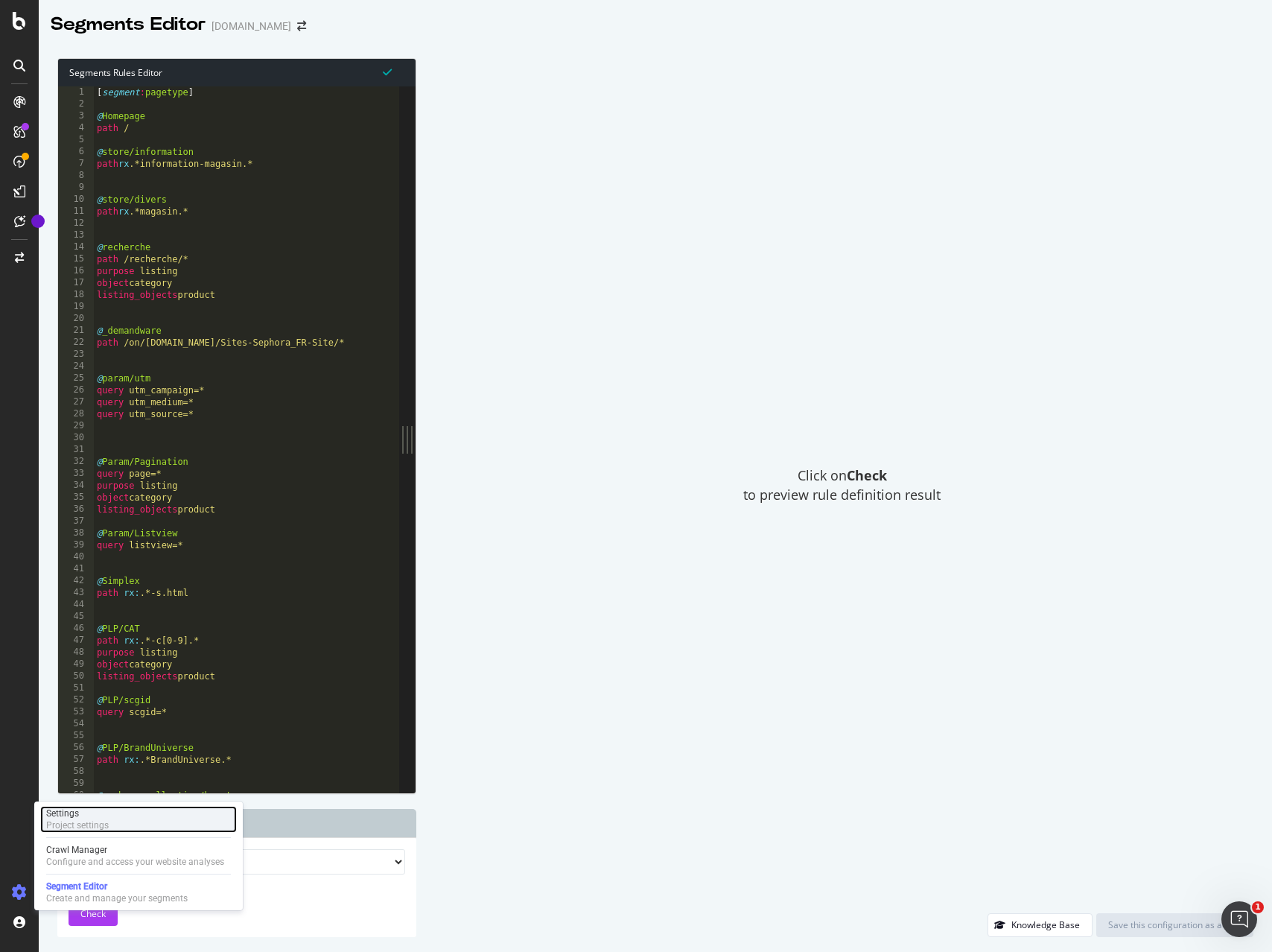
click at [79, 821] on div "Project settings" at bounding box center [77, 824] width 63 height 12
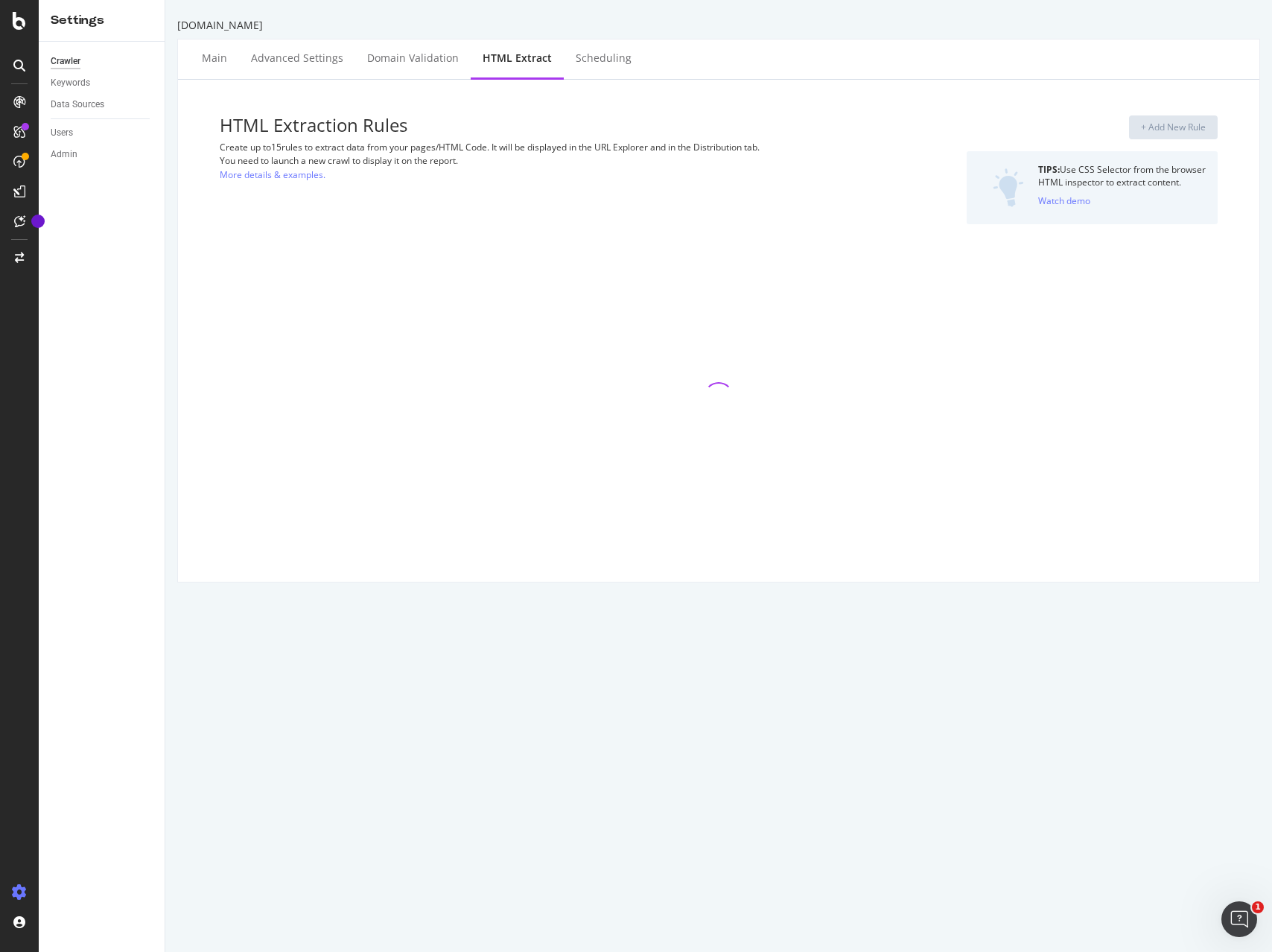
select select "exist"
select select "list"
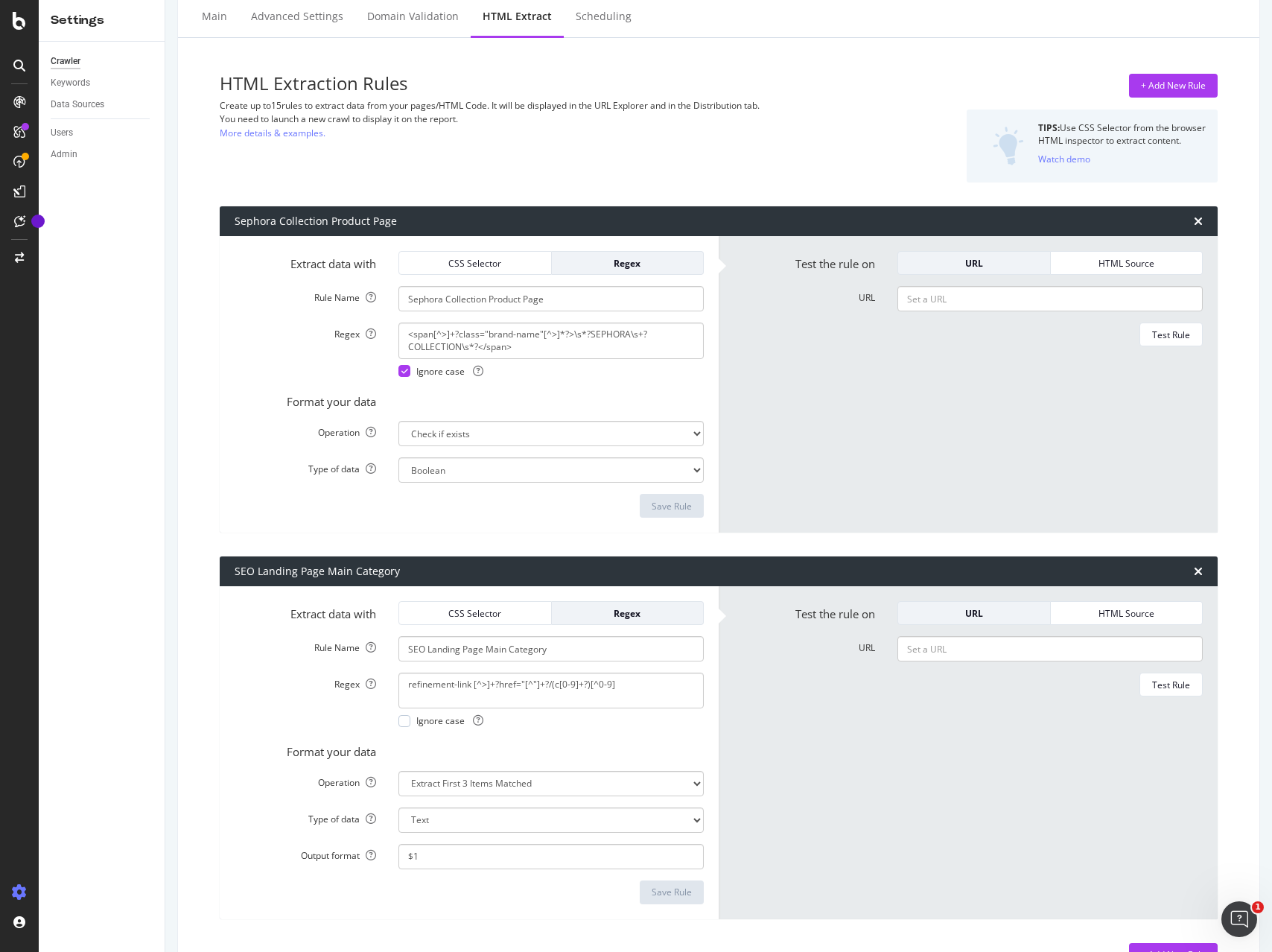
scroll to position [46, 0]
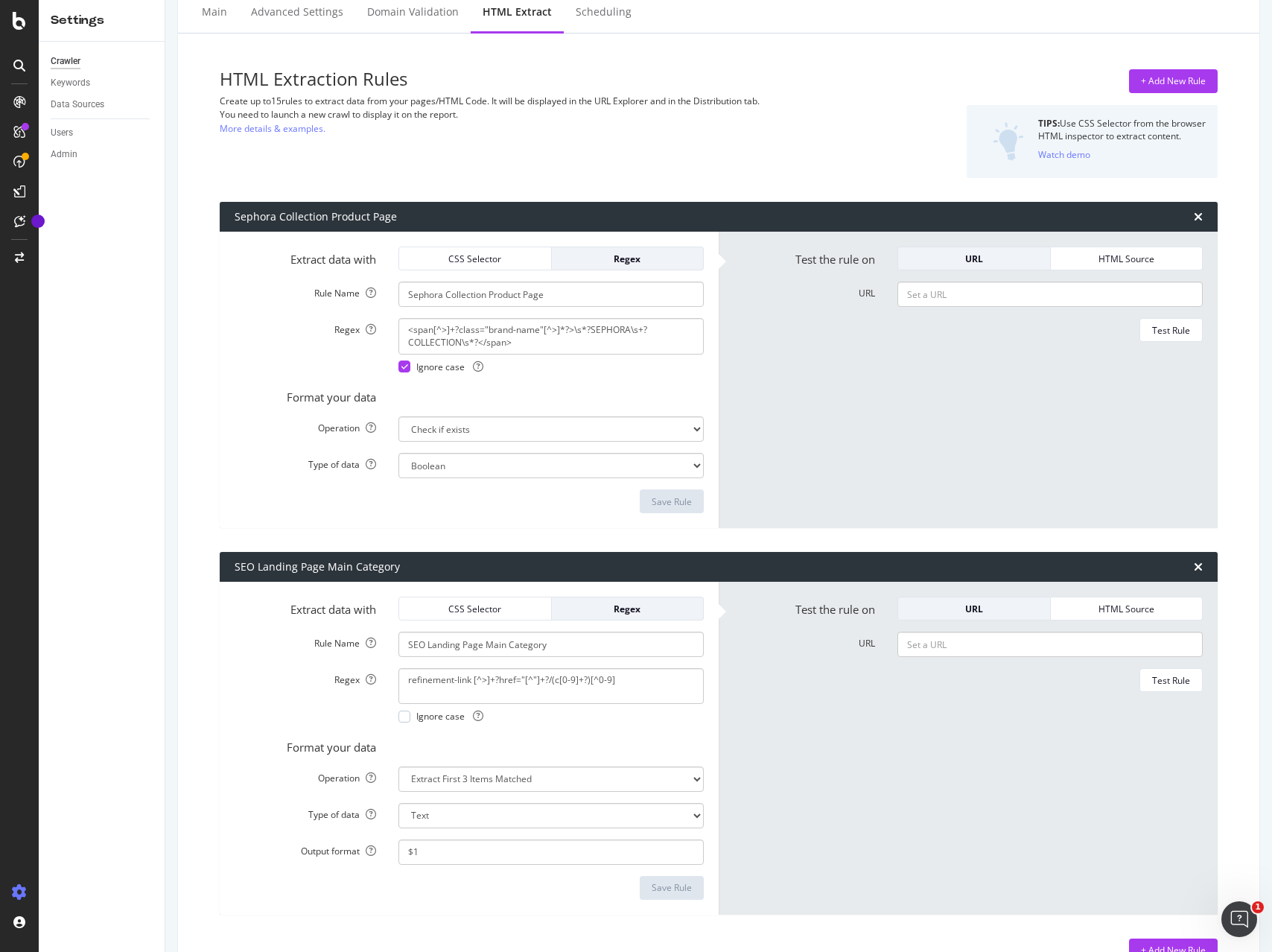
click at [590, 677] on textarea "refinement-link [^>]+?href="[^"]+?/(c[0-9]+?)[^0-9]" at bounding box center [551, 686] width 305 height 36
paste textarea "(<a href="[^"]+?(c[0-9]+?)/?"|data\-cgid="(C[0-9]+?)")"
type textarea "(<a href="[^"]+?(c[0-9]+?)/?"|data\-cgid="(C[0-9]+?)")"
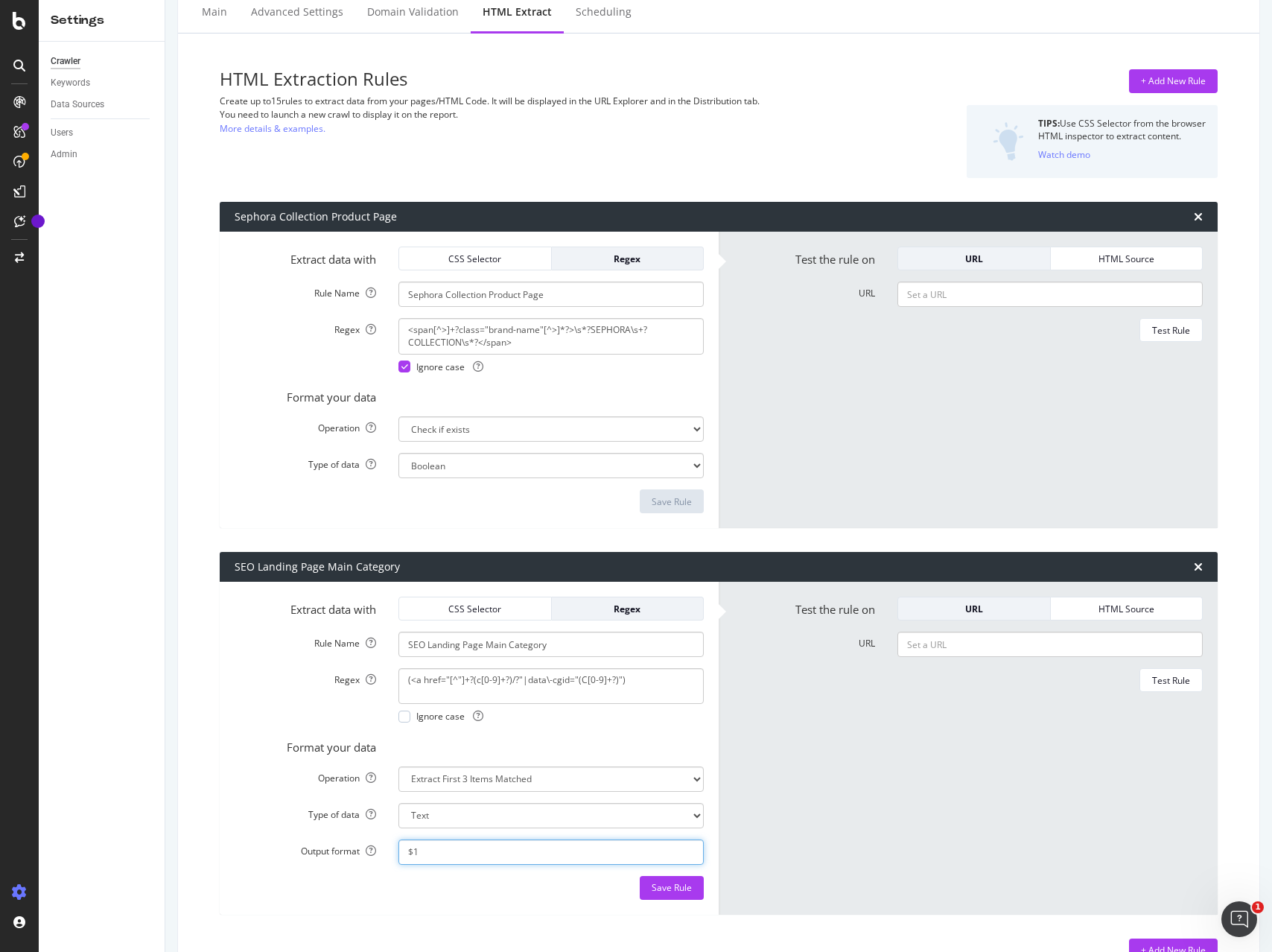
click at [427, 843] on input "$1" at bounding box center [551, 851] width 305 height 25
paste input "2$3"
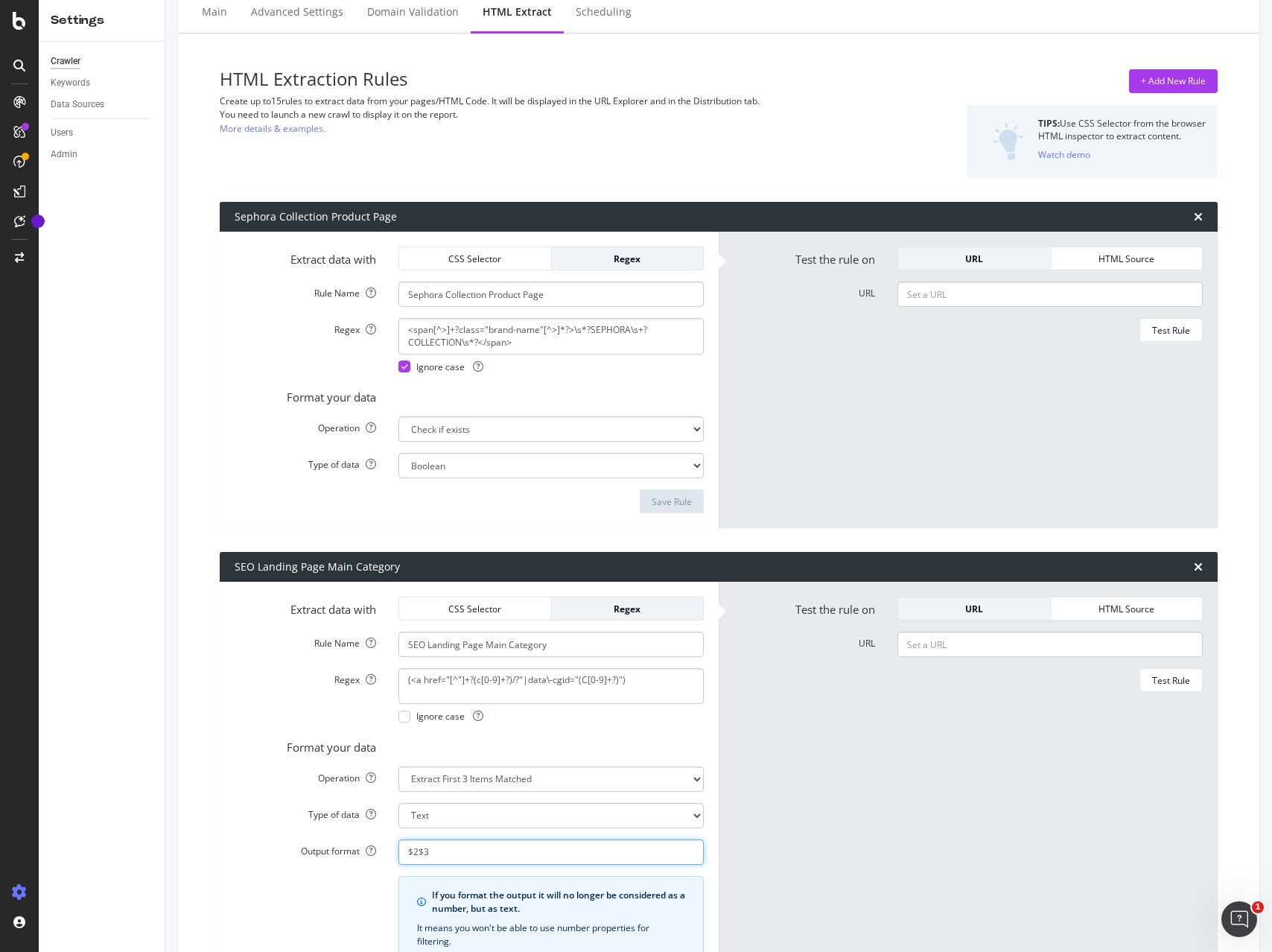
scroll to position [208, 0]
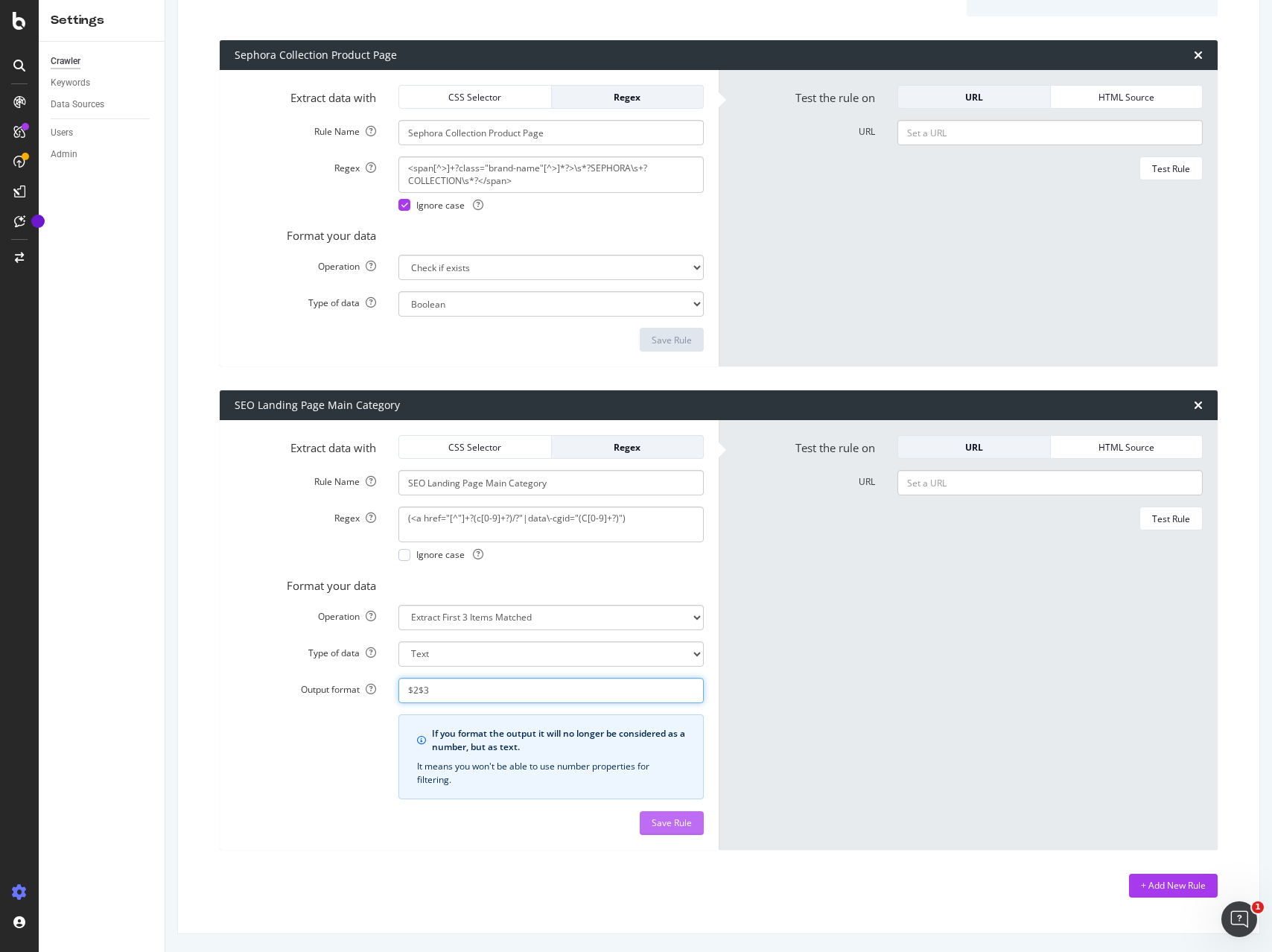
type input "$2$3"
drag, startPoint x: 665, startPoint y: 821, endPoint x: 685, endPoint y: 821, distance: 20.0
click at [665, 821] on div "Save Rule" at bounding box center [672, 823] width 41 height 13
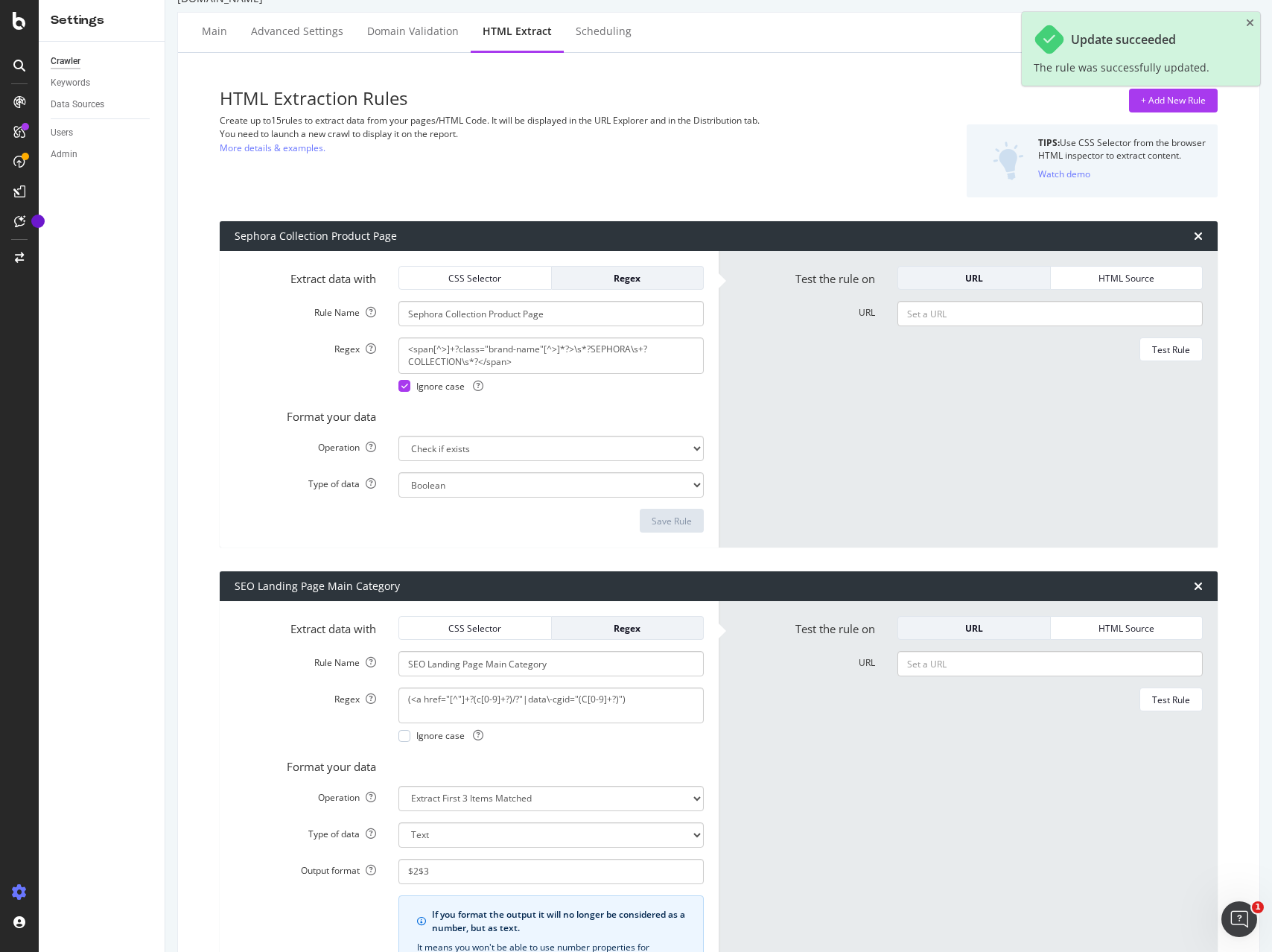
scroll to position [0, 0]
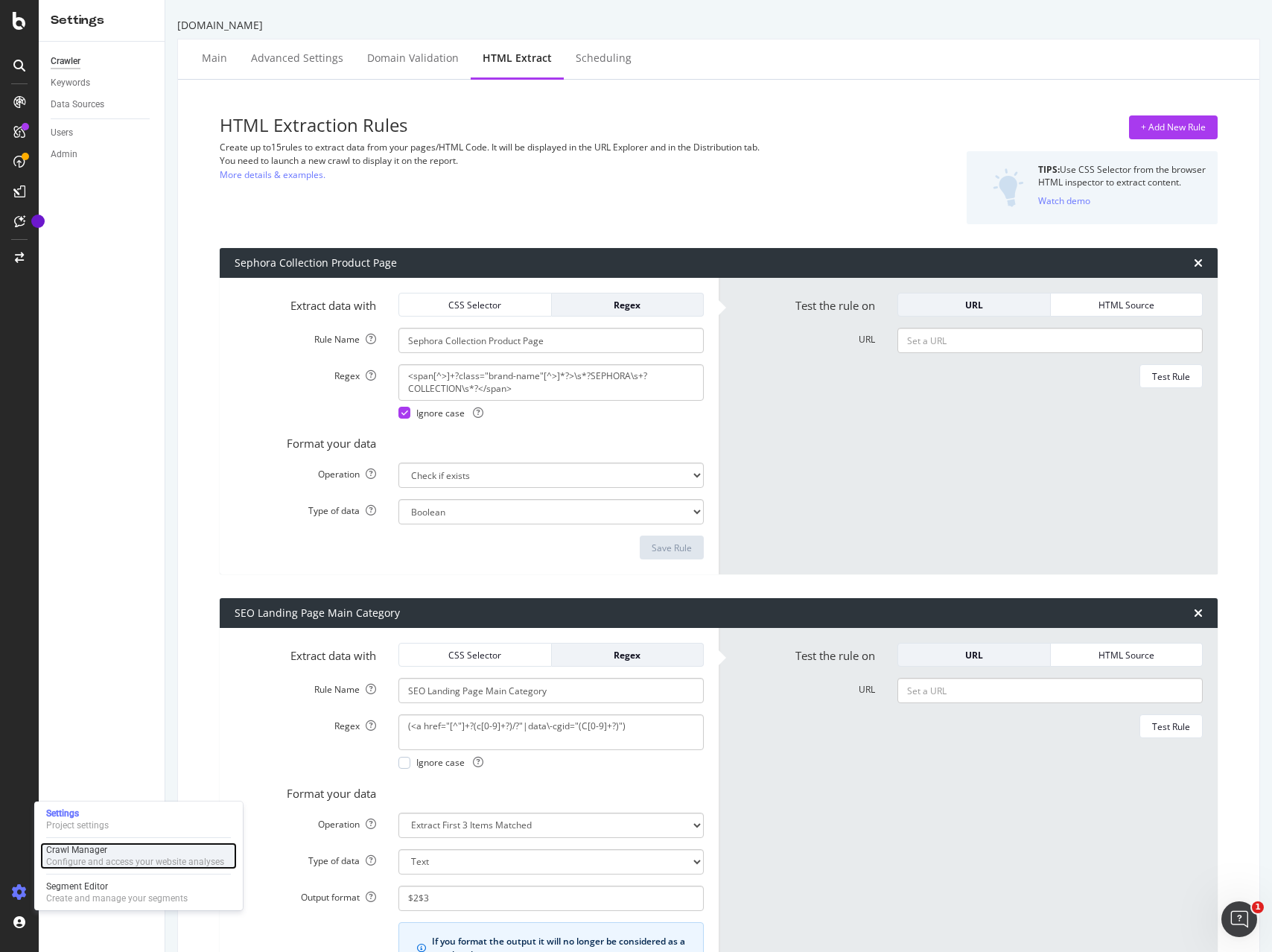
click at [95, 859] on div "Configure and access your website analyses" at bounding box center [135, 861] width 178 height 12
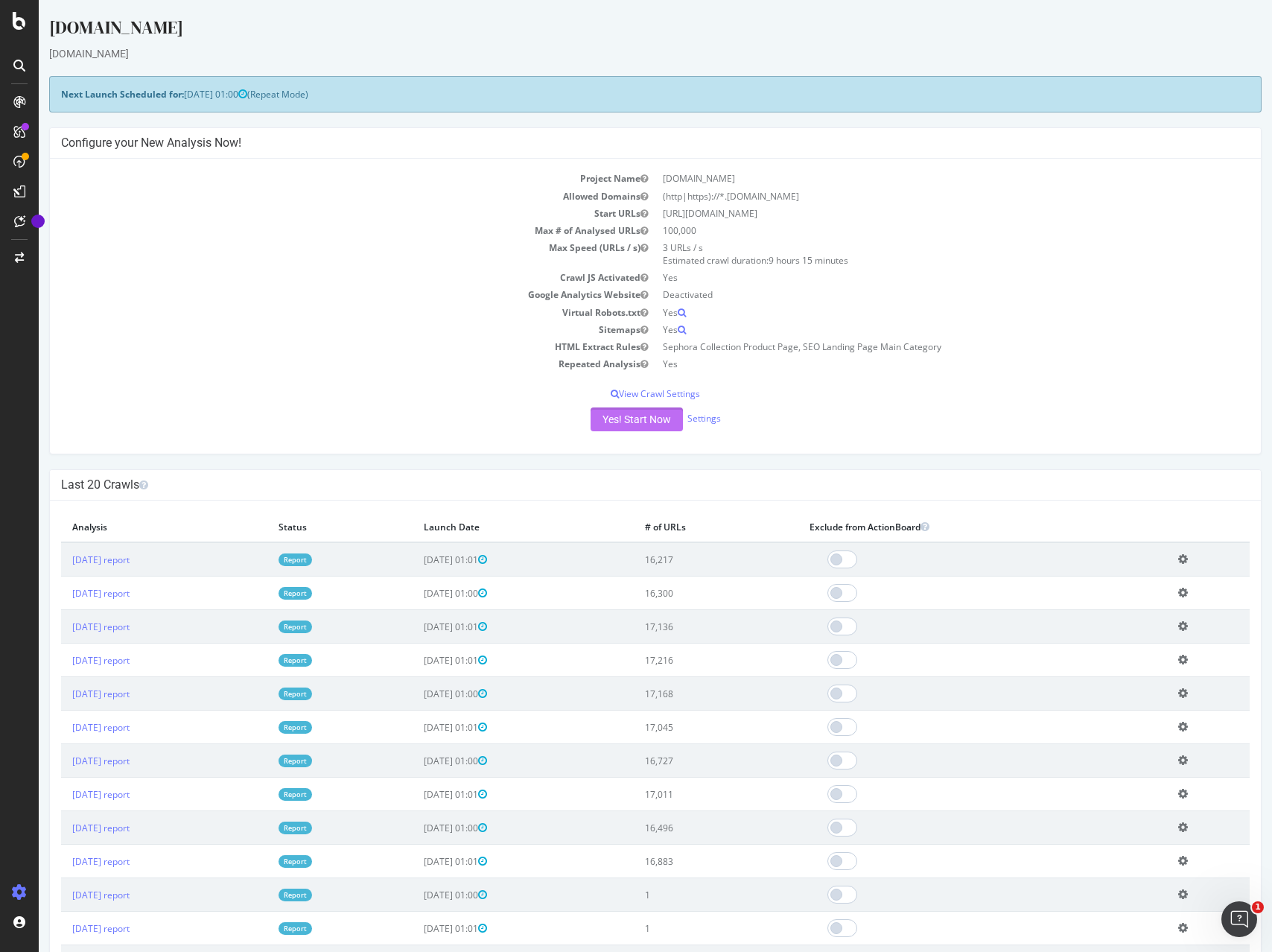
click at [628, 422] on button "Yes! Start Now" at bounding box center [637, 418] width 93 height 24
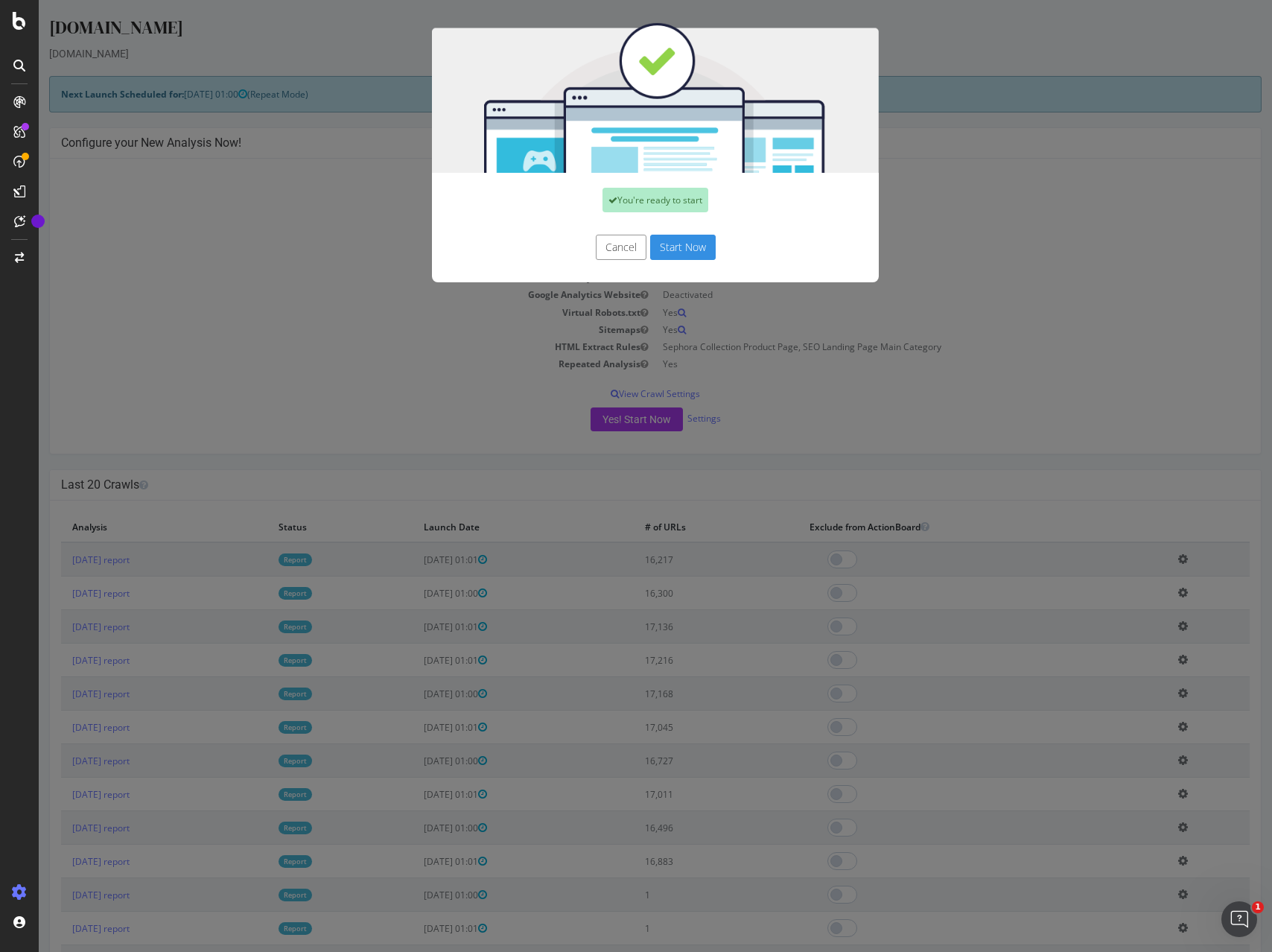
click at [686, 244] on button "Start Now" at bounding box center [682, 247] width 66 height 25
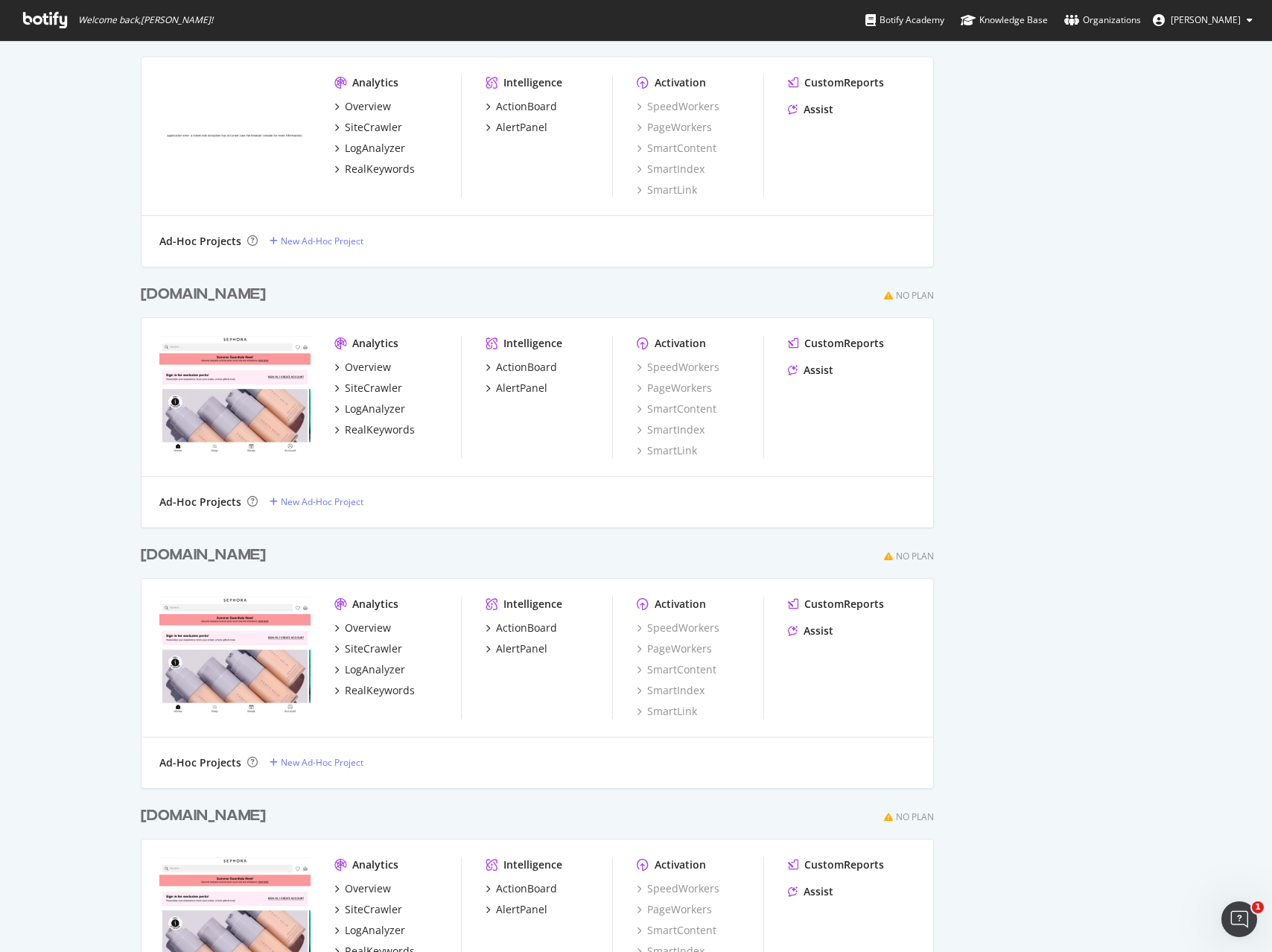
scroll to position [4441, 0]
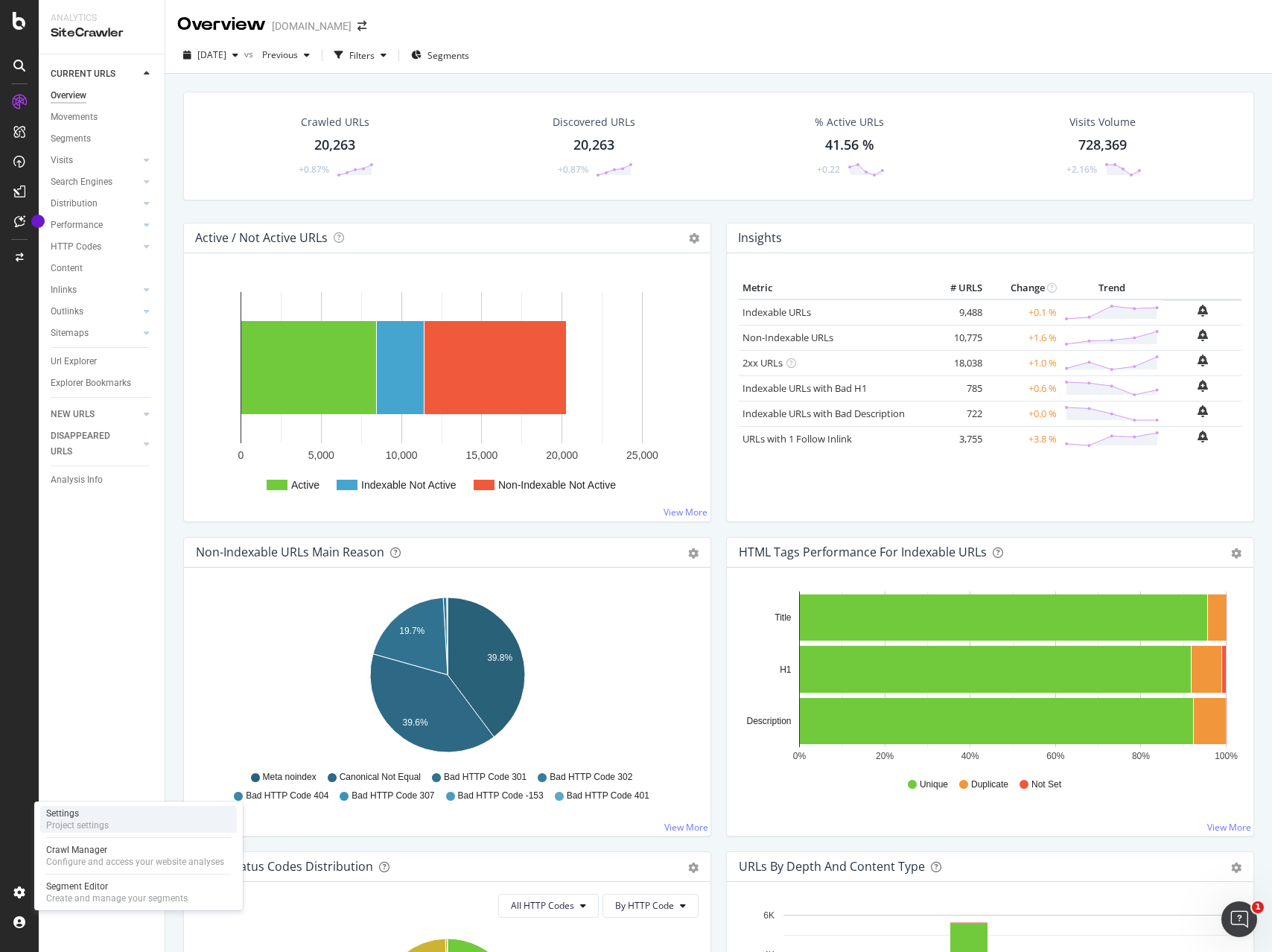
click at [119, 822] on div "Settings Project settings" at bounding box center [139, 819] width 197 height 27
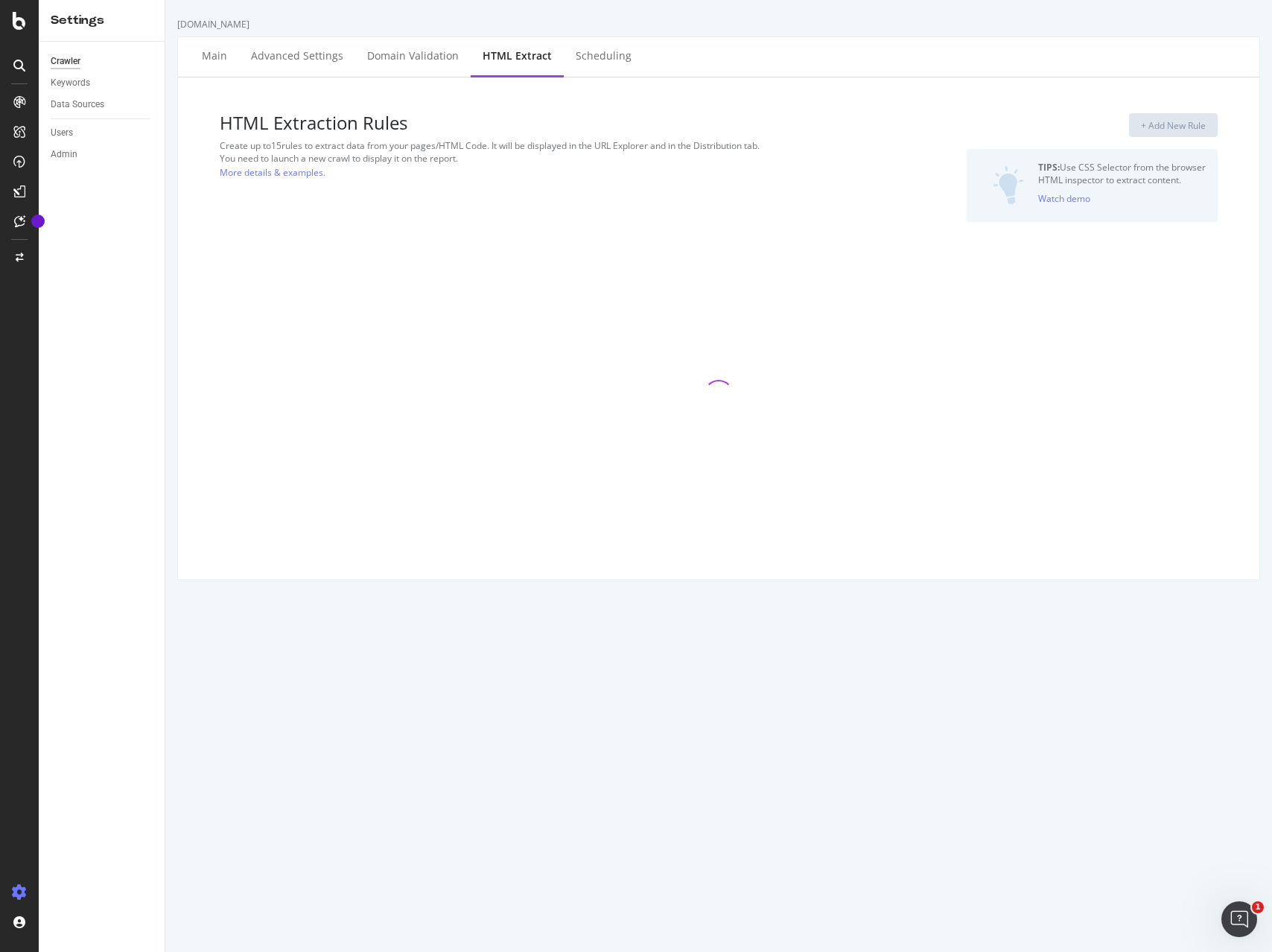
select select "list"
select select "exist"
